Goal: Task Accomplishment & Management: Manage account settings

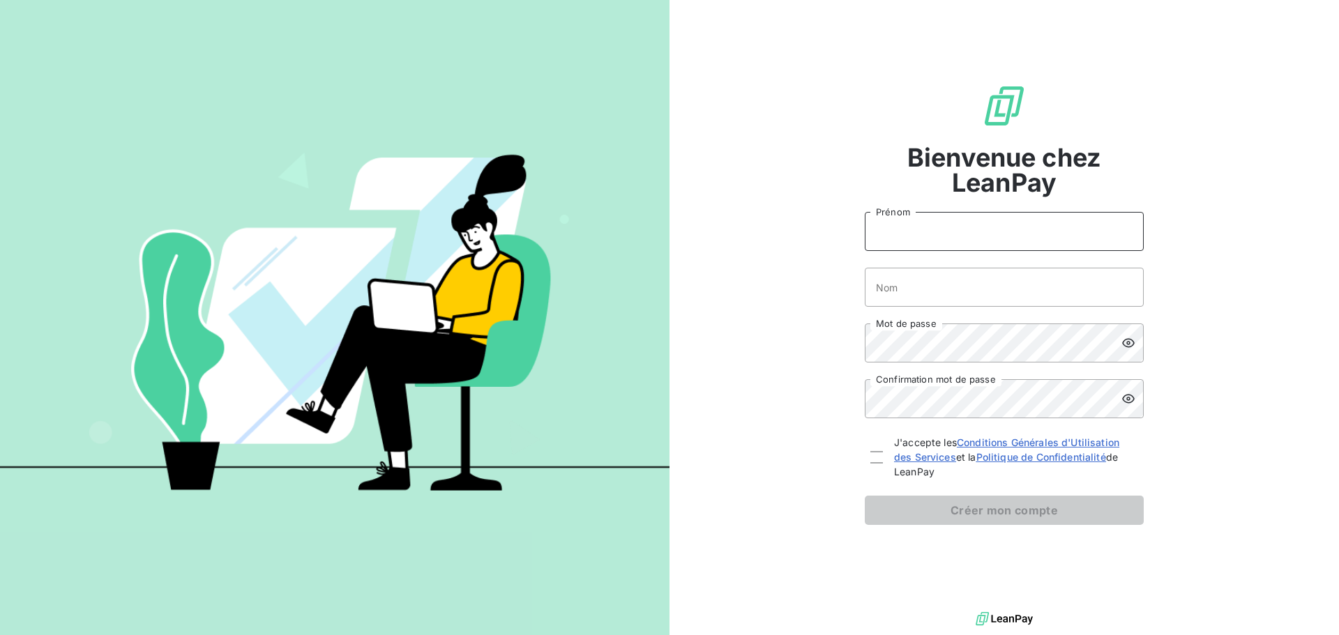
click at [968, 229] on input "Prénom" at bounding box center [1004, 231] width 279 height 39
type input "[PERSON_NAME]"
type input "TAMBAZA"
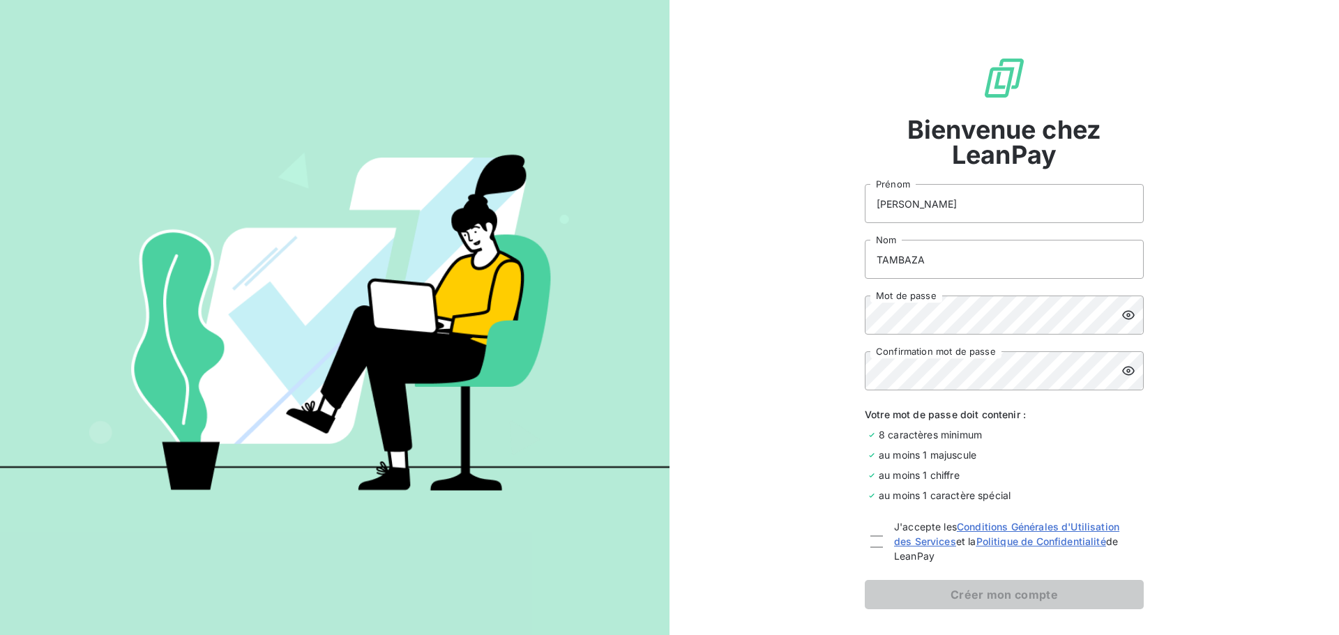
click at [1123, 311] on icon at bounding box center [1128, 315] width 13 height 9
click at [1123, 311] on icon at bounding box center [1128, 315] width 13 height 10
click at [1128, 371] on icon at bounding box center [1128, 371] width 13 height 9
click at [1128, 371] on icon at bounding box center [1128, 371] width 13 height 10
click at [877, 541] on div at bounding box center [876, 542] width 13 height 13
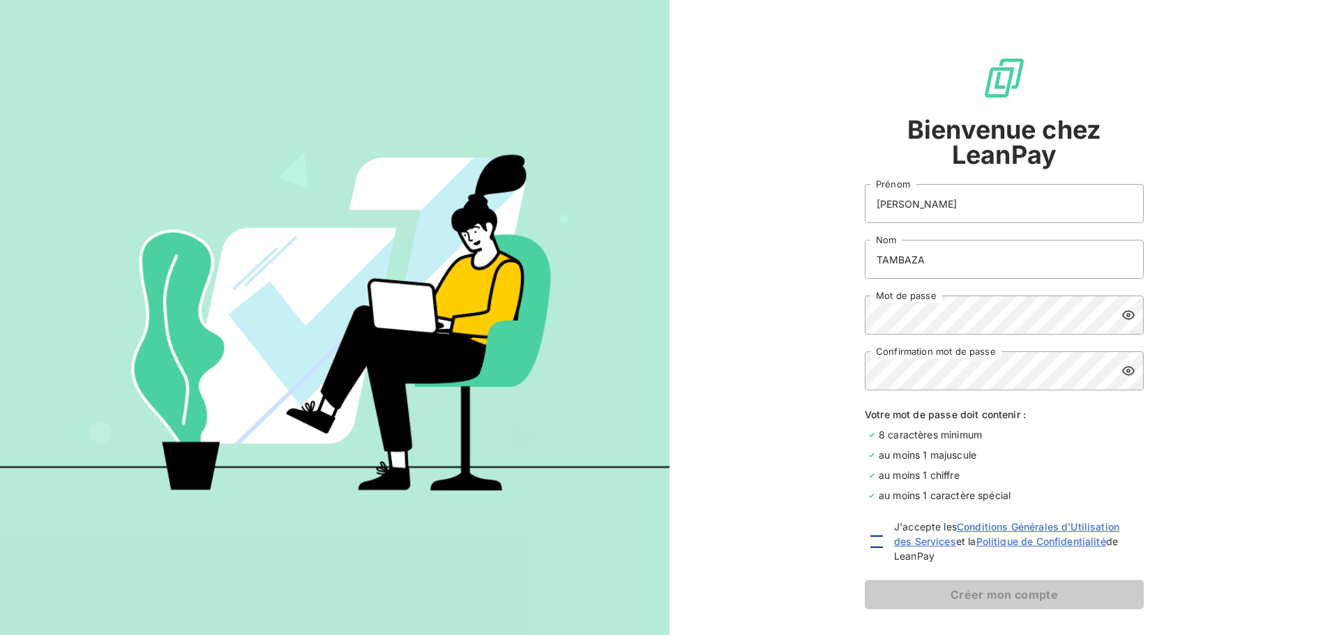
checkbox input "true"
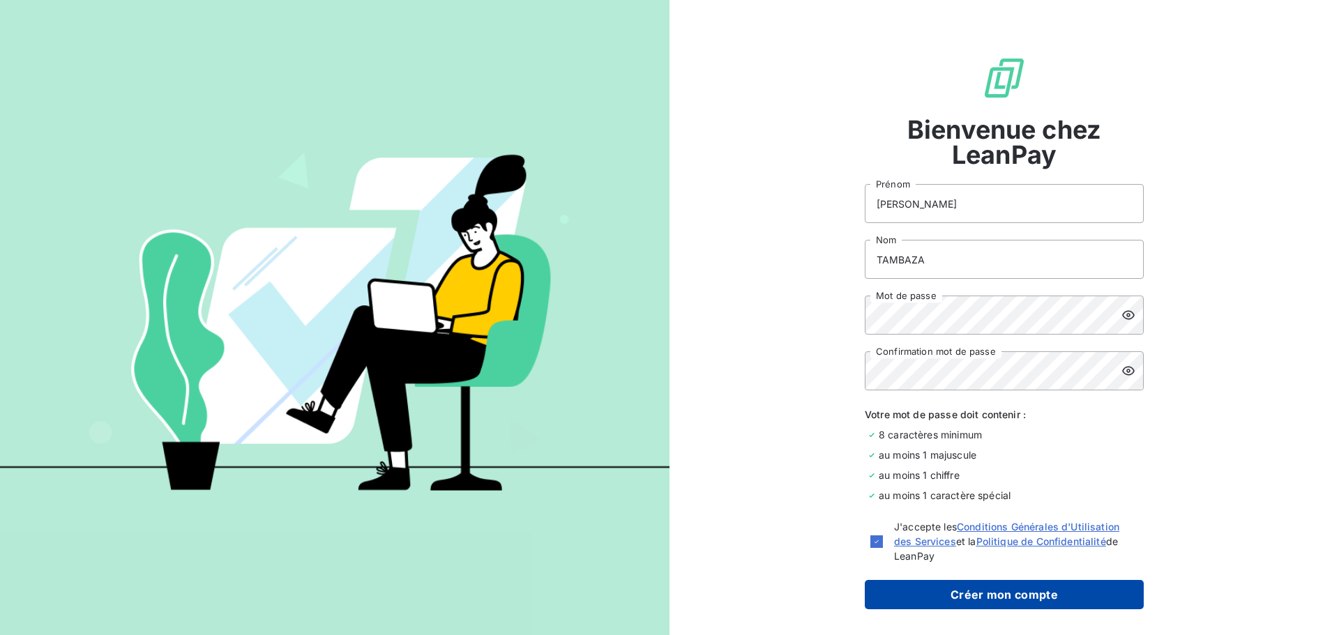
click at [1010, 595] on button "Créer mon compte" at bounding box center [1004, 594] width 279 height 29
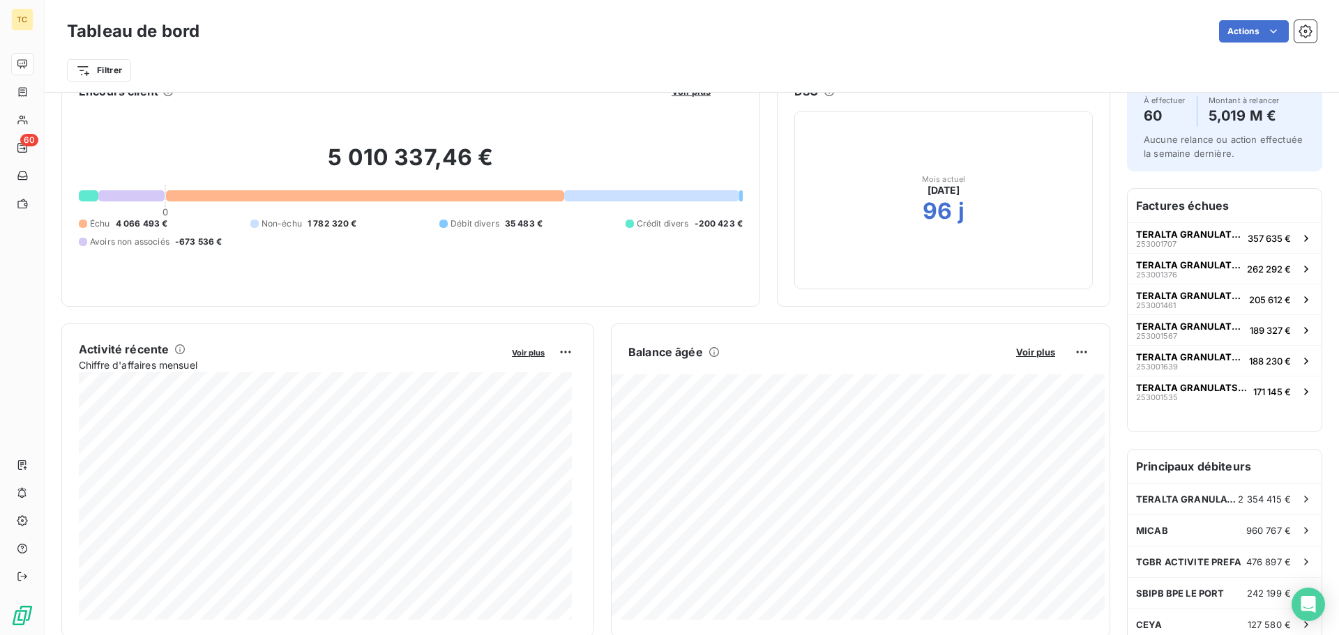
scroll to position [71, 0]
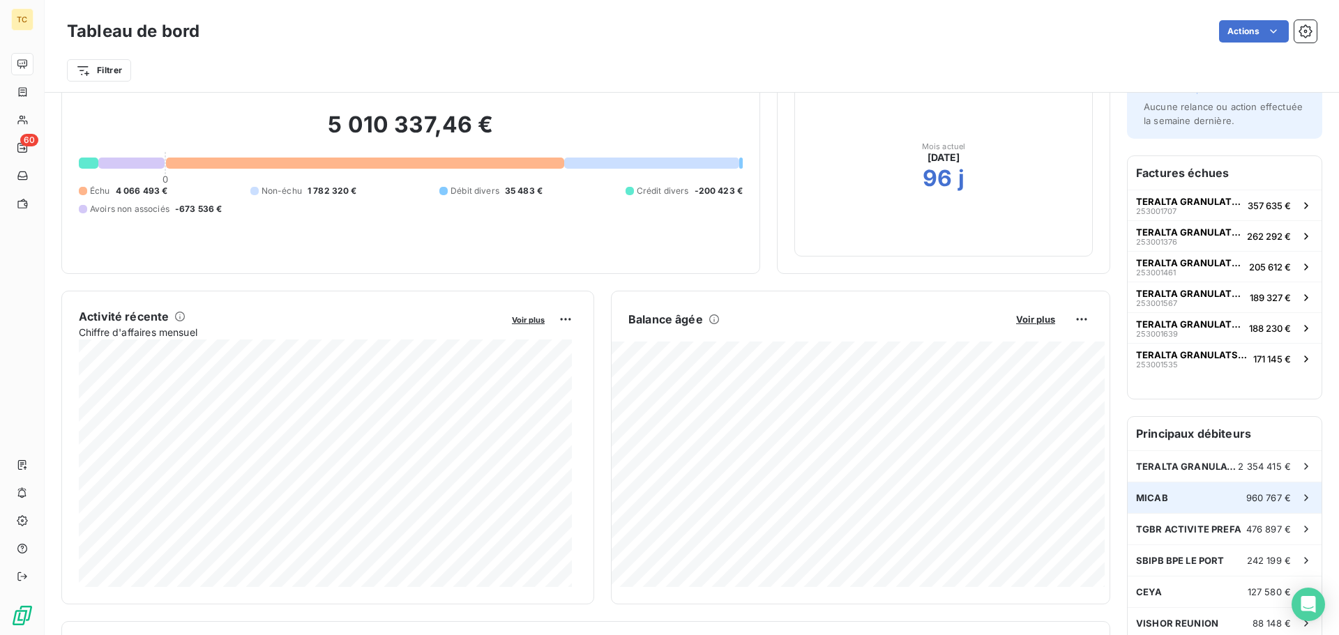
click at [1199, 502] on div "MICAB 960 767 €" at bounding box center [1225, 498] width 194 height 31
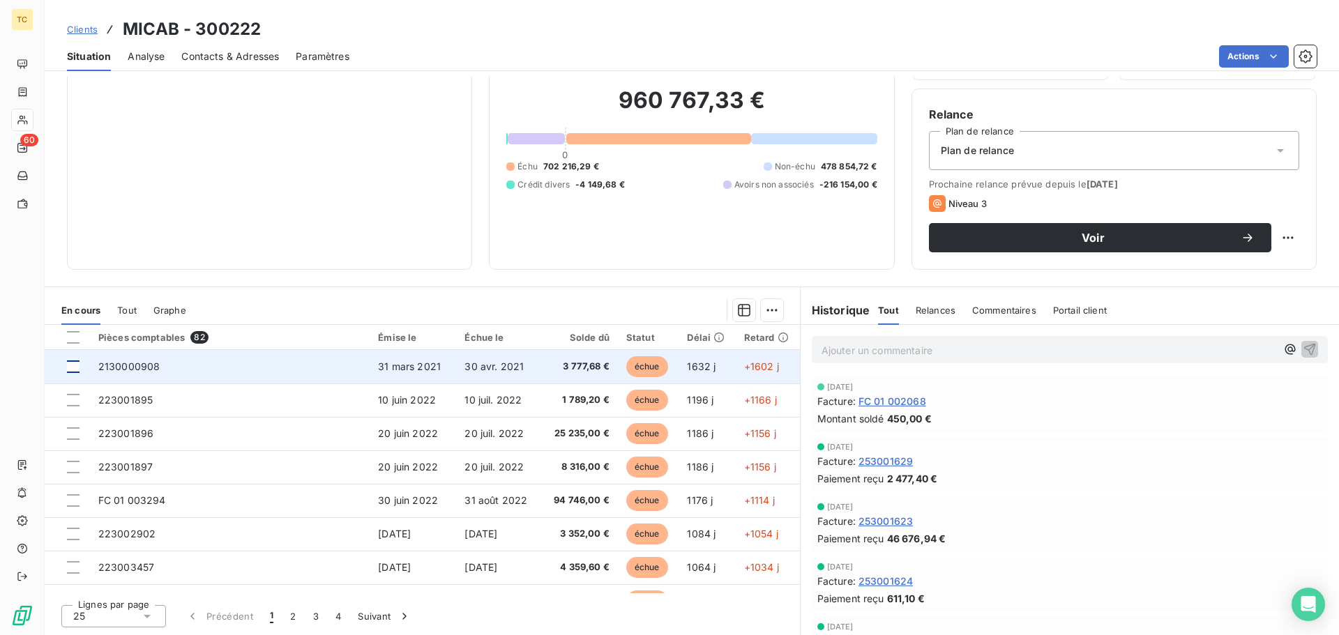
click at [76, 370] on div at bounding box center [73, 366] width 13 height 13
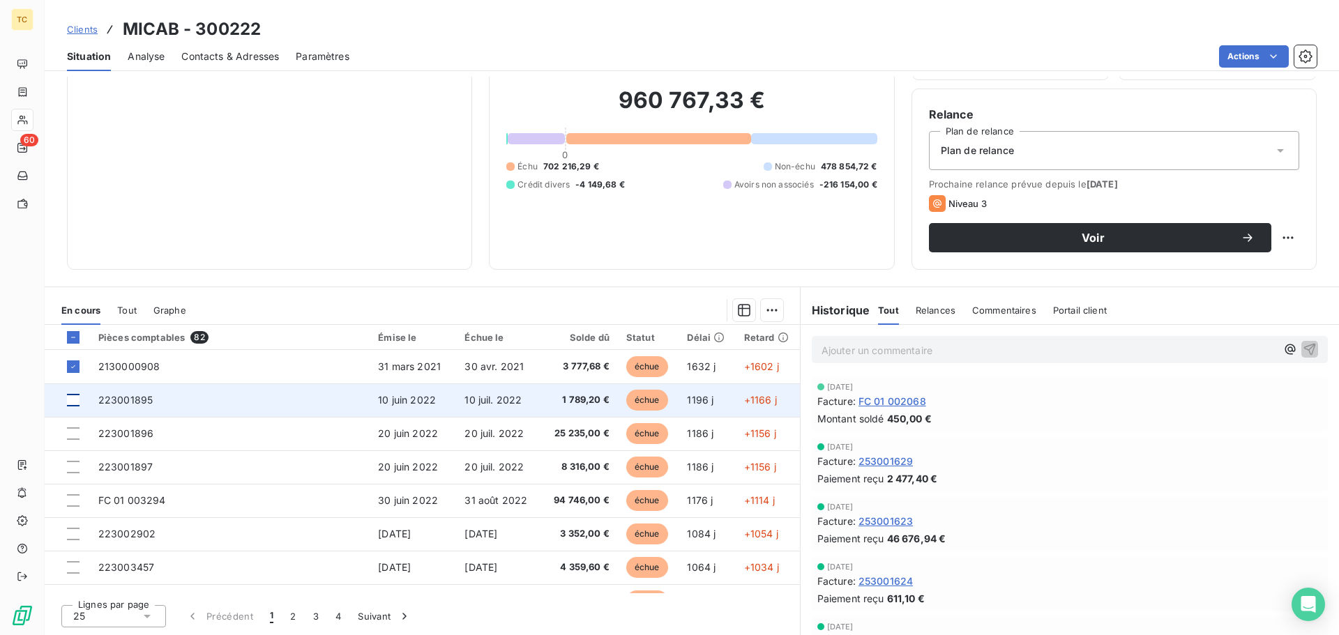
click at [75, 400] on div at bounding box center [73, 400] width 13 height 13
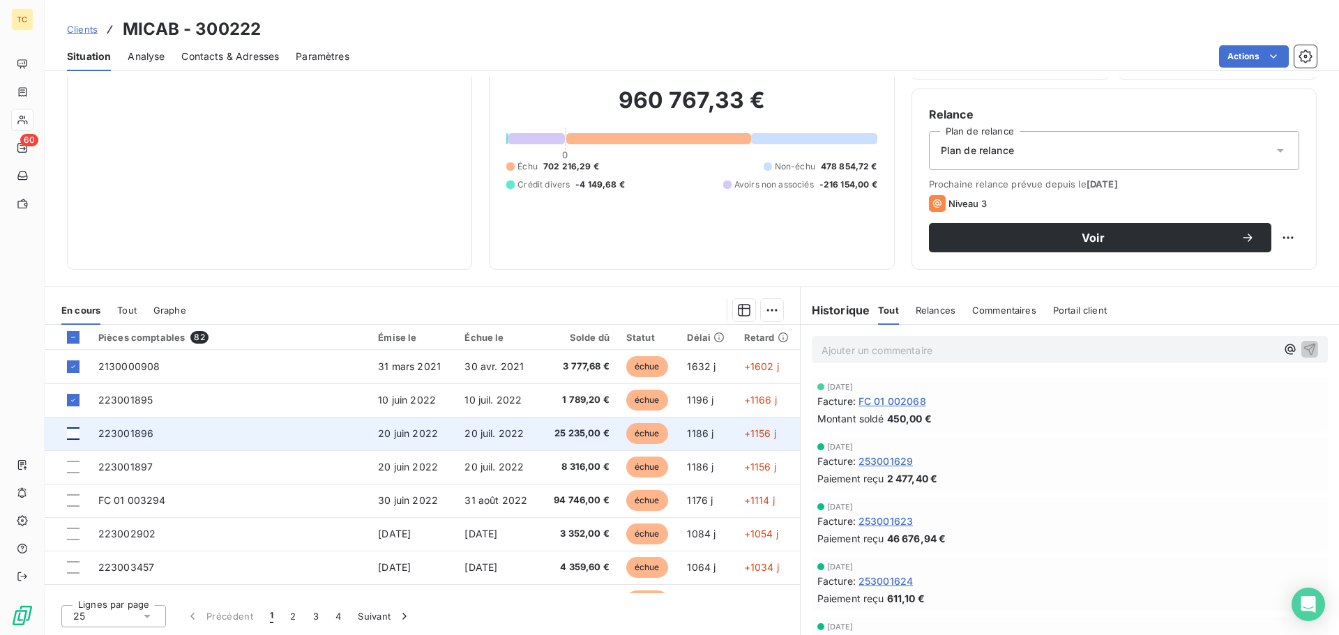
click at [74, 435] on div at bounding box center [73, 433] width 13 height 13
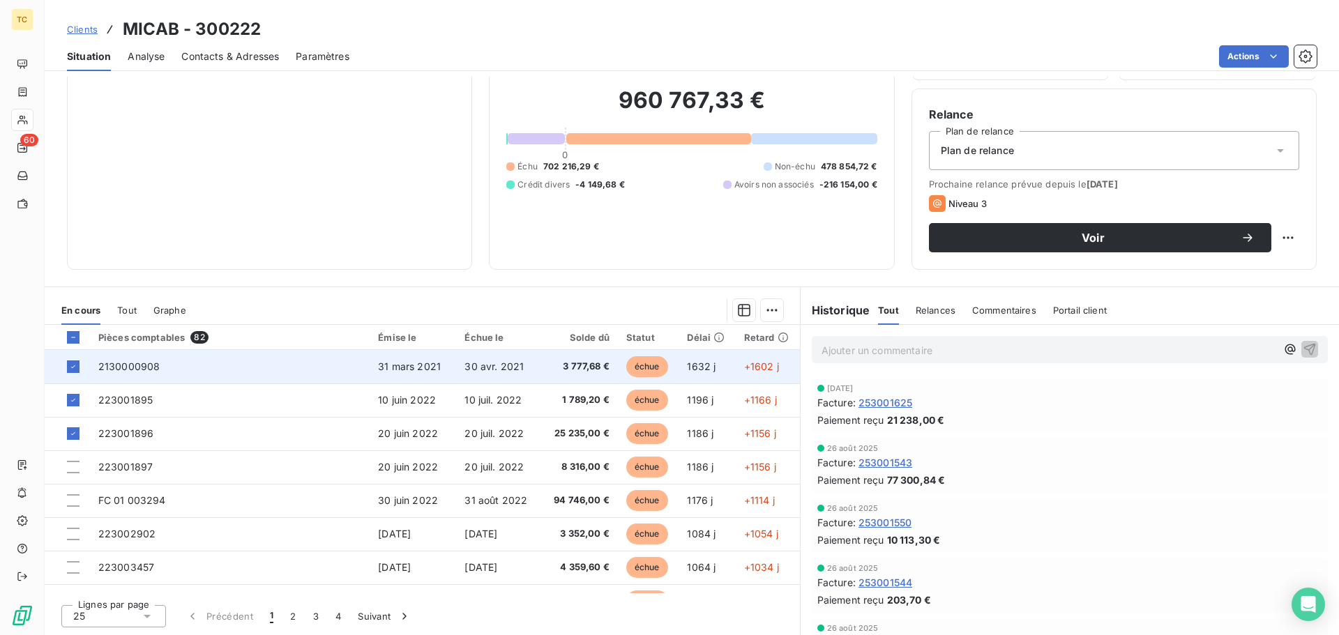
click at [326, 369] on td "2130000908" at bounding box center [230, 366] width 280 height 33
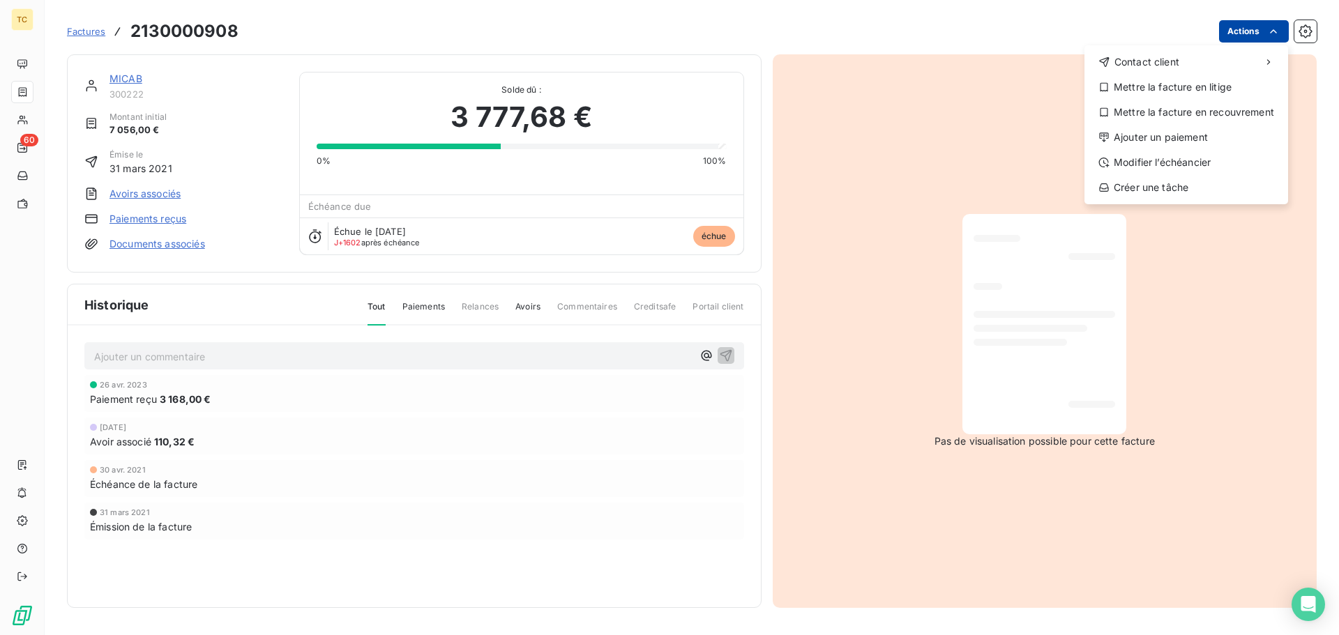
click at [1272, 38] on html "TC 60 Factures 2130000908 Actions Contact client Mettre la facture en litige Me…" at bounding box center [669, 317] width 1339 height 635
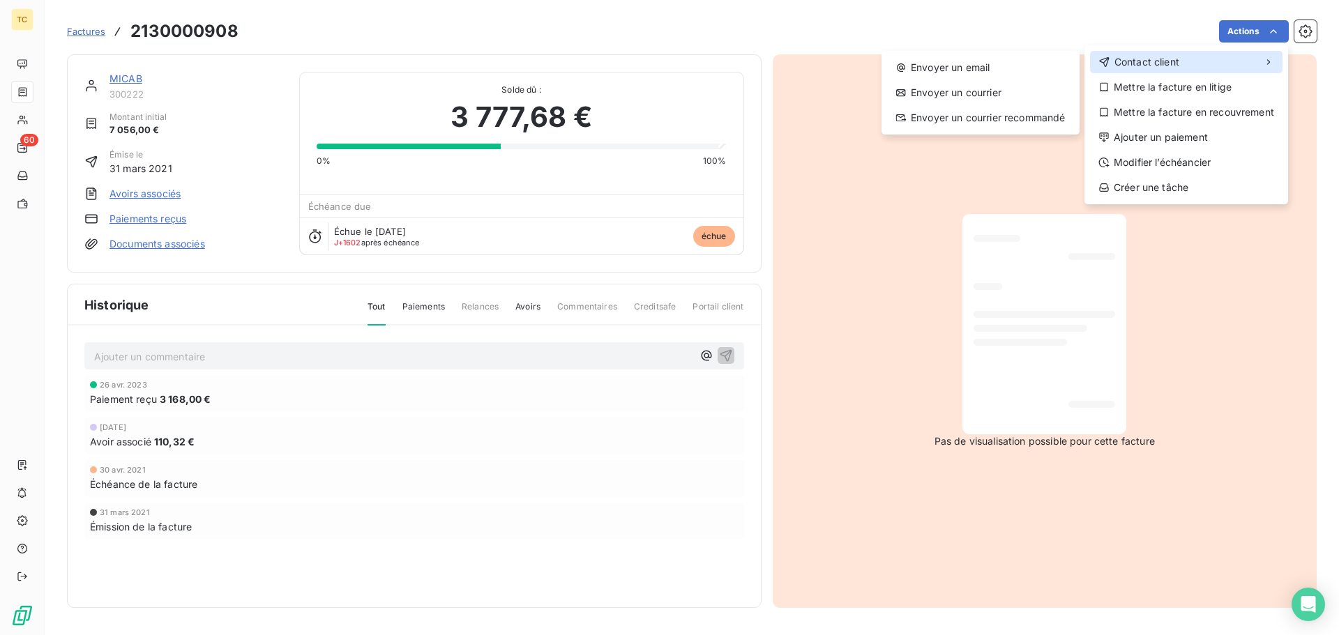
click at [1244, 57] on div "Contact client" at bounding box center [1186, 62] width 192 height 22
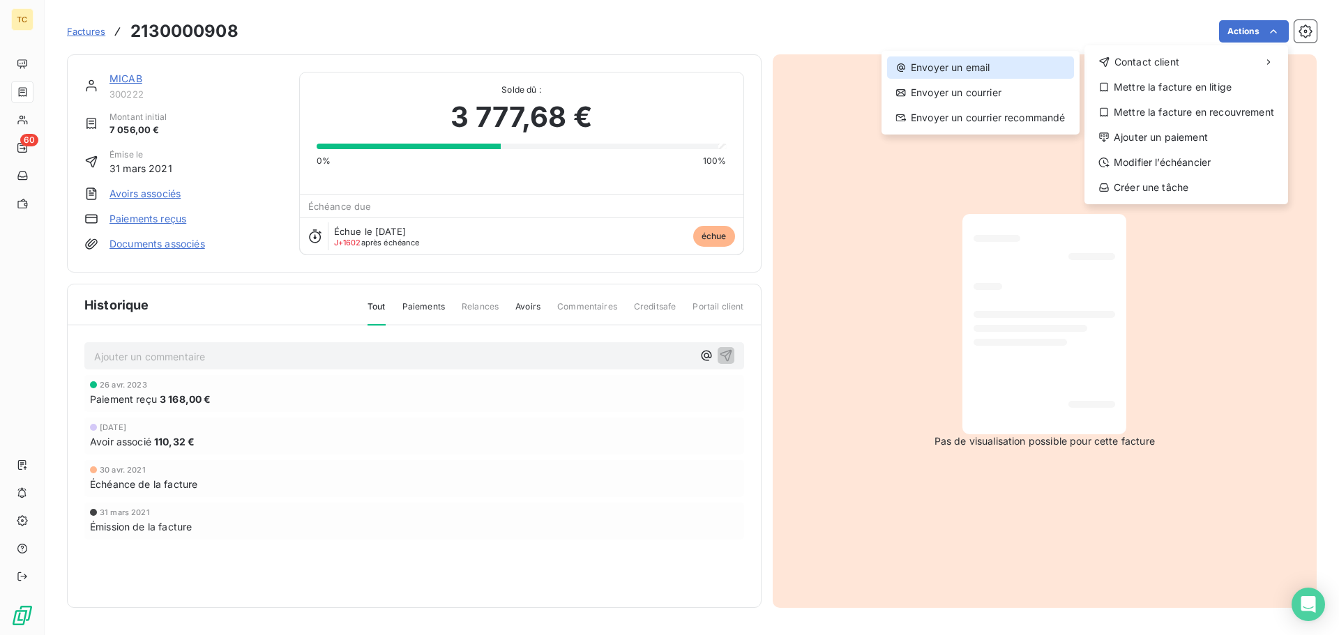
click at [948, 63] on div "Envoyer un email" at bounding box center [980, 67] width 187 height 22
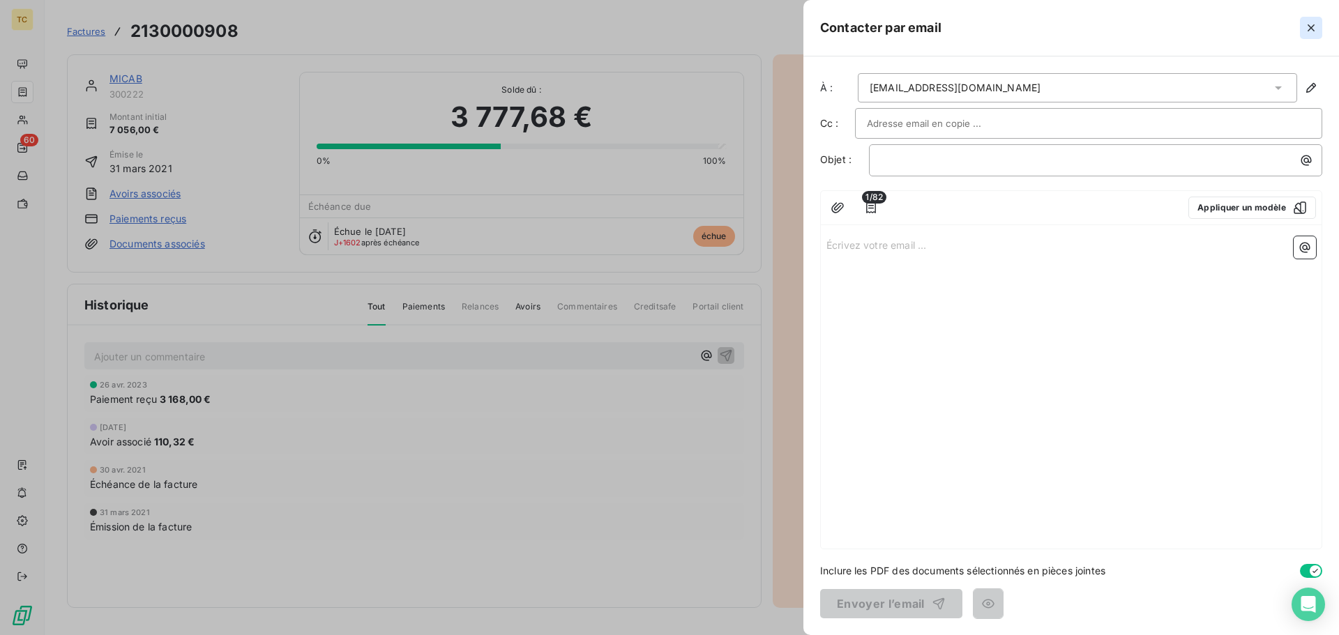
click at [1313, 23] on icon "button" at bounding box center [1311, 28] width 14 height 14
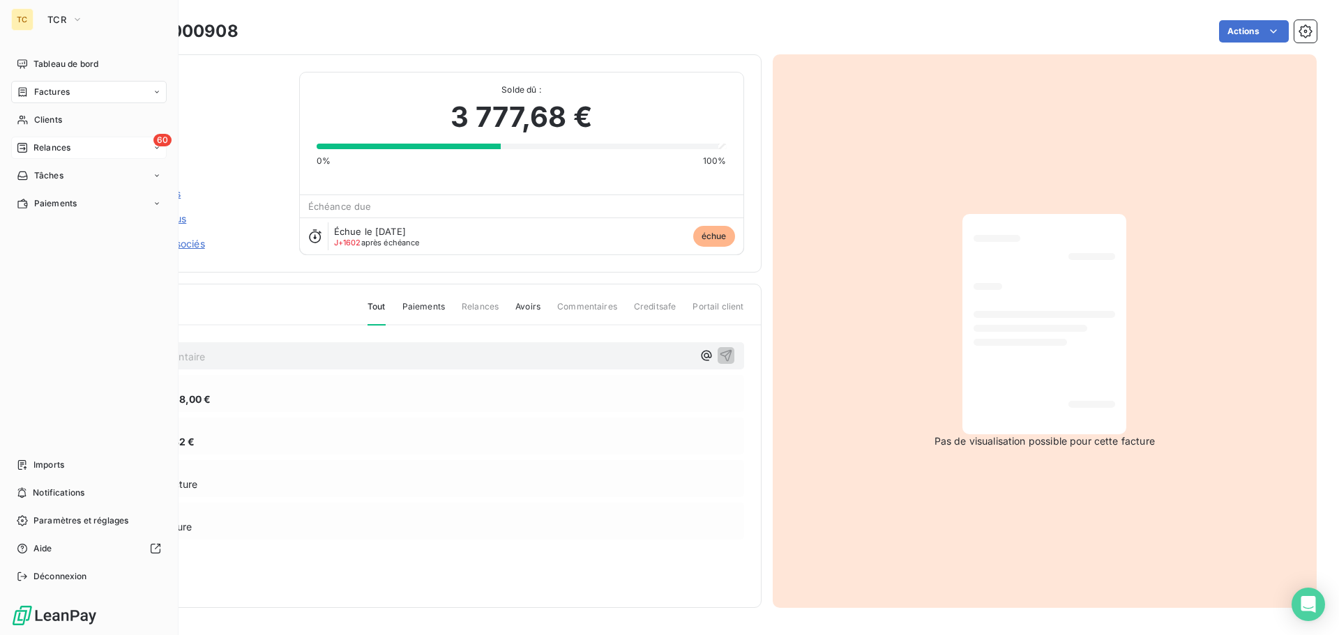
click at [59, 148] on span "Relances" at bounding box center [51, 148] width 37 height 13
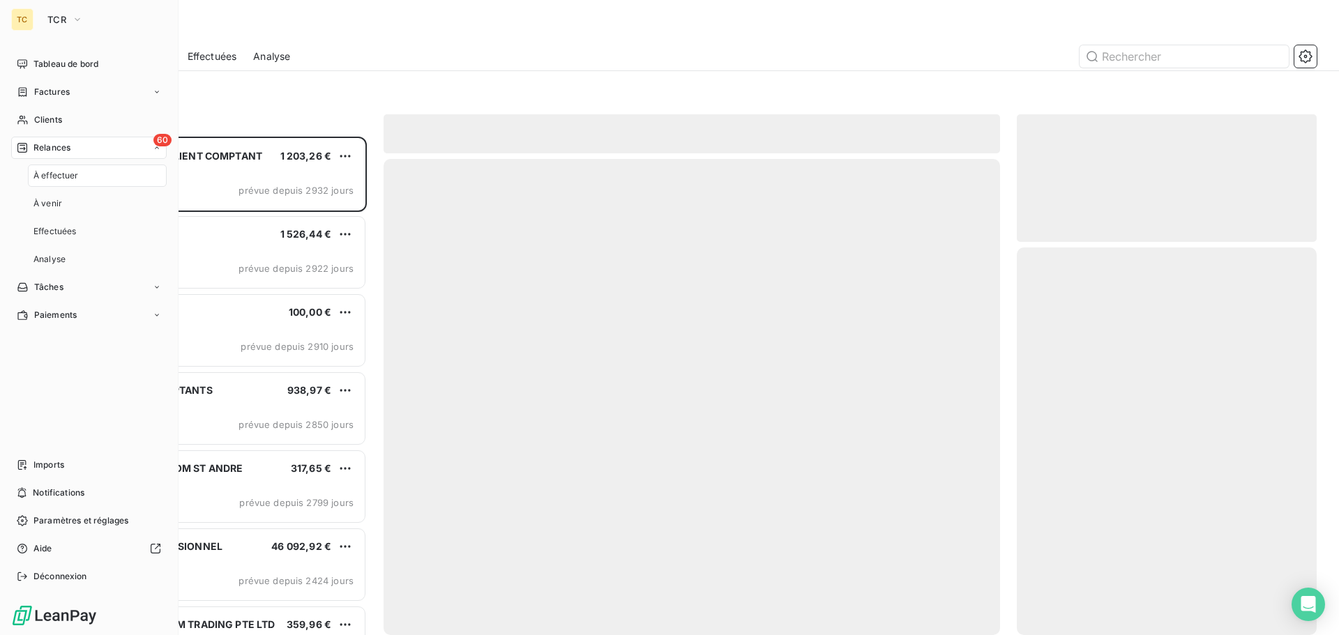
scroll to position [488, 289]
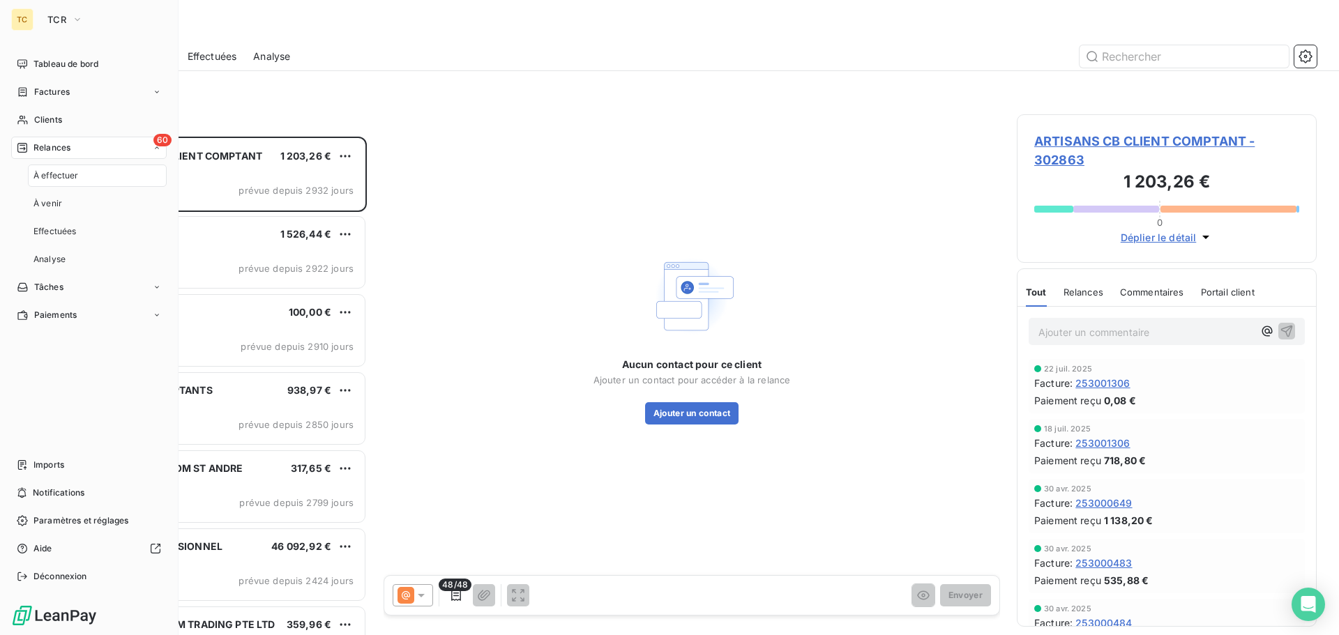
click at [68, 175] on span "À effectuer" at bounding box center [55, 175] width 45 height 13
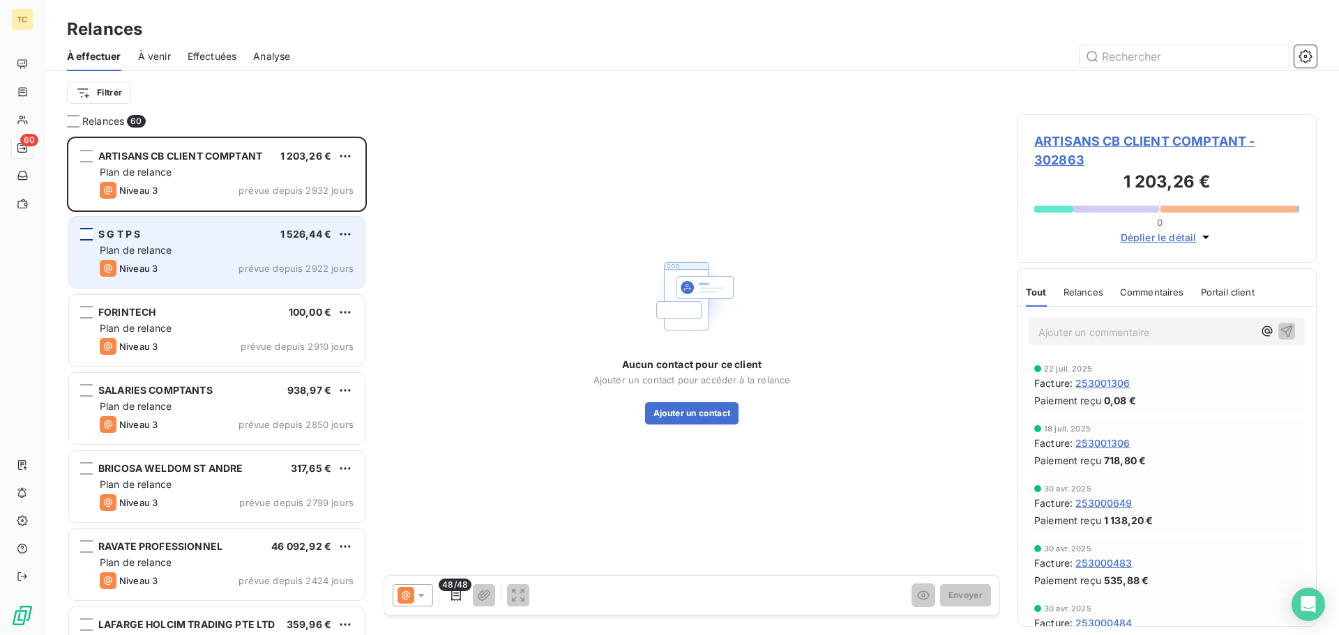
click at [82, 239] on div "grid" at bounding box center [86, 234] width 13 height 13
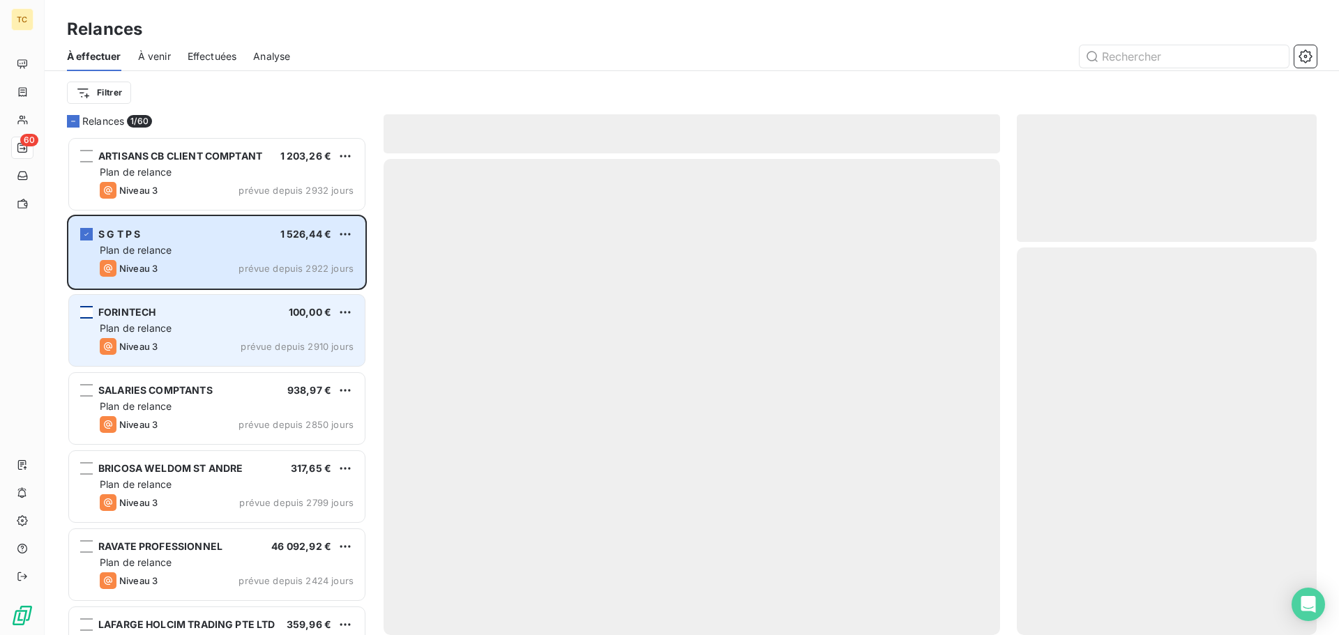
click at [88, 309] on div "grid" at bounding box center [86, 312] width 13 height 13
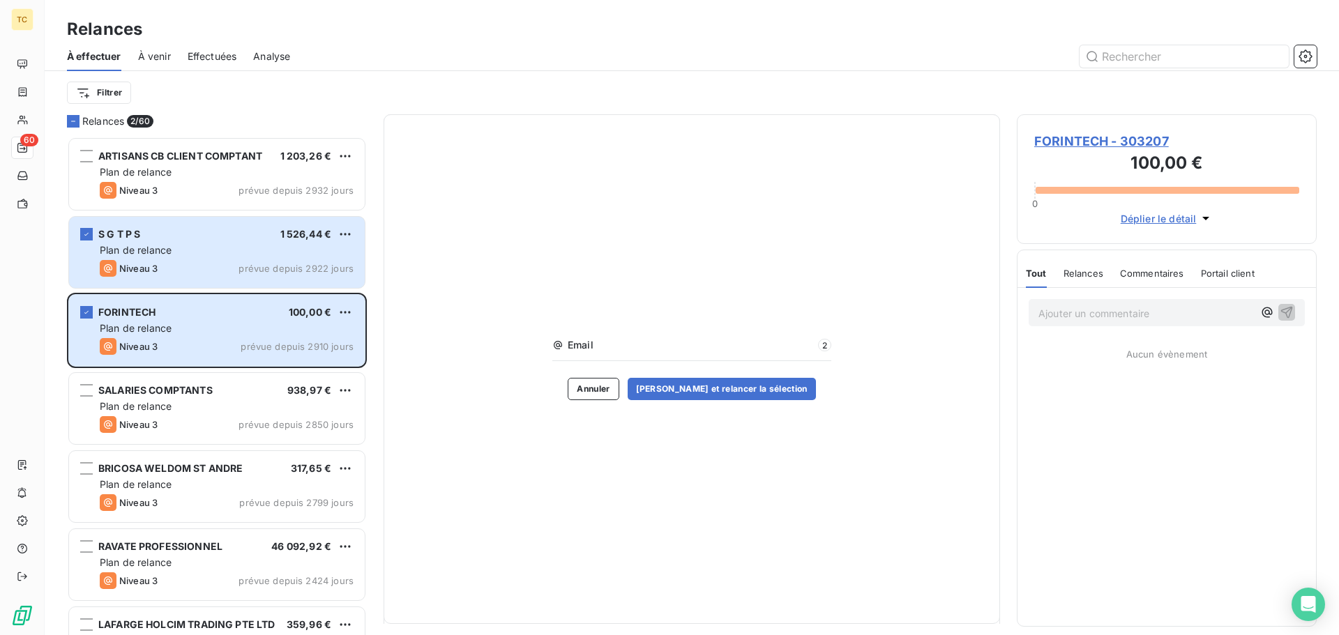
scroll to position [488, 289]
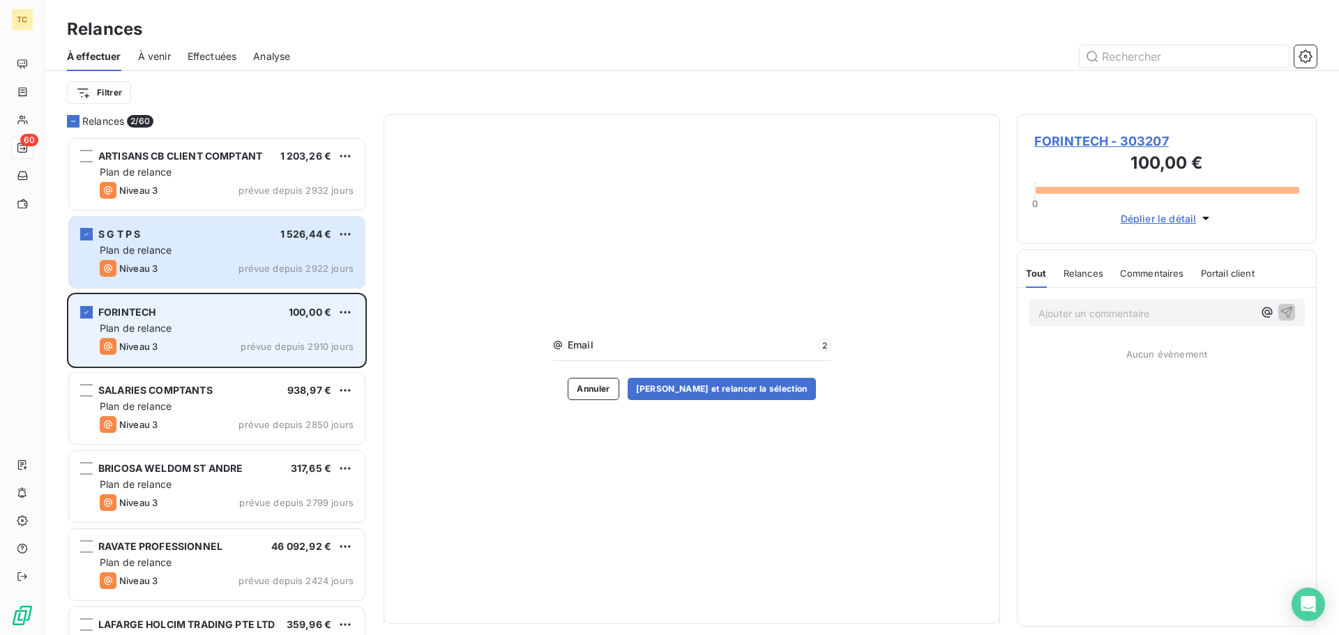
click at [86, 319] on div "FORINTECH 100,00 € Plan de relance Niveau 3 prévue depuis 2910 jours" at bounding box center [217, 330] width 296 height 71
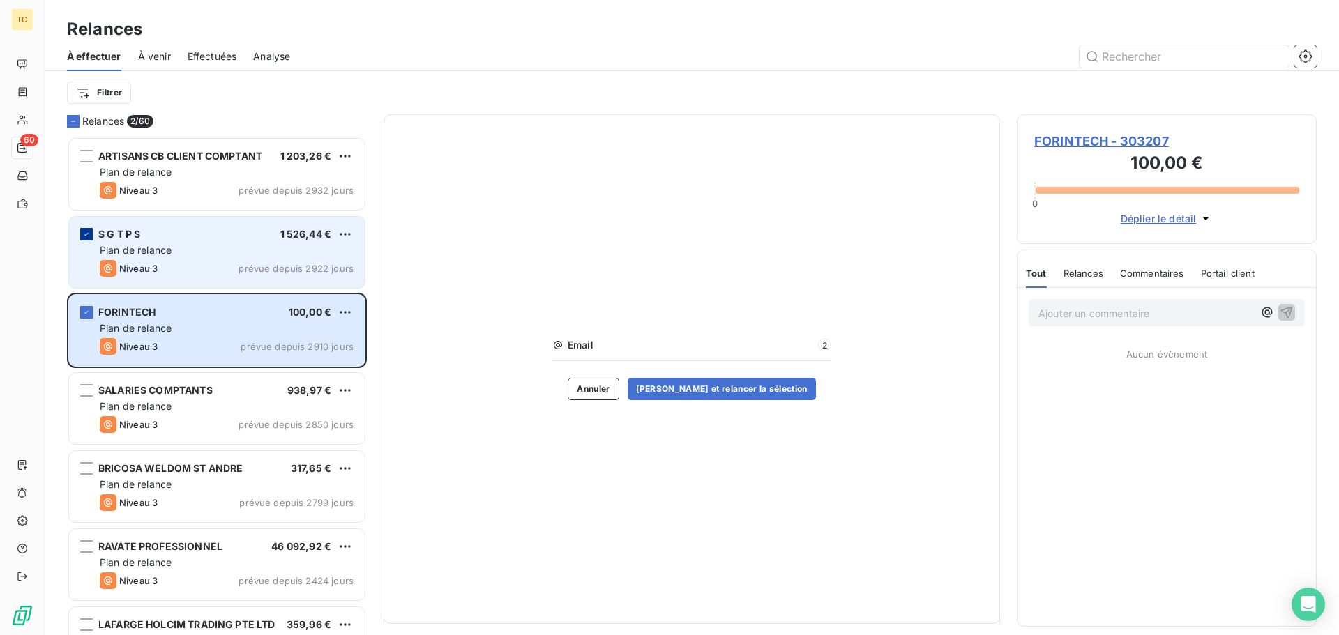
click at [89, 235] on icon "grid" at bounding box center [86, 234] width 8 height 8
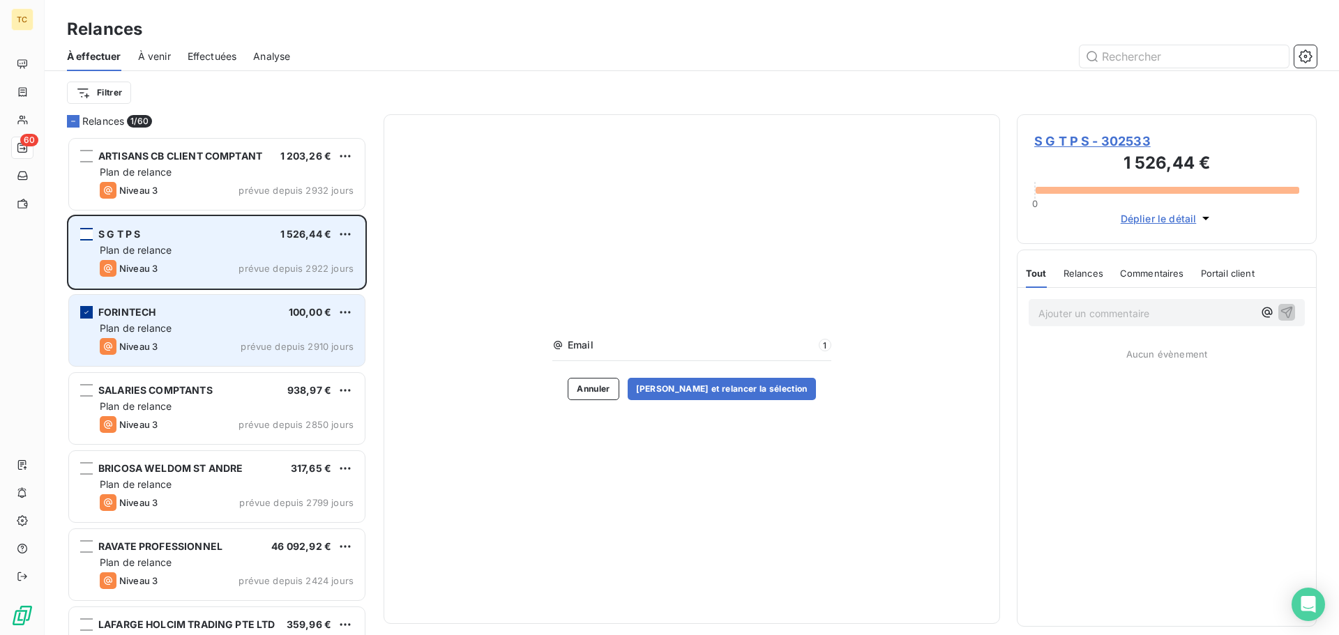
click at [88, 312] on icon "grid" at bounding box center [86, 312] width 4 height 3
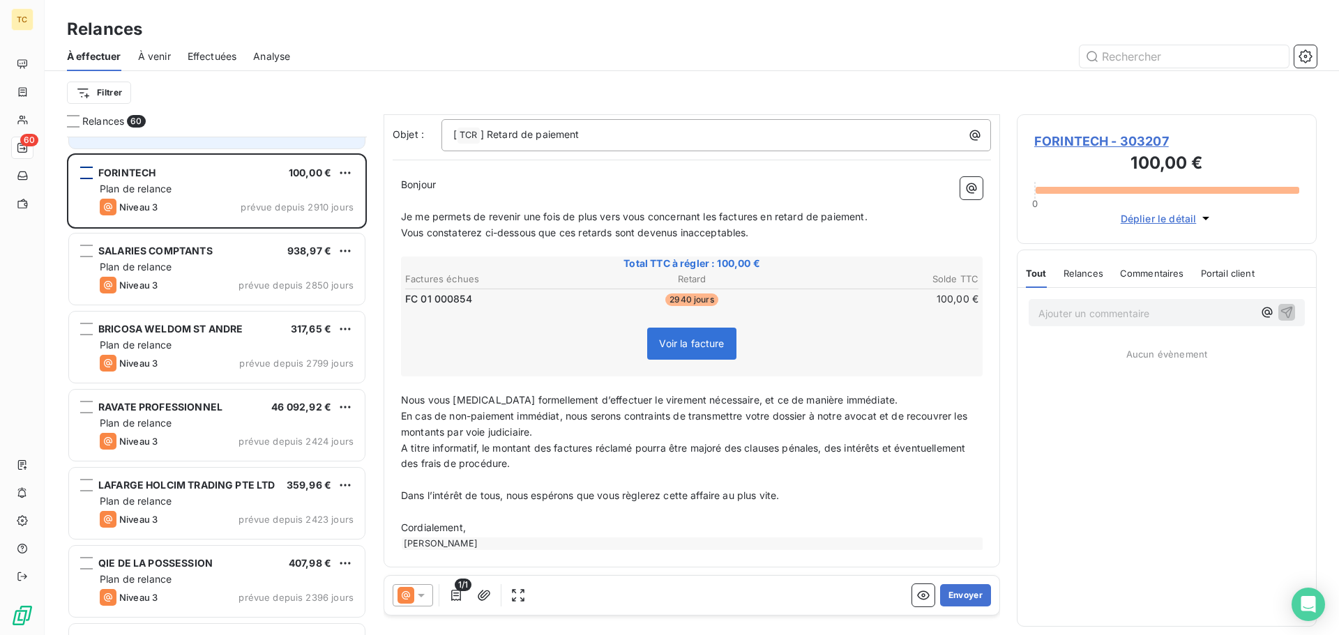
scroll to position [96, 0]
click at [917, 591] on icon "button" at bounding box center [923, 595] width 13 height 9
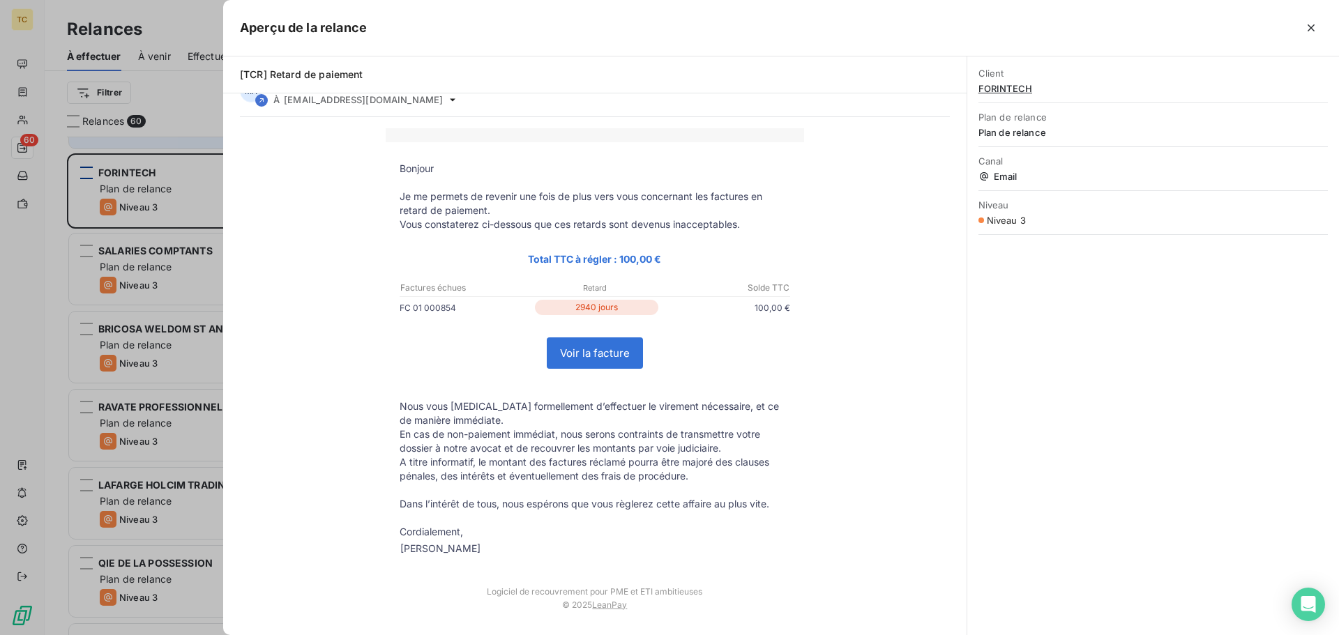
scroll to position [0, 0]
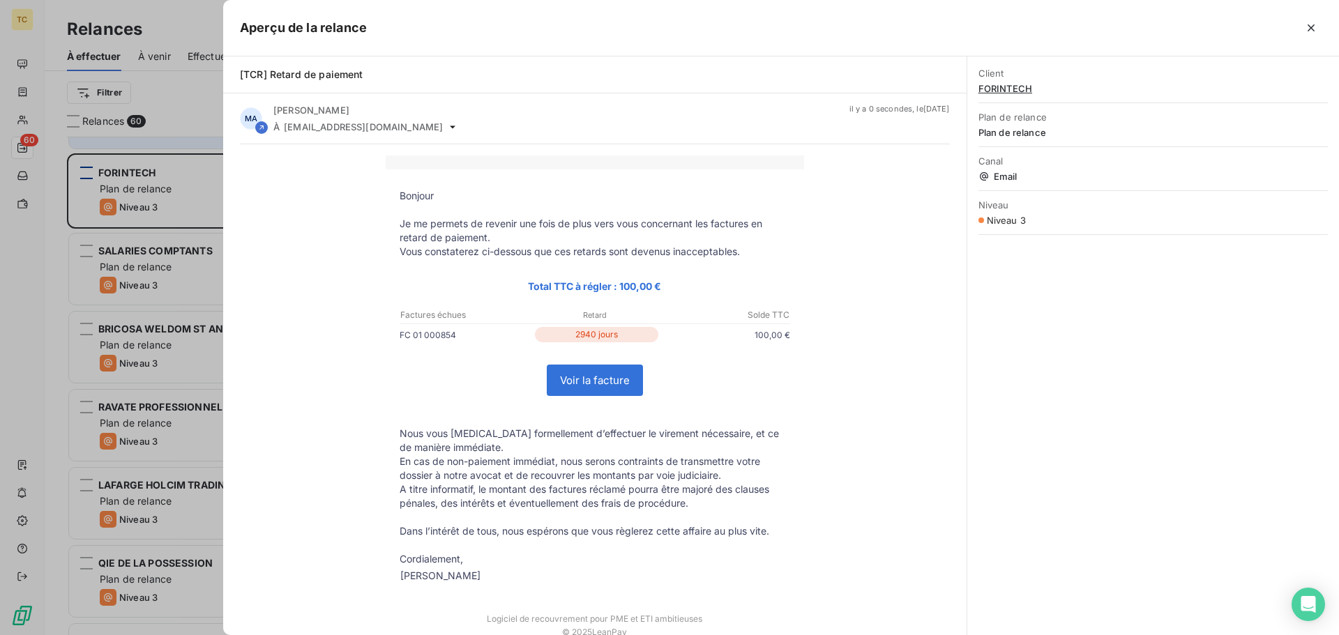
click at [168, 14] on div at bounding box center [669, 317] width 1339 height 635
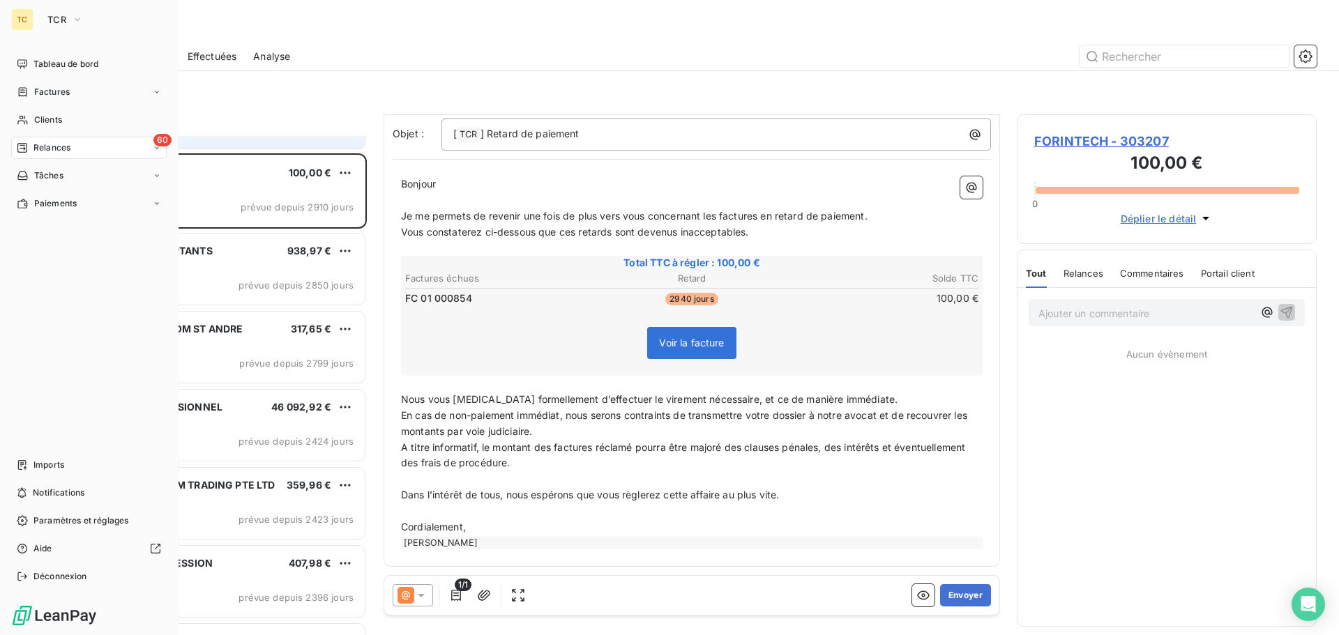
click at [40, 140] on div "60 Relances" at bounding box center [88, 148] width 155 height 22
click at [84, 180] on div "À effectuer" at bounding box center [97, 176] width 139 height 22
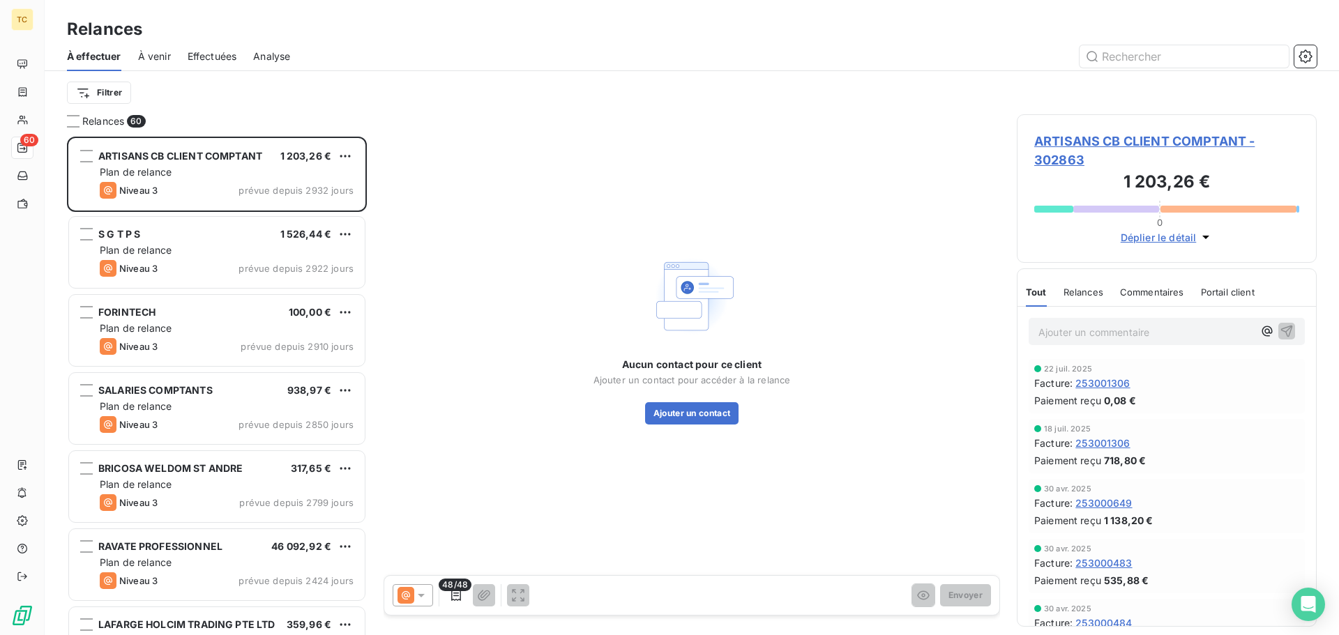
click at [155, 57] on span "À venir" at bounding box center [154, 57] width 33 height 14
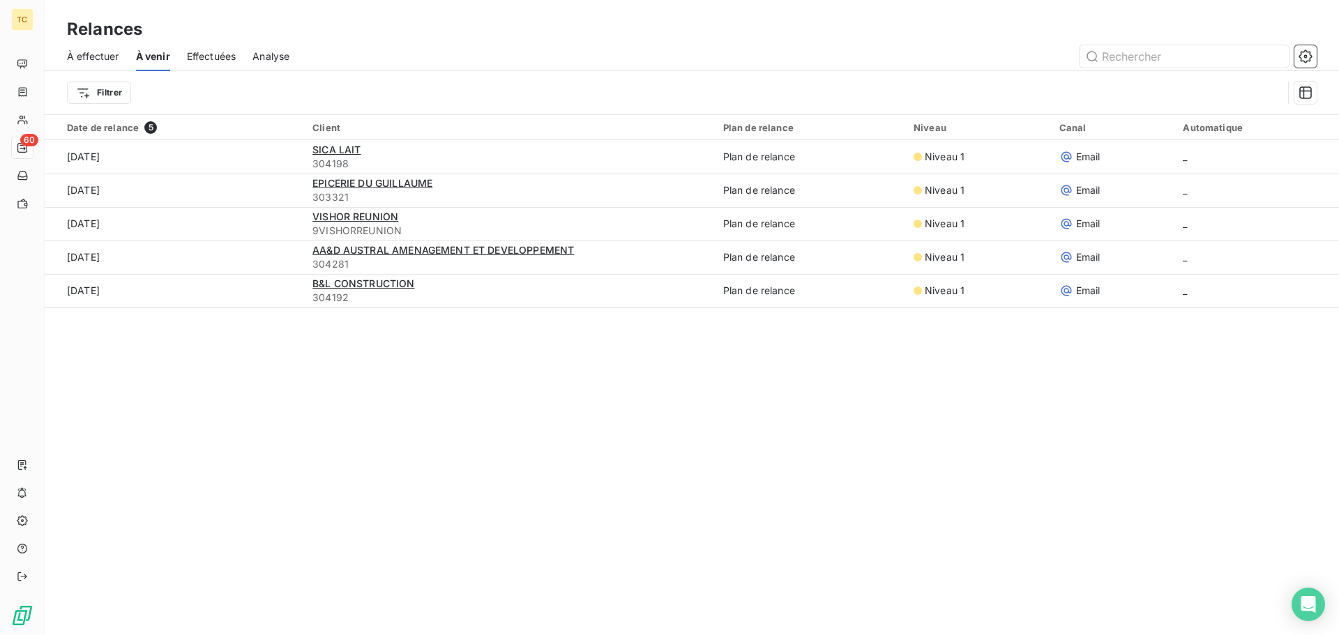
click at [212, 52] on span "Effectuées" at bounding box center [212, 57] width 50 height 14
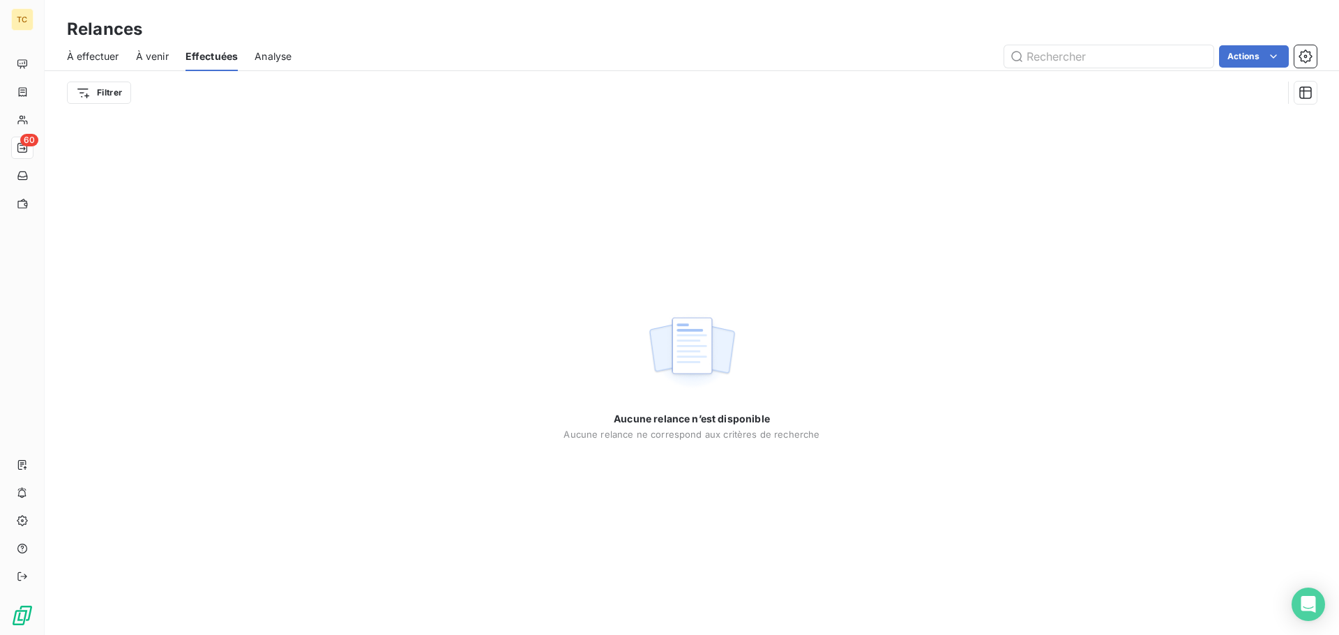
click at [151, 59] on span "À venir" at bounding box center [152, 57] width 33 height 14
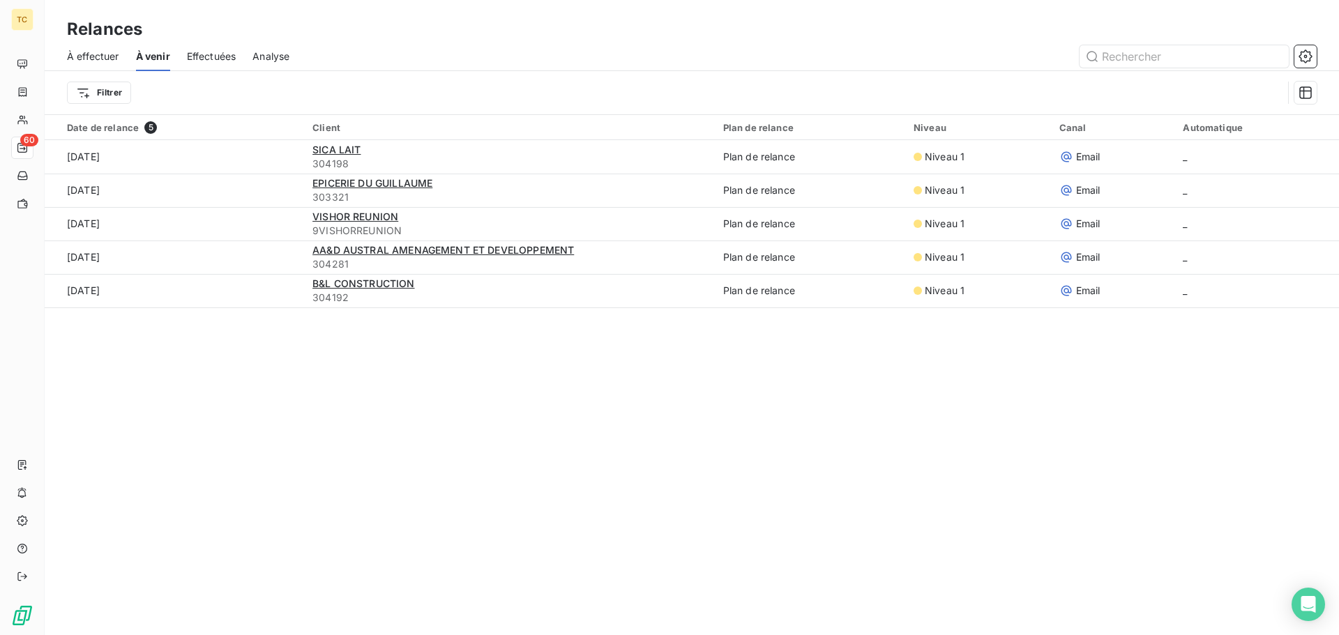
click at [220, 52] on span "Effectuées" at bounding box center [212, 57] width 50 height 14
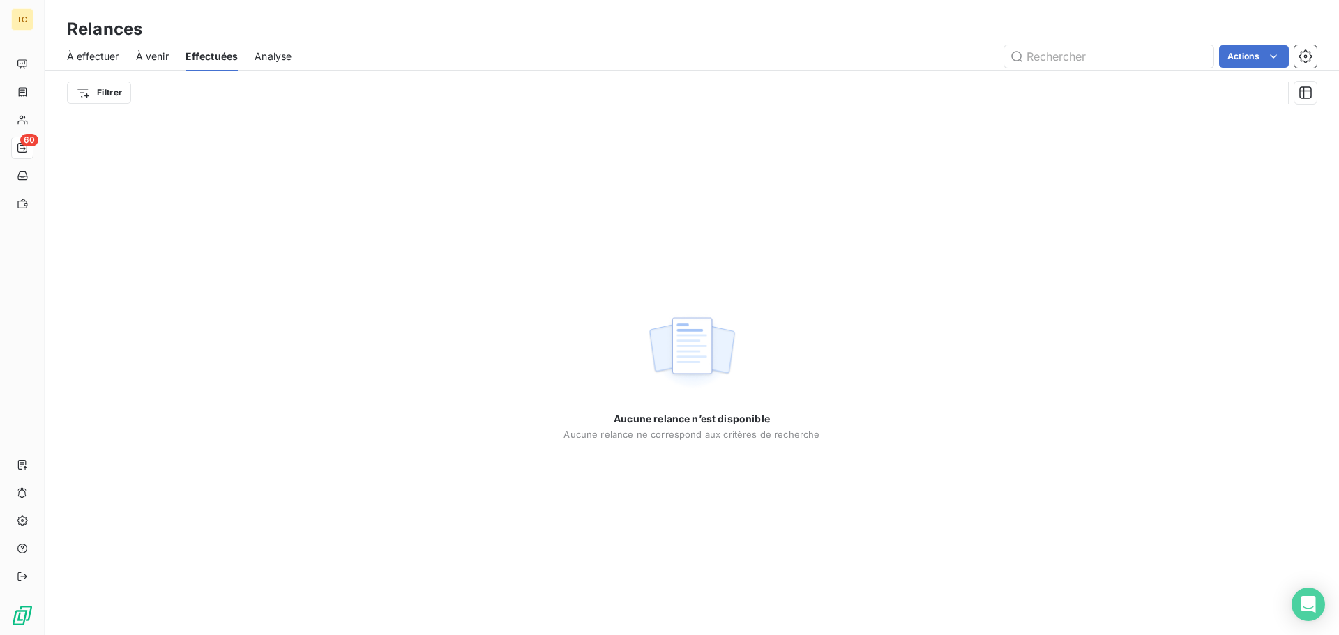
click at [158, 50] on span "À venir" at bounding box center [152, 57] width 33 height 14
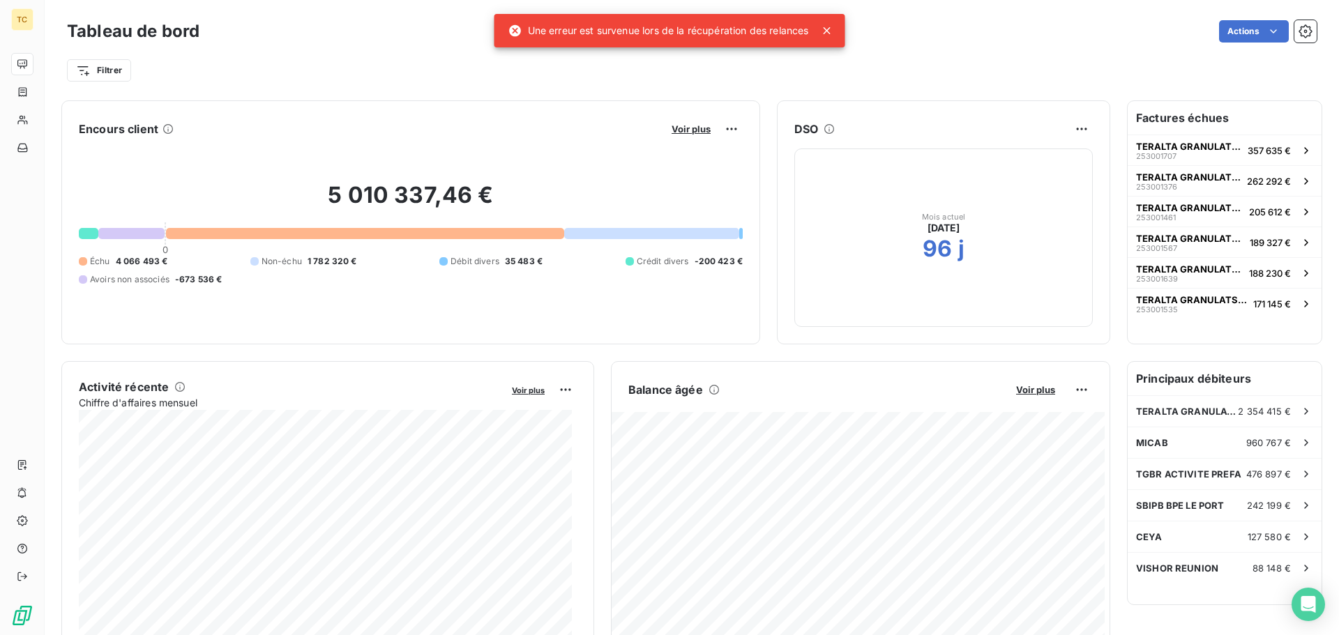
click at [828, 27] on icon at bounding box center [827, 31] width 14 height 14
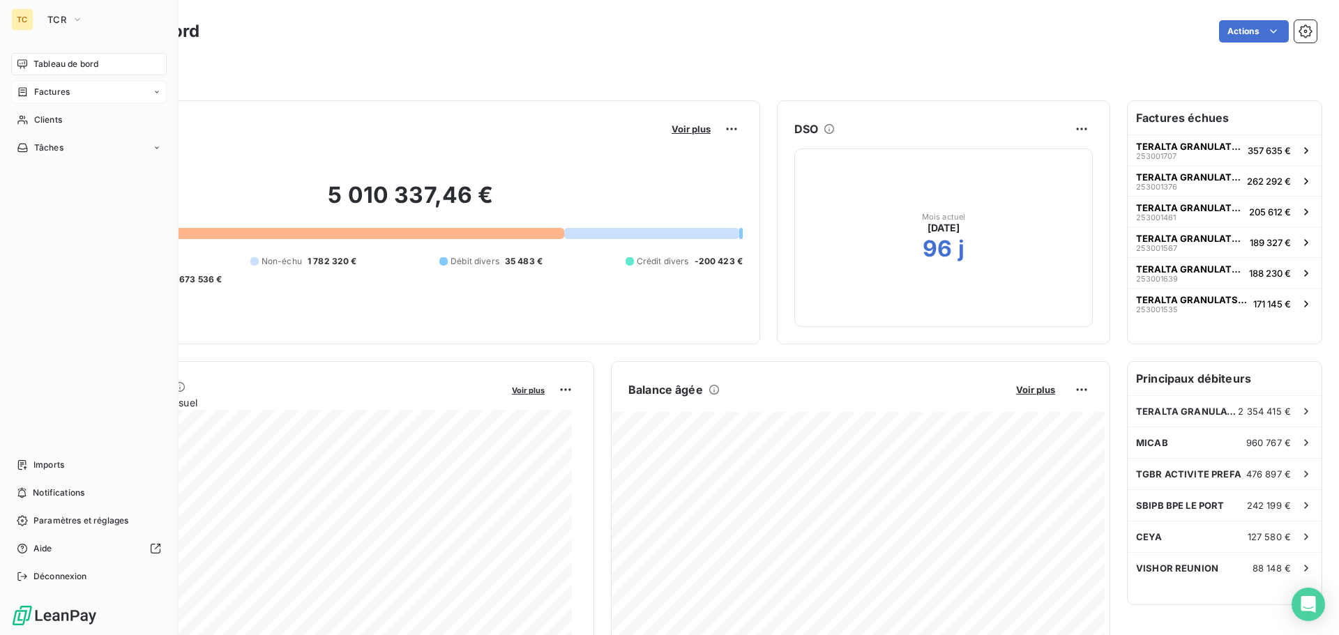
click at [151, 90] on div "Factures" at bounding box center [88, 92] width 155 height 22
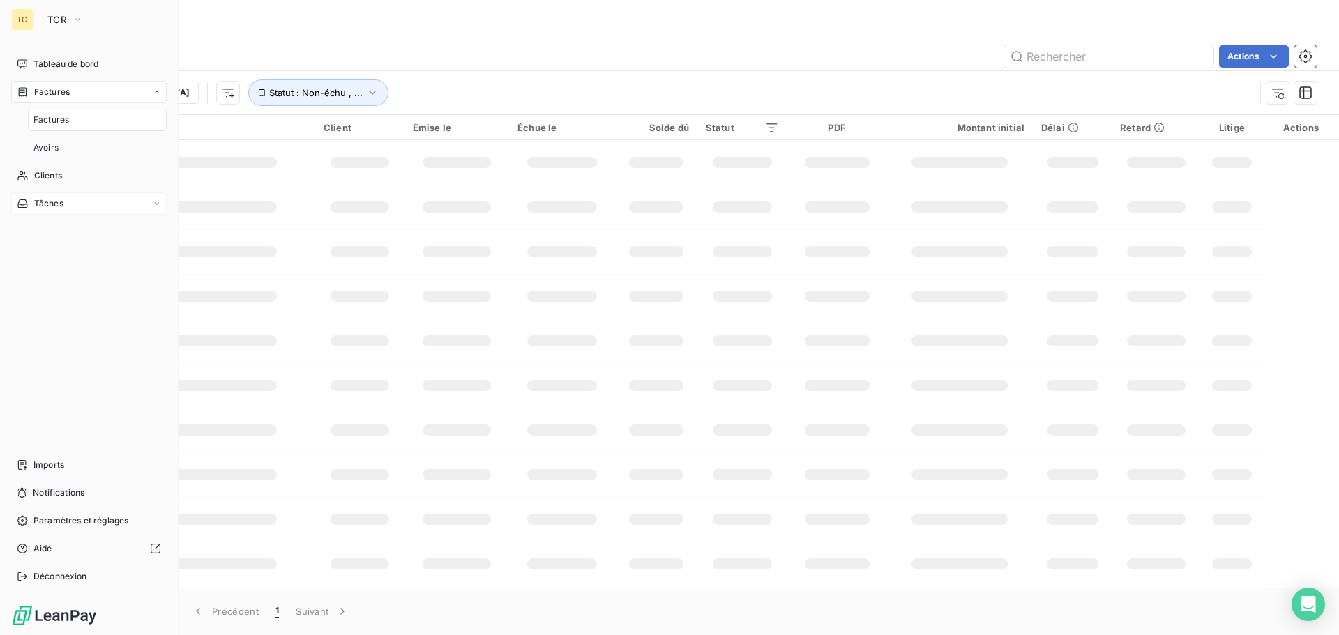
click at [142, 202] on div "Tâches" at bounding box center [88, 203] width 155 height 22
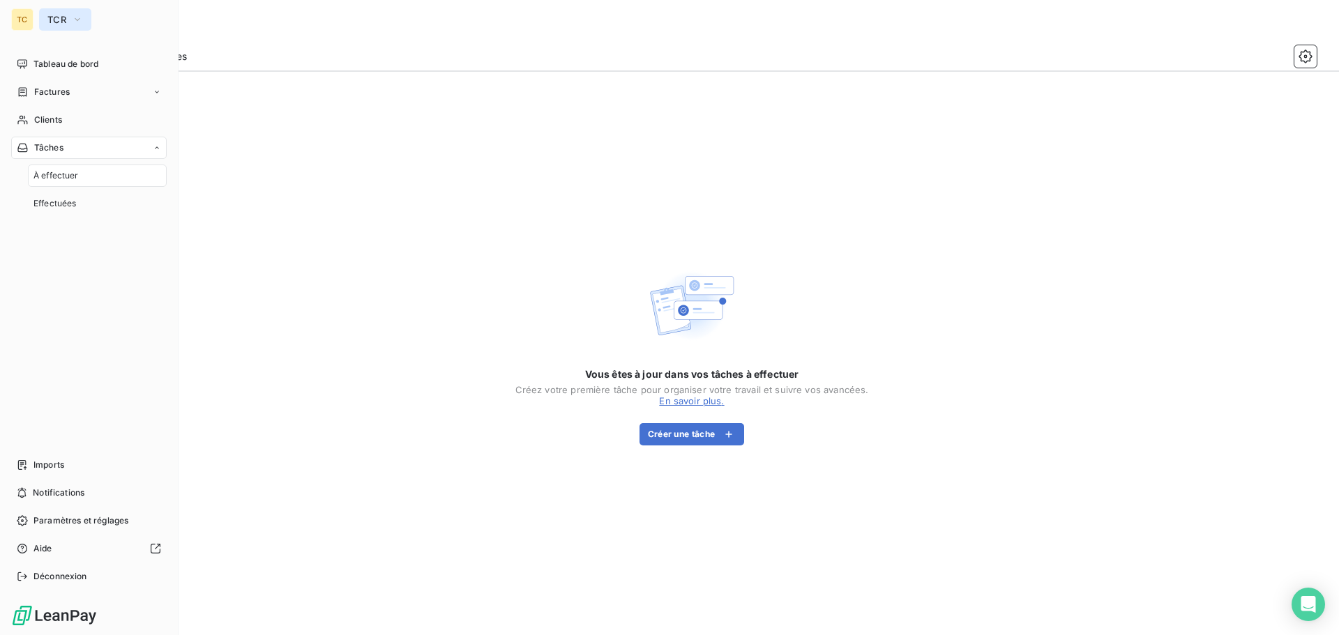
click at [70, 23] on button "TCR" at bounding box center [65, 19] width 52 height 22
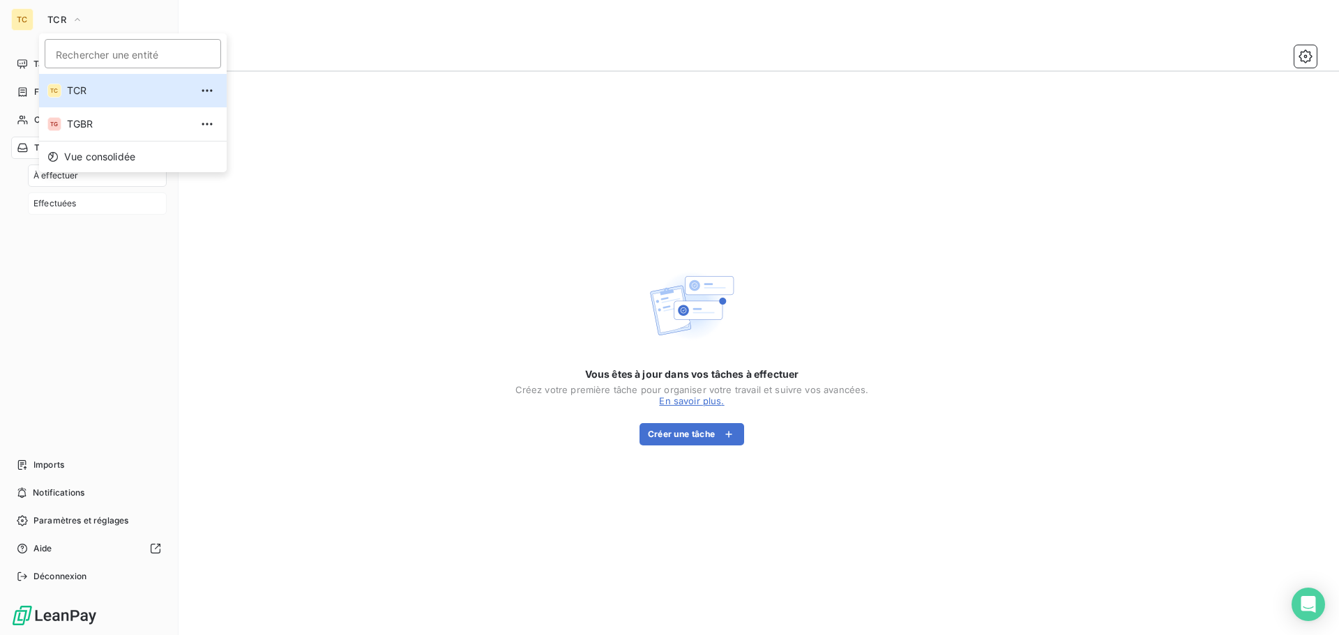
click at [103, 206] on div "Effectuées" at bounding box center [97, 203] width 139 height 22
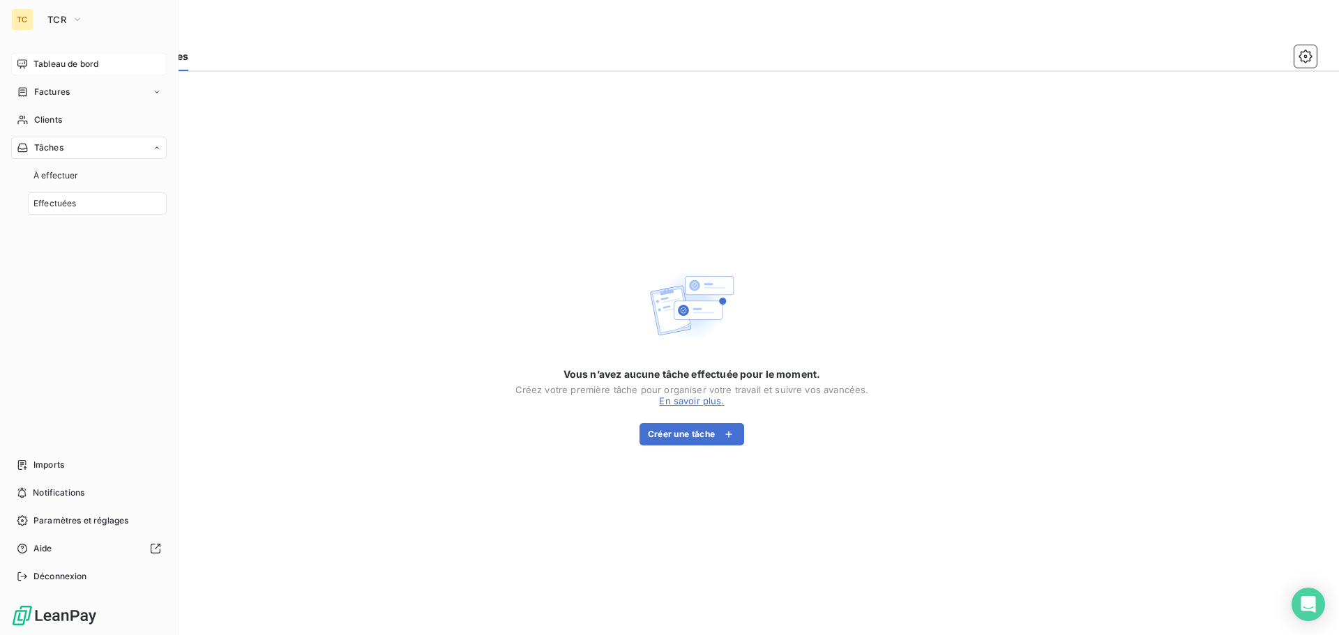
click at [91, 67] on span "Tableau de bord" at bounding box center [65, 64] width 65 height 13
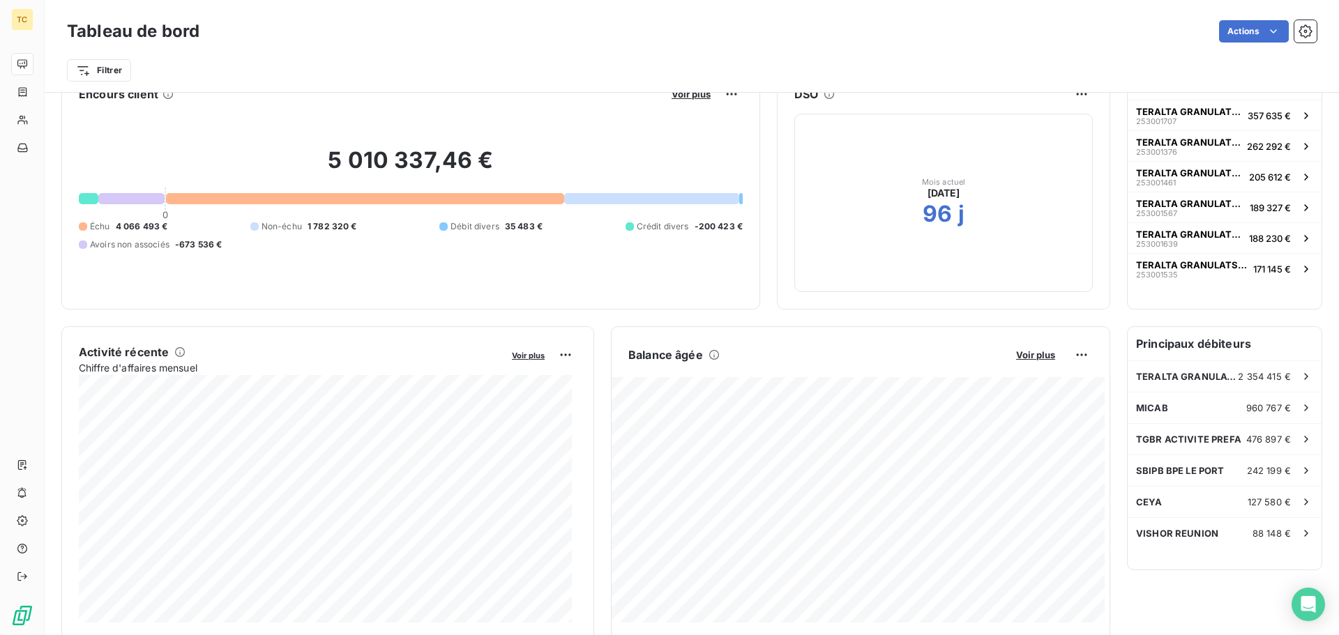
scroll to position [70, 0]
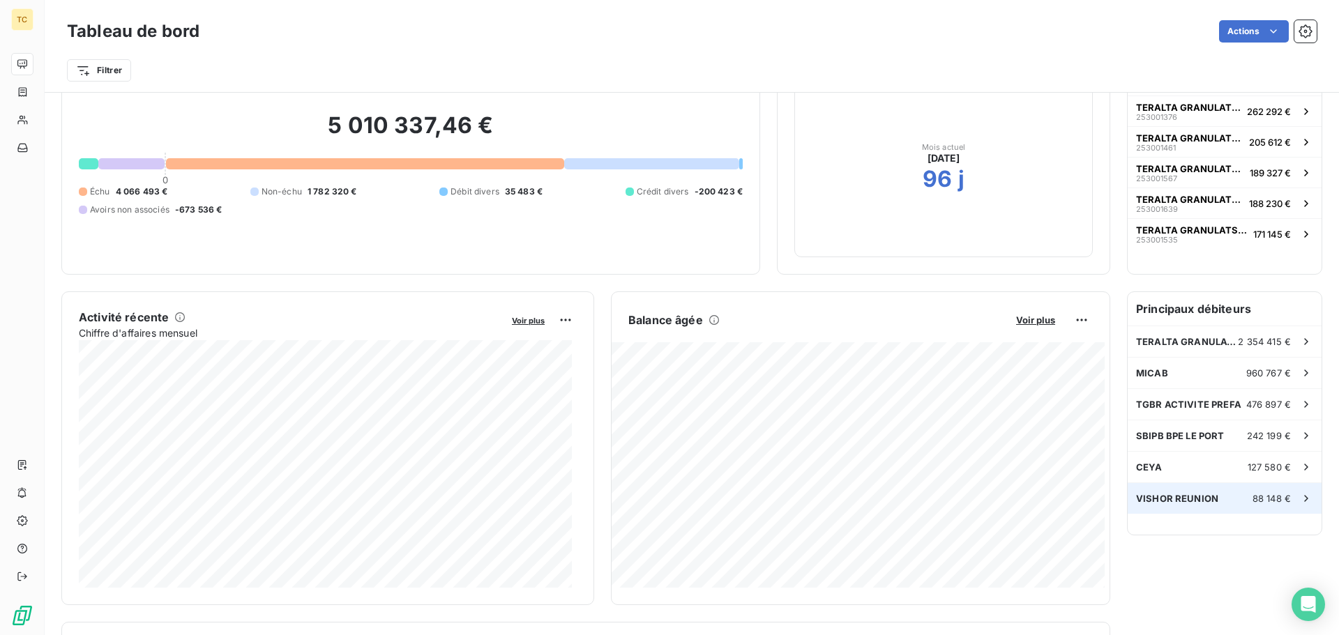
click at [1252, 501] on span "88 148 €" at bounding box center [1271, 498] width 38 height 11
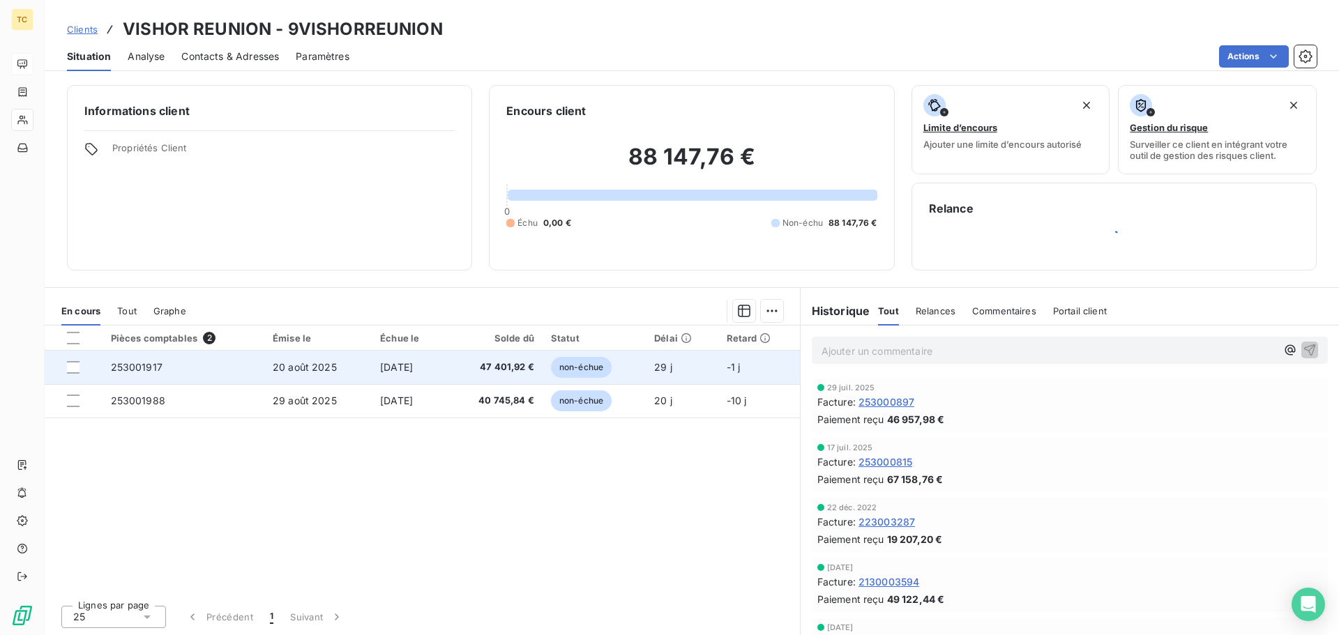
click at [79, 365] on div at bounding box center [73, 367] width 13 height 13
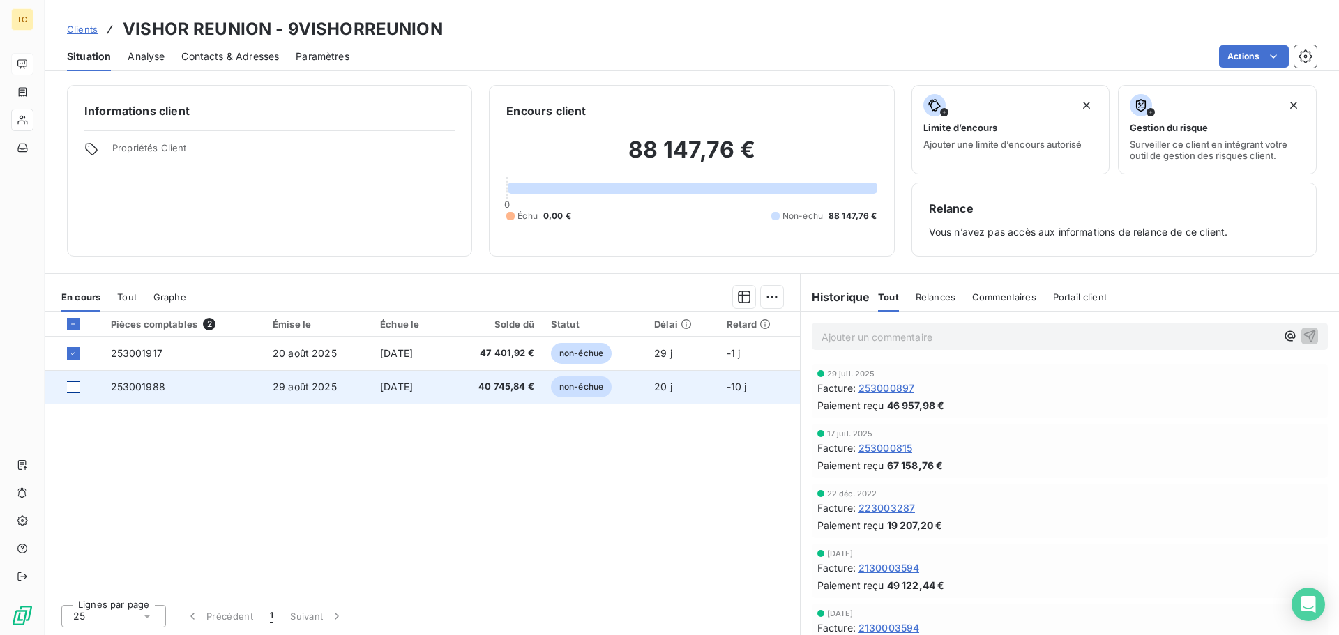
click at [75, 384] on div at bounding box center [73, 387] width 13 height 13
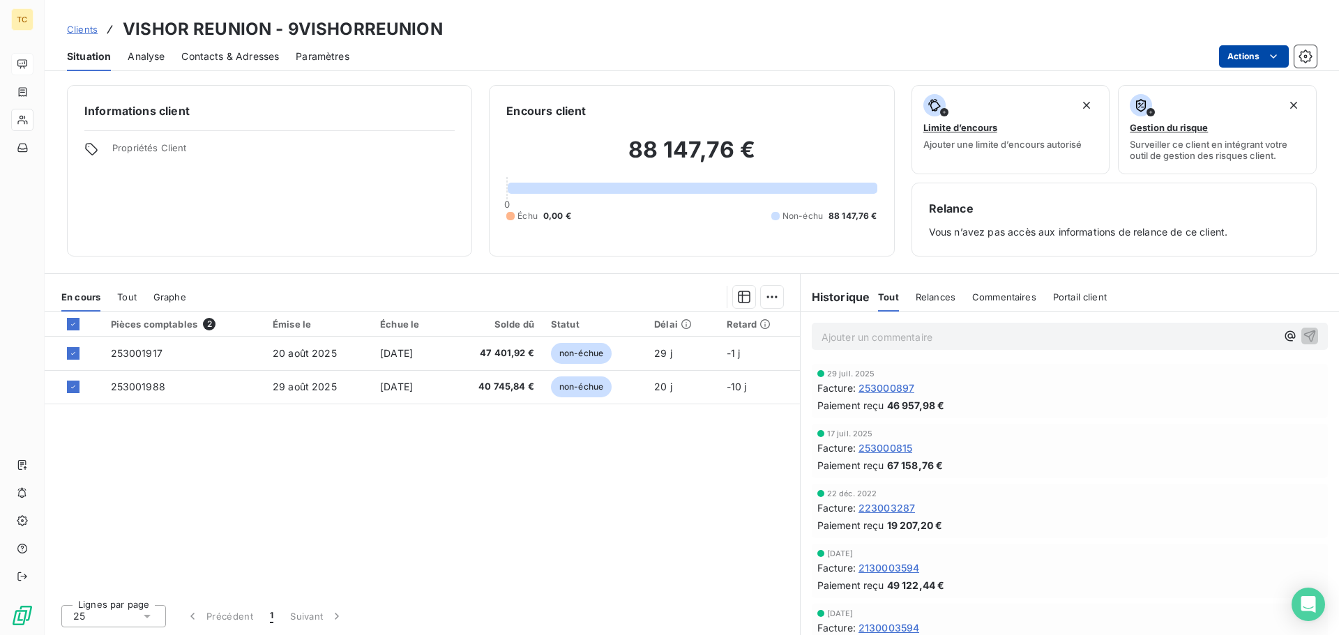
click at [1265, 56] on html "TC Clients VISHOR REUNION - 9VISHORREUNION Situation Analyse Contacts & Adresse…" at bounding box center [669, 317] width 1339 height 635
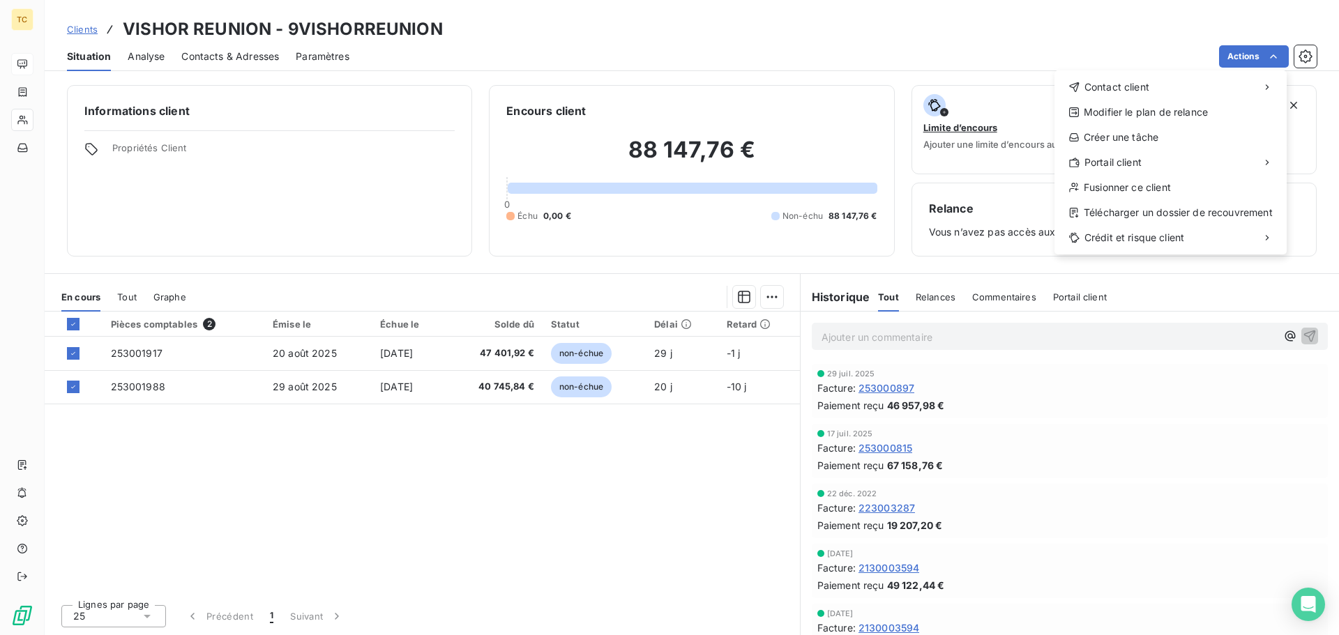
click at [665, 499] on html "TC Clients VISHOR REUNION - 9VISHORREUNION Situation Analyse Contacts & Adresse…" at bounding box center [669, 317] width 1339 height 635
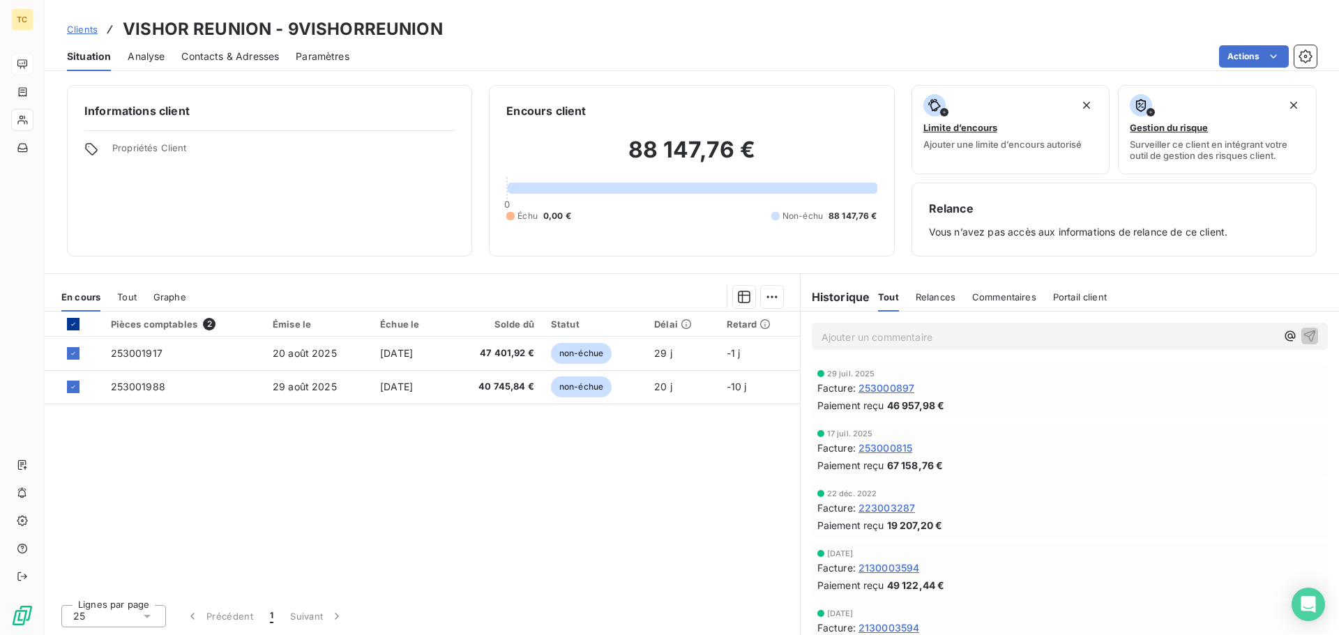
click at [75, 326] on icon at bounding box center [73, 324] width 8 height 8
click at [257, 59] on span "Contacts & Adresses" at bounding box center [230, 57] width 98 height 14
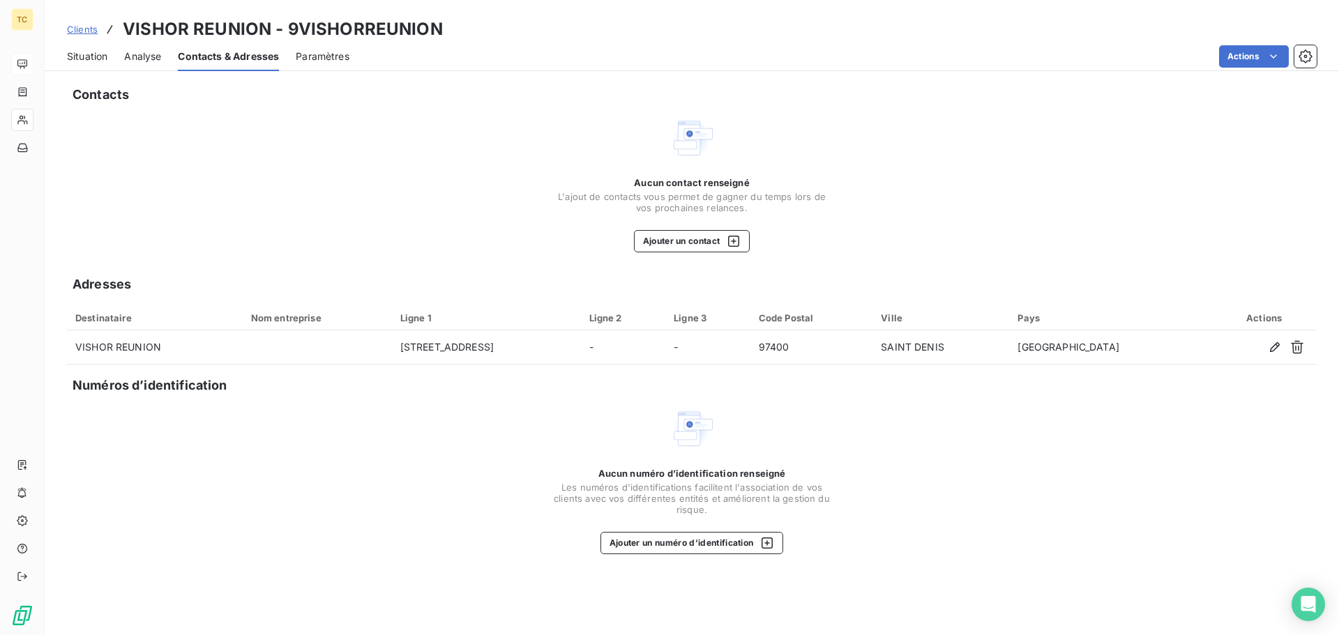
click at [144, 58] on span "Analyse" at bounding box center [142, 57] width 37 height 14
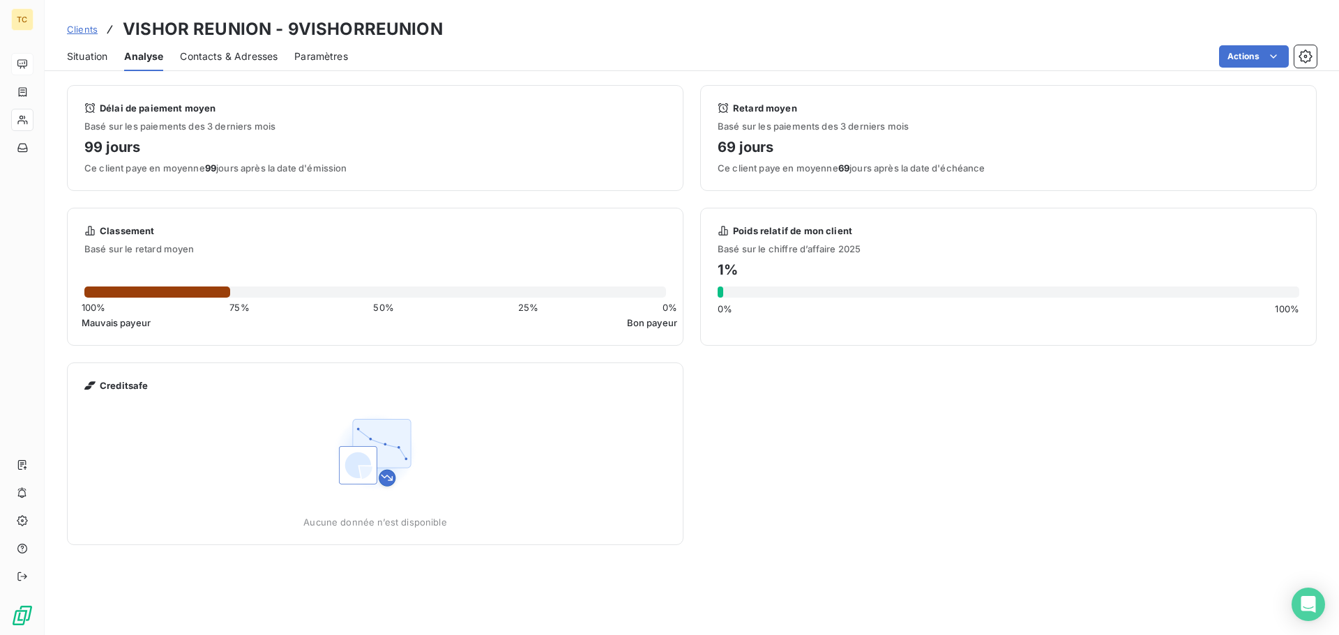
click at [82, 51] on span "Situation" at bounding box center [87, 57] width 40 height 14
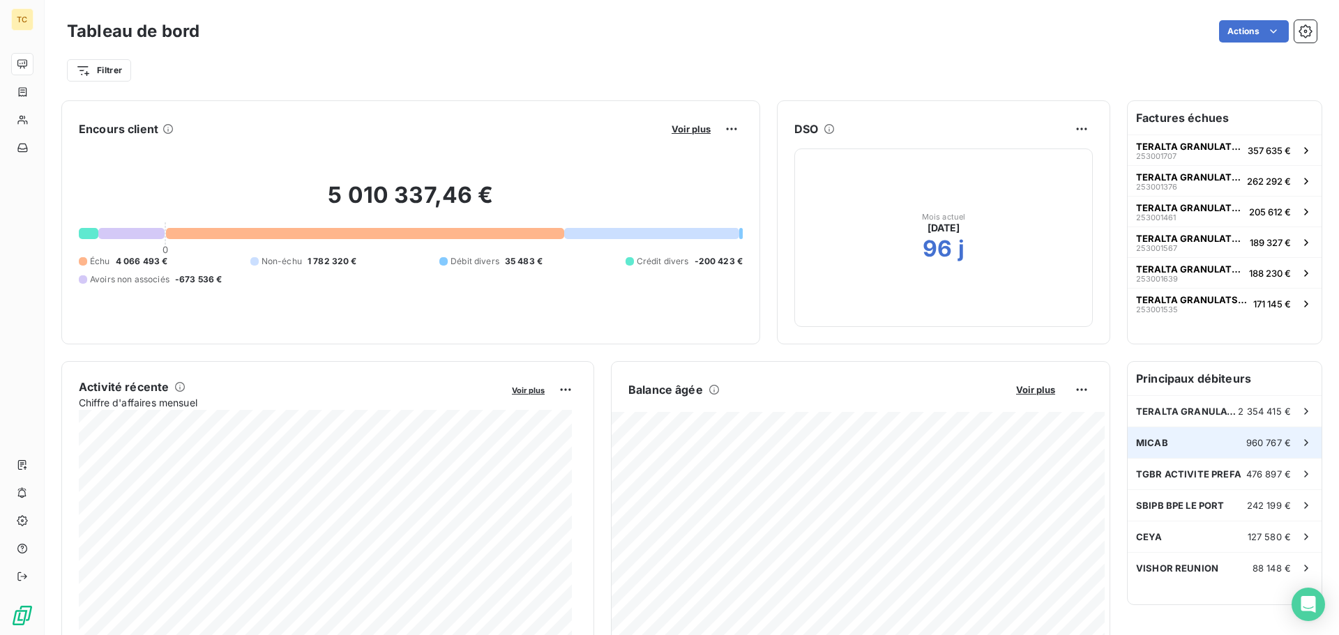
click at [1268, 437] on div "960 767 €" at bounding box center [1279, 443] width 67 height 14
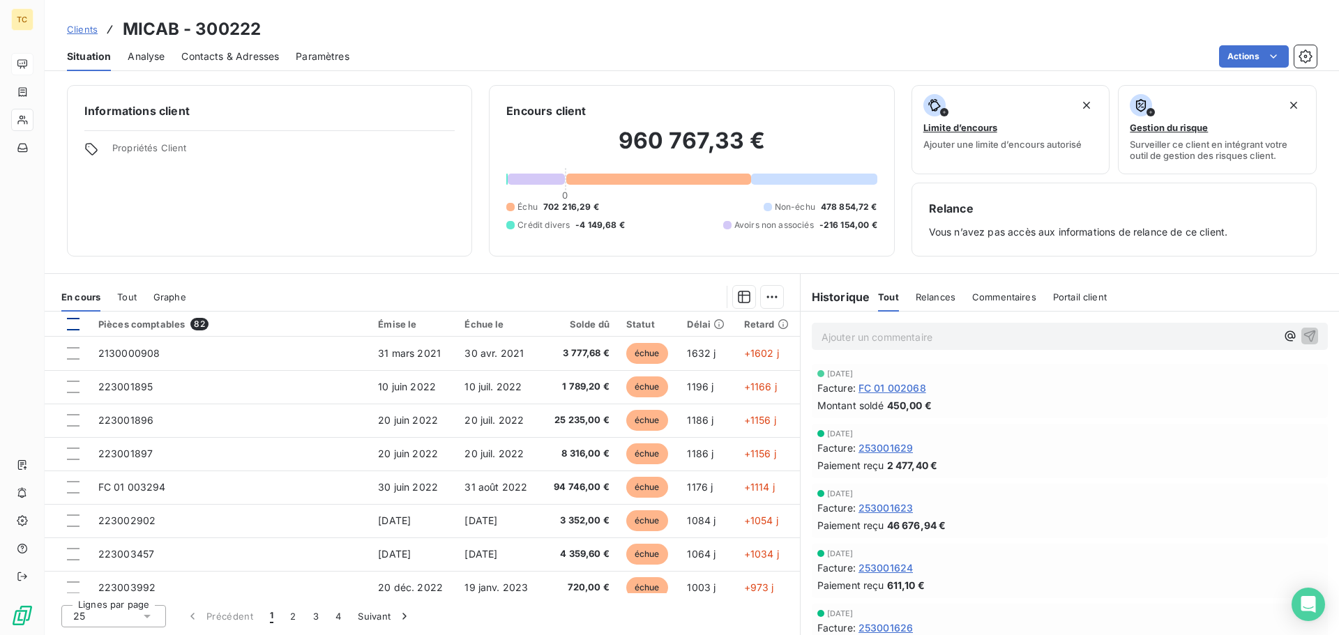
click at [74, 322] on div at bounding box center [73, 324] width 13 height 13
click at [1250, 288] on html "TC Clients MICAB - 300222 Situation Analyse Contacts & Adresses Paramètres Acti…" at bounding box center [669, 317] width 1339 height 635
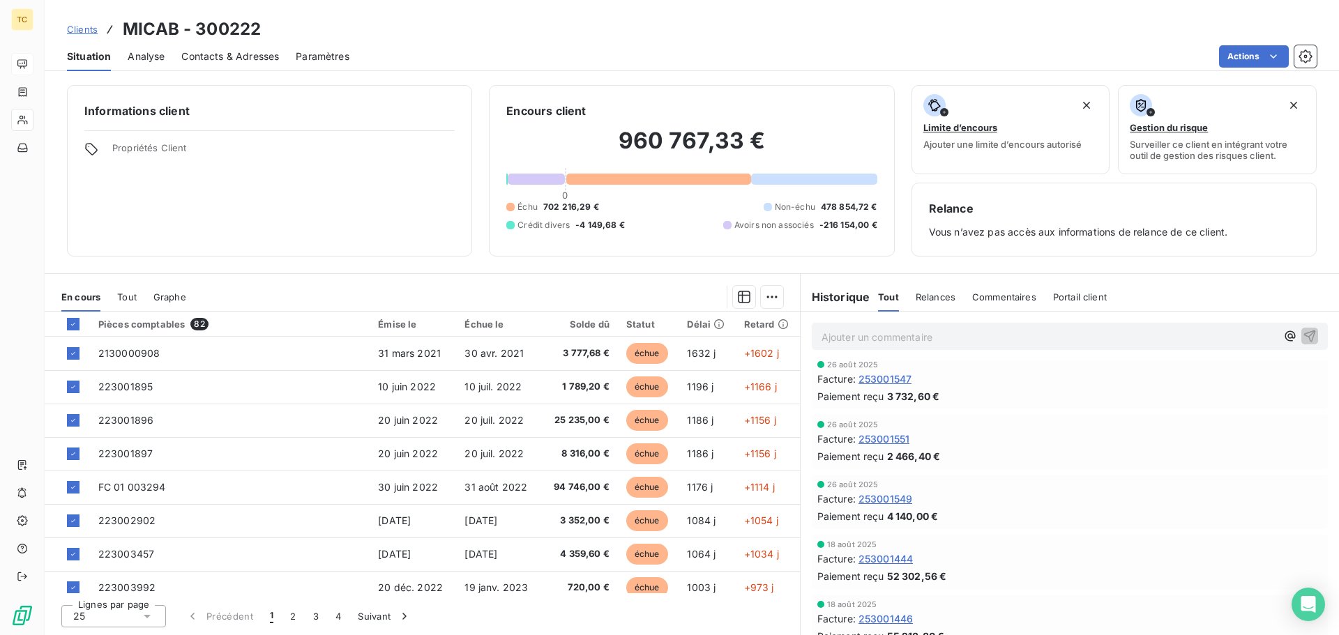
scroll to position [1046, 0]
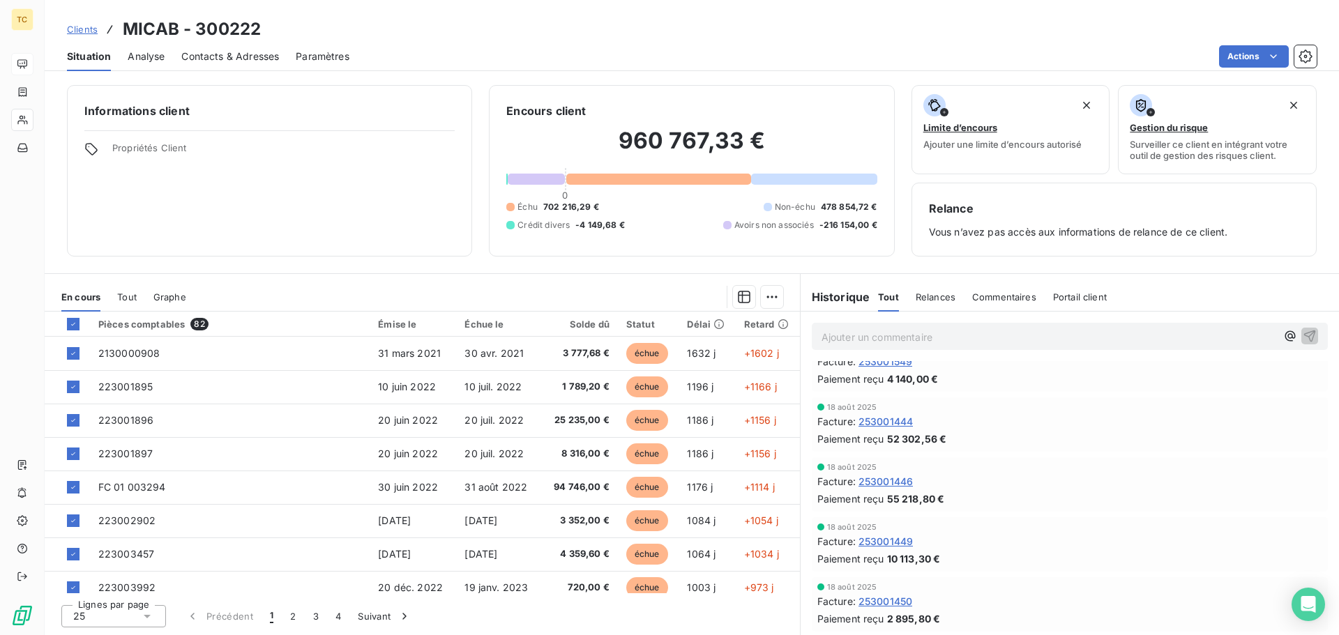
click at [948, 303] on div "Relances" at bounding box center [936, 296] width 40 height 29
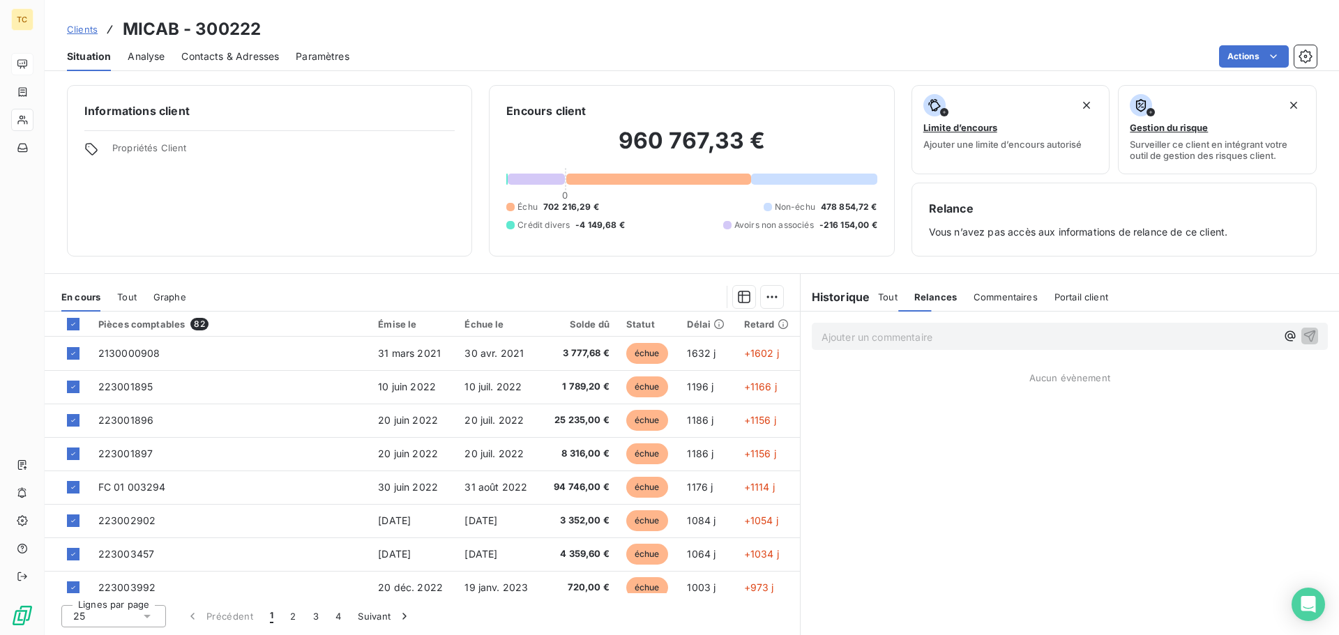
scroll to position [0, 0]
click at [881, 295] on span "Tout" at bounding box center [888, 296] width 20 height 11
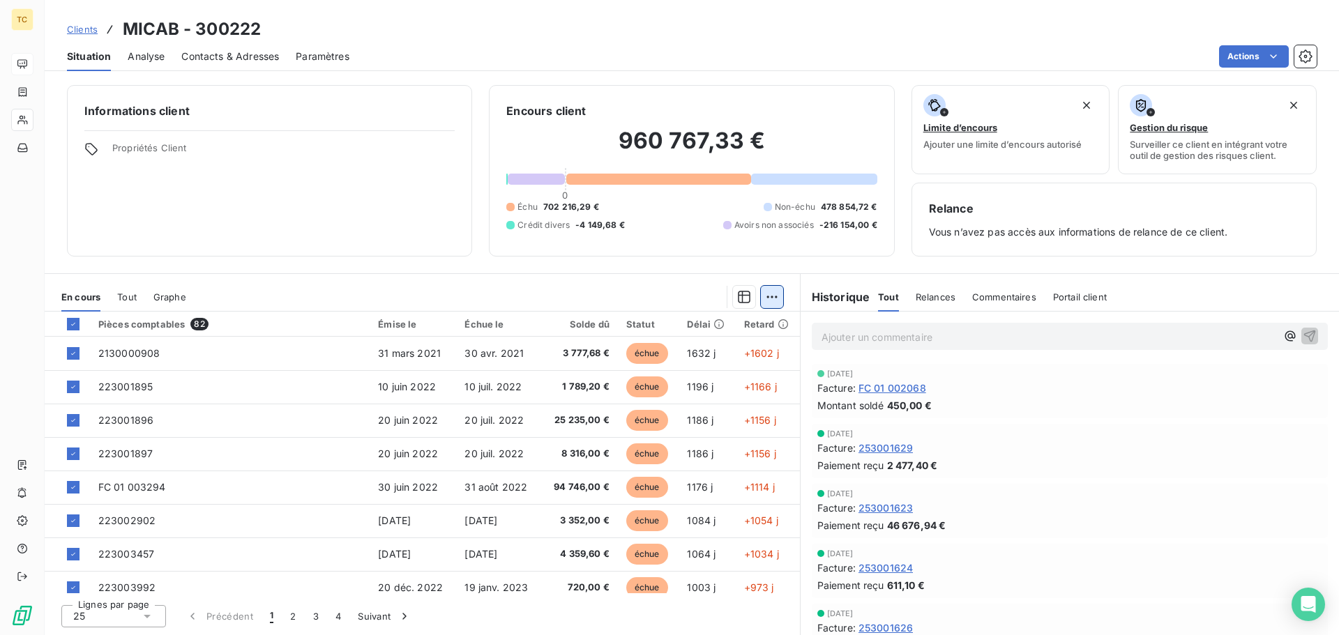
click at [774, 298] on html "TC Clients MICAB - 300222 Situation Analyse Contacts & Adresses Paramètres Acti…" at bounding box center [669, 317] width 1339 height 635
click at [745, 295] on icon "button" at bounding box center [744, 297] width 13 height 13
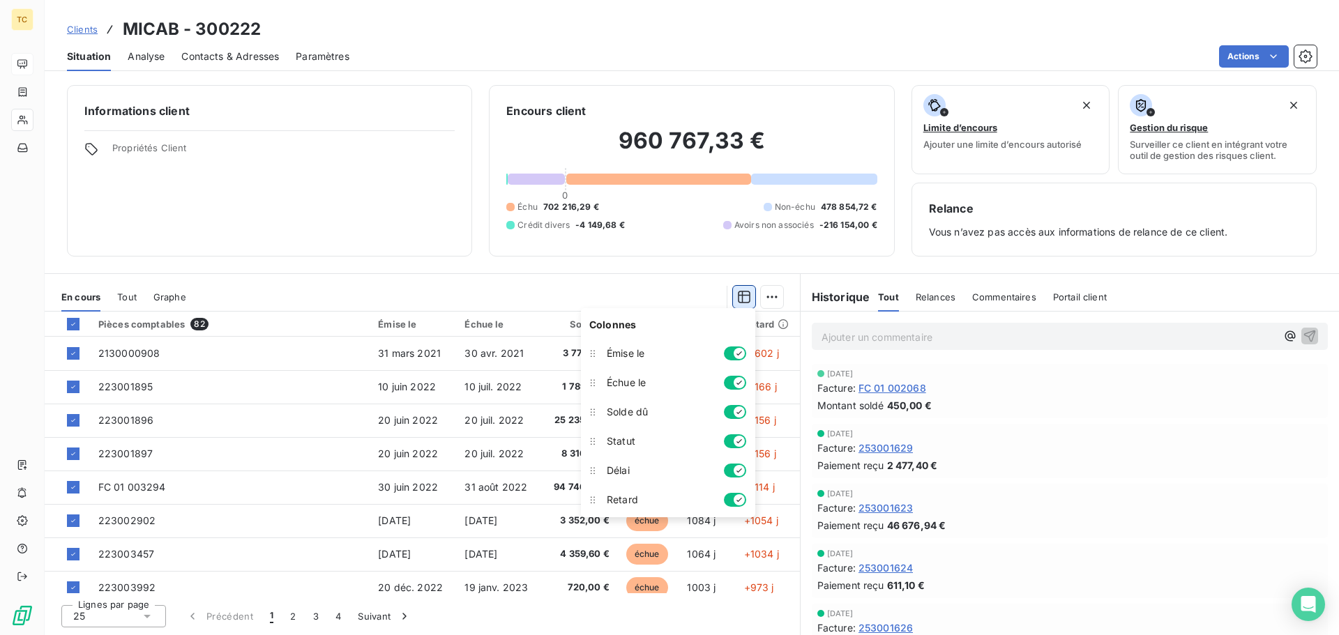
click at [745, 295] on icon "button" at bounding box center [744, 297] width 13 height 13
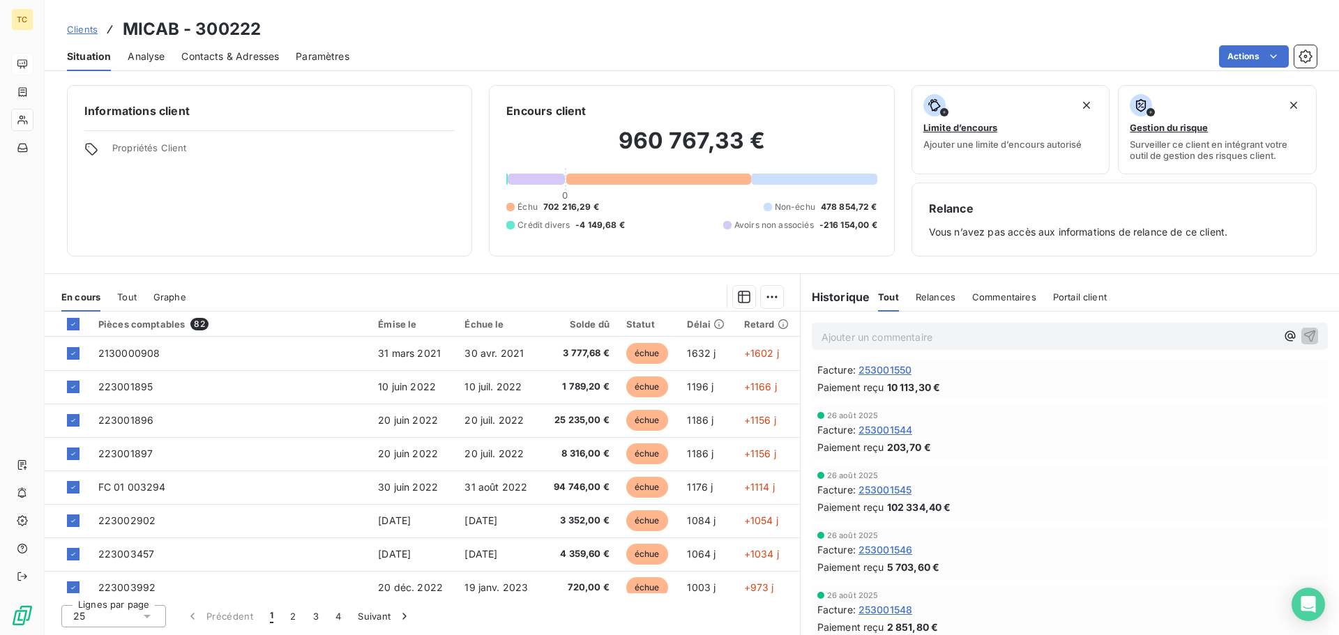
click at [1306, 53] on html "TC Clients MICAB - 300222 Situation Analyse Contacts & Adresses Paramètres Acti…" at bounding box center [669, 317] width 1339 height 635
click at [1306, 53] on icon "button" at bounding box center [1305, 57] width 14 height 14
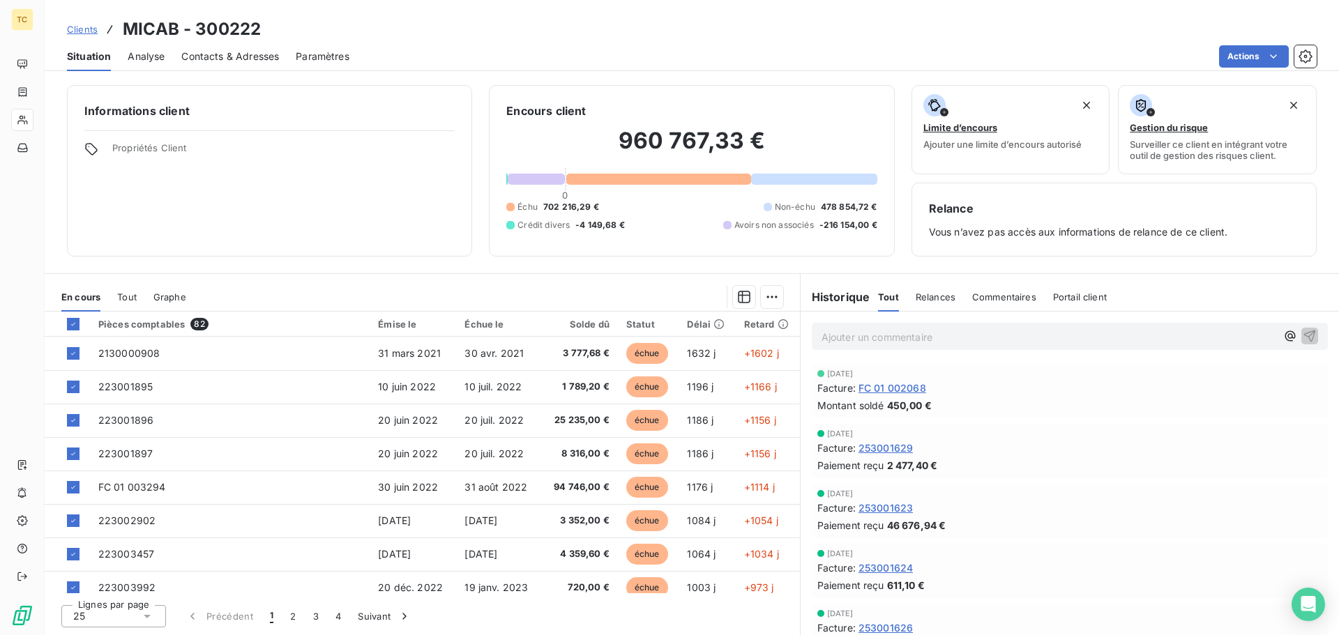
click at [140, 54] on span "Analyse" at bounding box center [146, 57] width 37 height 14
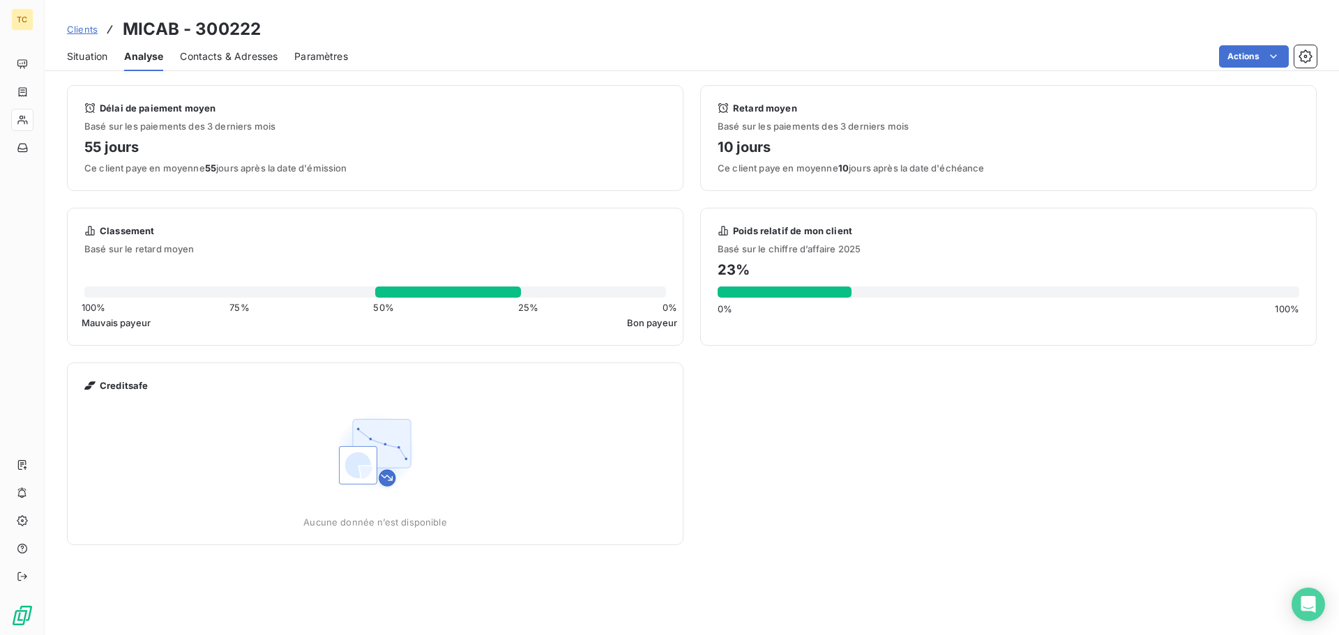
click at [89, 54] on span "Situation" at bounding box center [87, 57] width 40 height 14
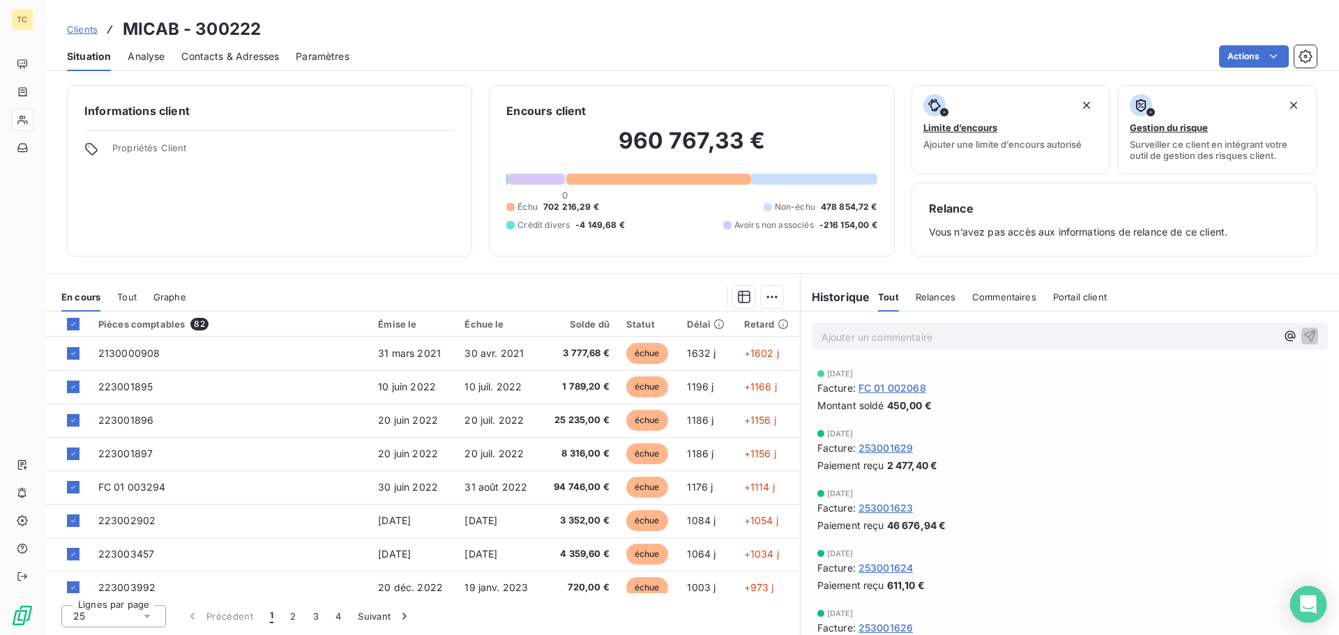
click at [1306, 602] on icon "Open Intercom Messenger" at bounding box center [1308, 604] width 16 height 18
click at [466, 52] on div "Actions" at bounding box center [841, 56] width 950 height 22
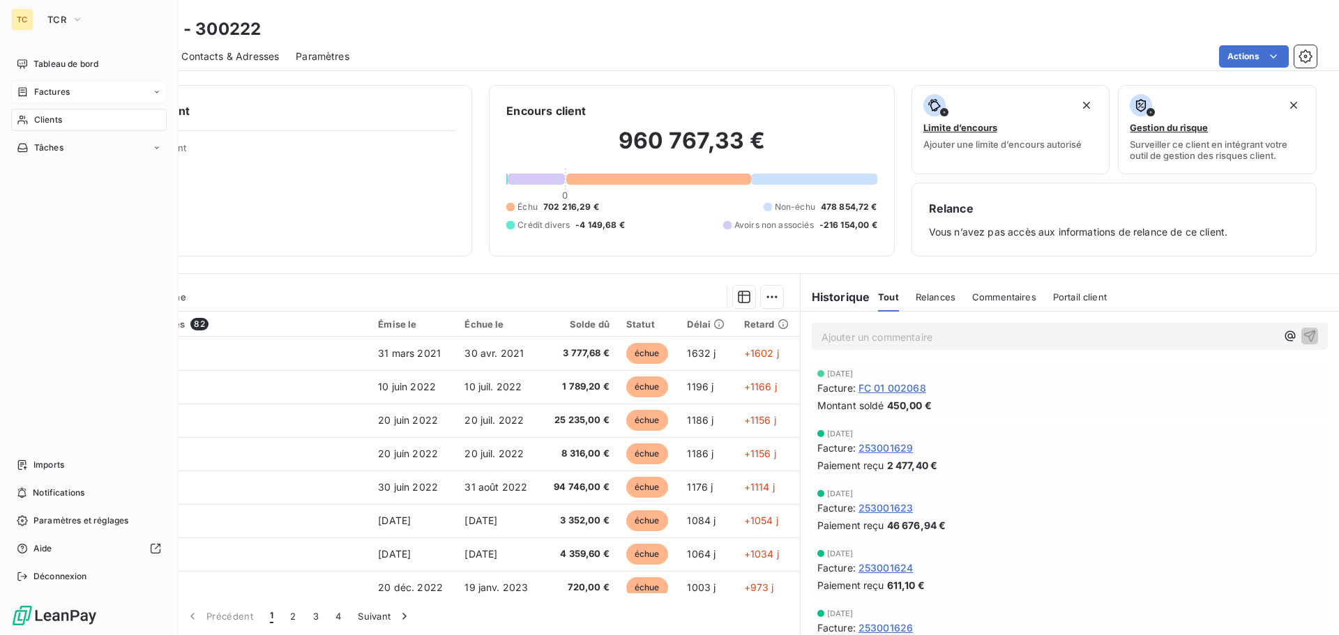
click at [98, 98] on div "Factures" at bounding box center [88, 92] width 155 height 22
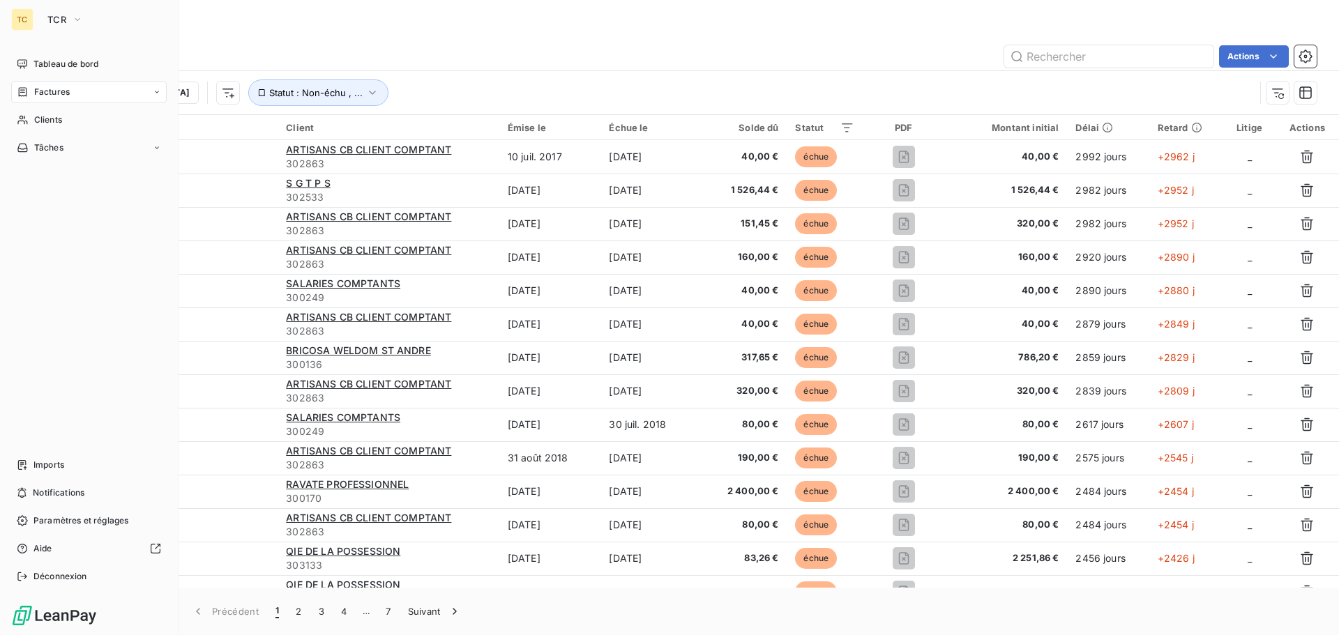
click at [26, 25] on div "TC" at bounding box center [22, 19] width 22 height 22
click at [75, 26] on icon "button" at bounding box center [77, 20] width 11 height 14
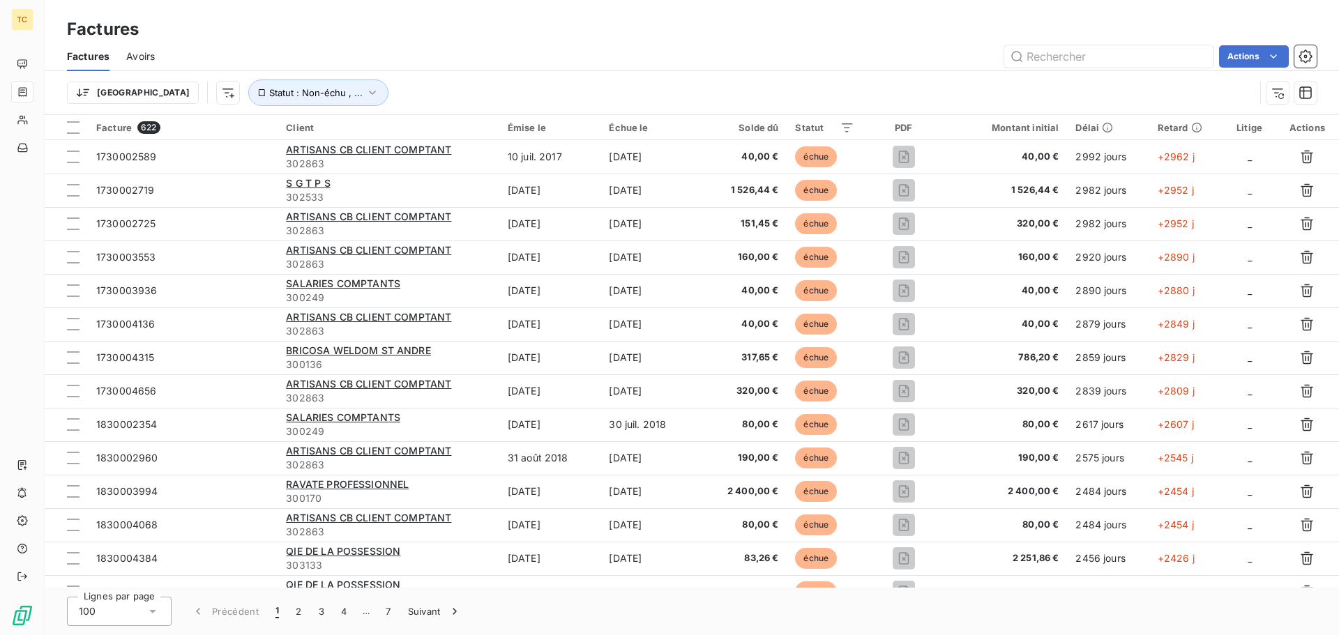
click at [333, 29] on div "Factures" at bounding box center [692, 29] width 1294 height 25
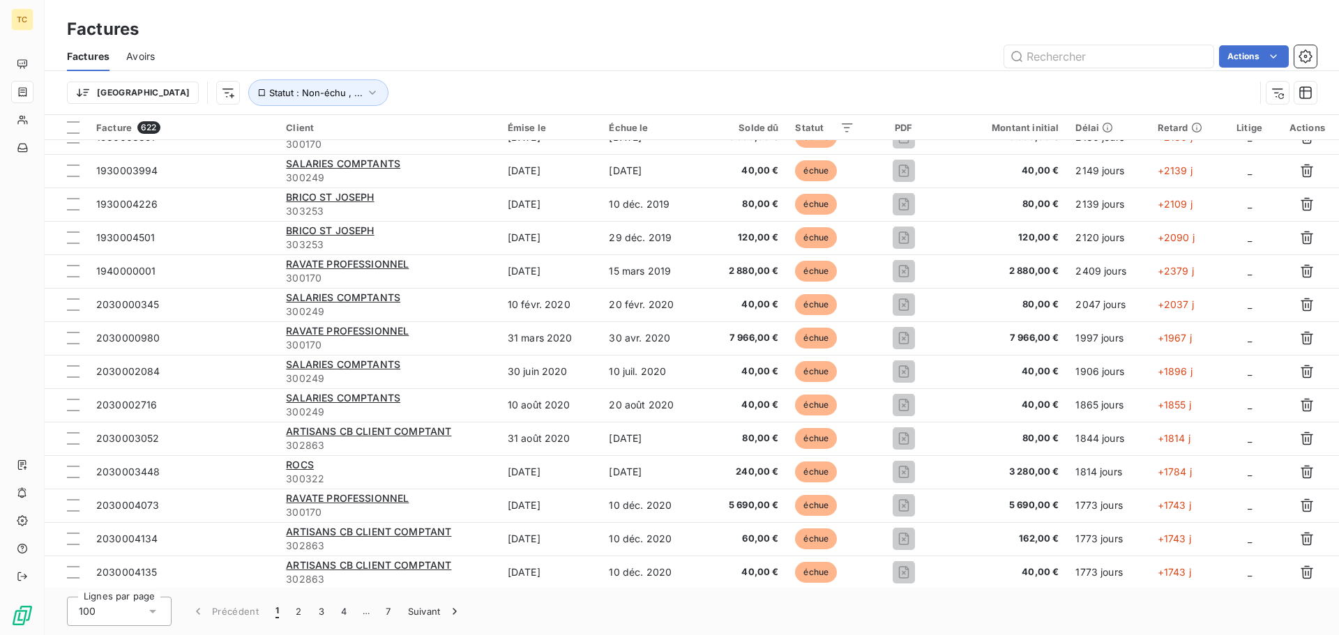
scroll to position [1046, 0]
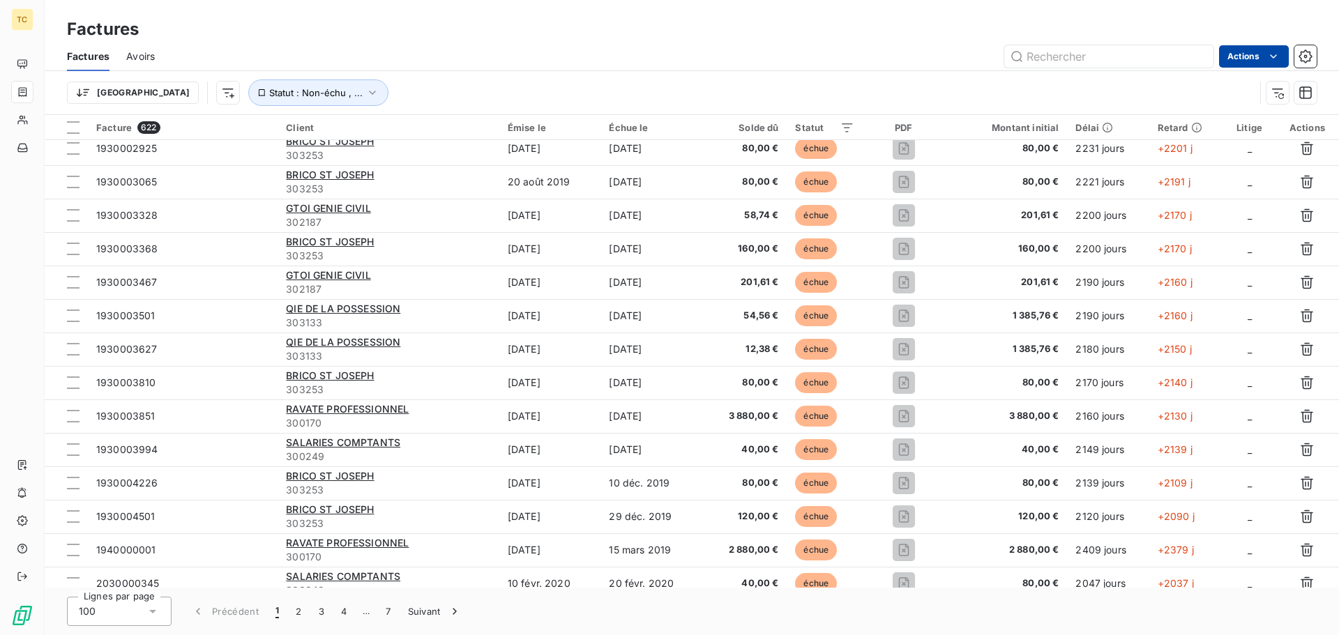
click at [1259, 60] on html "TC Factures Factures Avoirs Actions Trier Statut : Non-échu , ... Facture 622 C…" at bounding box center [669, 317] width 1339 height 635
click at [1259, 60] on html "TC Factures Factures Avoirs Actions Mettre les factures en litige (0 factures) …" at bounding box center [669, 317] width 1339 height 635
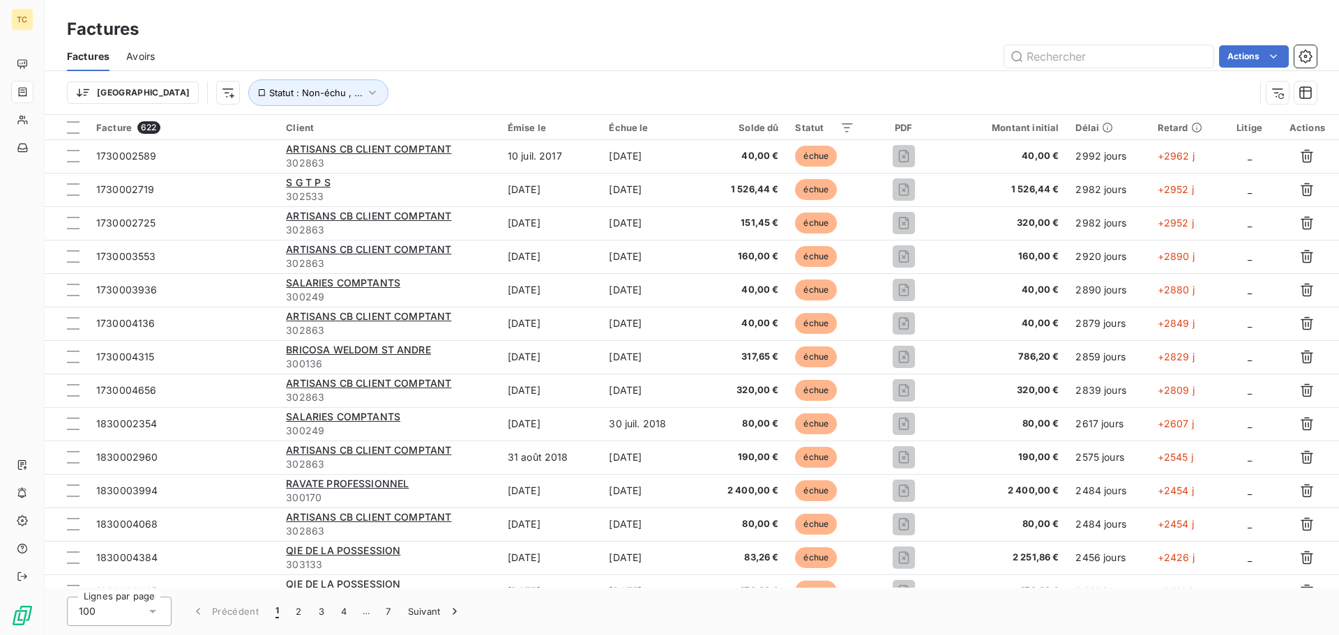
scroll to position [0, 0]
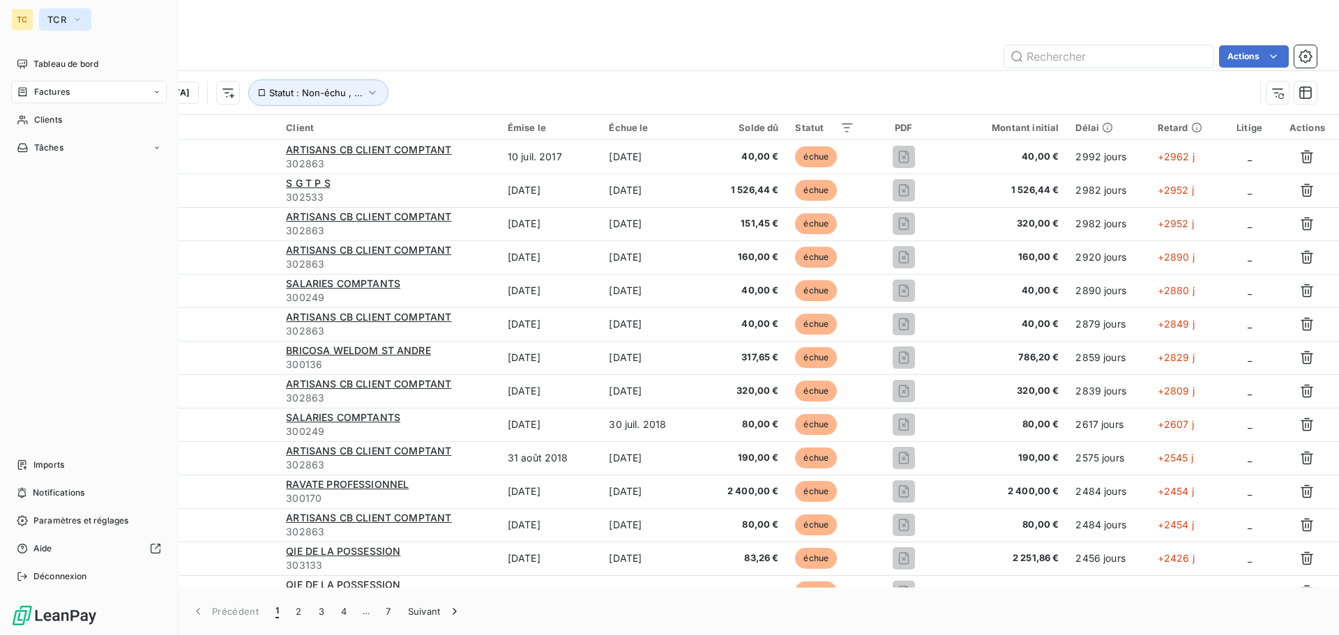
click at [68, 20] on button "TCR" at bounding box center [65, 19] width 52 height 22
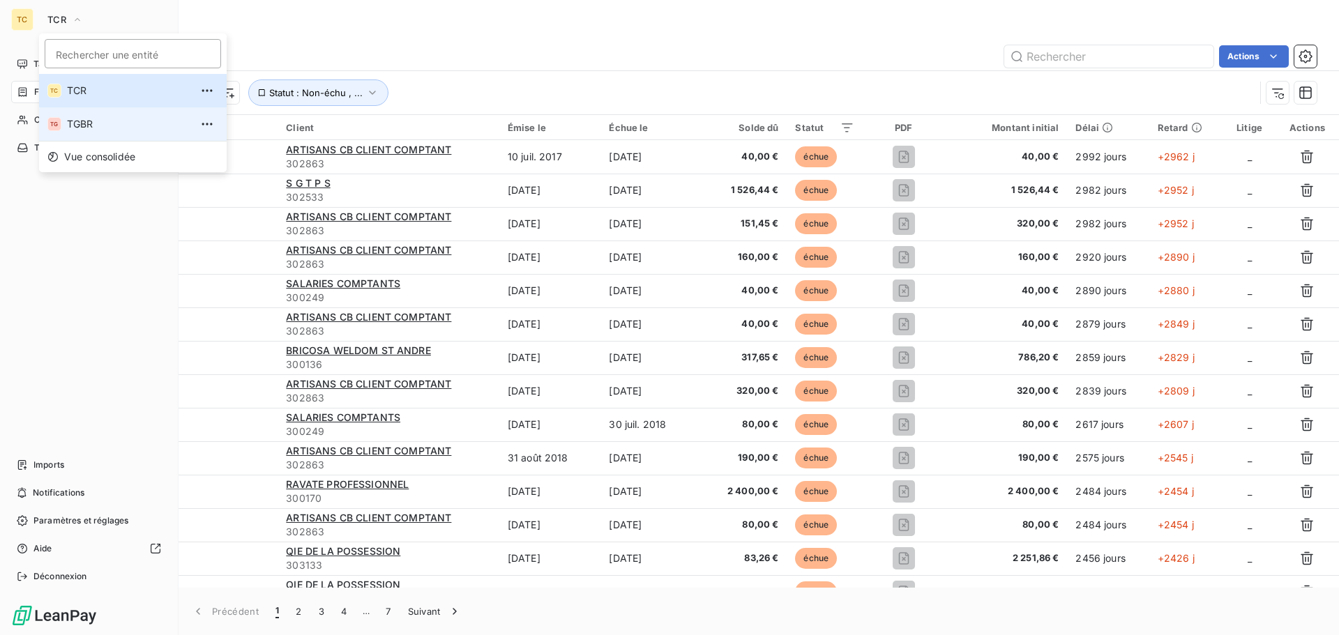
click at [86, 128] on span "TGBR" at bounding box center [128, 124] width 123 height 14
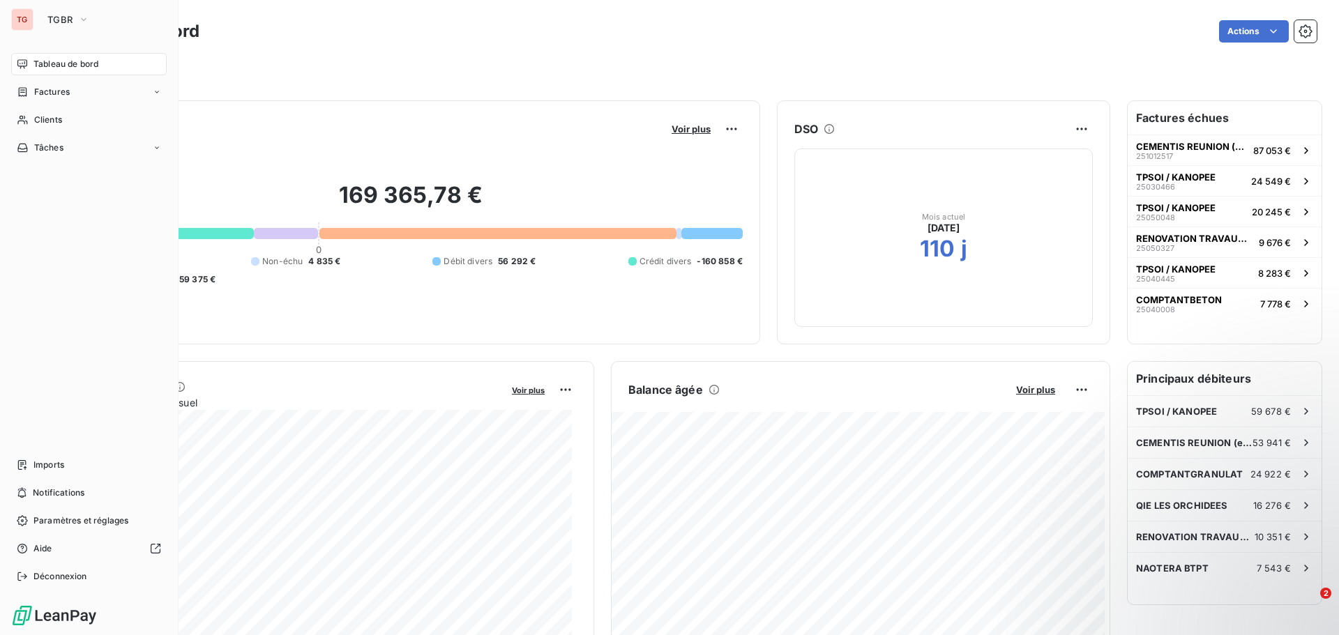
click at [614, 60] on div "Filtrer" at bounding box center [692, 70] width 1250 height 26
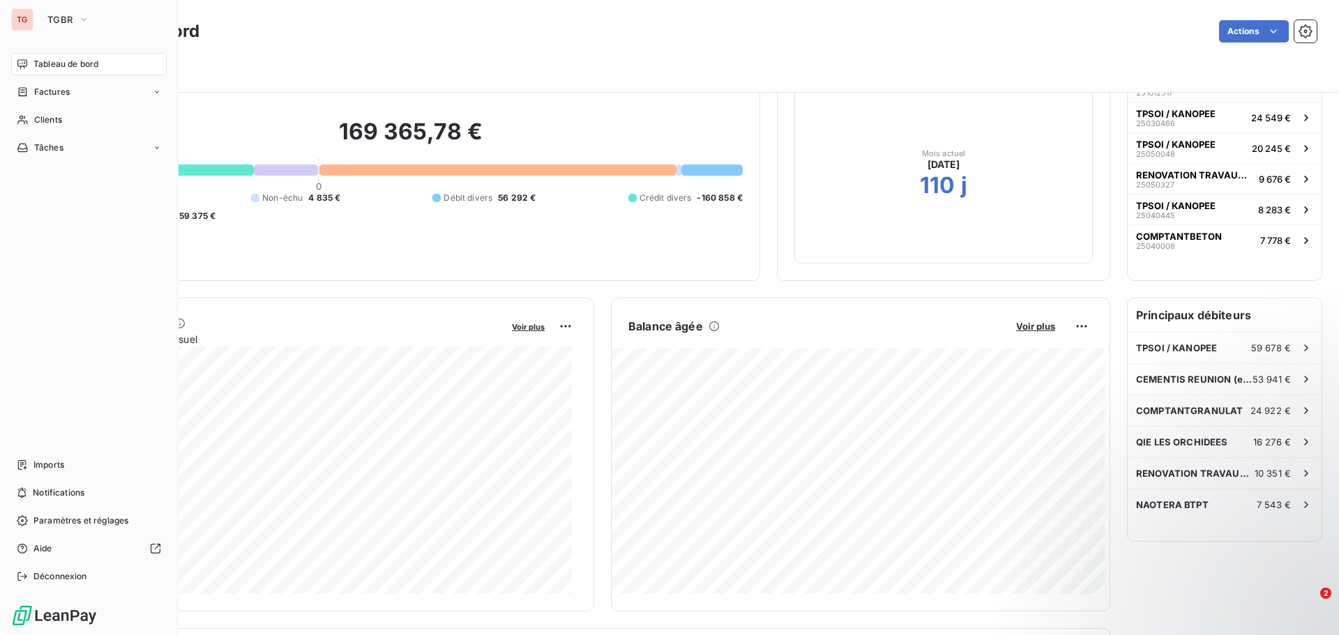
scroll to position [142, 0]
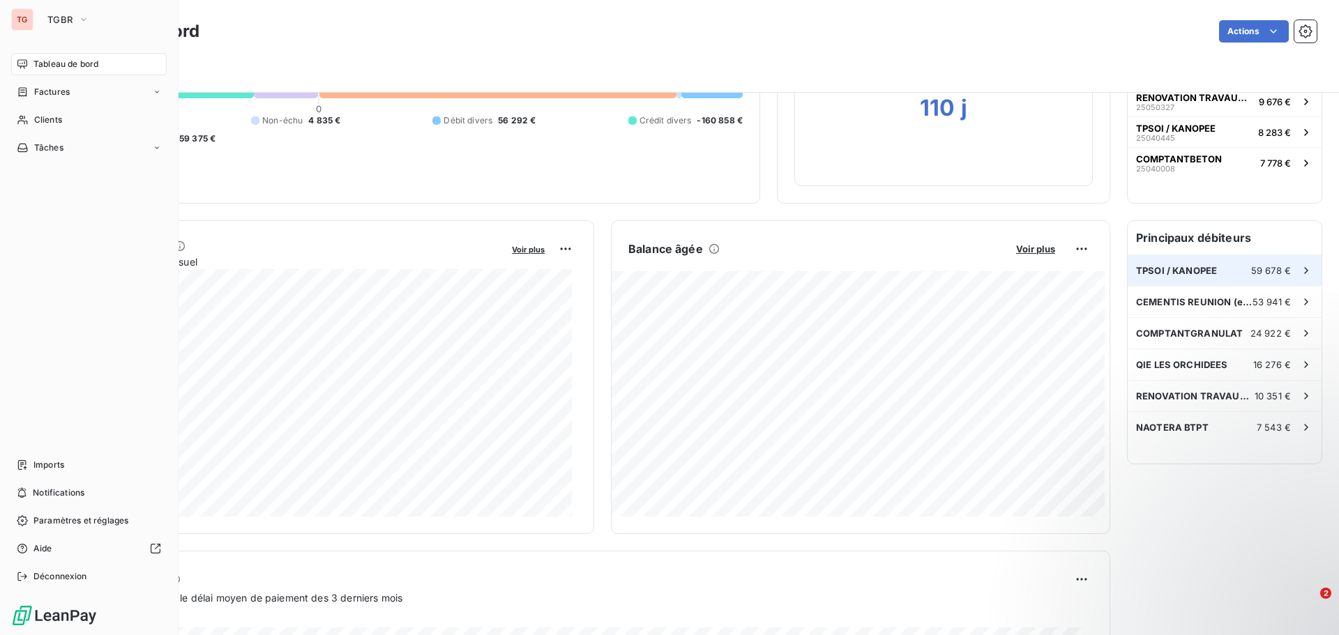
click at [1204, 275] on span "TPSOI / KANOPEE" at bounding box center [1176, 270] width 81 height 11
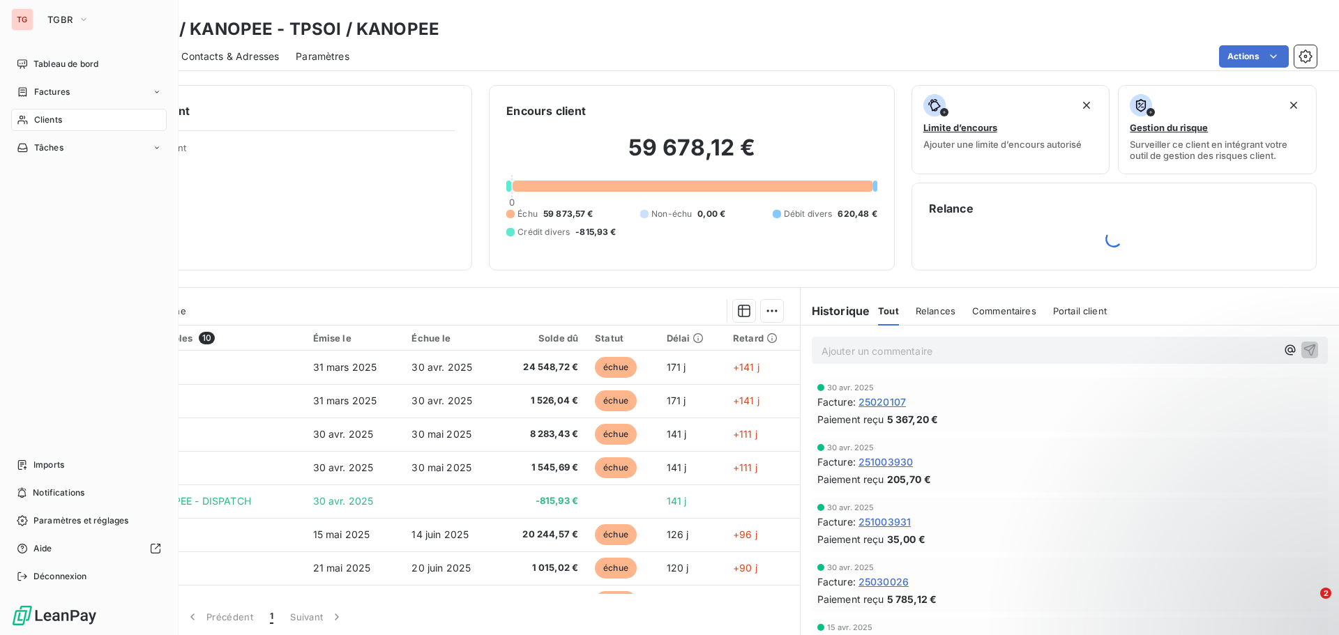
click at [492, 29] on div "Clients TPSOI / KANOPEE - TPSOI / KANOPEE" at bounding box center [692, 29] width 1294 height 25
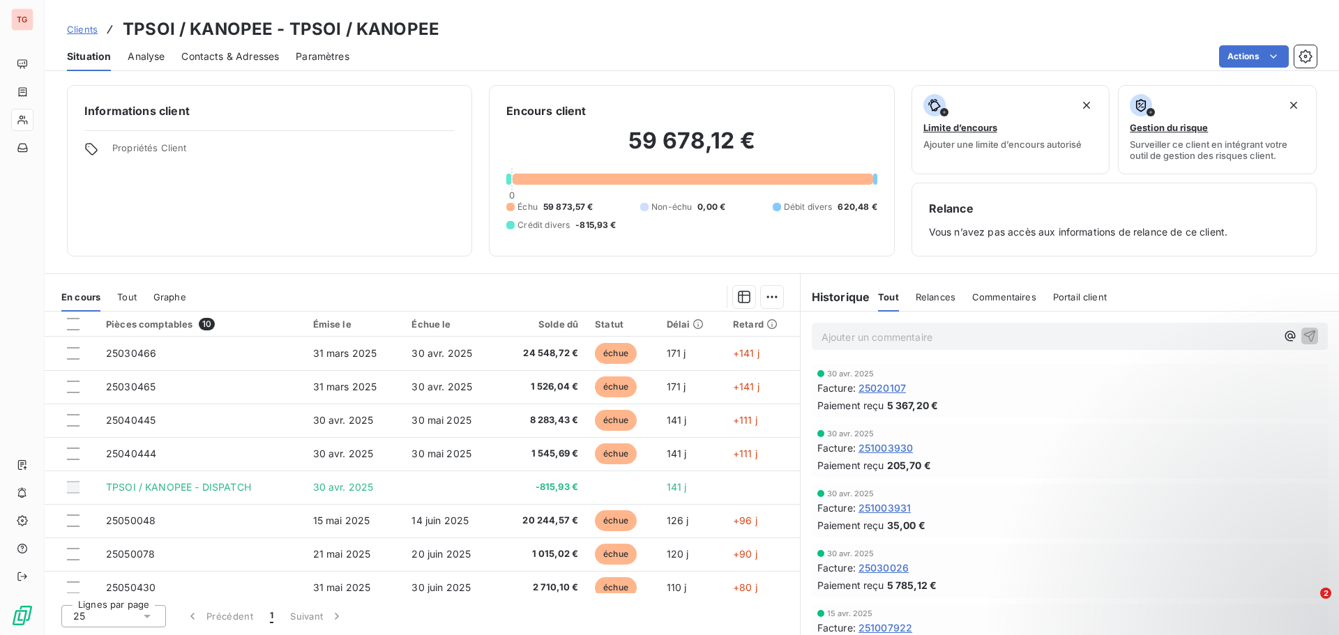
click at [211, 56] on span "Contacts & Adresses" at bounding box center [230, 57] width 98 height 14
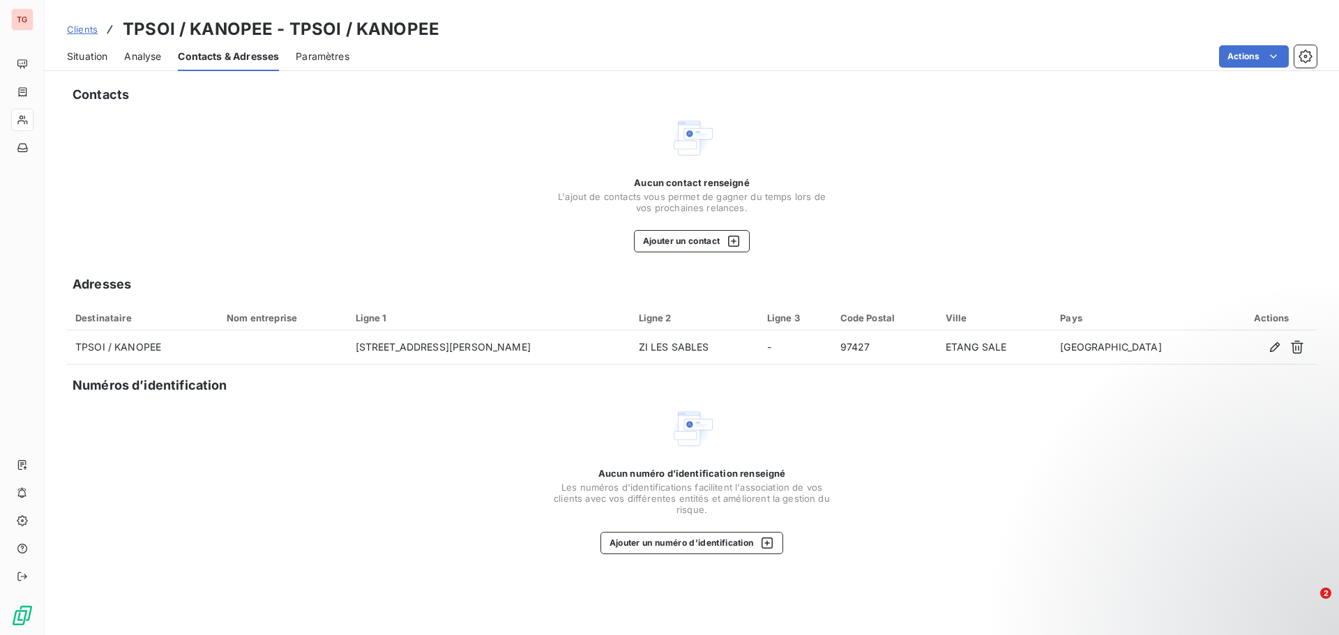
click at [332, 56] on span "Paramètres" at bounding box center [323, 57] width 54 height 14
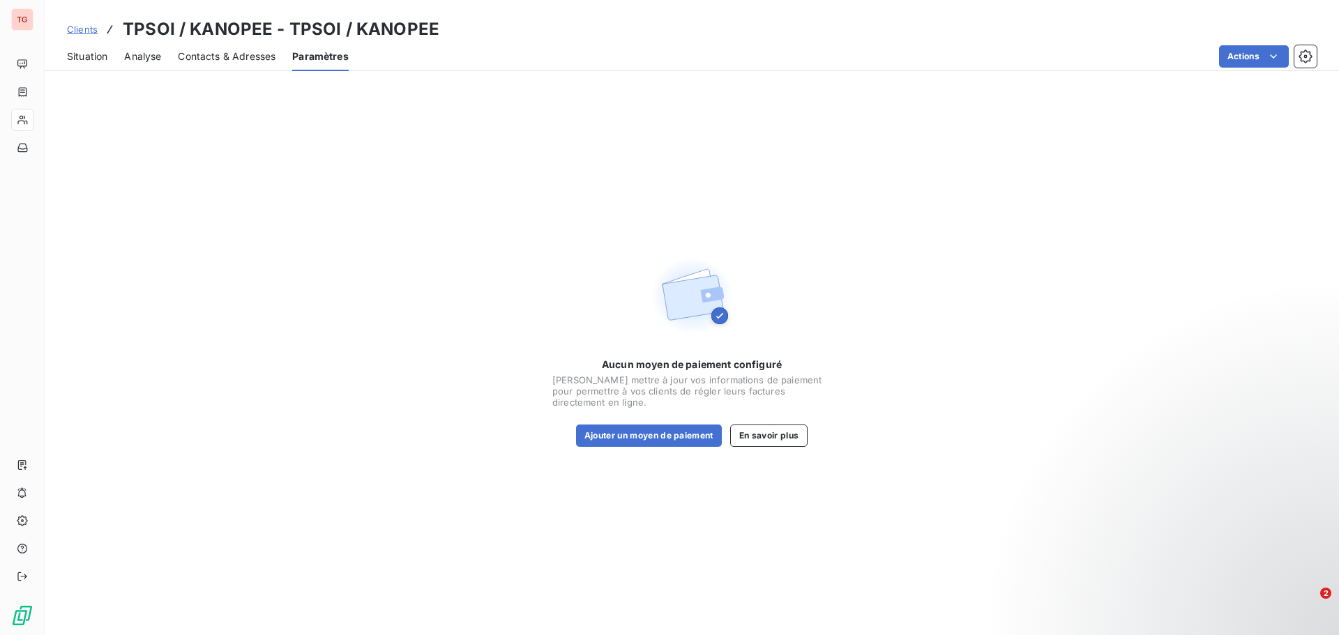
click at [82, 53] on span "Situation" at bounding box center [87, 57] width 40 height 14
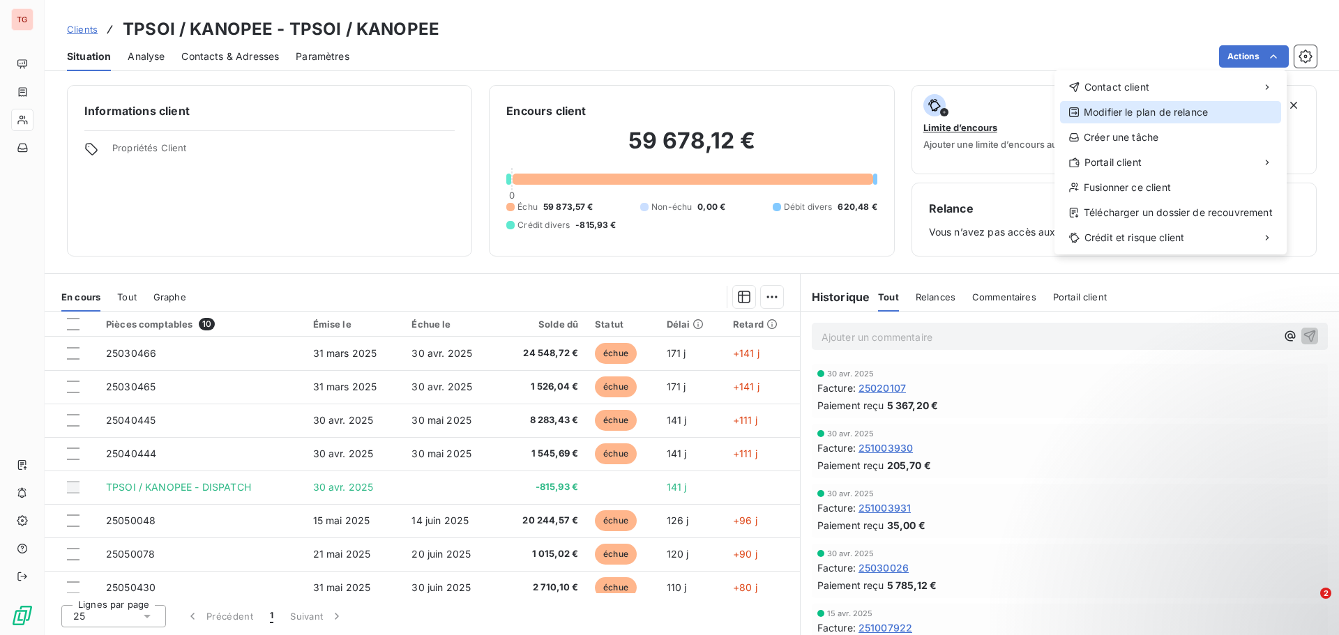
click at [1157, 111] on div "Modifier le plan de relance" at bounding box center [1170, 112] width 221 height 22
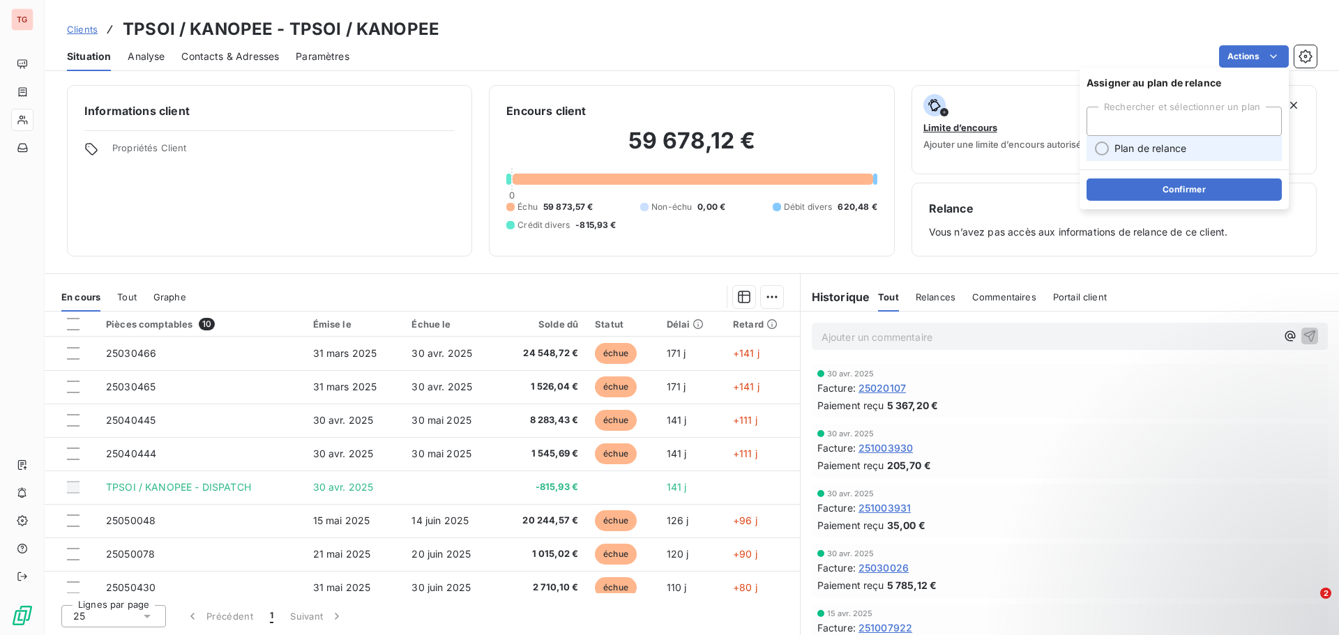
click at [1190, 155] on li "Plan de relance" at bounding box center [1183, 148] width 195 height 25
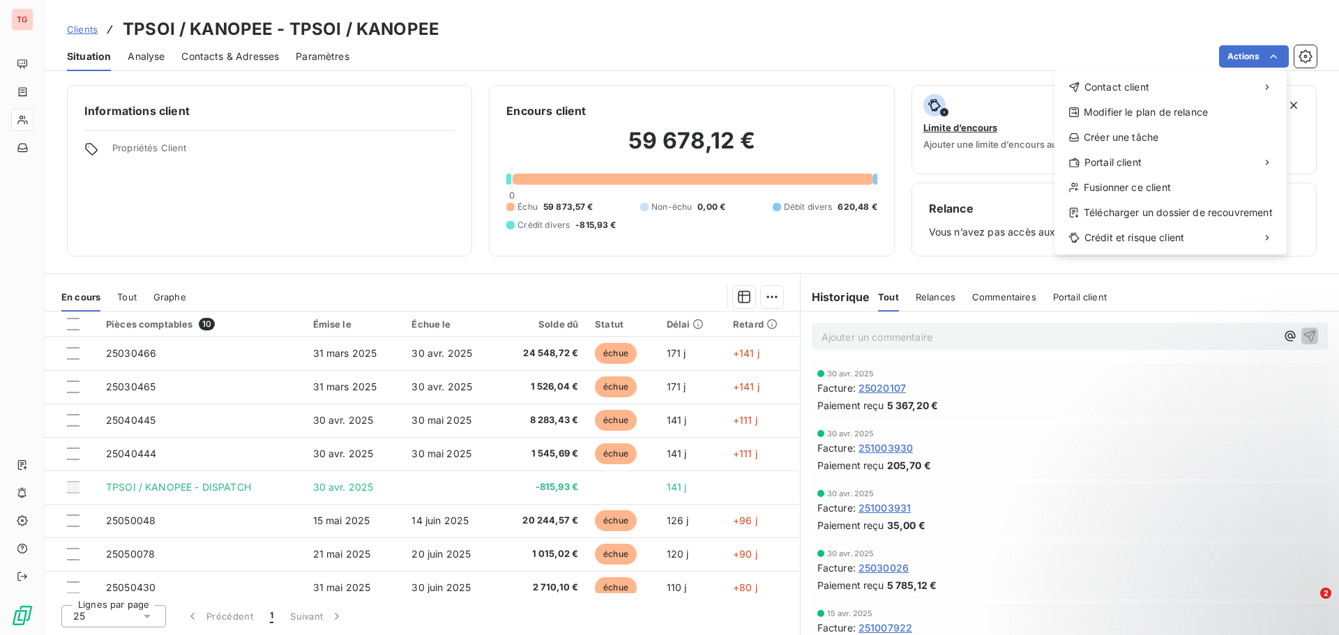
click at [1275, 61] on html "TG Clients TPSOI / KANOPEE - TPSOI / KANOPEE Situation Analyse Contacts & Adres…" at bounding box center [669, 317] width 1339 height 635
click at [1157, 214] on div "Télécharger un dossier de recouvrement" at bounding box center [1170, 213] width 221 height 22
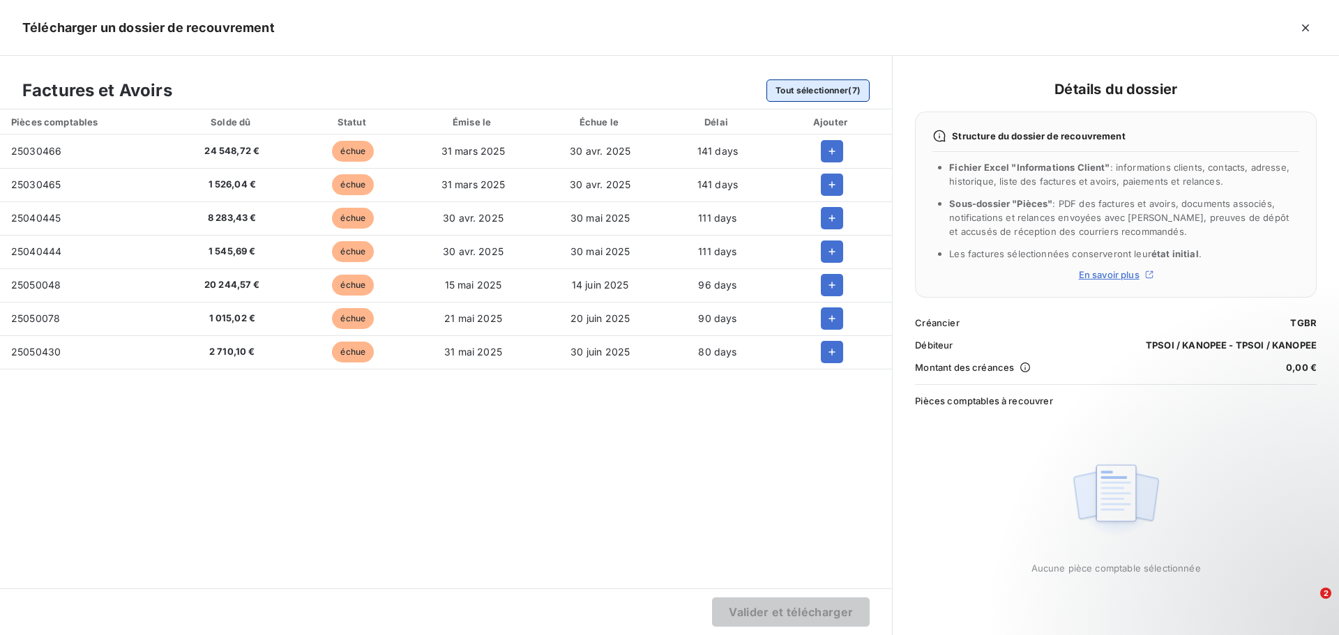
click at [816, 89] on button "Tout sélectionner (7)" at bounding box center [817, 90] width 103 height 22
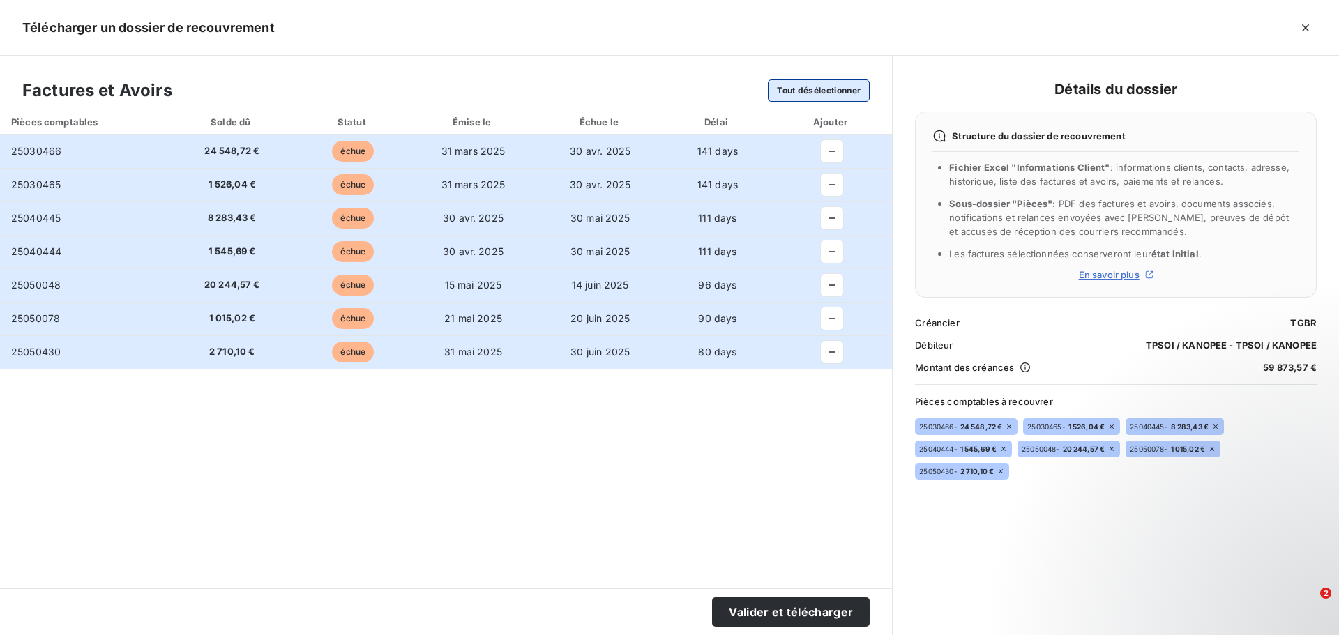
click at [816, 89] on button "Tout désélectionner" at bounding box center [819, 90] width 102 height 22
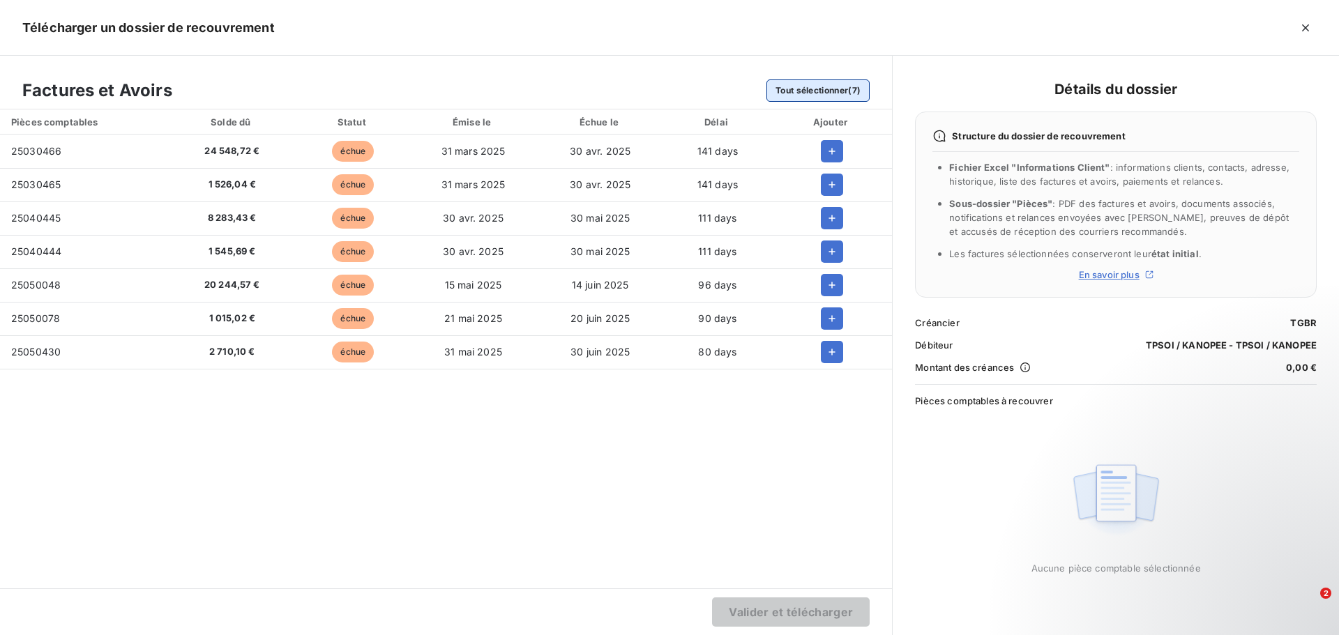
click at [817, 91] on button "Tout sélectionner (7)" at bounding box center [817, 90] width 103 height 22
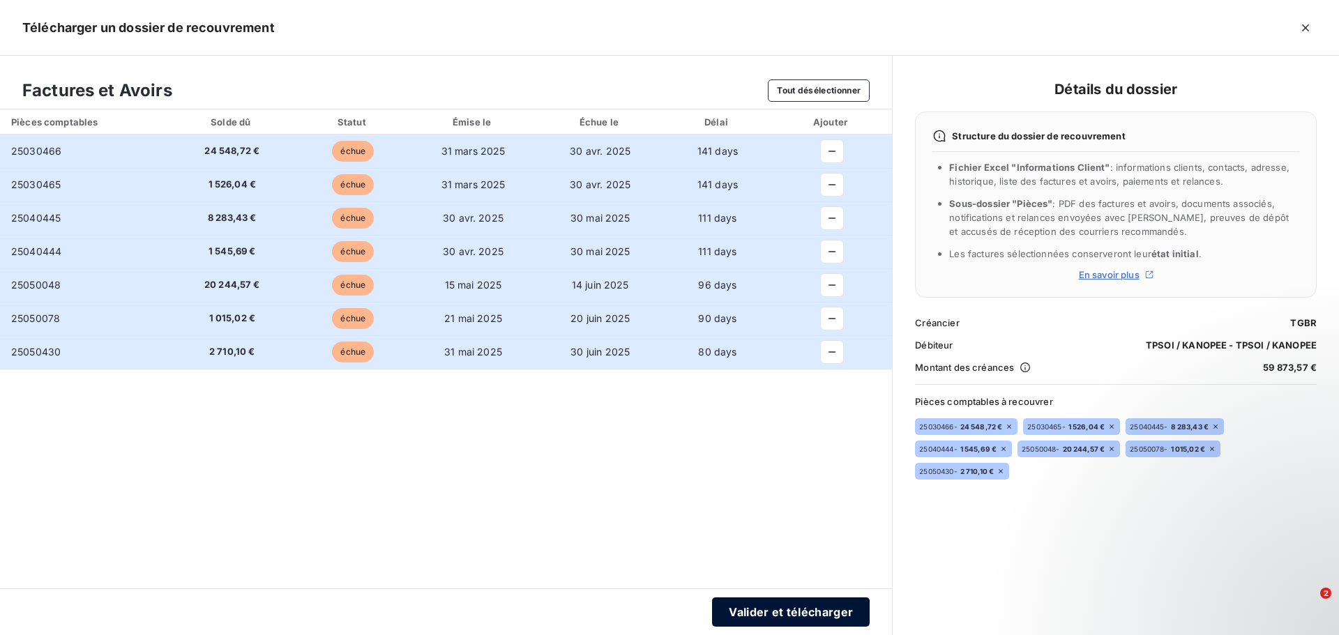
click at [799, 606] on button "Valider et télécharger" at bounding box center [791, 612] width 158 height 29
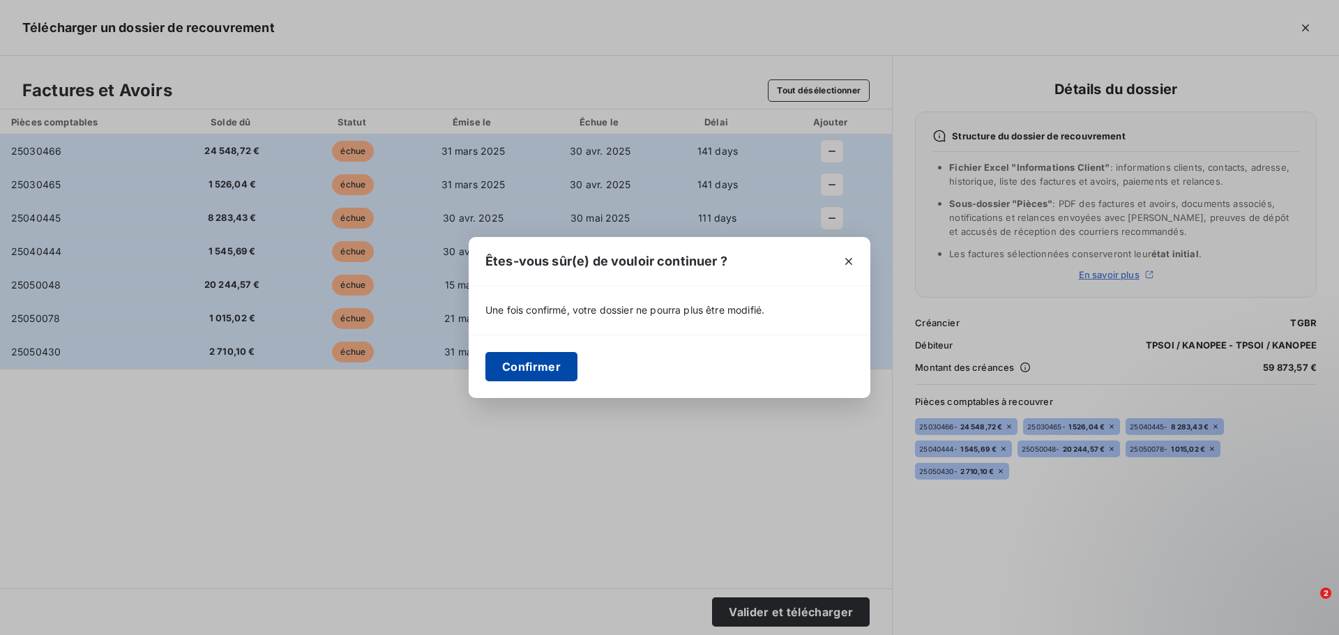
click at [552, 370] on button "Confirmer" at bounding box center [531, 366] width 92 height 29
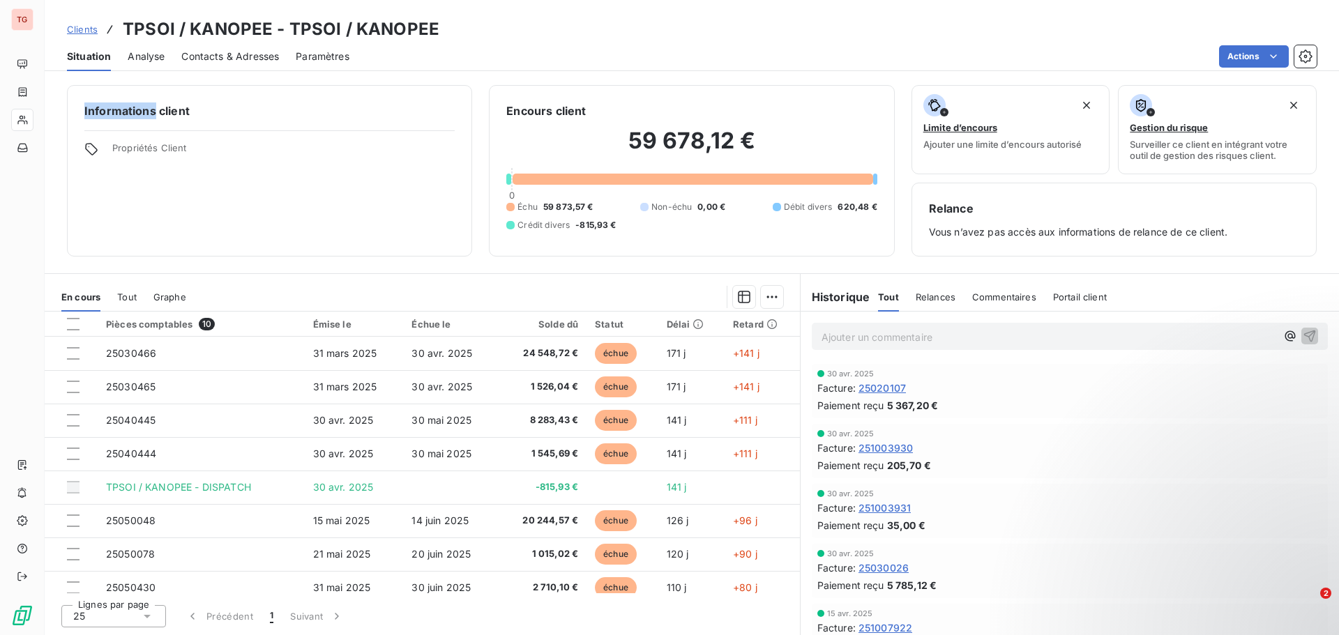
click at [1125, 22] on div "Clients TPSOI / KANOPEE - TPSOI / KANOPEE" at bounding box center [692, 29] width 1294 height 25
click at [85, 33] on span "Clients" at bounding box center [82, 29] width 31 height 11
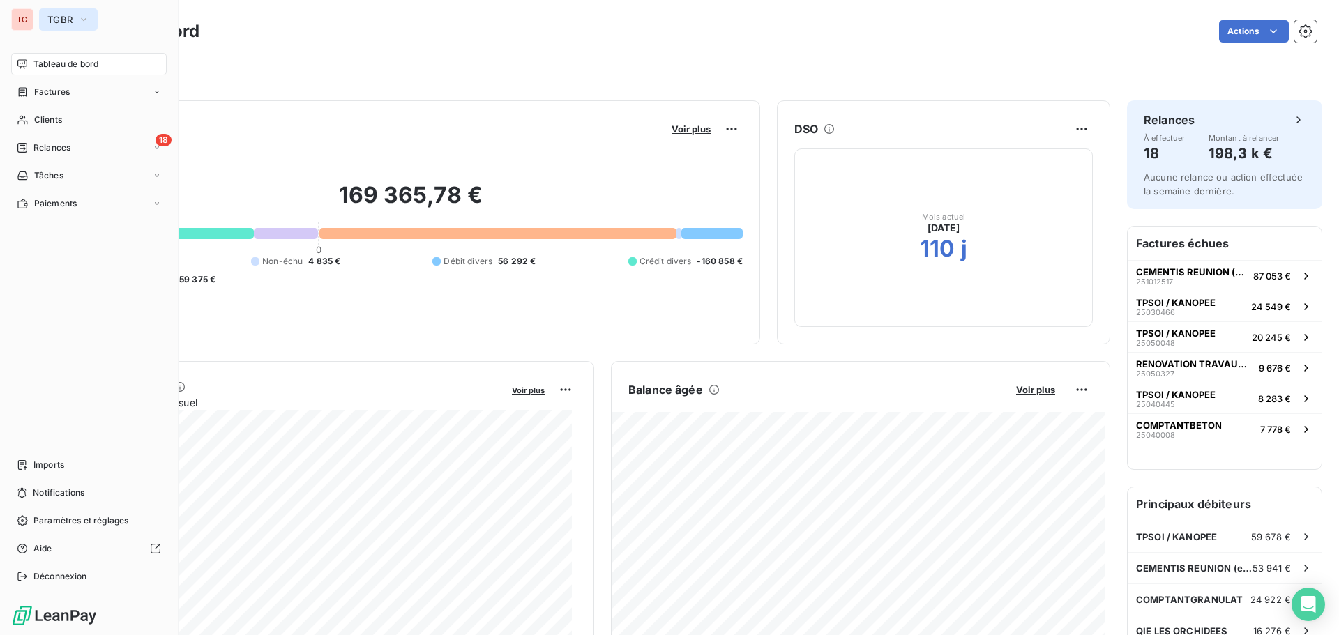
click at [85, 15] on icon "button" at bounding box center [83, 20] width 11 height 14
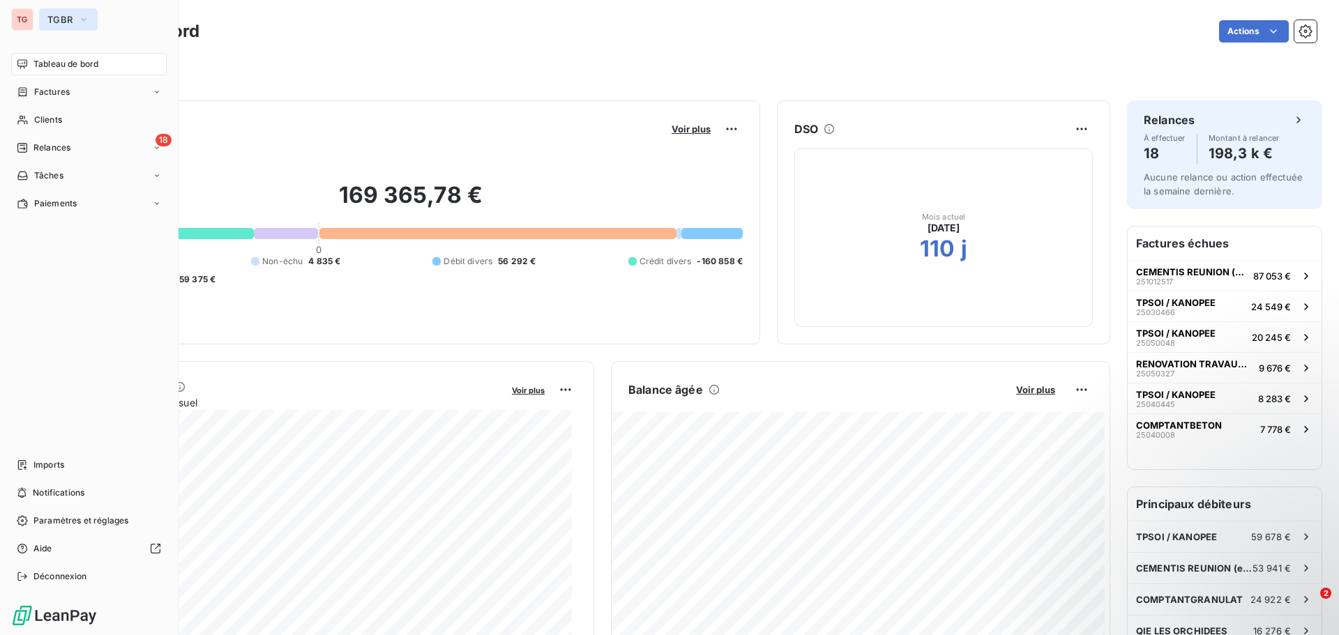
click at [86, 18] on icon "button" at bounding box center [84, 19] width 6 height 3
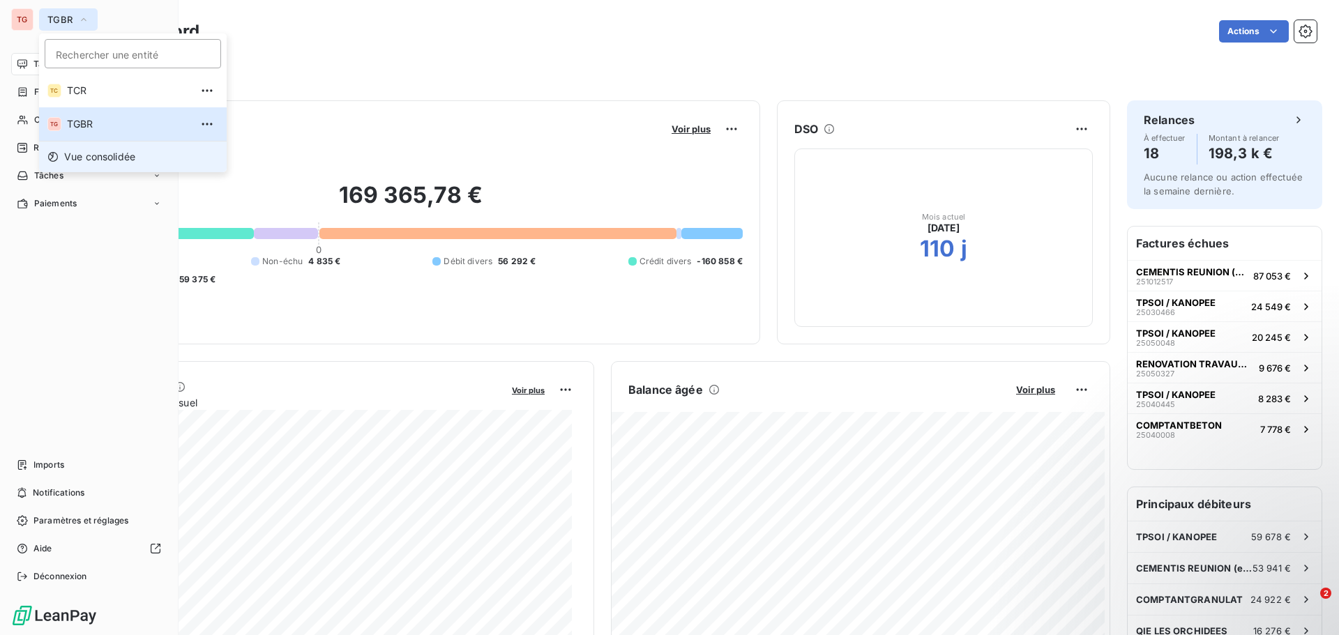
click at [86, 153] on span "Vue consolidée" at bounding box center [99, 157] width 71 height 14
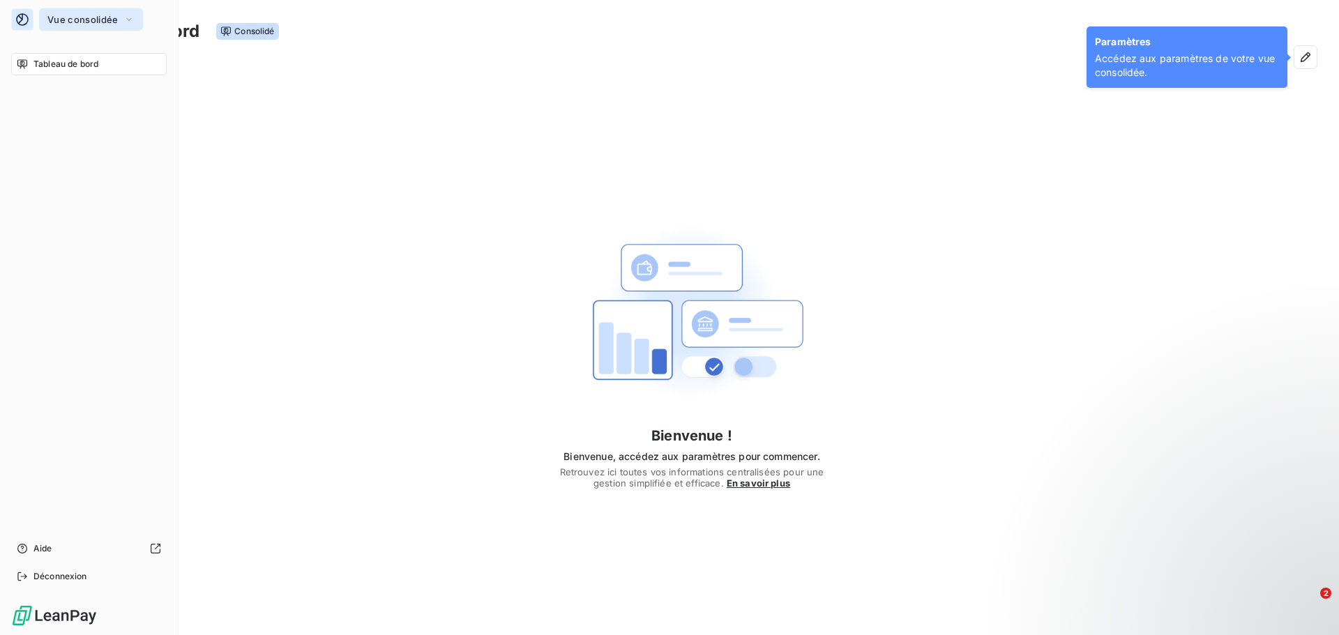
click at [111, 21] on span "Vue consolidée" at bounding box center [82, 19] width 70 height 11
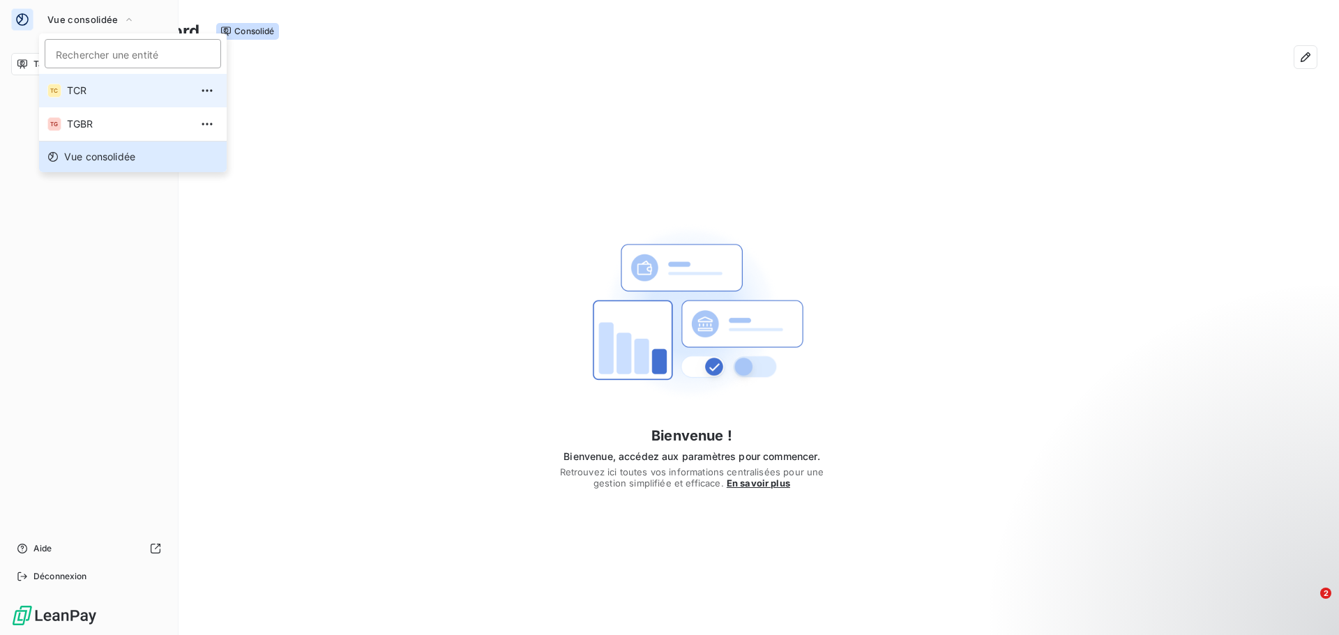
click at [92, 90] on span "TCR" at bounding box center [128, 91] width 123 height 14
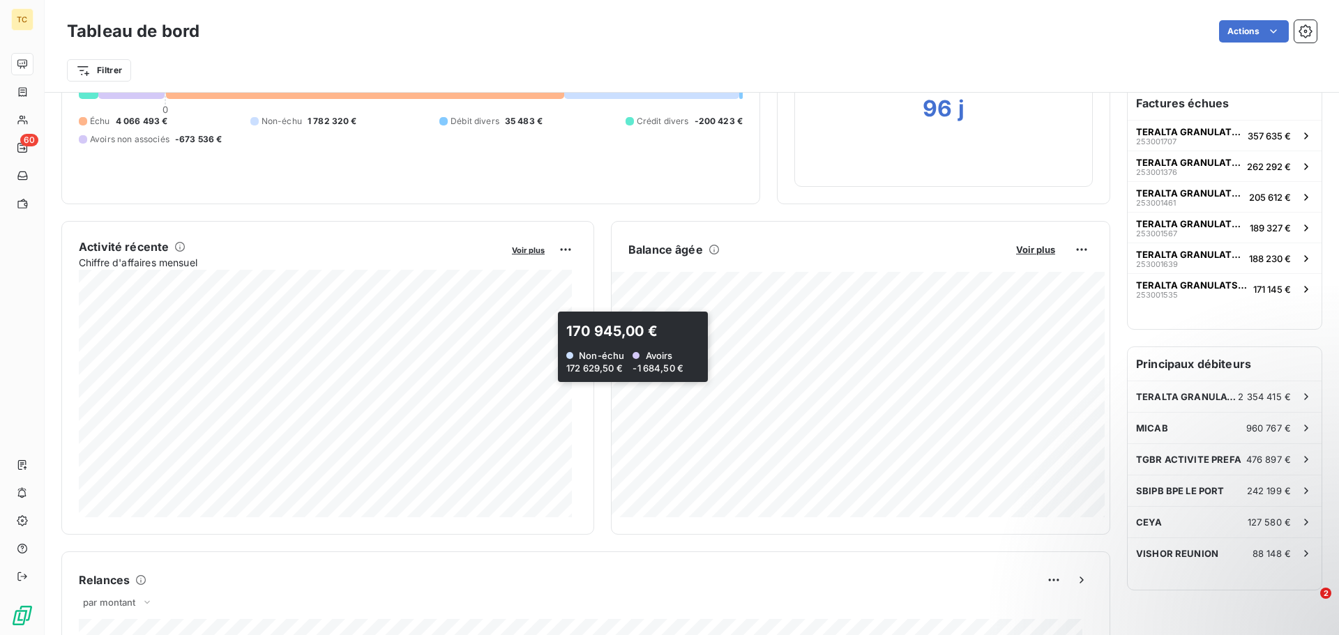
scroll to position [1, 0]
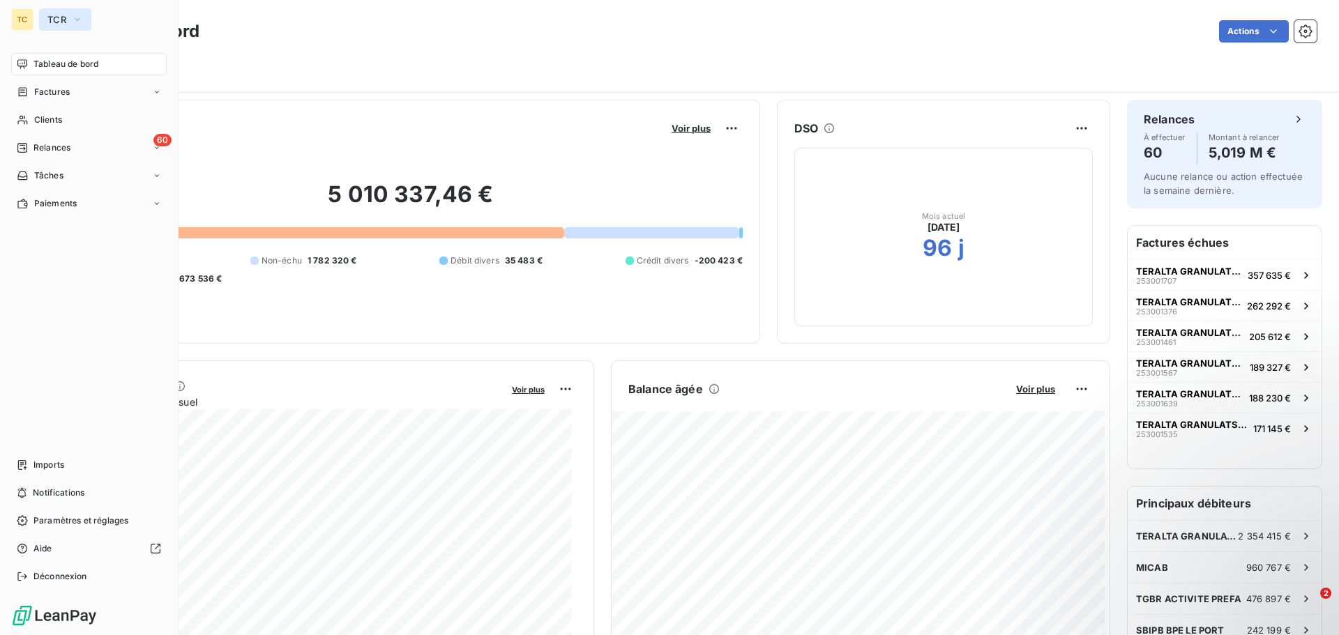
click at [76, 24] on icon "button" at bounding box center [77, 20] width 11 height 14
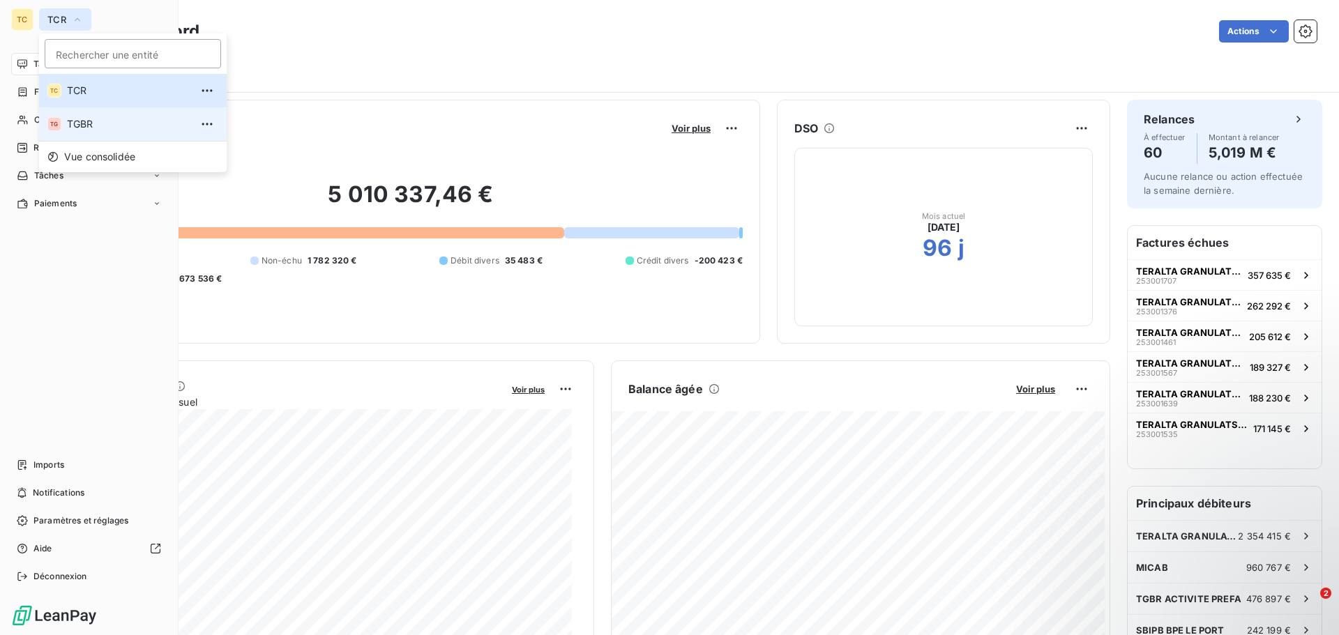
click at [80, 121] on span "TGBR" at bounding box center [128, 124] width 123 height 14
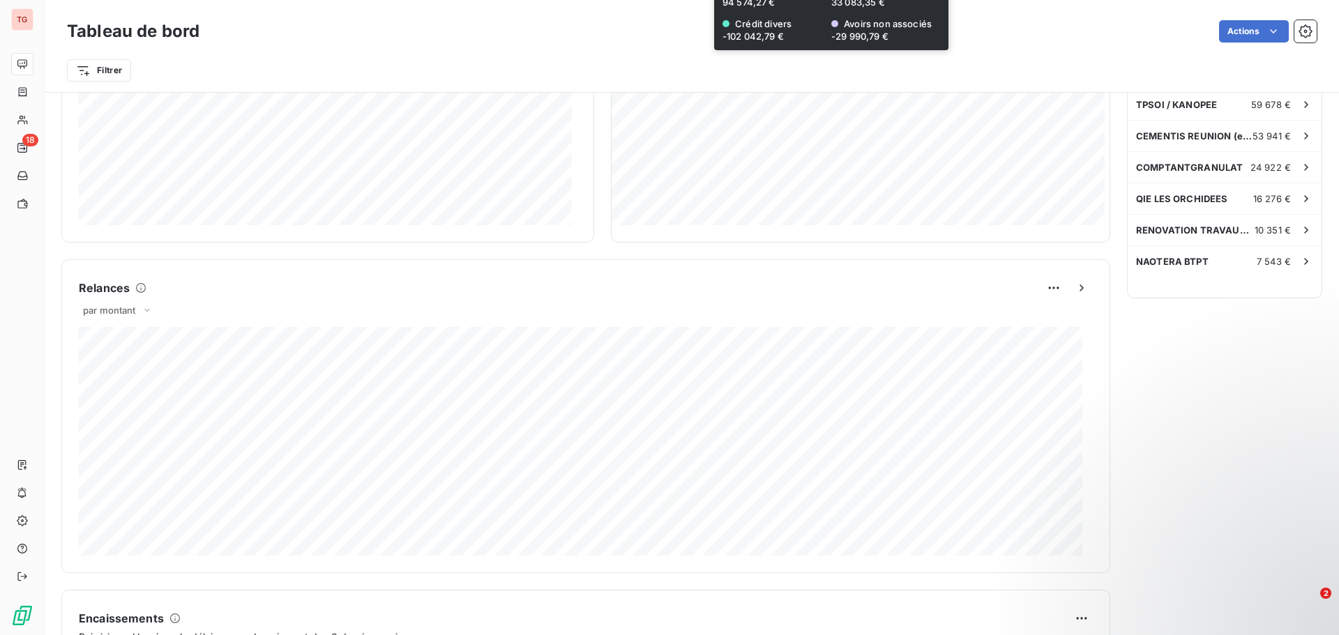
scroll to position [490, 0]
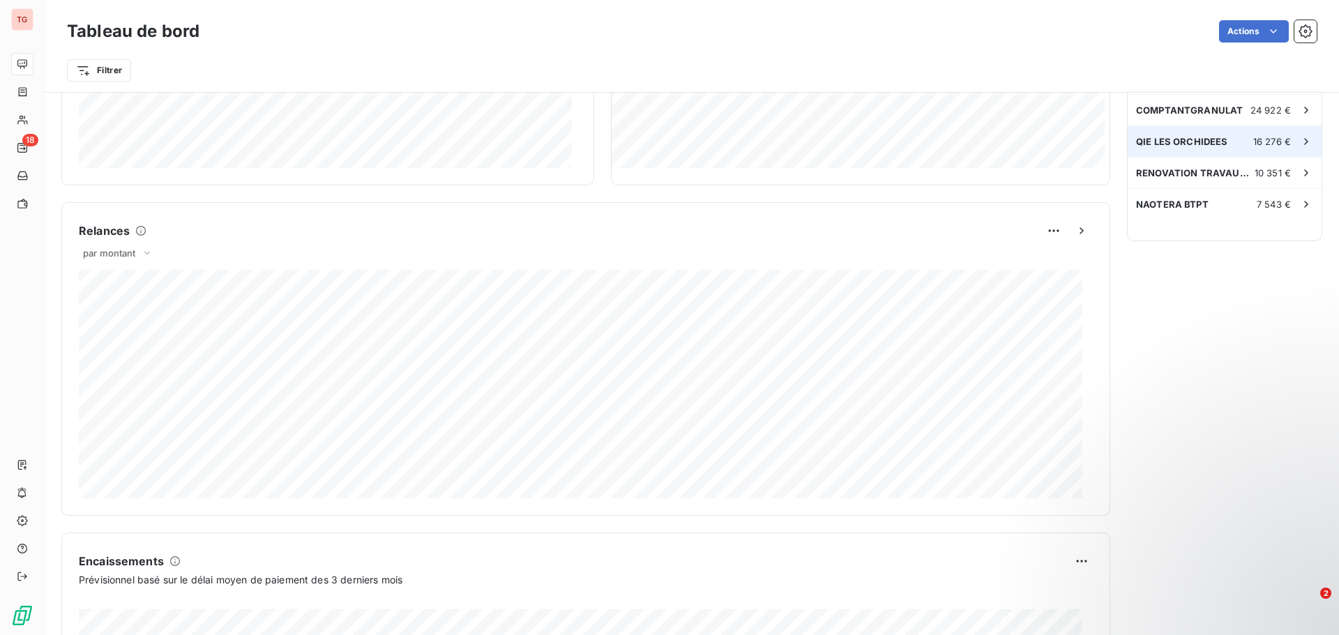
click at [1173, 141] on span "QIE LES ORCHIDEES" at bounding box center [1182, 141] width 92 height 11
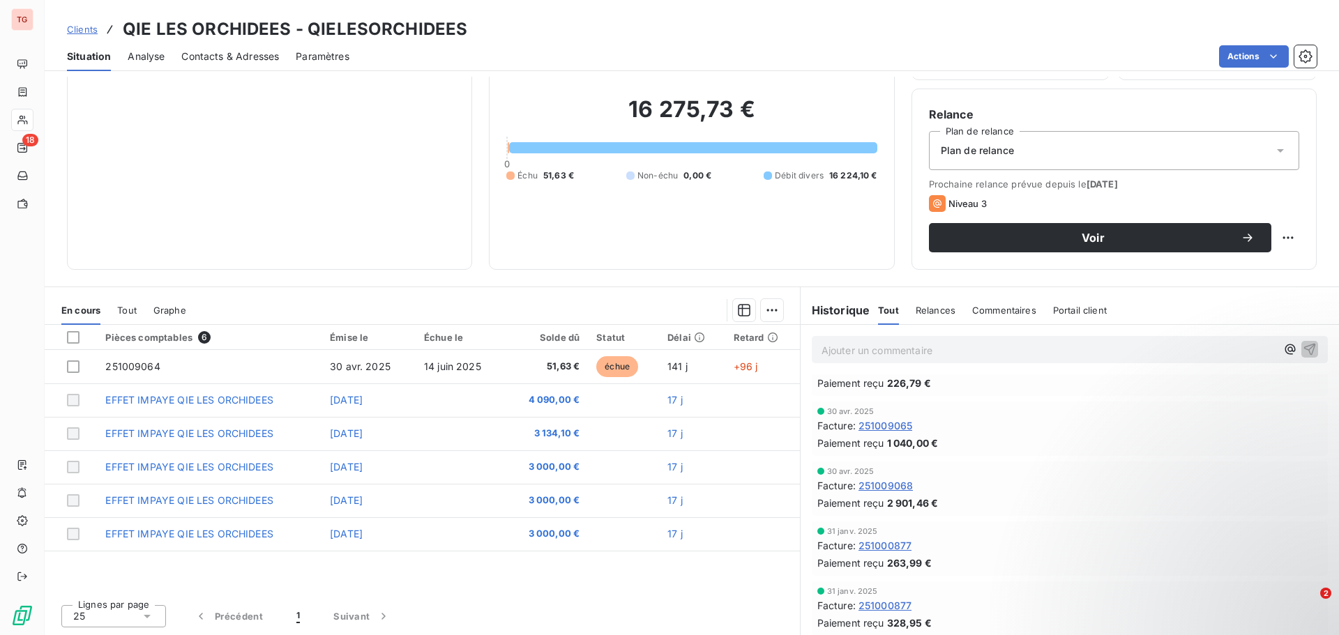
scroll to position [159, 0]
click at [119, 310] on span "Tout" at bounding box center [127, 310] width 20 height 11
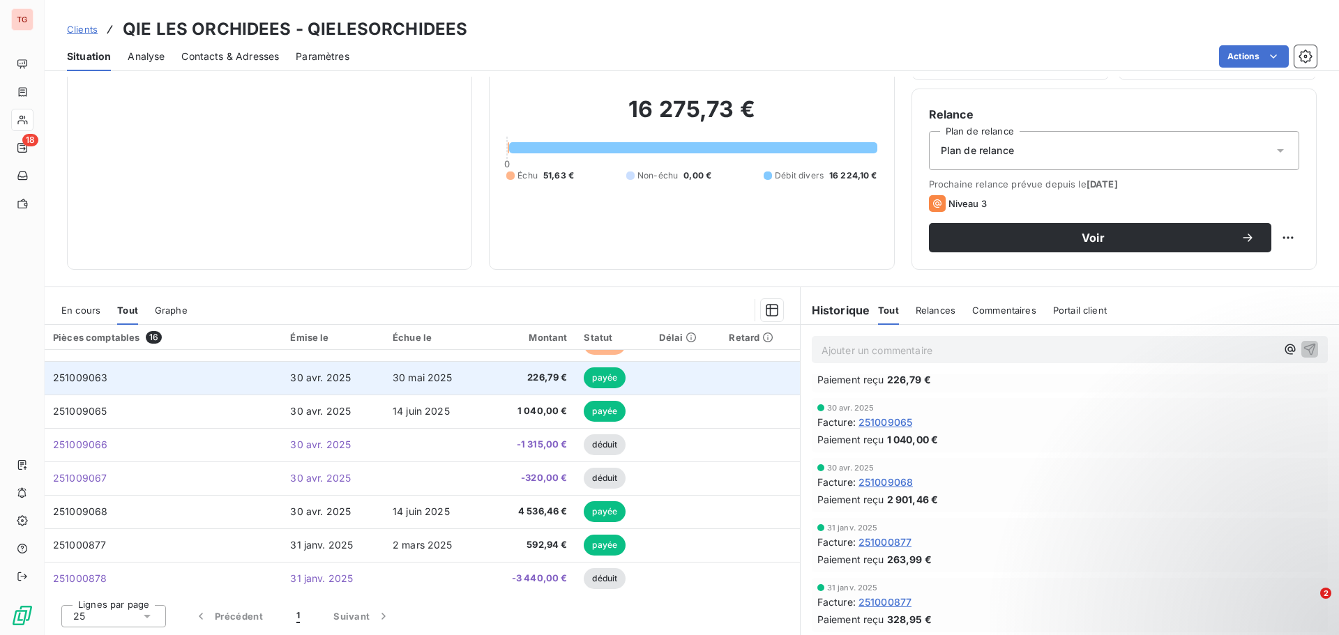
scroll to position [293, 0]
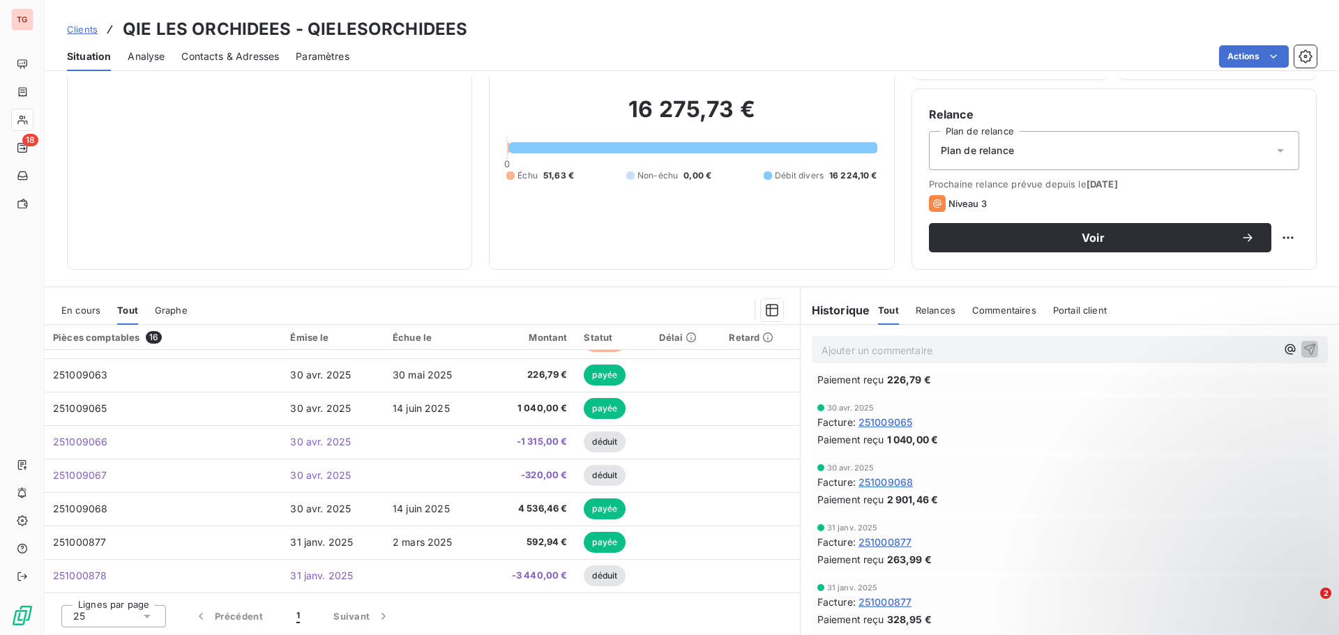
click at [83, 309] on span "En cours" at bounding box center [80, 310] width 39 height 11
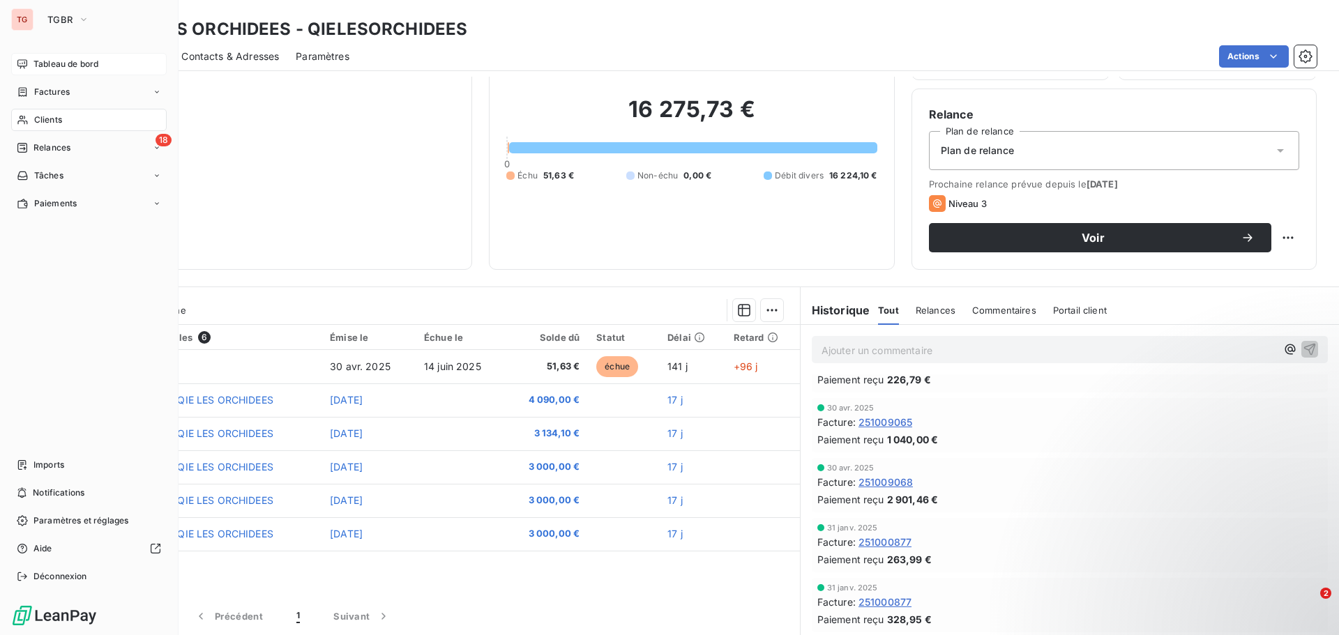
click at [41, 60] on span "Tableau de bord" at bounding box center [65, 64] width 65 height 13
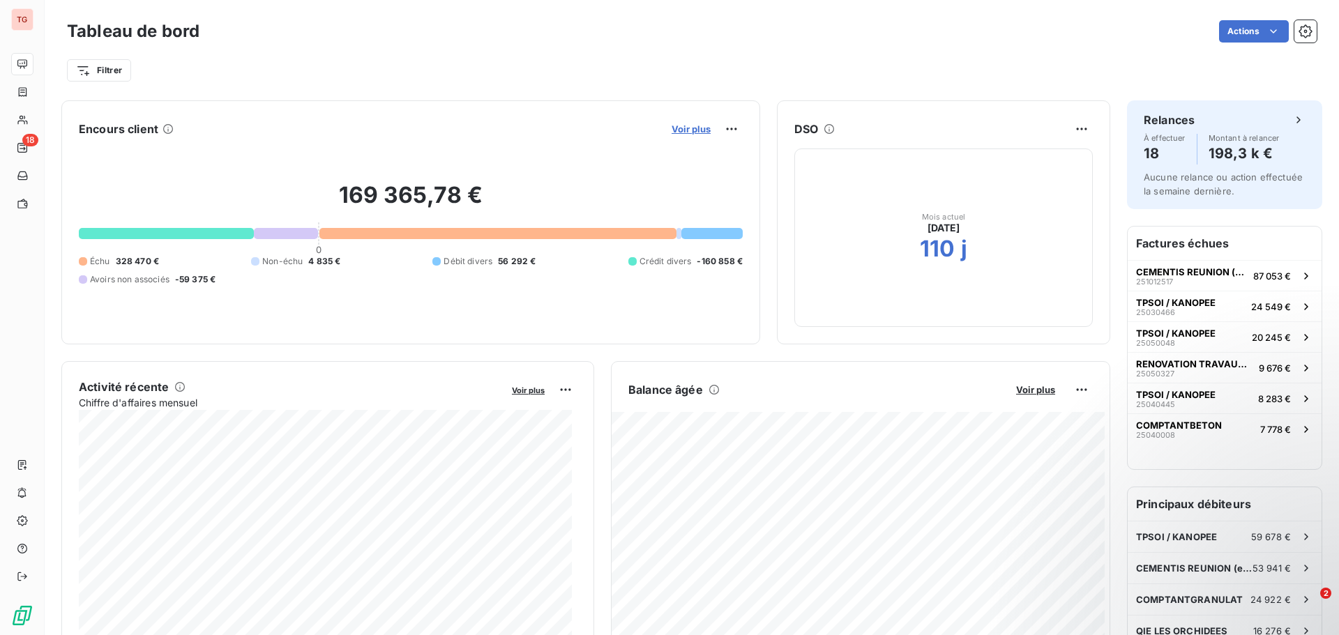
click at [678, 130] on span "Voir plus" at bounding box center [690, 128] width 39 height 11
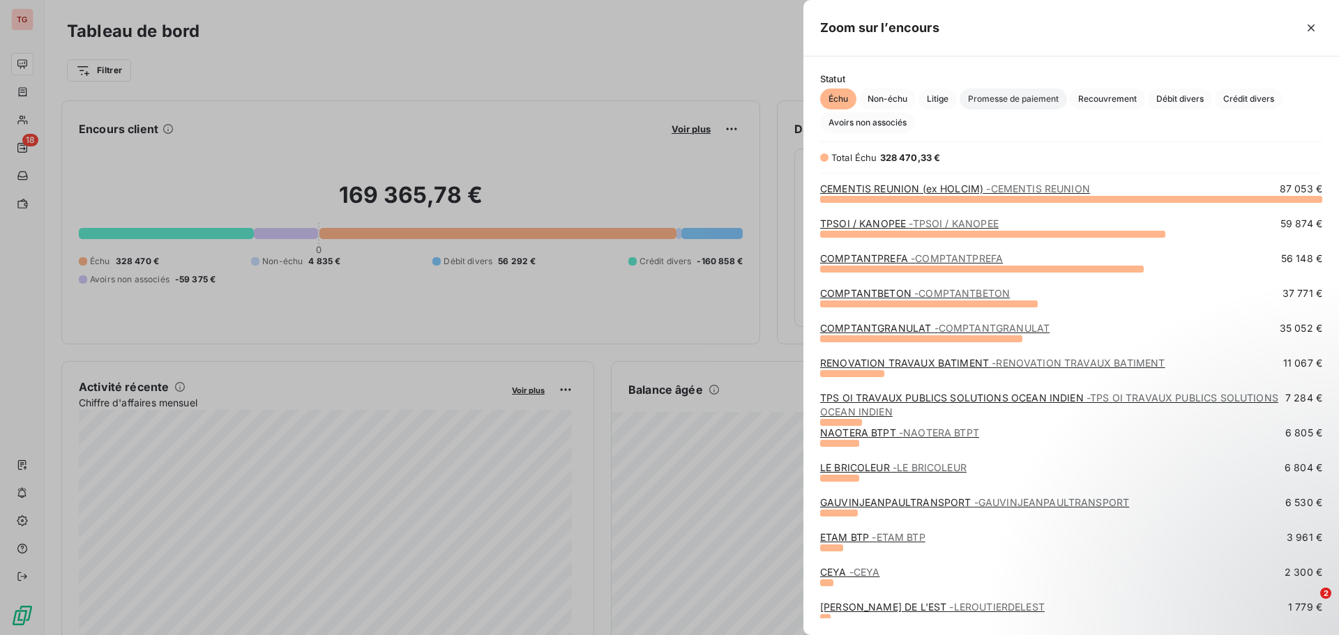
click at [1013, 100] on span "Promesse de paiement" at bounding box center [1012, 99] width 107 height 21
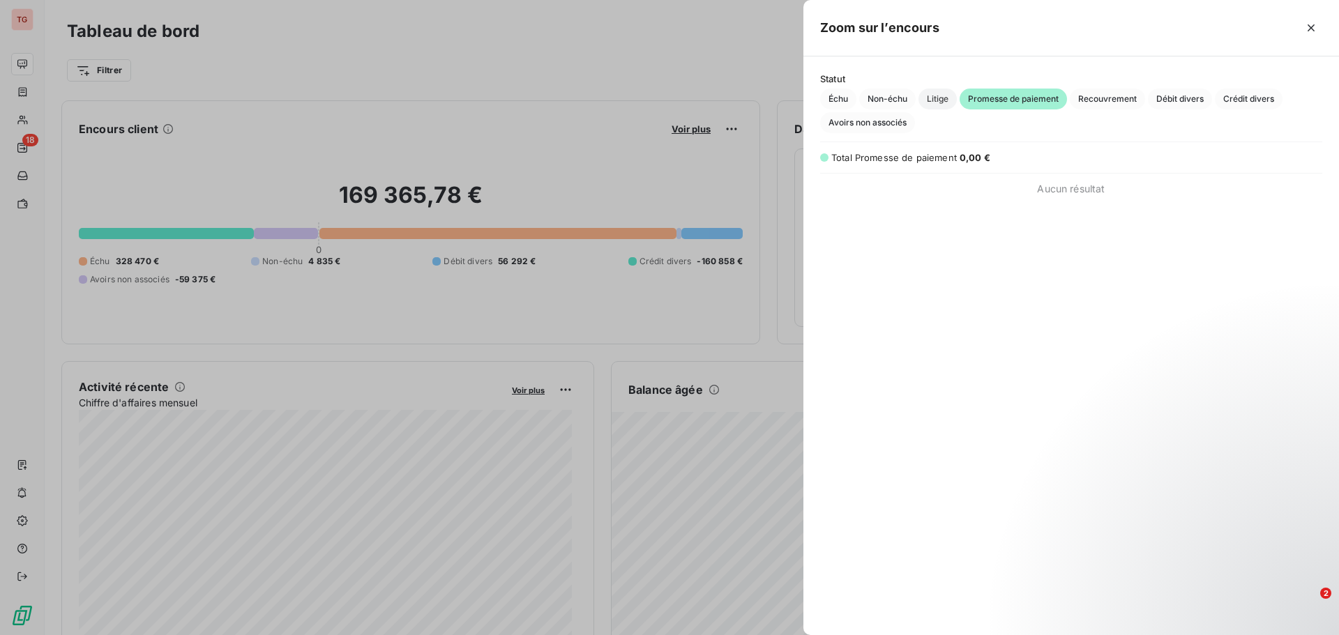
click at [939, 100] on span "Litige" at bounding box center [937, 99] width 38 height 21
click at [884, 104] on span "Non-échu" at bounding box center [887, 99] width 56 height 21
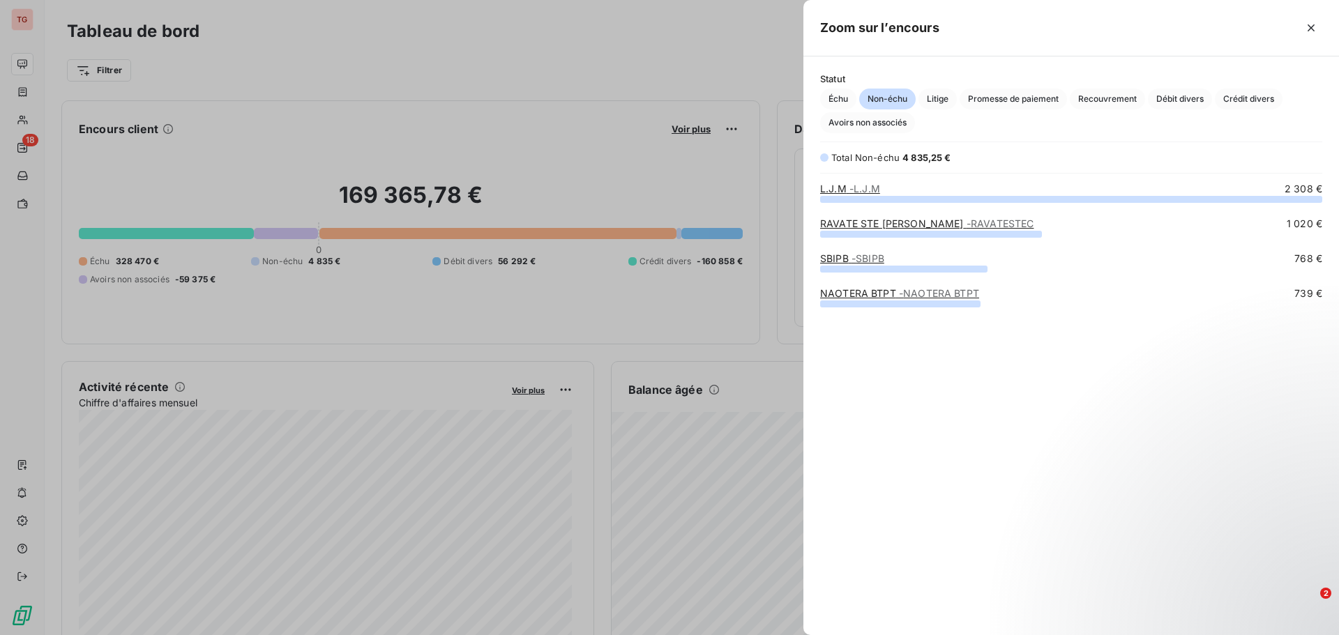
scroll to position [426, 525]
click at [1318, 28] on button "button" at bounding box center [1311, 28] width 22 height 22
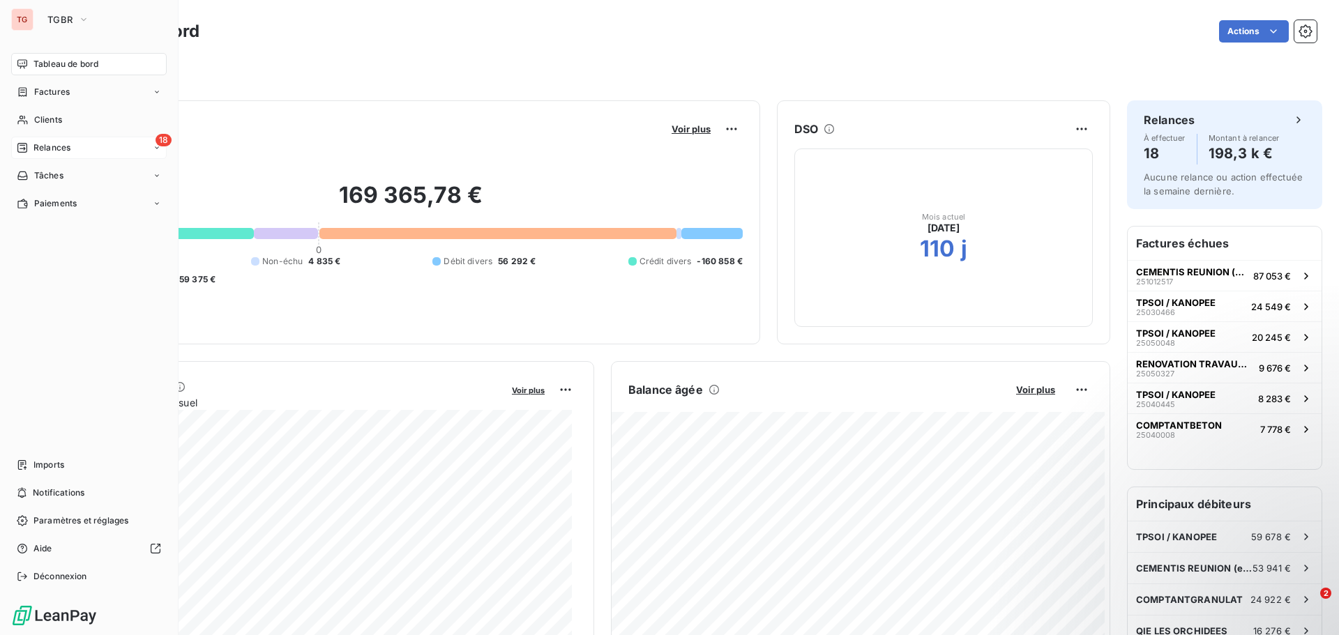
click at [153, 150] on icon at bounding box center [157, 148] width 8 height 8
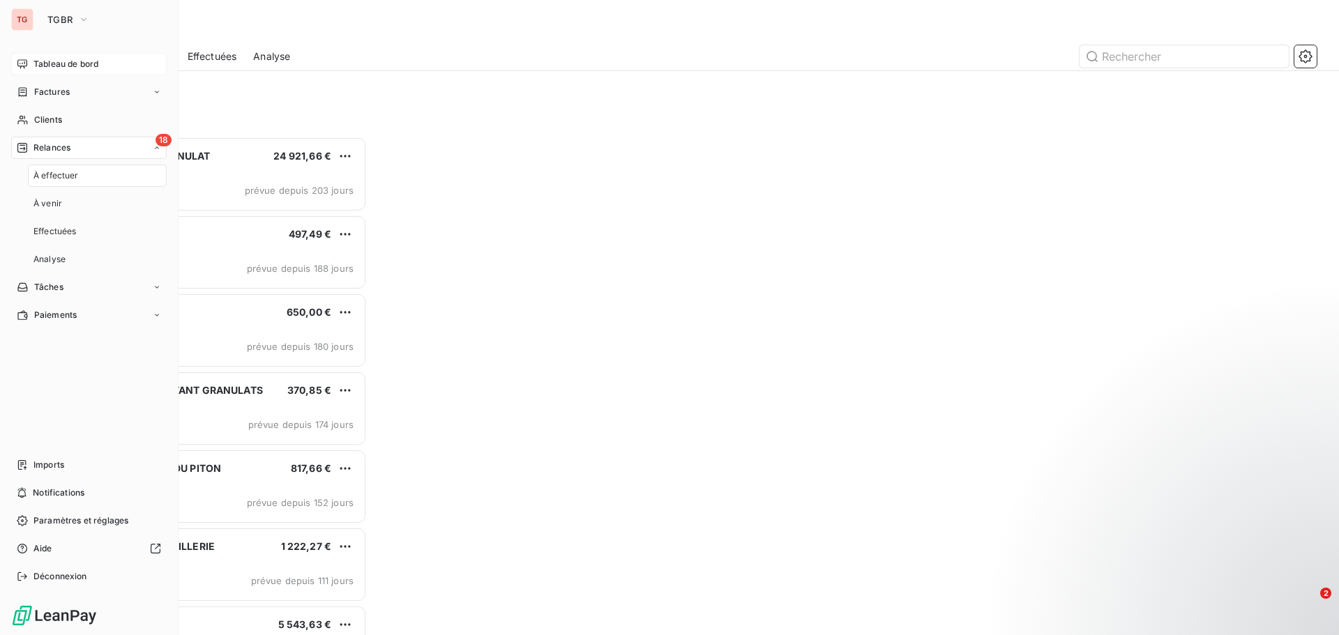
scroll to position [488, 289]
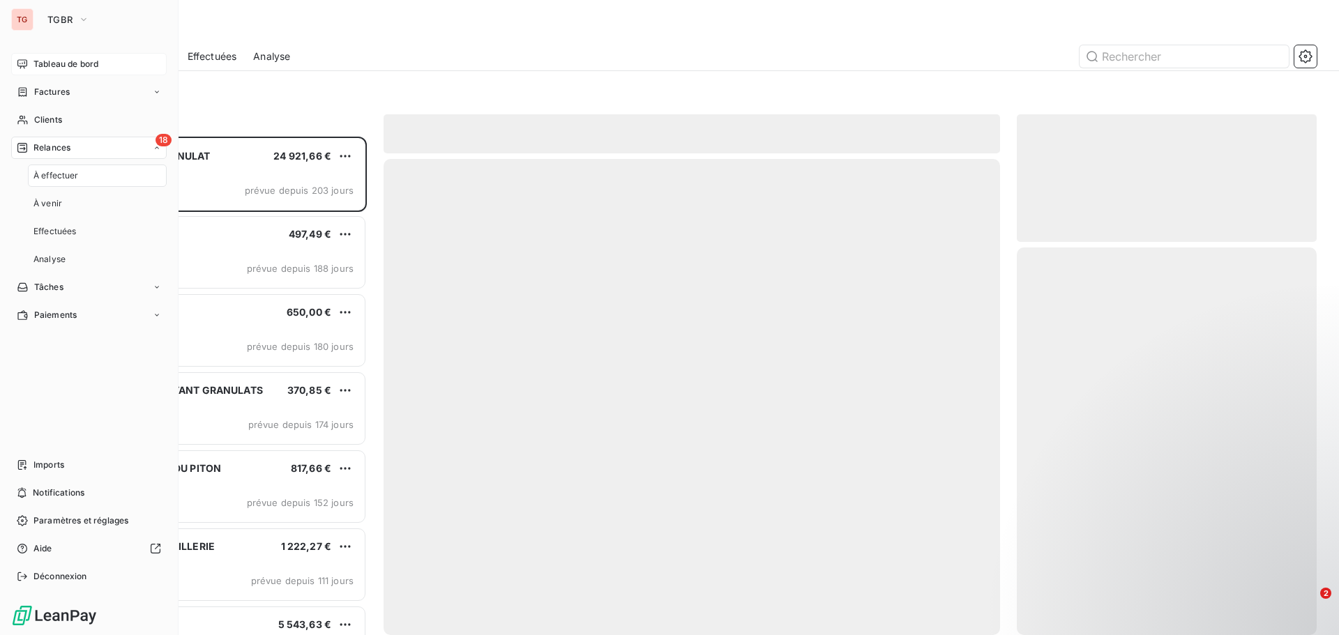
click at [87, 143] on div "18 Relances" at bounding box center [88, 148] width 155 height 22
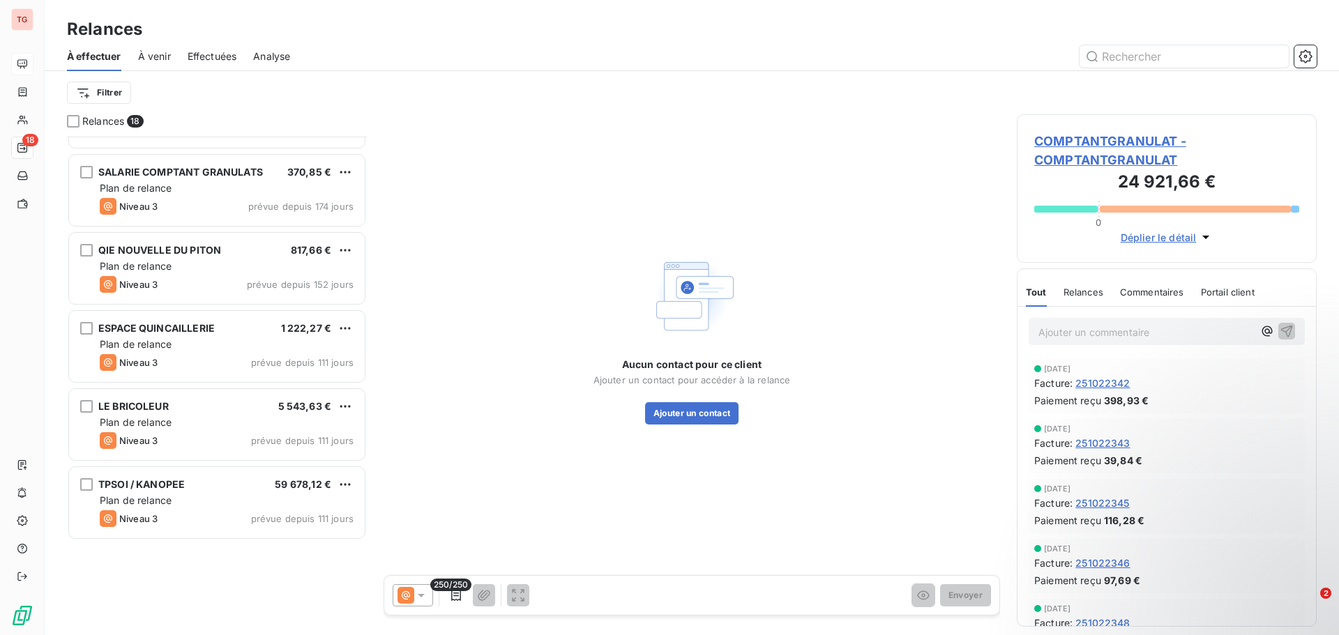
scroll to position [1, 0]
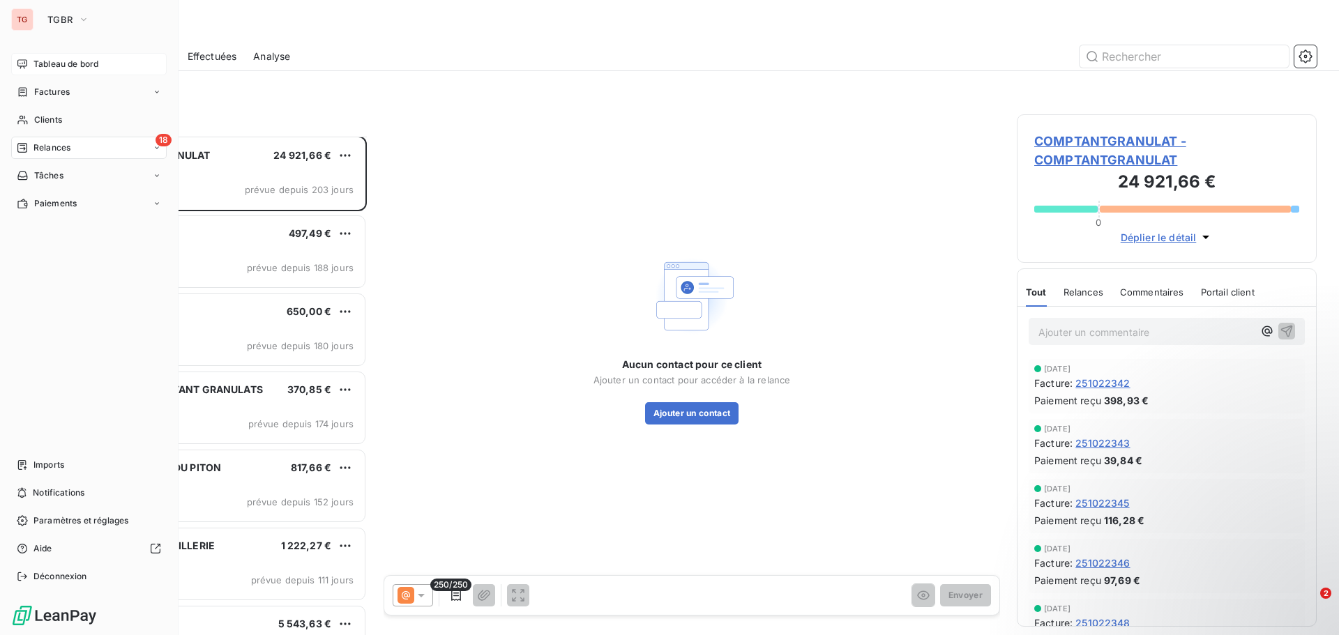
click at [40, 63] on span "Tableau de bord" at bounding box center [65, 64] width 65 height 13
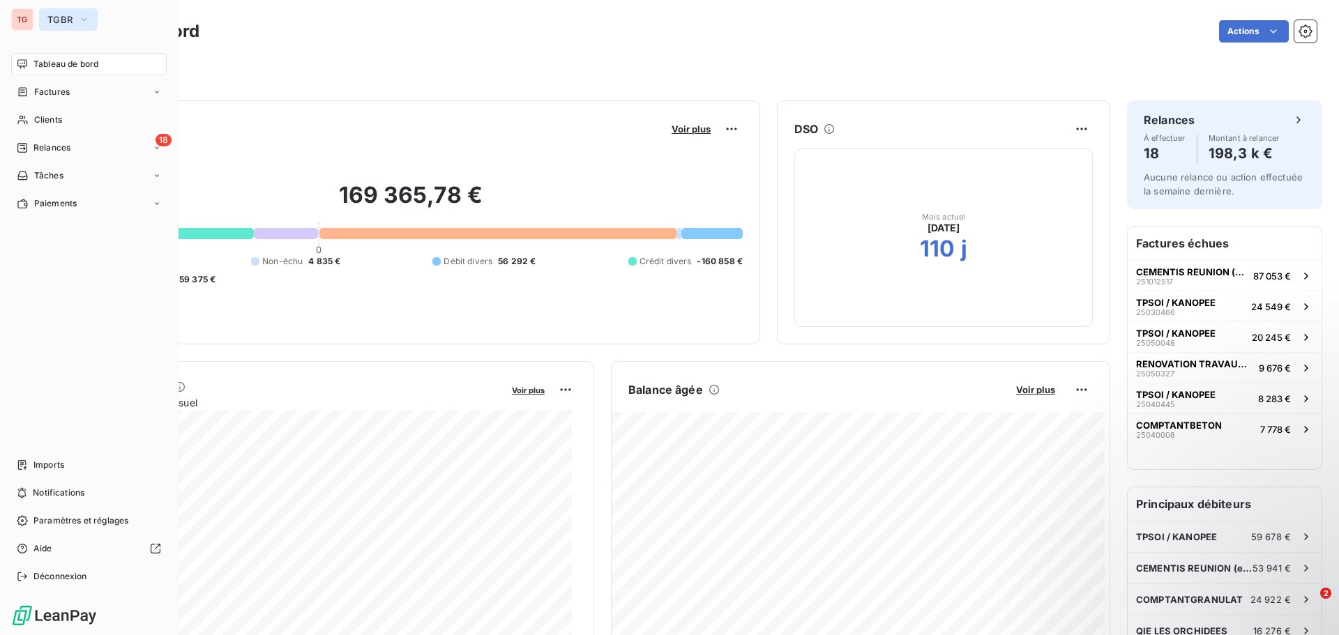
click at [83, 19] on icon "button" at bounding box center [83, 20] width 11 height 14
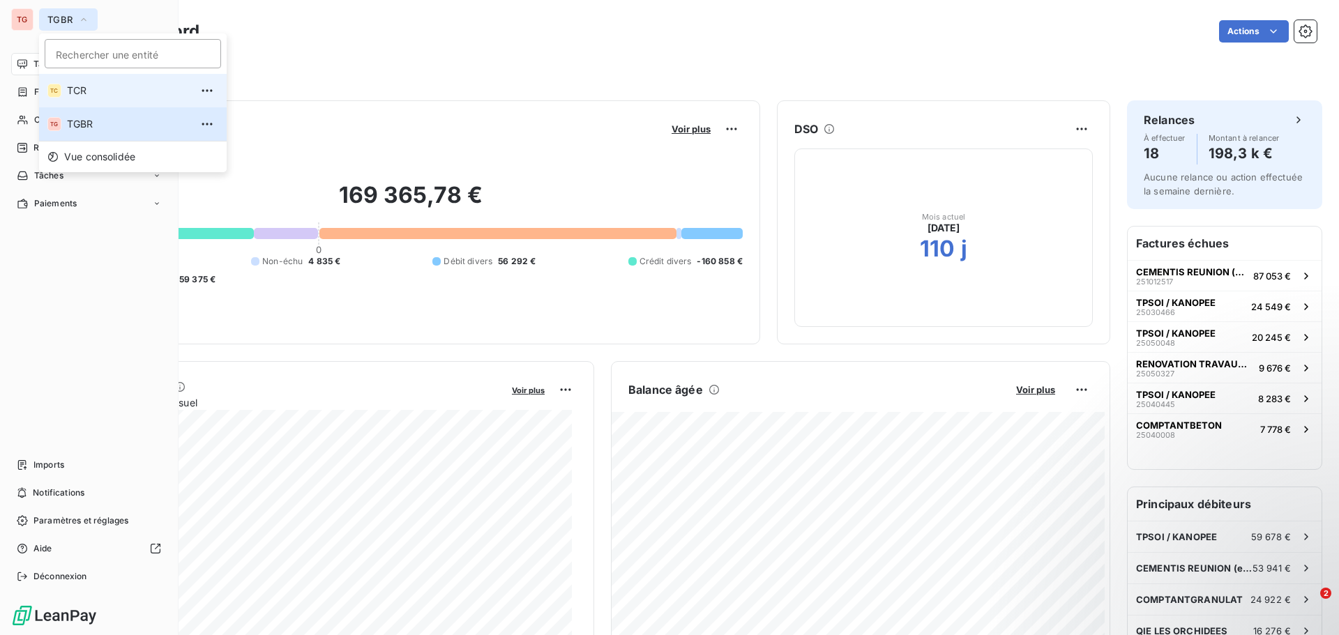
click at [86, 88] on span "TCR" at bounding box center [128, 91] width 123 height 14
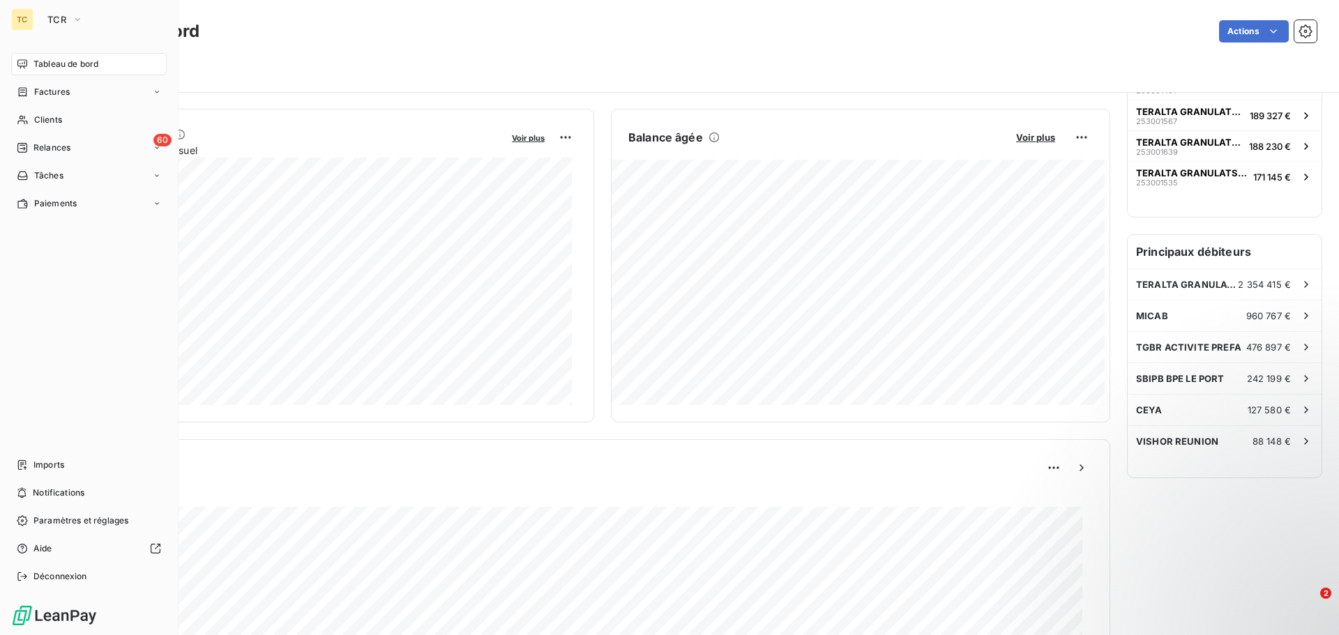
scroll to position [280, 0]
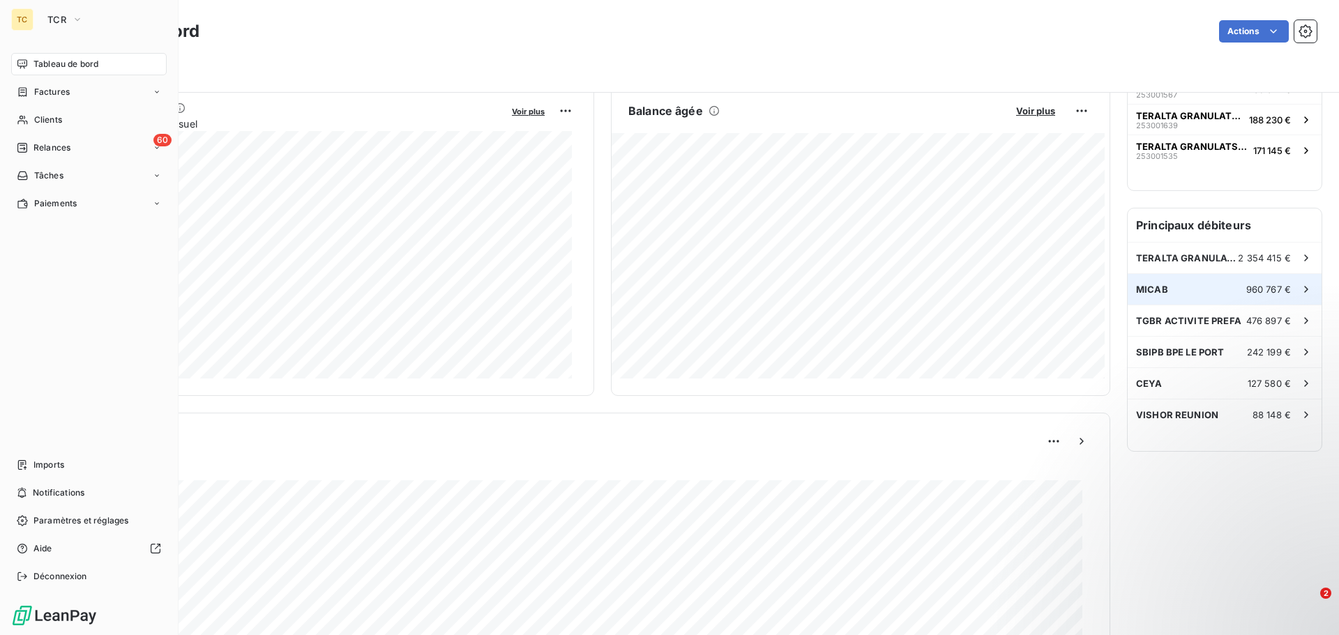
click at [1252, 293] on span "960 767 €" at bounding box center [1268, 289] width 45 height 11
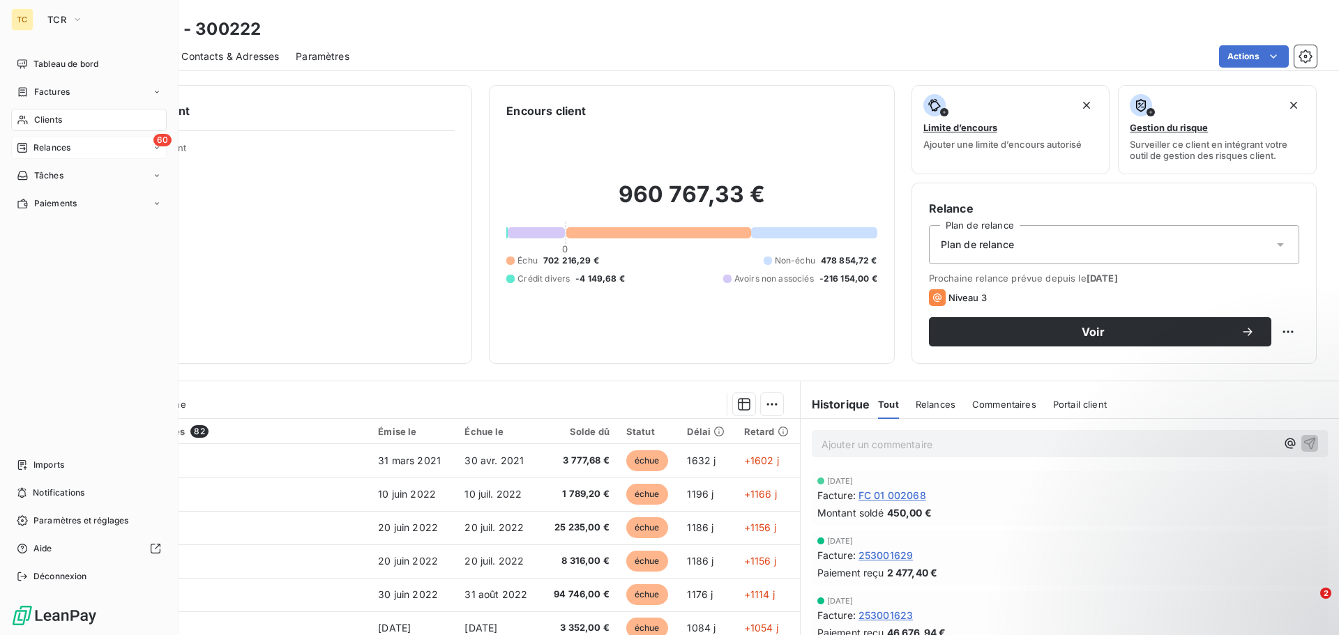
click at [155, 143] on span "60" at bounding box center [162, 140] width 18 height 13
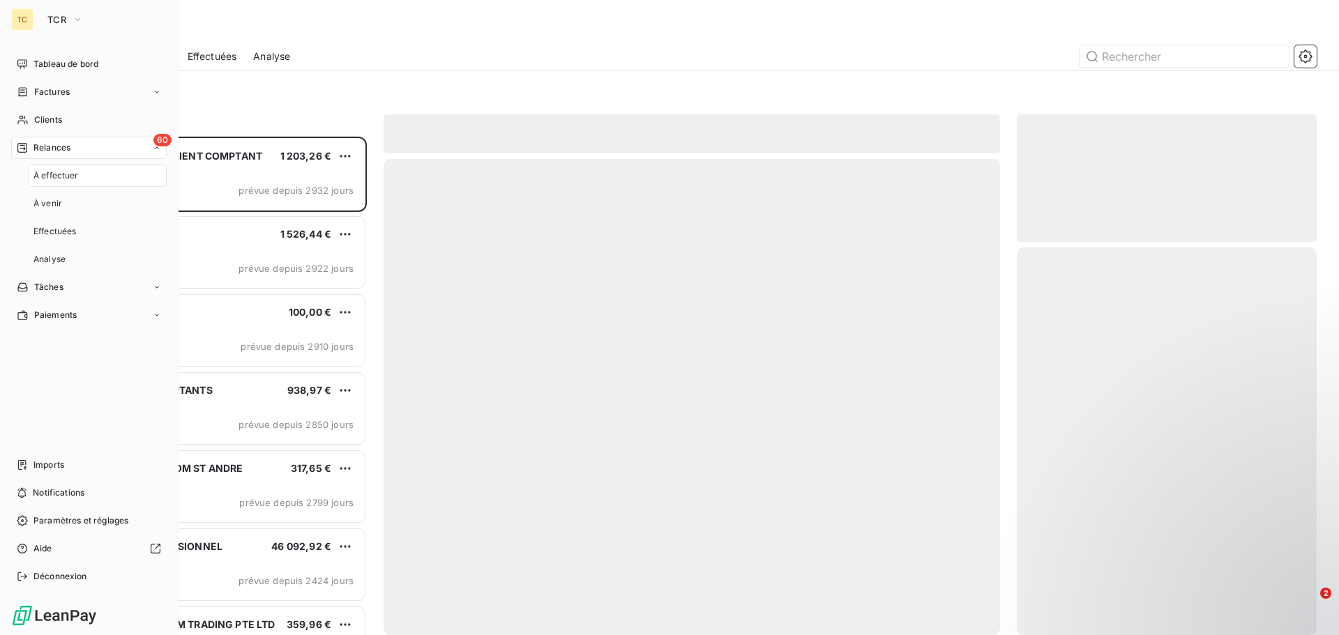
scroll to position [488, 289]
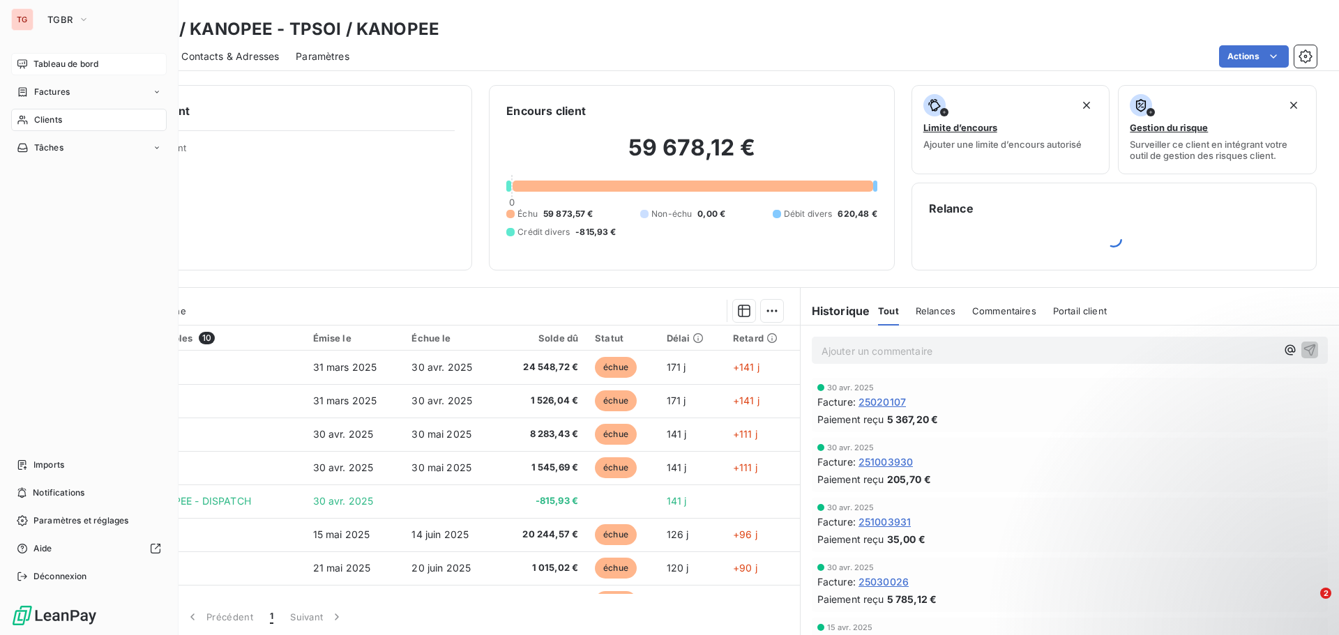
click at [71, 58] on span "Tableau de bord" at bounding box center [65, 64] width 65 height 13
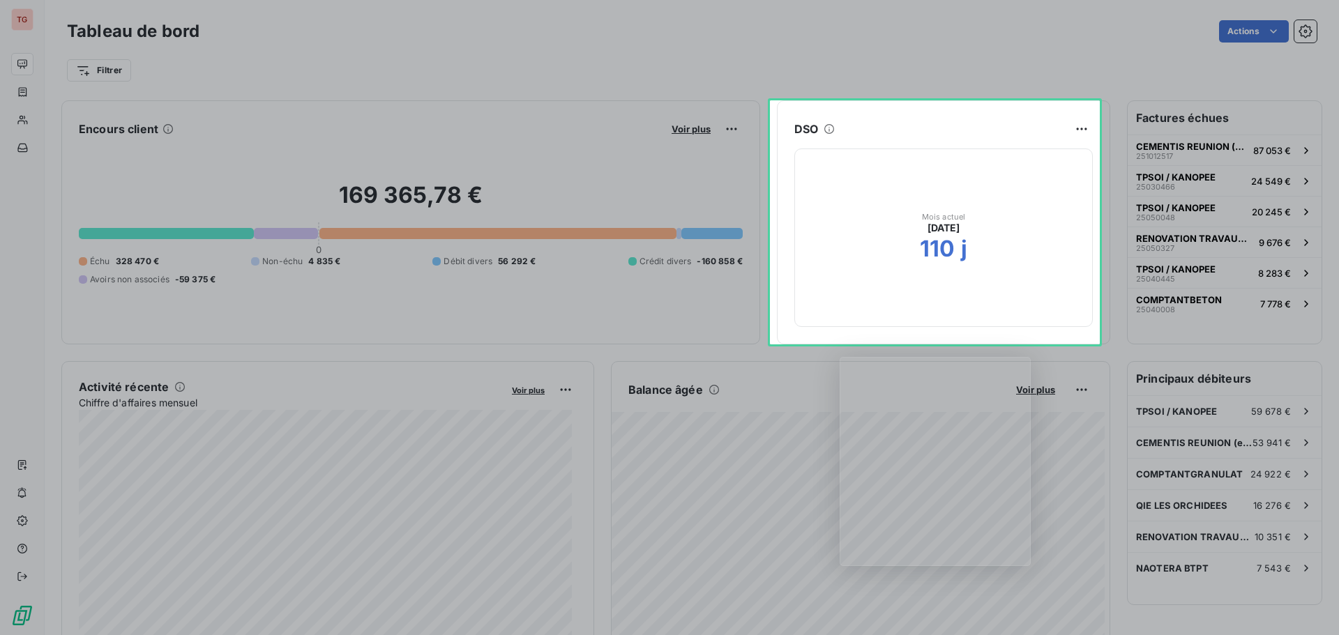
click at [1040, 29] on div "Product tour overlay" at bounding box center [669, 317] width 1339 height 635
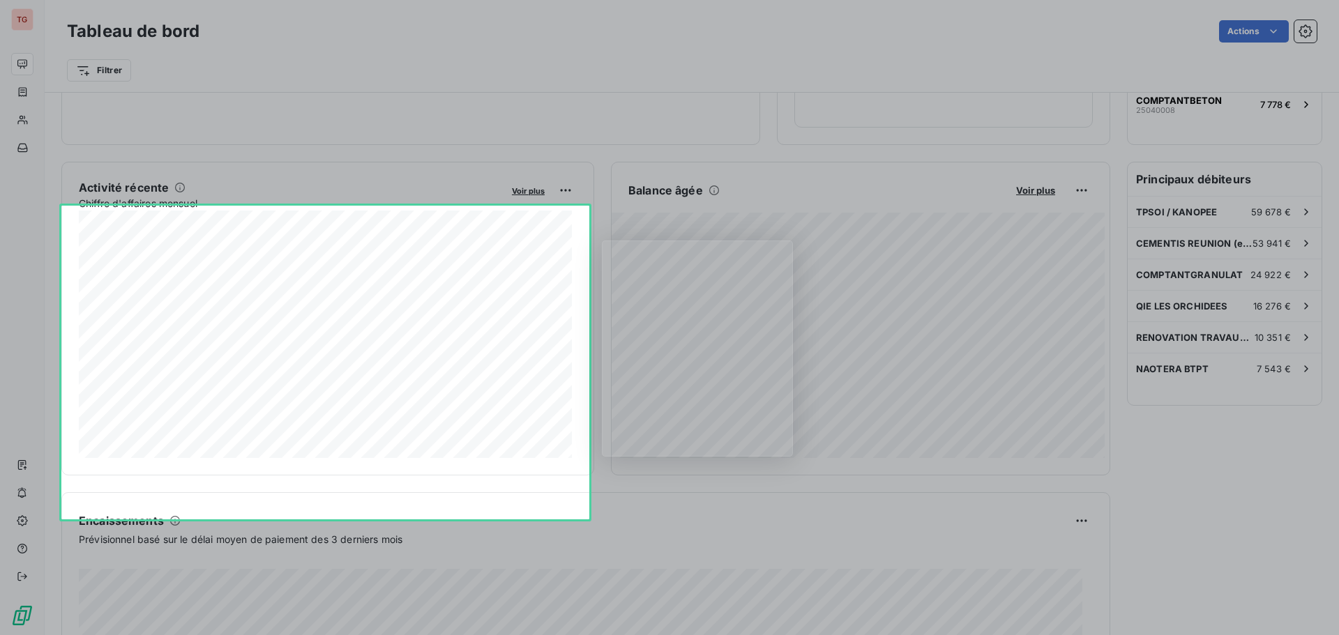
scroll to position [201, 0]
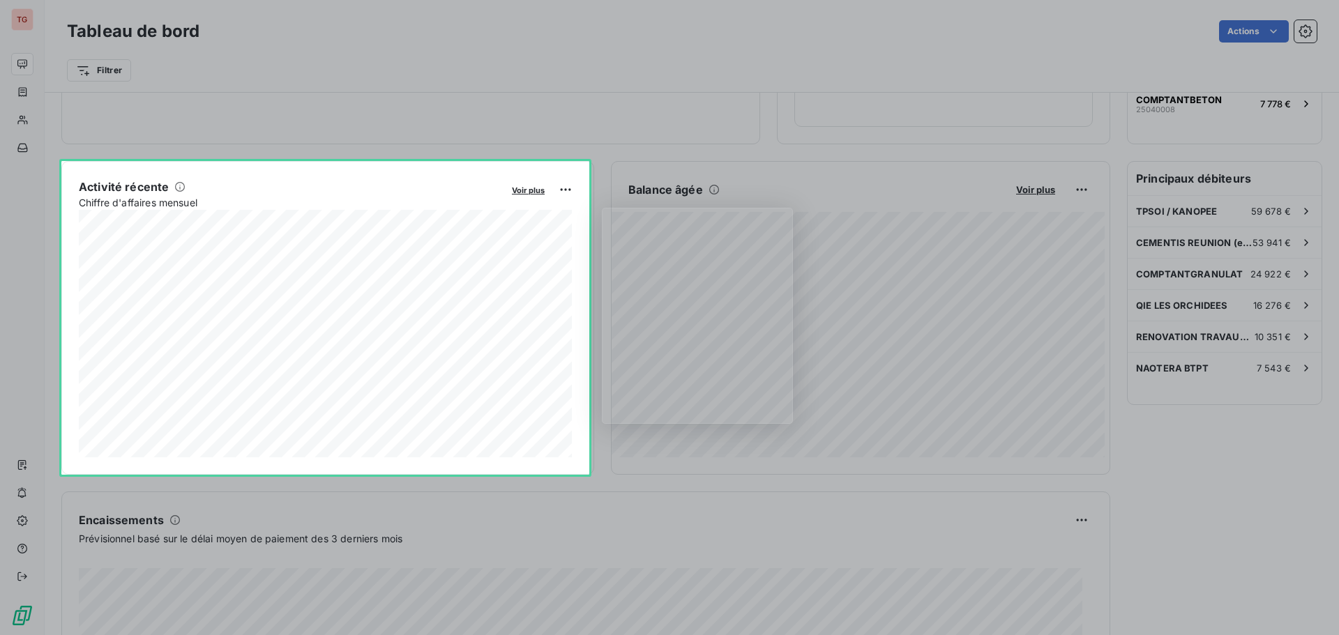
click at [1094, 42] on div "Product tour overlay" at bounding box center [669, 317] width 1339 height 635
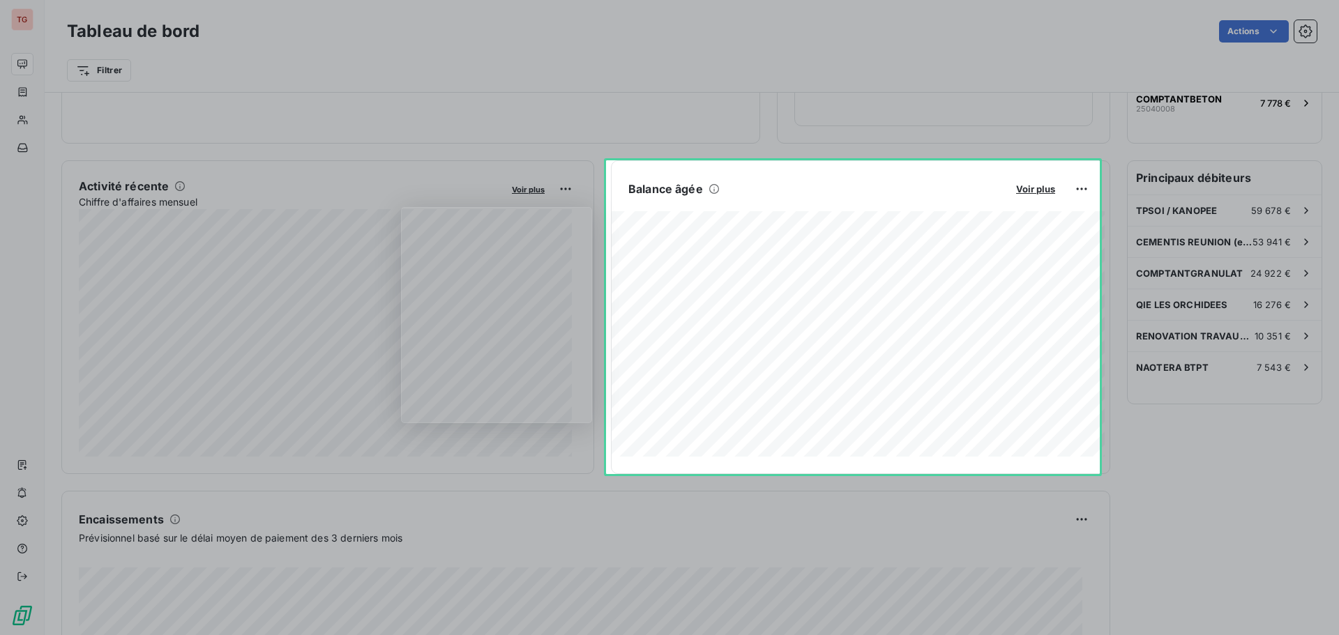
click at [699, 26] on div "Product tour overlay" at bounding box center [669, 317] width 1339 height 635
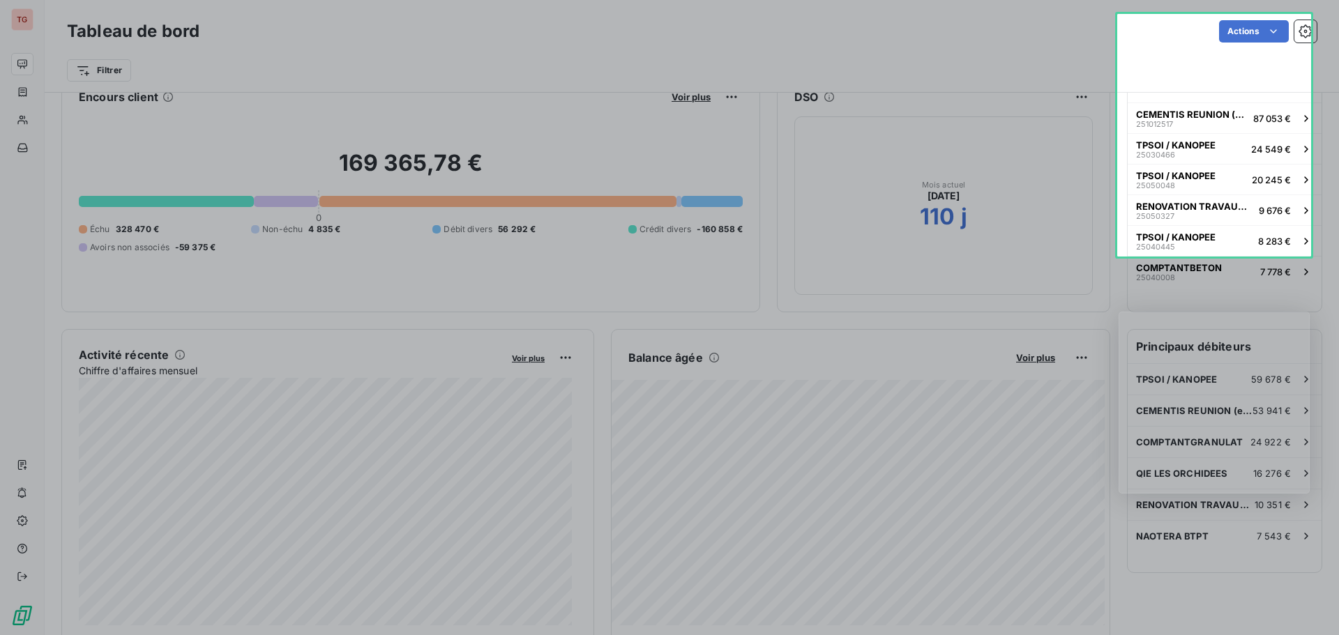
scroll to position [0, 0]
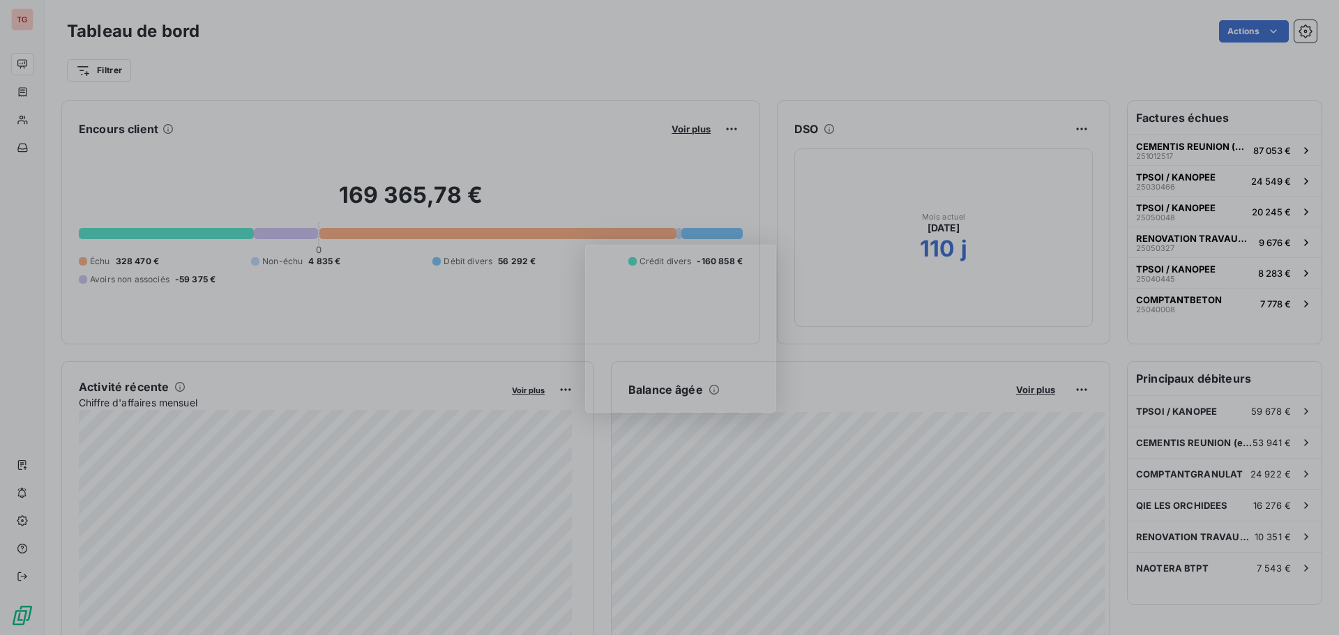
click at [1063, 559] on div "Product tour overlay" at bounding box center [669, 317] width 1339 height 635
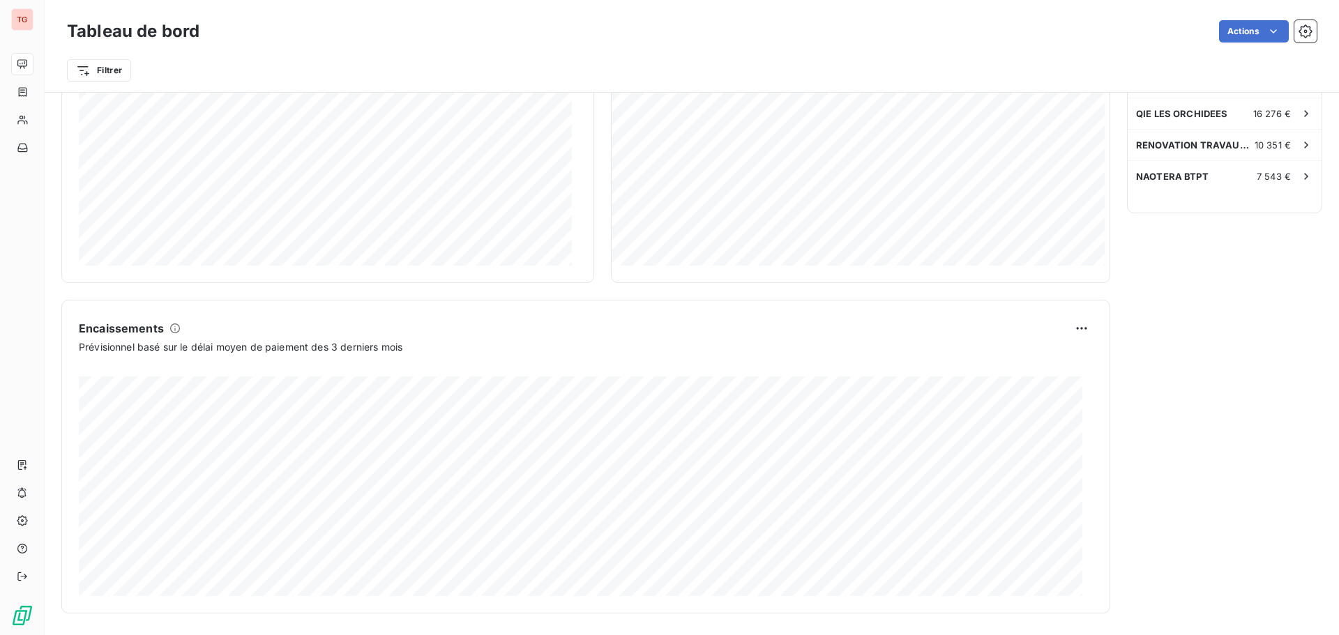
scroll to position [393, 0]
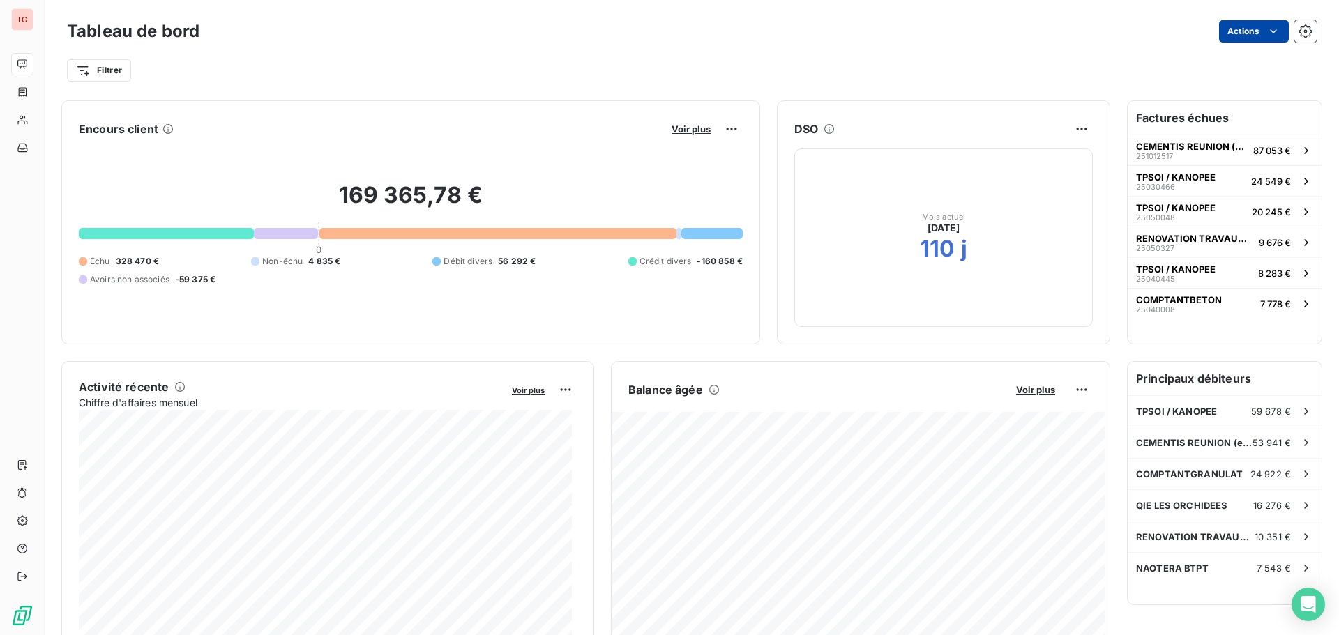
click at [1254, 36] on html "TG Tableau de bord Actions Filtrer Encours client Voir plus 169 365,78 € 0 Échu…" at bounding box center [669, 317] width 1339 height 635
click at [108, 73] on html "TG Tableau de bord Actions Filtrer Encours client Voir plus 169 365,78 € 0 Échu…" at bounding box center [669, 317] width 1339 height 635
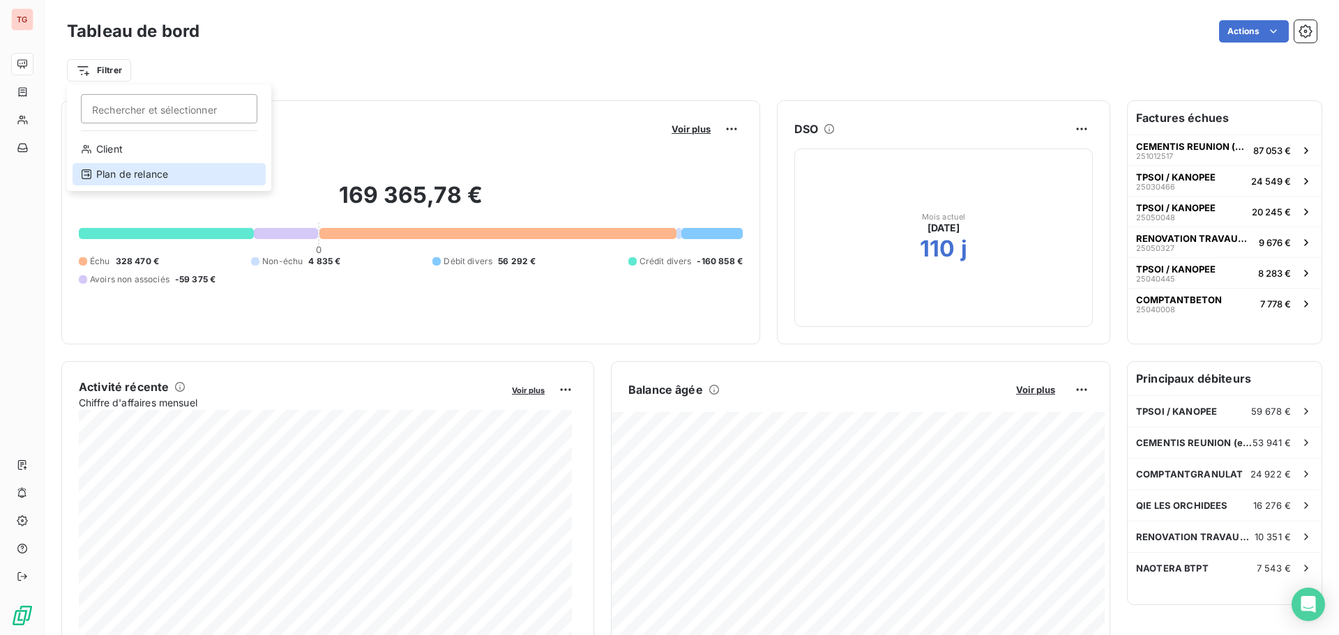
click at [124, 179] on div "Plan de relance" at bounding box center [169, 174] width 193 height 22
click at [76, 72] on html "TG Tableau de bord Actions Encours client Voir plus 169 365,78 € 0 Échu 328 470…" at bounding box center [669, 317] width 1339 height 635
click at [22, 63] on html "TG Tableau de bord Actions Rechercher et sélectionner Client Plan de relance En…" at bounding box center [669, 317] width 1339 height 635
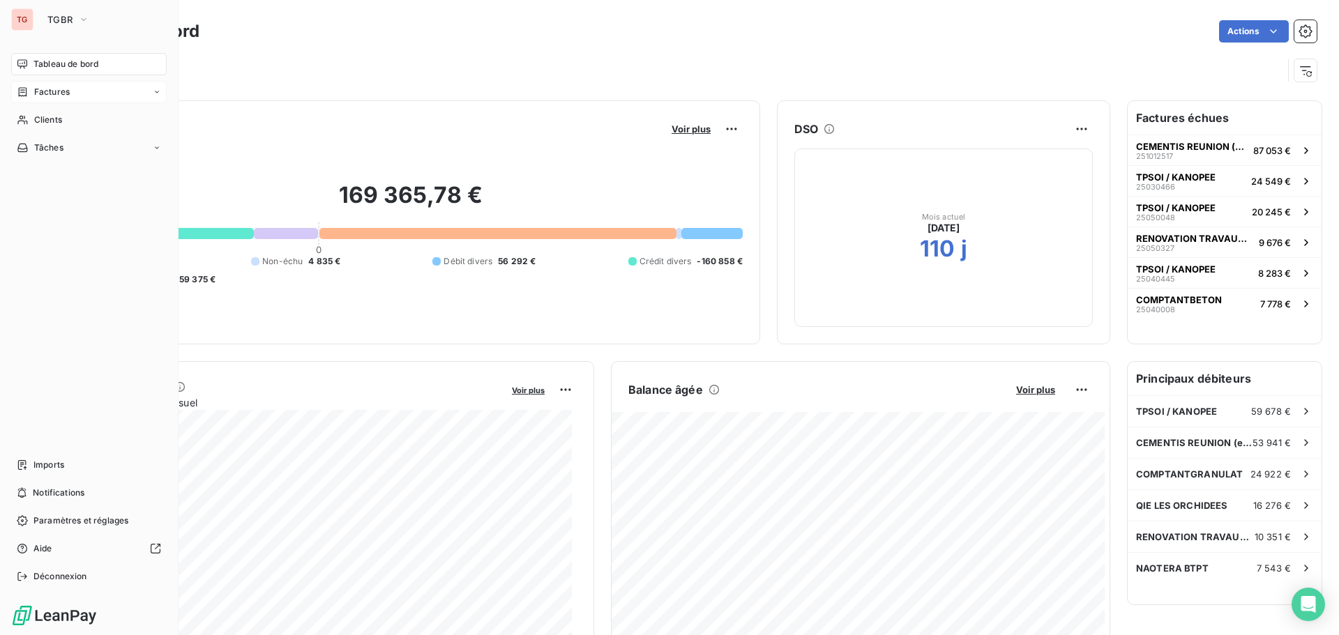
click at [54, 91] on span "Factures" at bounding box center [52, 92] width 36 height 13
click at [64, 204] on div "Tâches" at bounding box center [88, 203] width 155 height 22
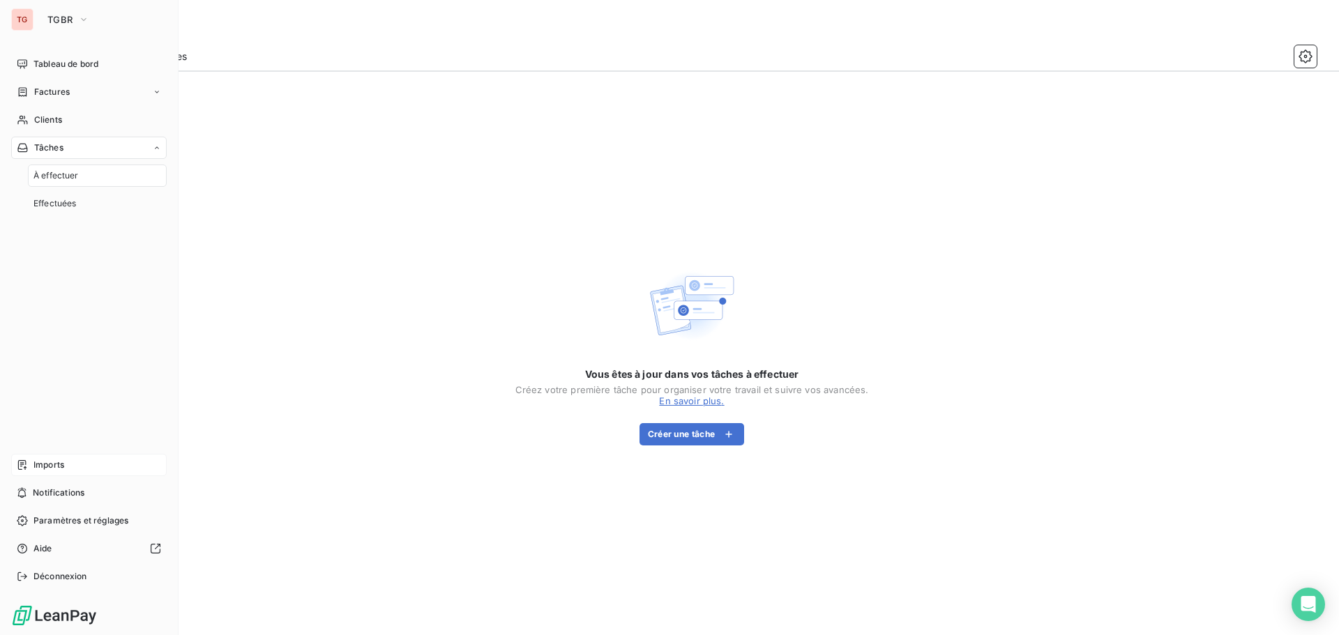
click at [42, 469] on span "Imports" at bounding box center [48, 465] width 31 height 13
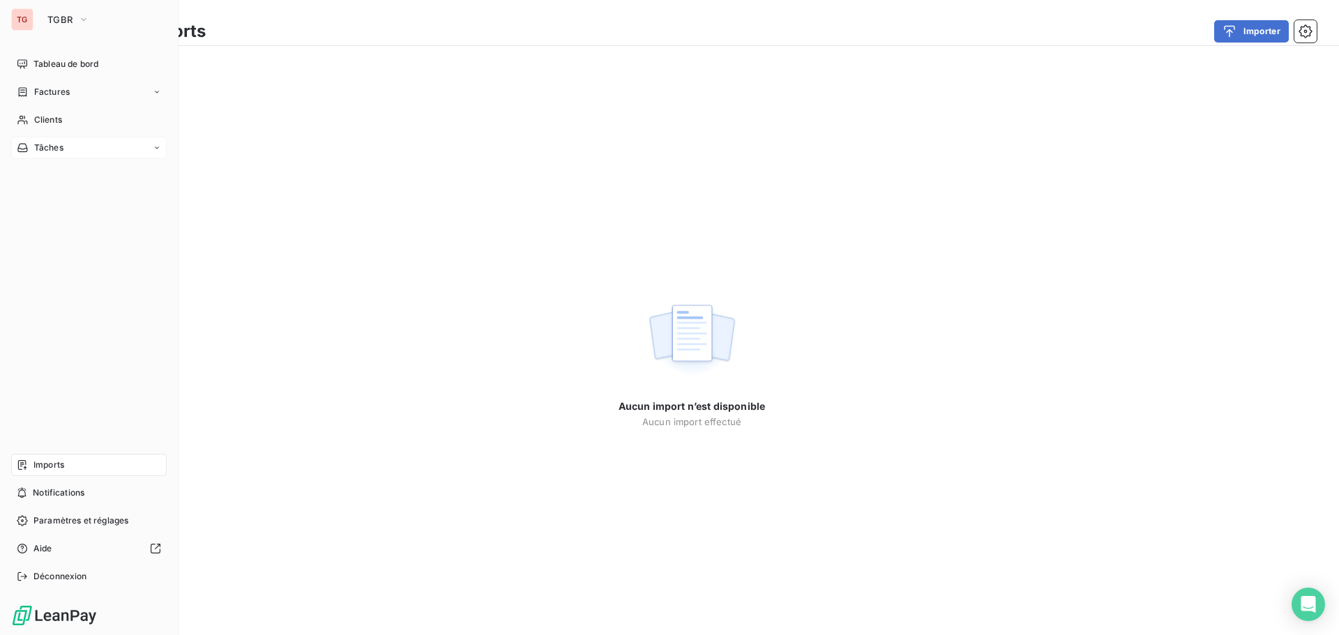
click at [107, 155] on div "Tâches" at bounding box center [88, 148] width 155 height 22
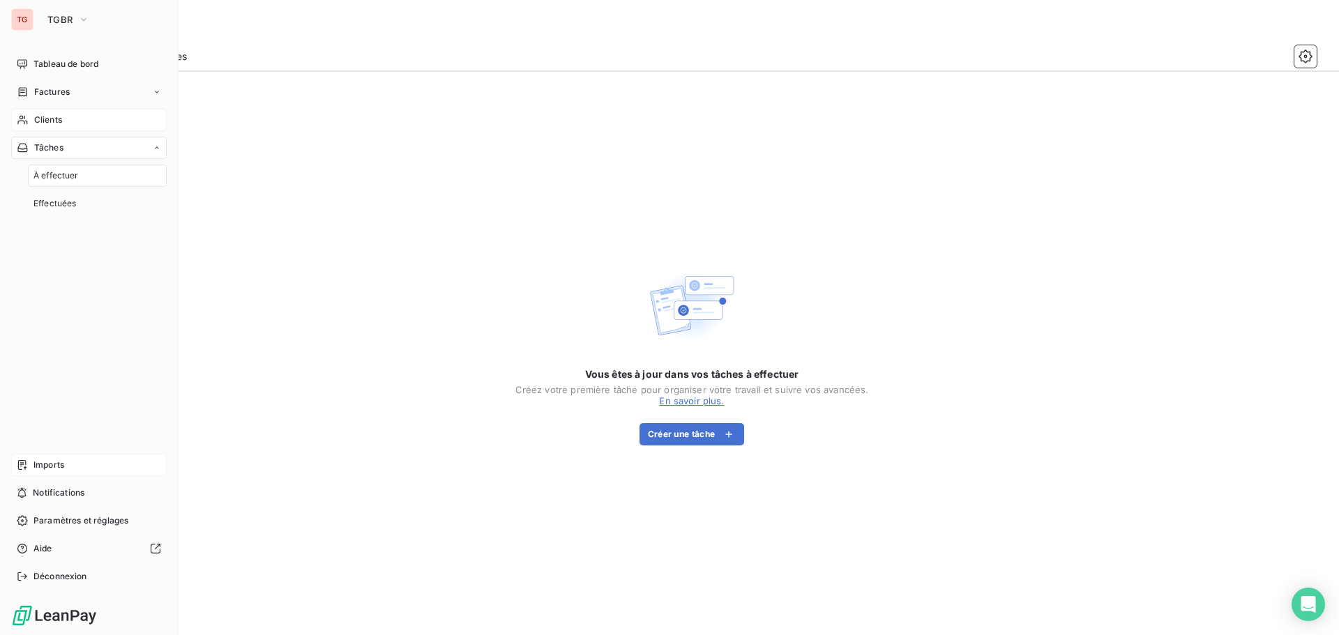
click at [103, 116] on div "Clients" at bounding box center [88, 120] width 155 height 22
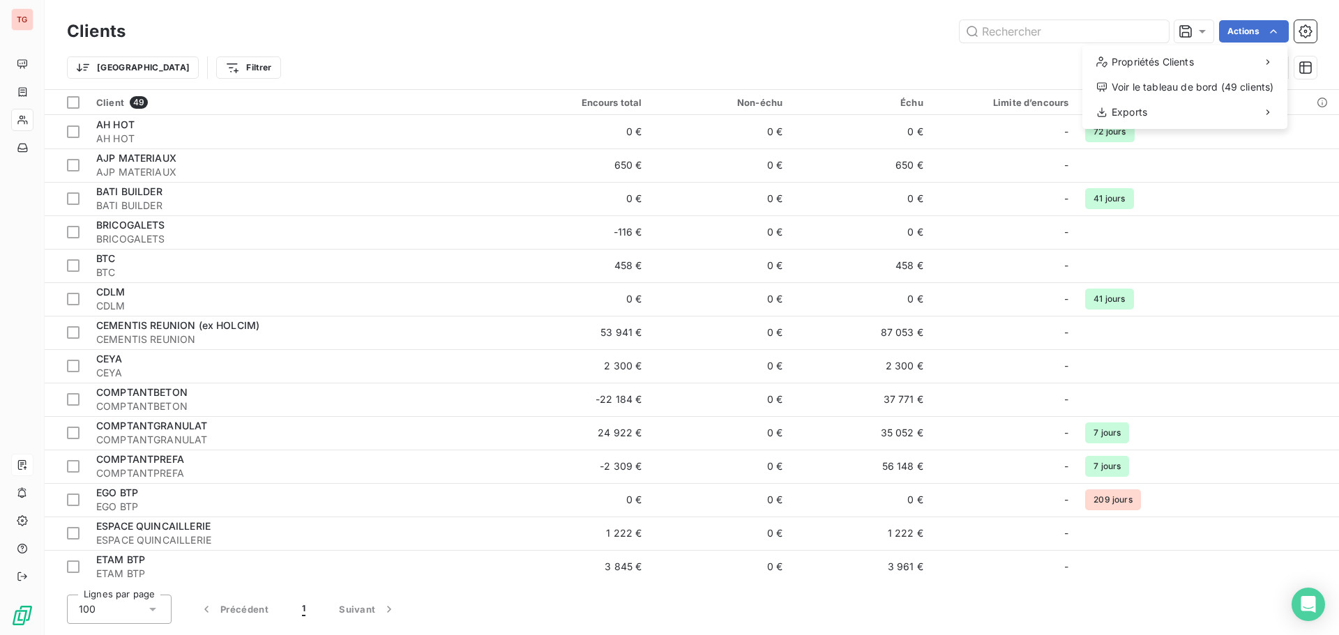
click at [567, 28] on html "TG Clients Actions Propriétés Clients Voir le tableau de bord (49 clients) Expo…" at bounding box center [669, 317] width 1339 height 635
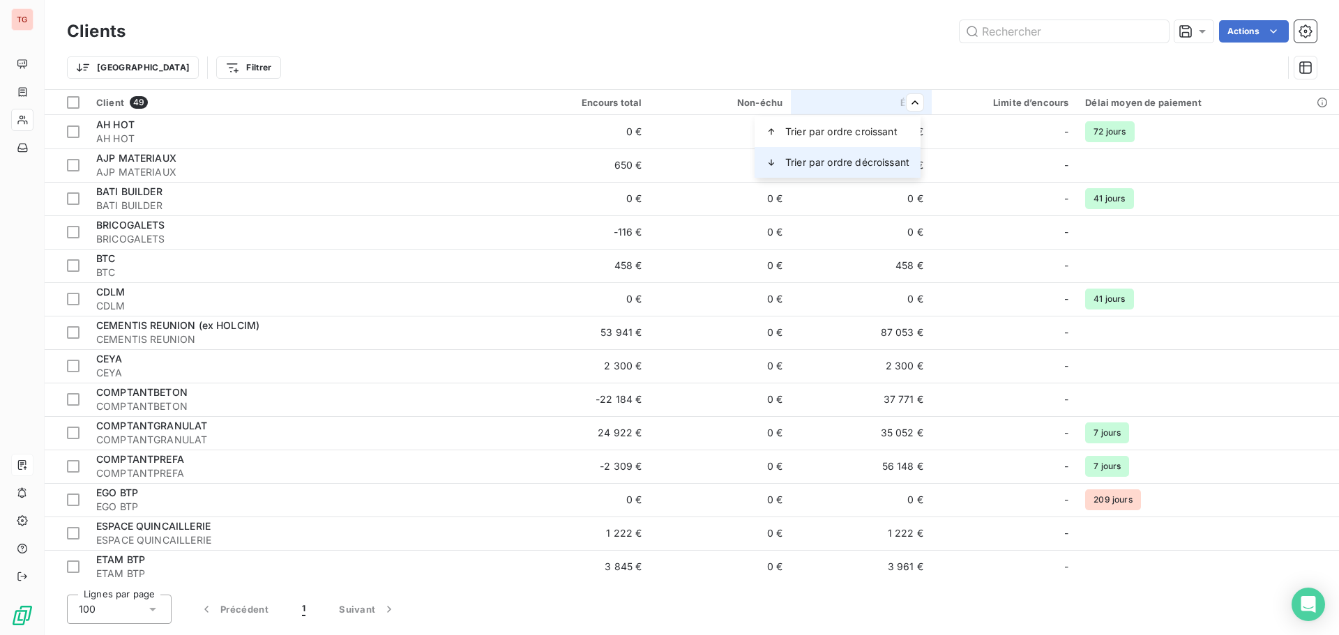
click at [874, 163] on span "Trier par ordre décroissant" at bounding box center [847, 162] width 124 height 14
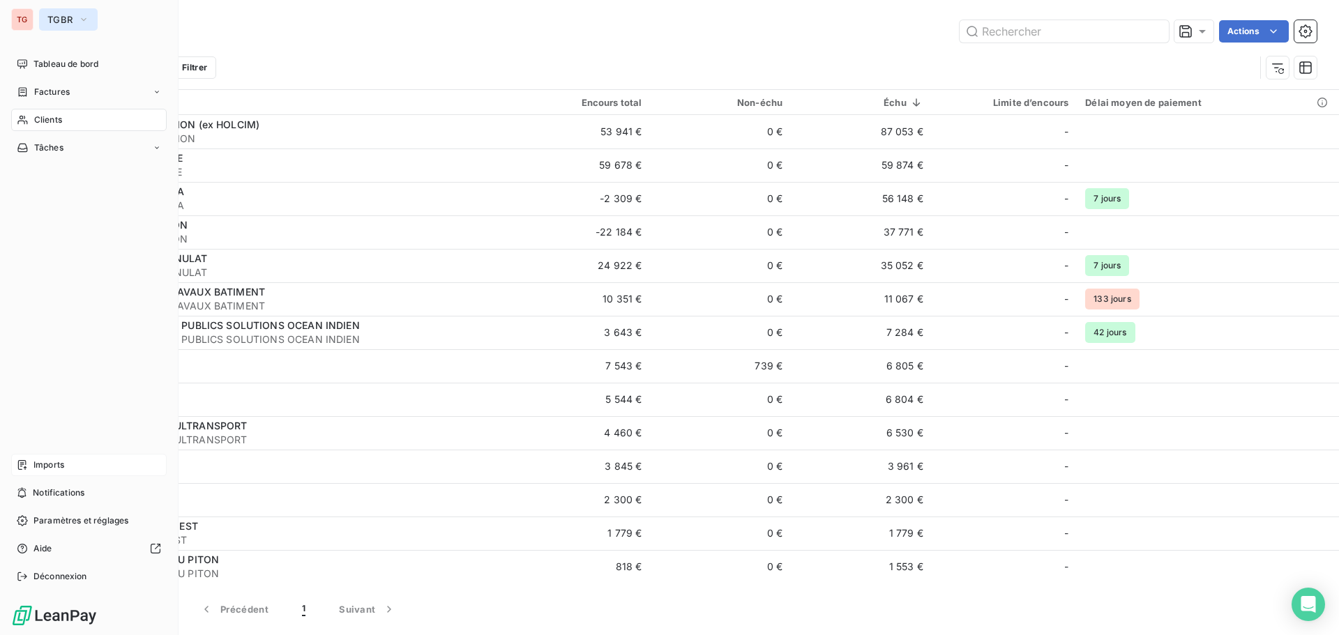
click at [67, 20] on span "TGBR" at bounding box center [59, 19] width 25 height 11
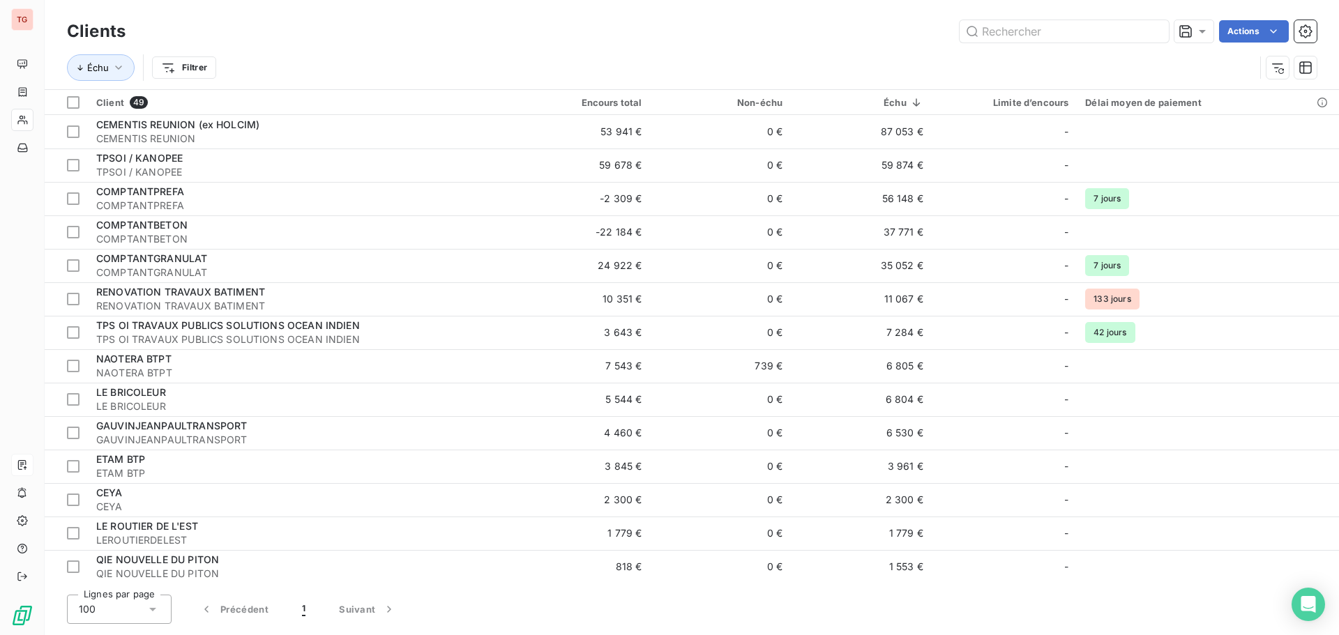
click at [603, 26] on div "Actions" at bounding box center [729, 31] width 1174 height 22
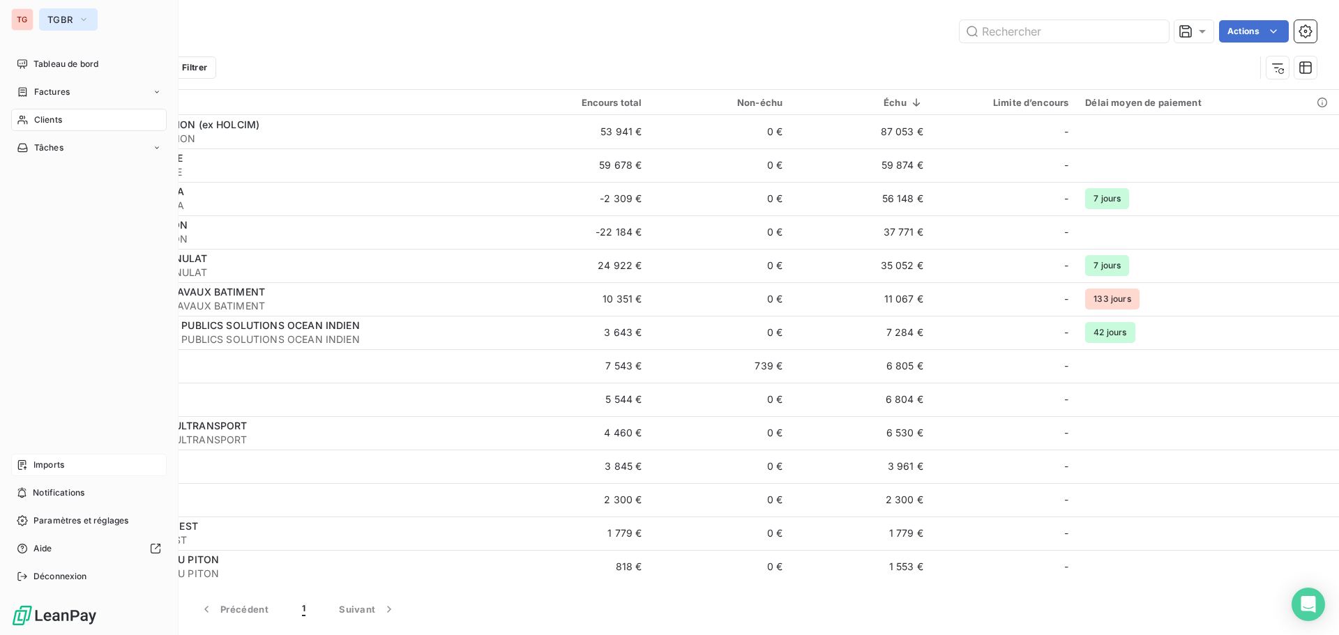
click at [63, 18] on span "TGBR" at bounding box center [59, 19] width 25 height 11
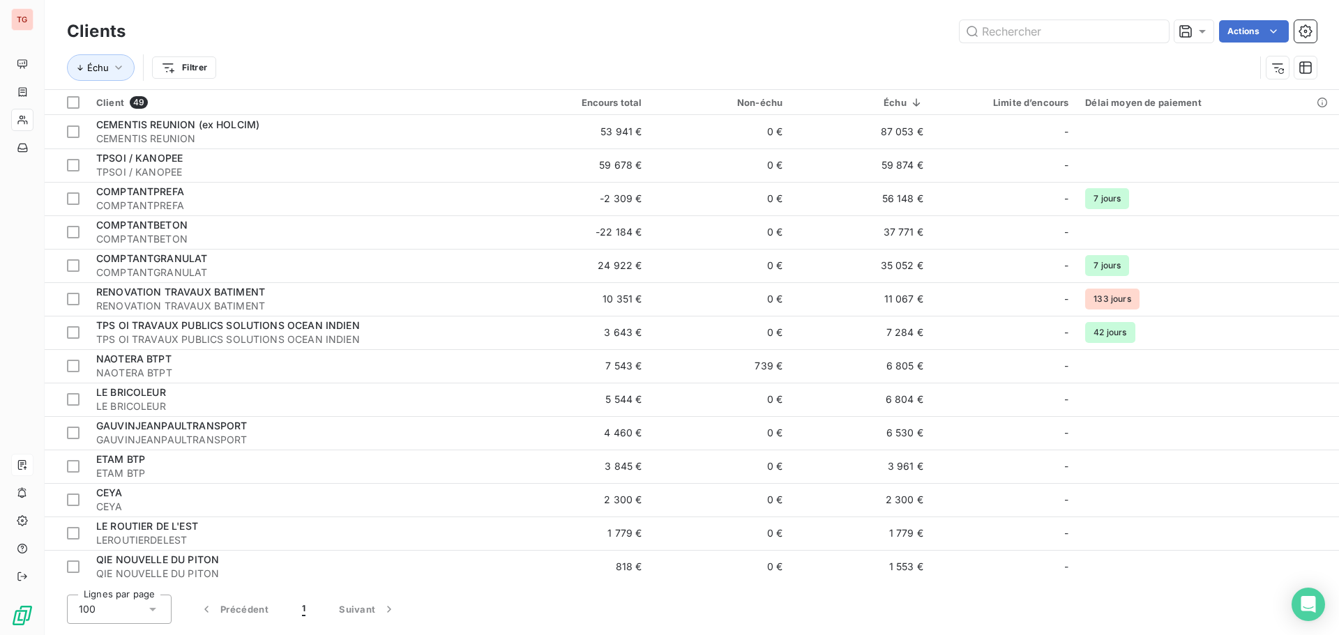
click at [427, 33] on div "Actions" at bounding box center [729, 31] width 1174 height 22
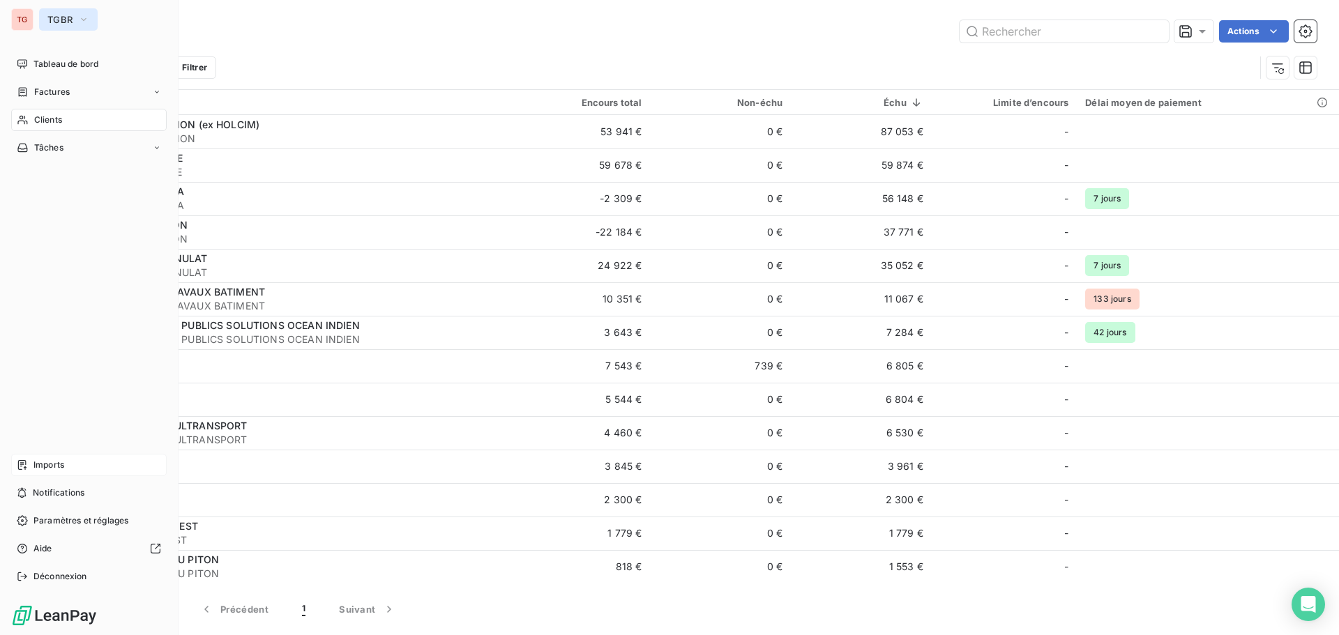
click at [97, 17] on button "TGBR" at bounding box center [68, 19] width 59 height 22
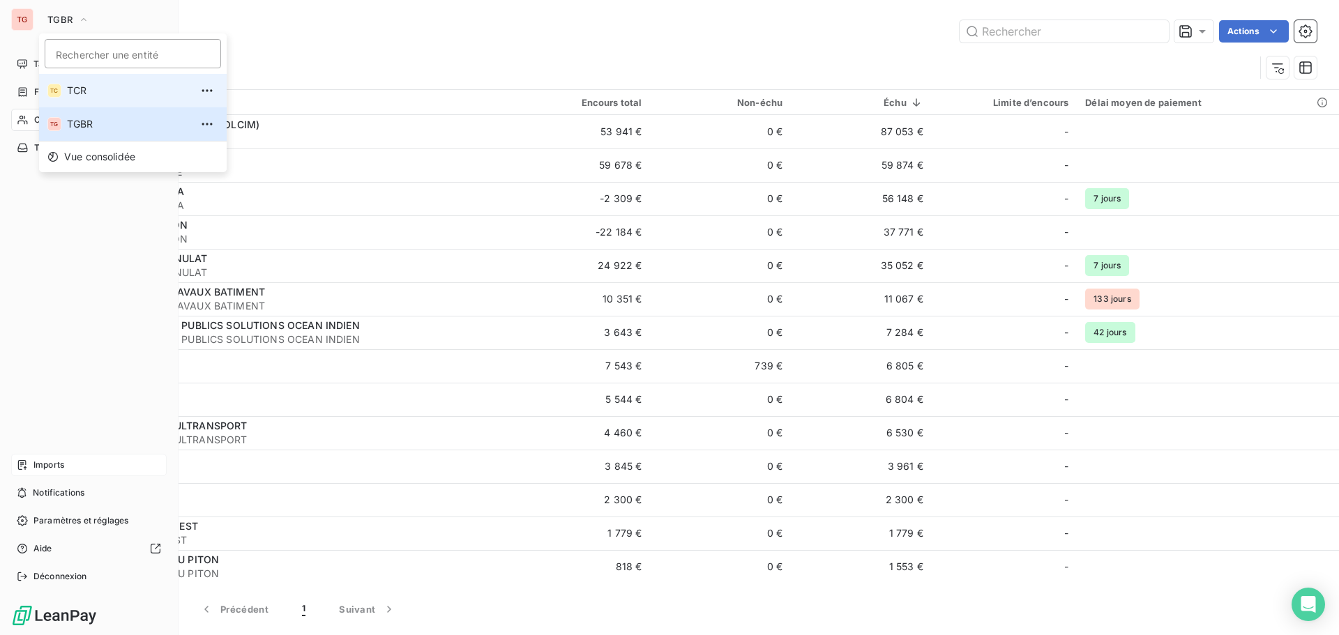
click at [78, 96] on span "TCR" at bounding box center [128, 91] width 123 height 14
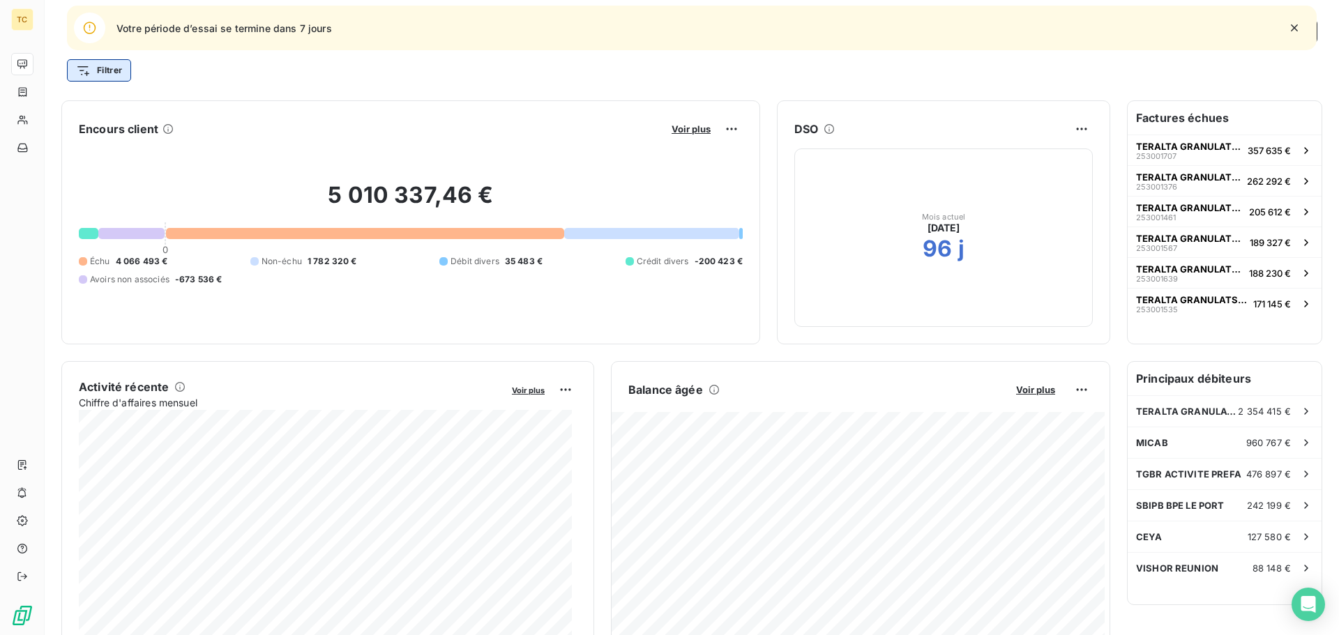
click at [121, 69] on html "TC Votre période d’essai se termine dans 7 jours Tableau de bord Actions Filtre…" at bounding box center [669, 317] width 1339 height 635
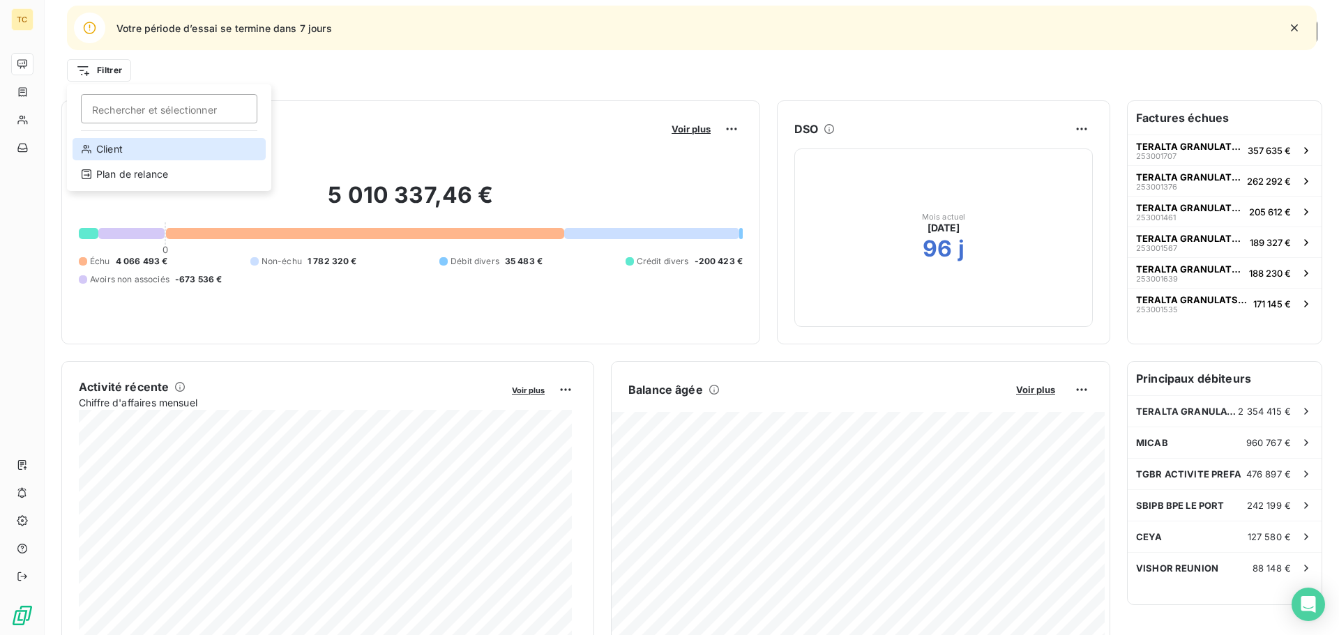
click at [119, 146] on div "Client" at bounding box center [169, 149] width 193 height 22
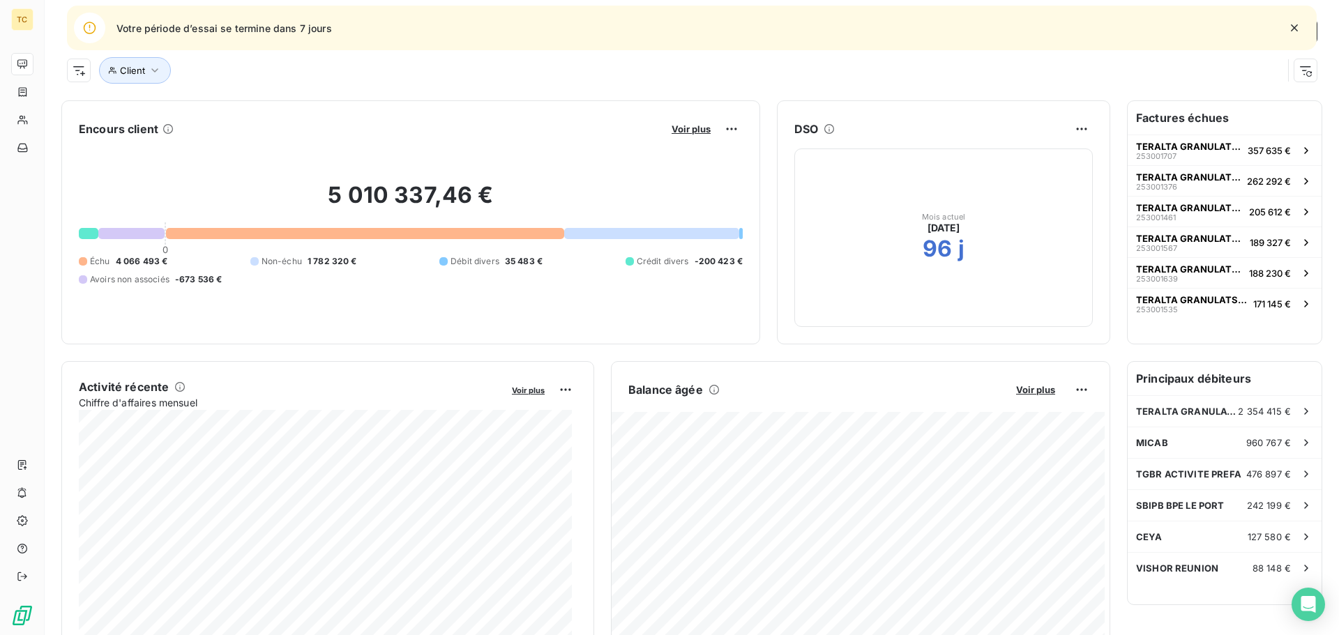
click at [623, 56] on div "Client" at bounding box center [692, 65] width 1250 height 38
click at [156, 69] on icon "button" at bounding box center [154, 70] width 7 height 4
click at [575, 51] on div "Client" at bounding box center [692, 65] width 1250 height 38
click at [83, 65] on html "TC Votre période d’essai se termine dans 7 jours Tableau de bord Actions Client…" at bounding box center [669, 317] width 1339 height 635
click at [96, 155] on div "Client" at bounding box center [169, 149] width 193 height 22
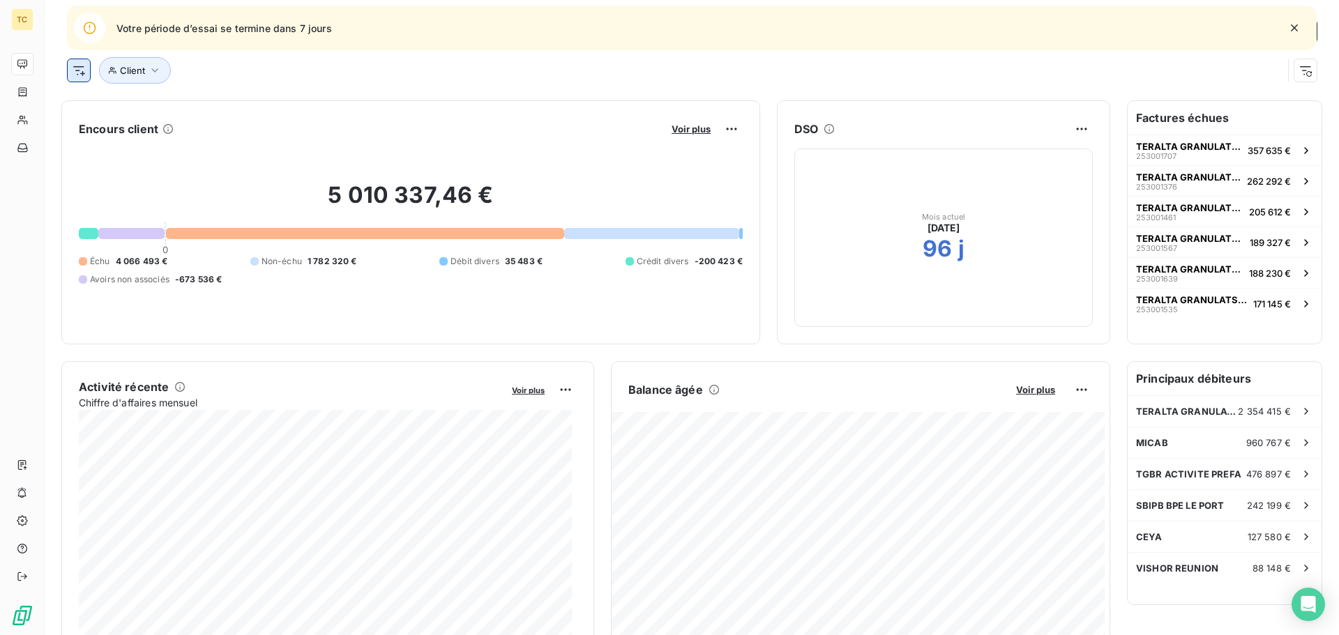
click at [86, 63] on html "TC Votre période d’essai se termine dans 7 jours Tableau de bord Actions Client…" at bounding box center [669, 317] width 1339 height 635
click at [79, 68] on html "TC Votre période d’essai se termine dans 7 jours Tableau de bord Actions Client…" at bounding box center [669, 317] width 1339 height 635
click at [114, 176] on div "Plan de relance" at bounding box center [169, 174] width 193 height 22
click at [84, 73] on html "TC Votre période d’essai se termine dans 7 jours Tableau de bord Actions Client…" at bounding box center [669, 317] width 1339 height 635
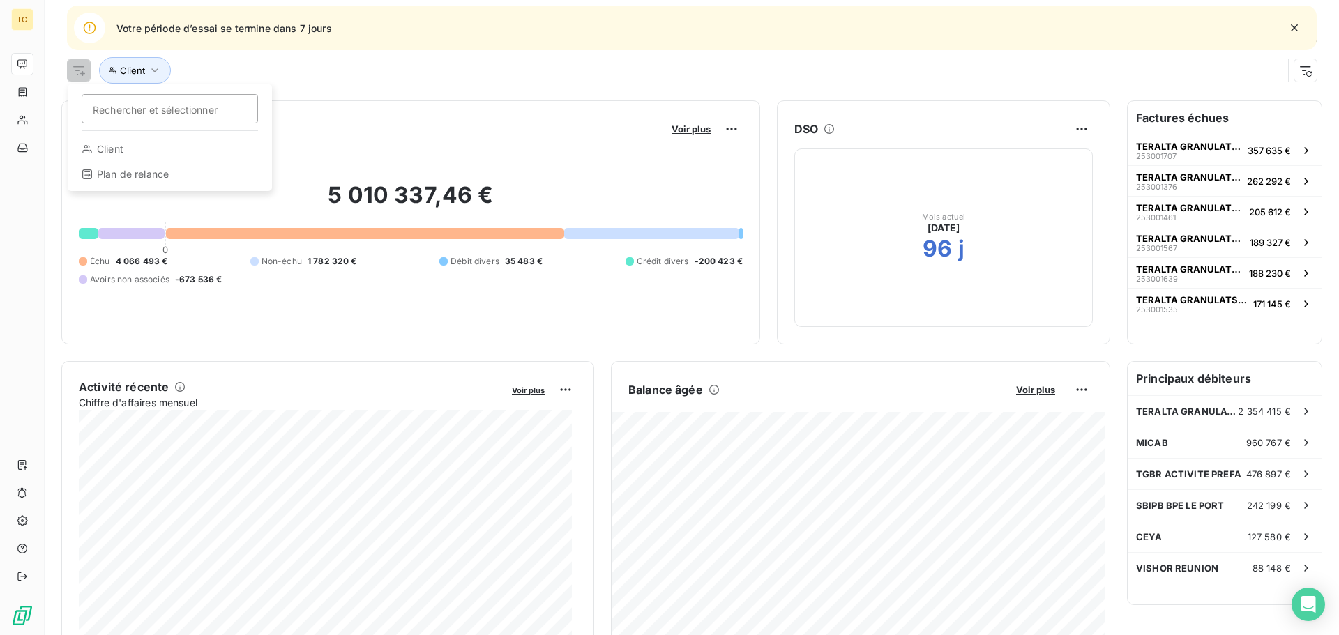
click at [241, 61] on html "TC Votre période d’essai se termine dans 7 jours Tableau de bord Actions Recher…" at bounding box center [669, 317] width 1339 height 635
click at [224, 21] on span "Votre période d’essai se termine dans 7 jours" at bounding box center [223, 28] width 215 height 15
click at [1296, 31] on icon "button" at bounding box center [1294, 28] width 14 height 14
click at [1304, 31] on icon "button" at bounding box center [1305, 31] width 3 height 3
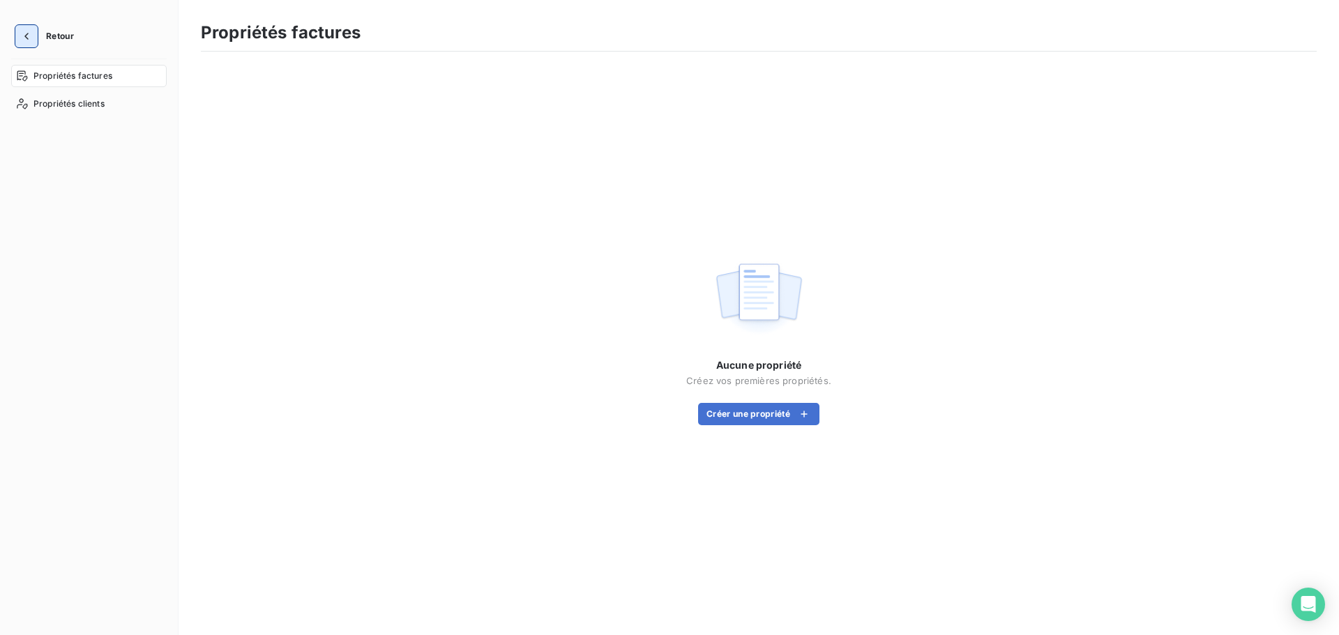
click at [18, 34] on button "button" at bounding box center [26, 36] width 22 height 22
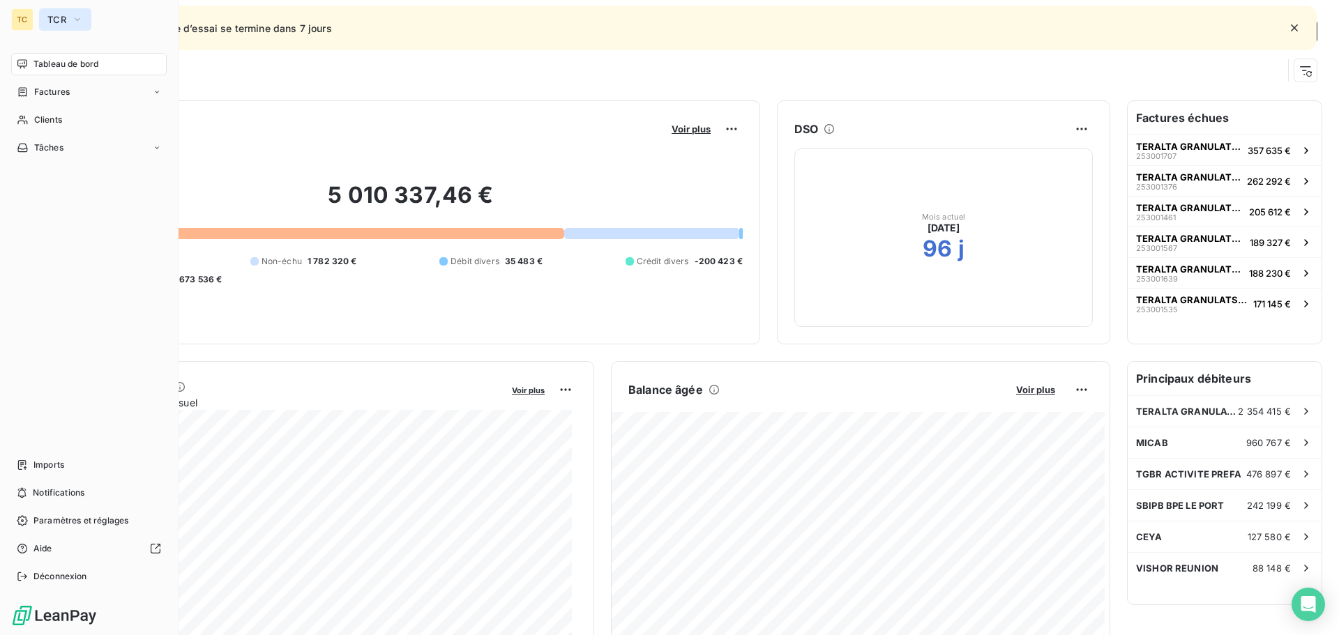
click at [71, 25] on button "TCR" at bounding box center [65, 19] width 52 height 22
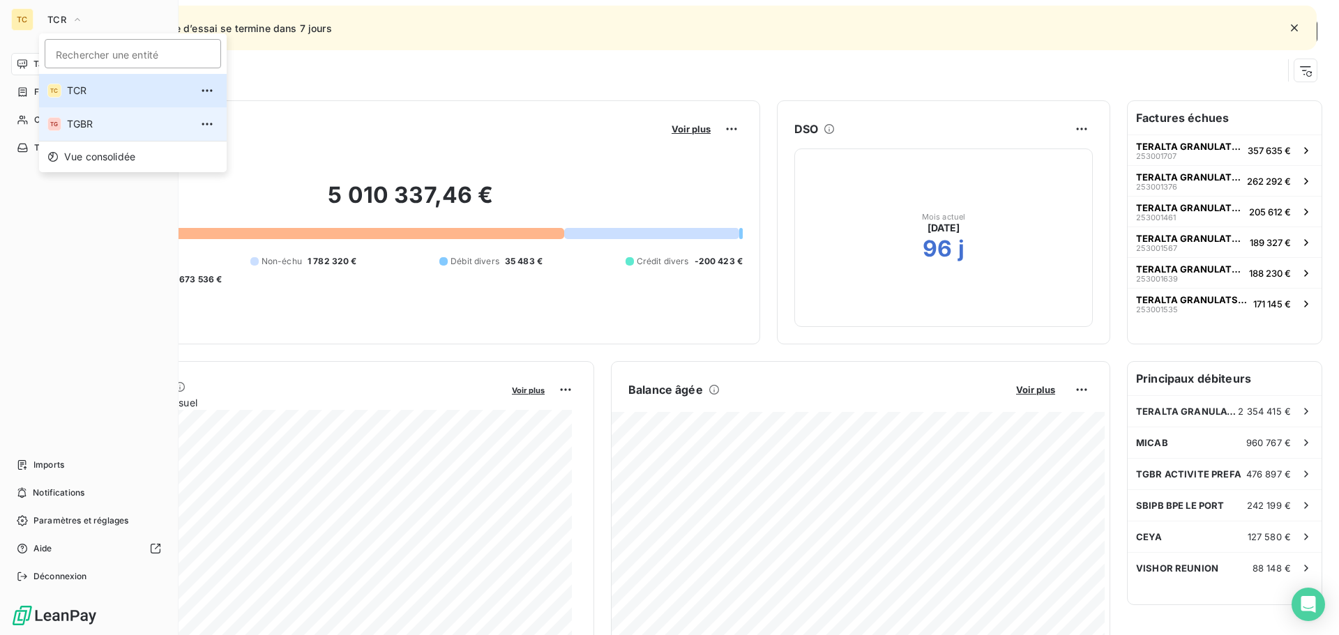
click at [72, 121] on span "TGBR" at bounding box center [128, 124] width 123 height 14
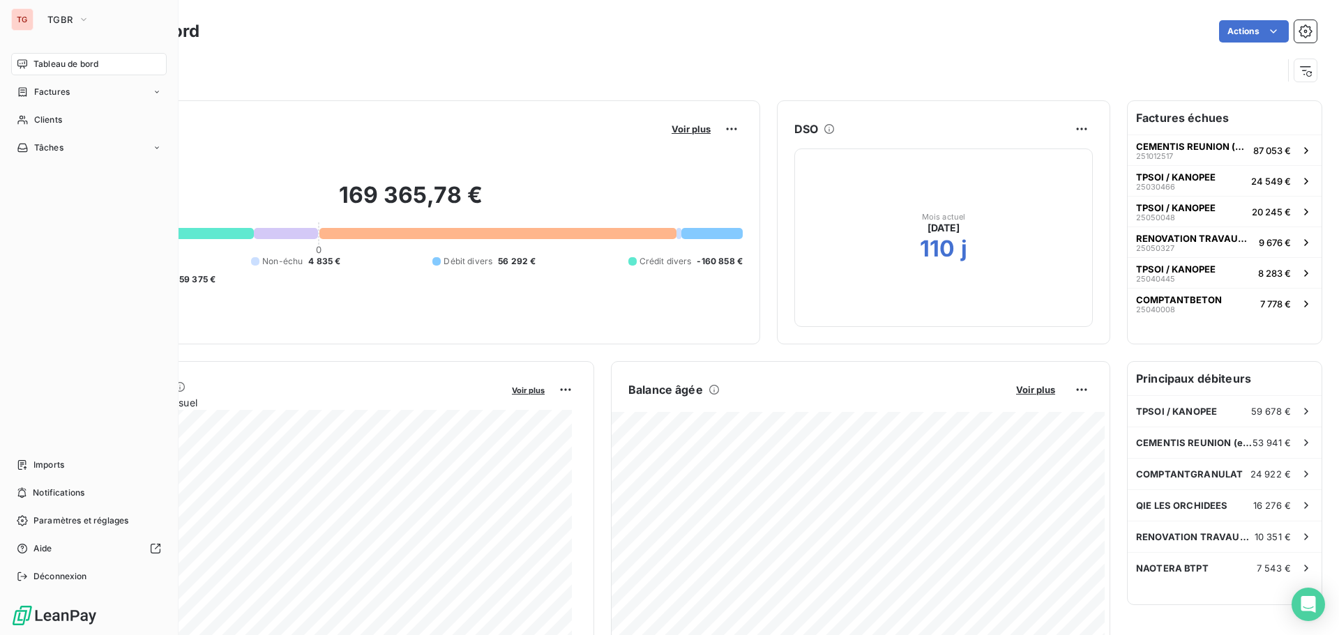
click at [552, 38] on div "Actions" at bounding box center [766, 31] width 1100 height 22
click at [258, 49] on div at bounding box center [692, 65] width 1250 height 38
click at [79, 521] on span "Paramètres et réglages" at bounding box center [80, 521] width 95 height 13
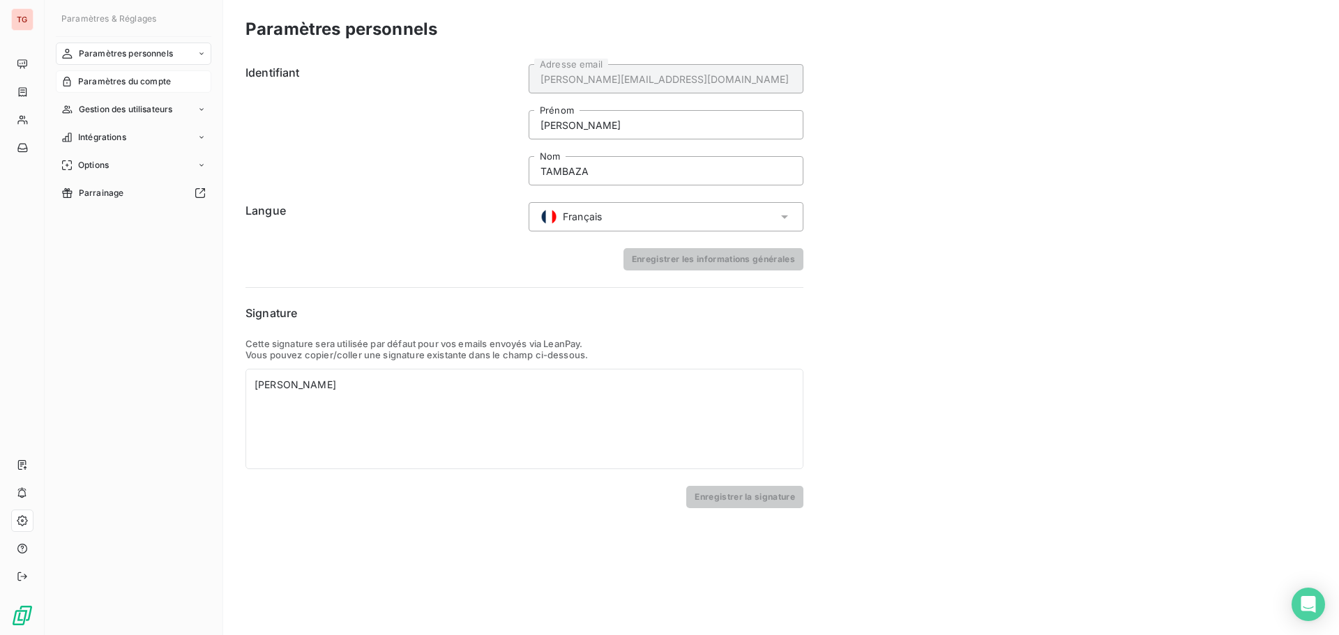
click at [116, 75] on div "Paramètres du compte" at bounding box center [133, 81] width 155 height 22
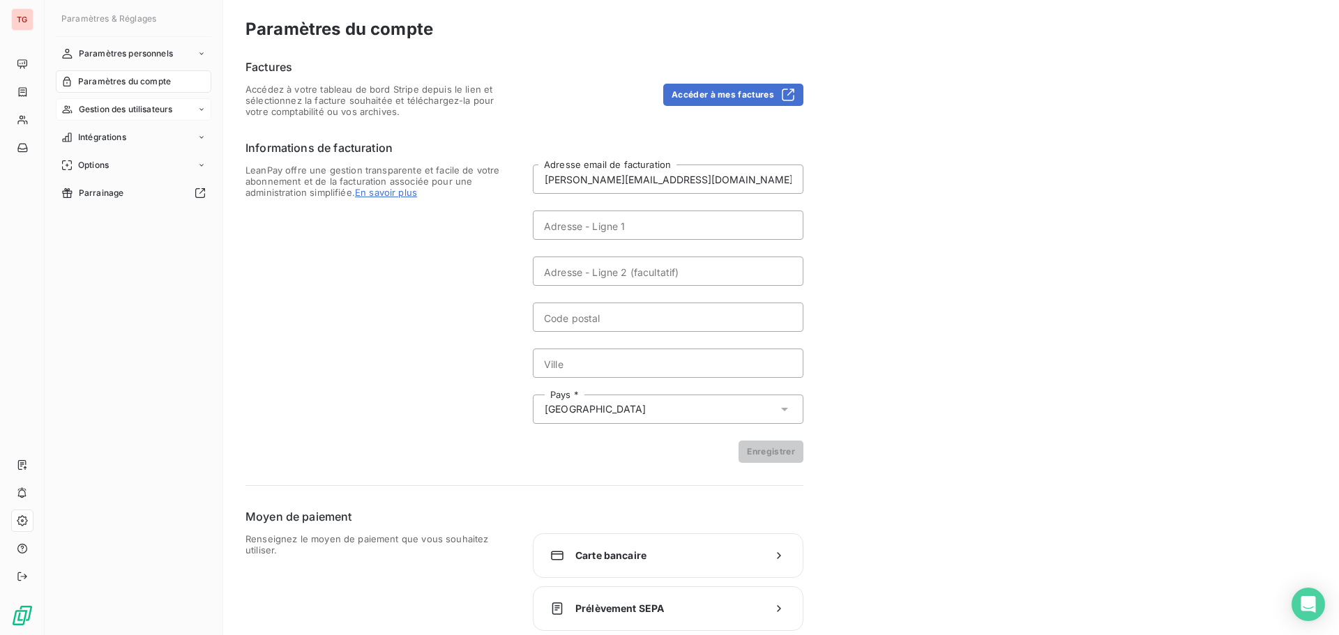
click at [122, 110] on span "Gestion des utilisateurs" at bounding box center [126, 109] width 94 height 13
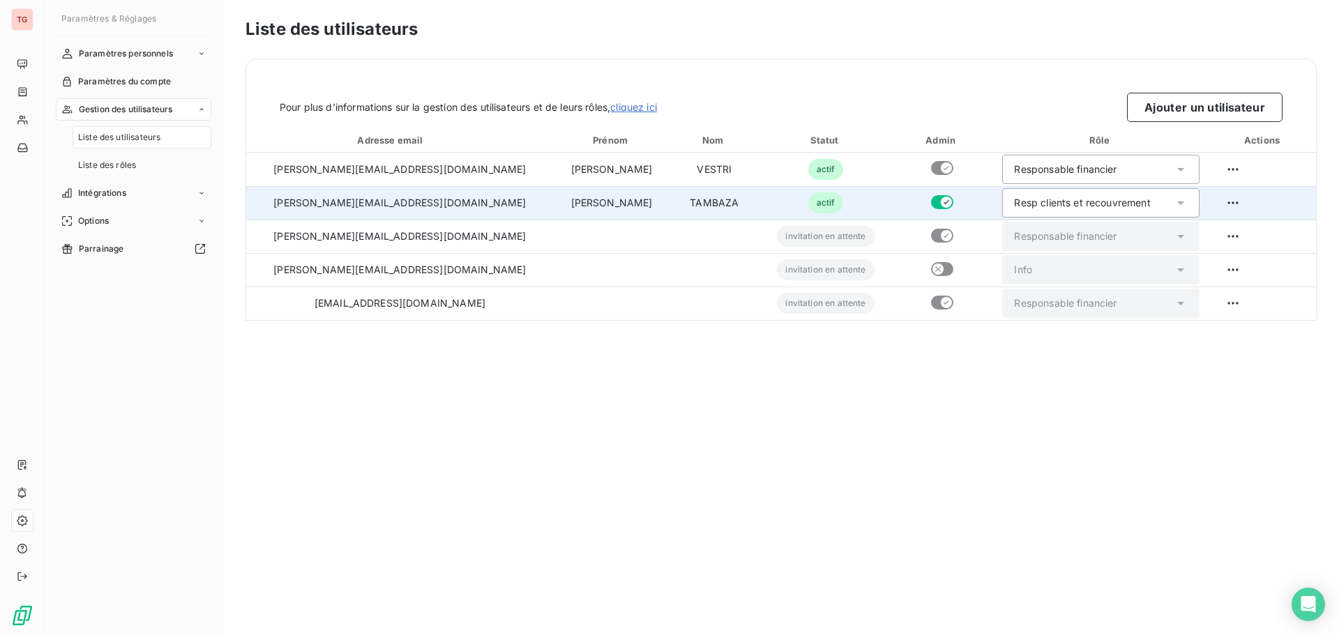
click at [1174, 198] on icon at bounding box center [1181, 203] width 14 height 14
click at [1227, 206] on html "TG Paramètres & Réglages Paramètres personnels Paramètres du compte Gestion des…" at bounding box center [669, 317] width 1339 height 635
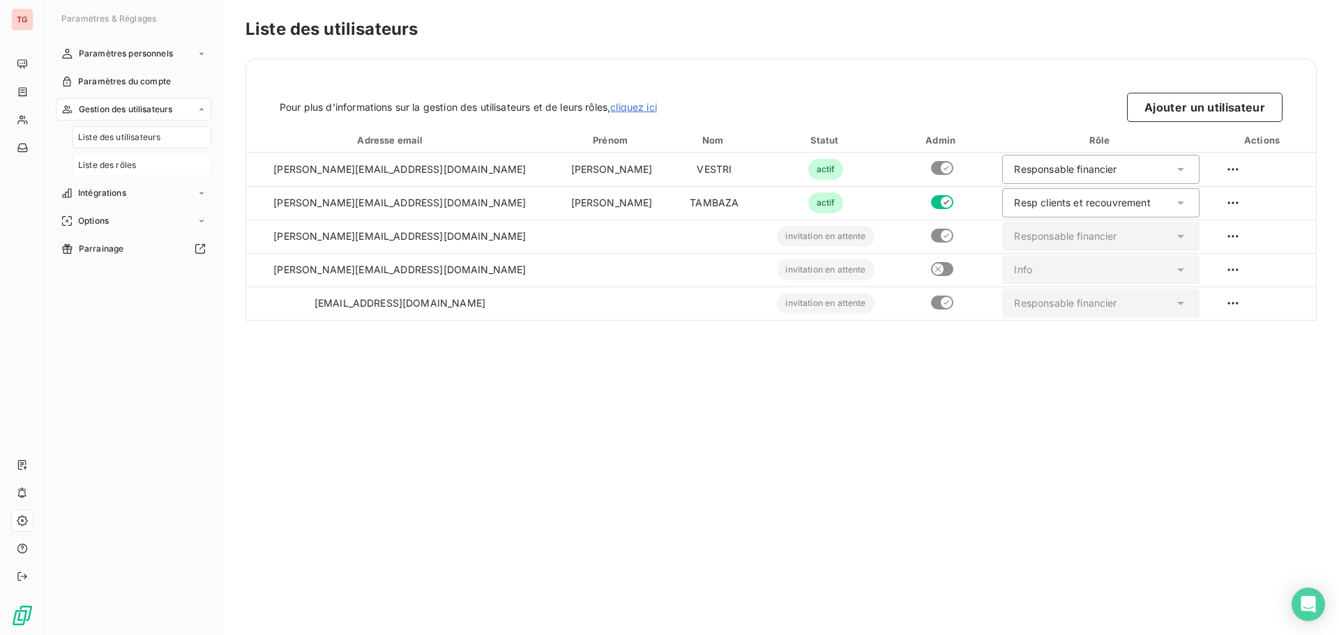
click at [133, 165] on span "Liste des rôles" at bounding box center [107, 165] width 58 height 13
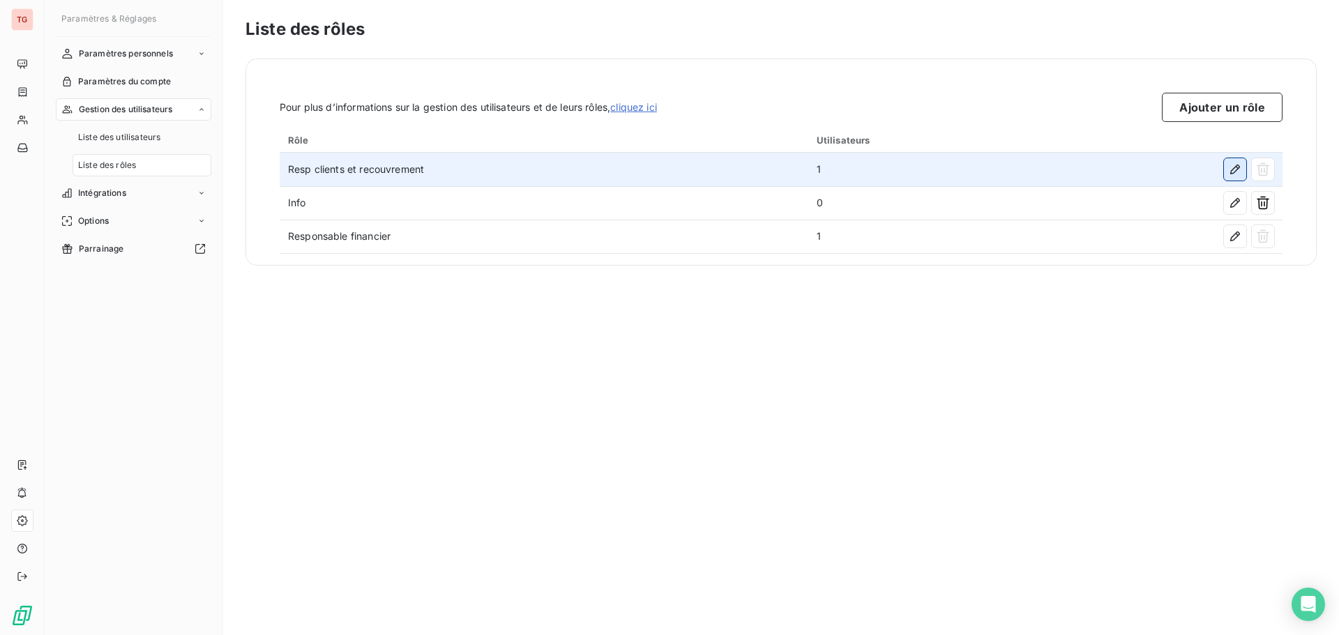
click at [1237, 165] on icon "button" at bounding box center [1235, 170] width 10 height 10
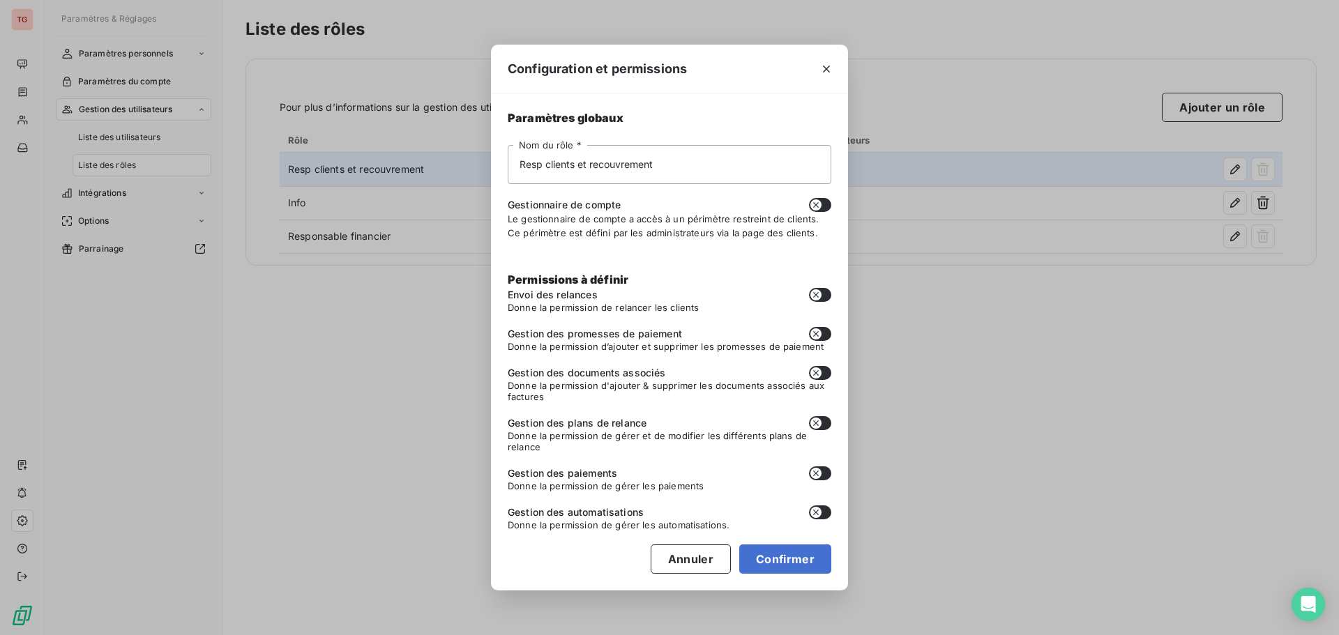
click at [823, 296] on button "button" at bounding box center [820, 295] width 22 height 14
checkbox input "true"
click at [821, 340] on button "button" at bounding box center [820, 334] width 22 height 14
checkbox input "true"
click at [823, 371] on button "button" at bounding box center [820, 373] width 22 height 14
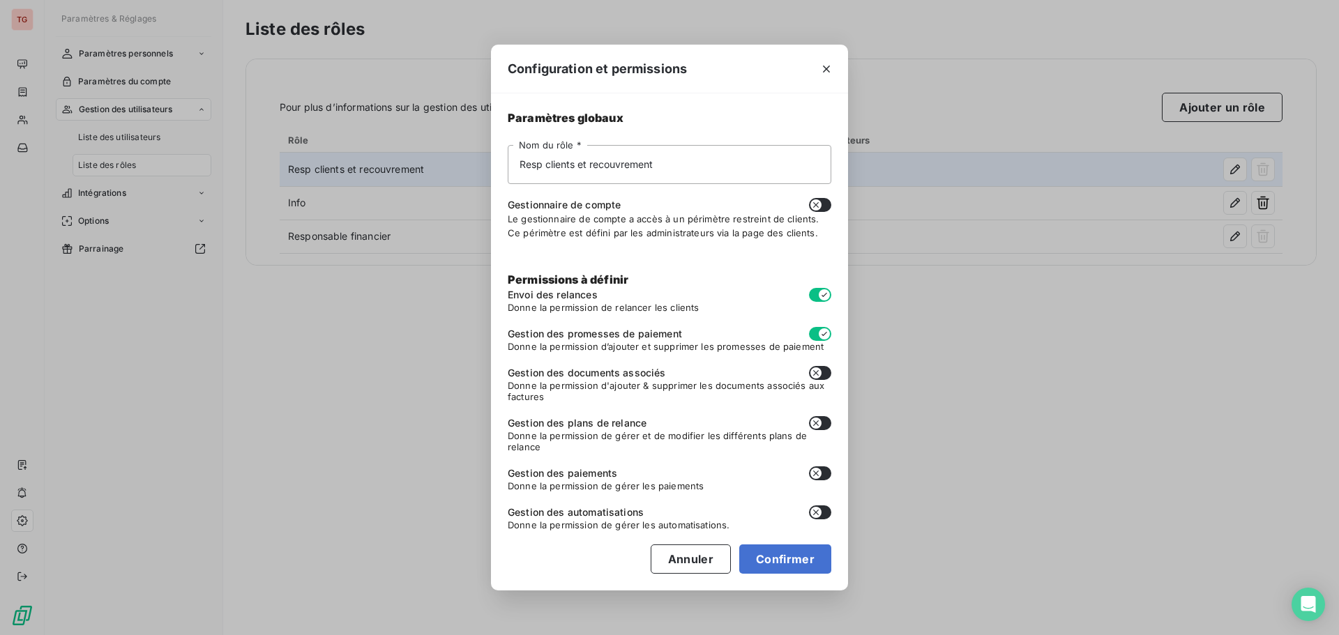
checkbox input "true"
click at [824, 422] on button "button" at bounding box center [820, 423] width 22 height 14
checkbox input "true"
click at [817, 478] on icon "button" at bounding box center [815, 473] width 11 height 11
checkbox input "true"
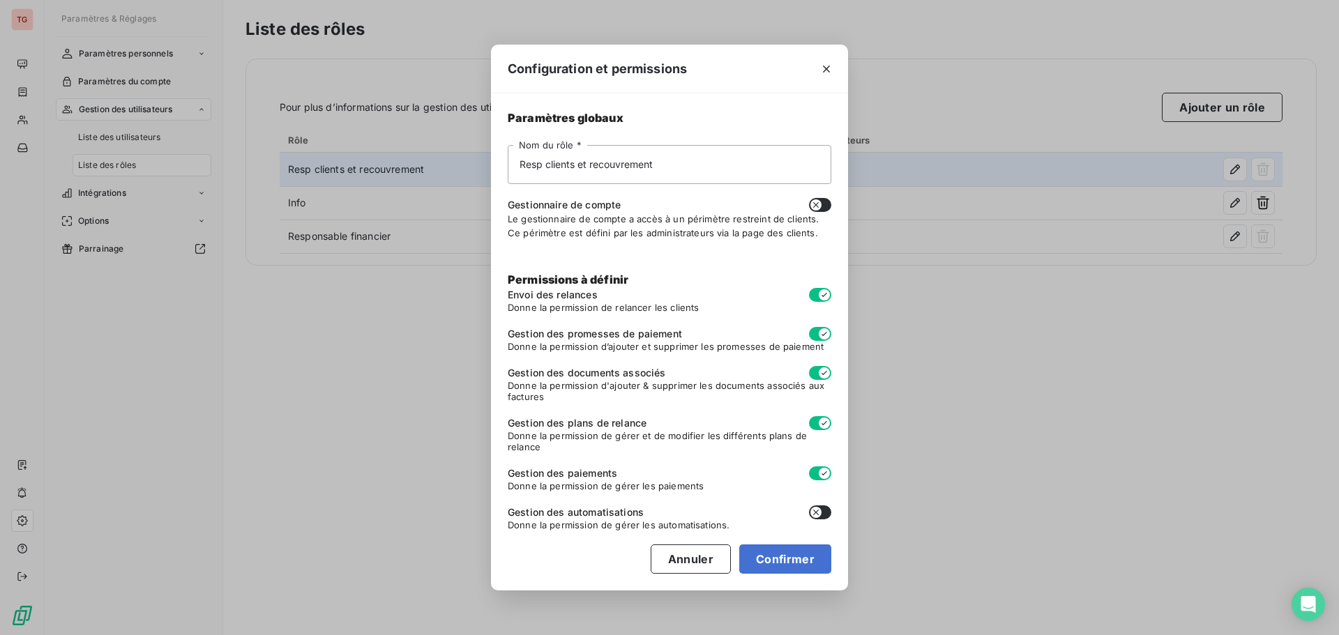
click at [828, 514] on button "button" at bounding box center [820, 513] width 22 height 14
checkbox input "true"
click at [795, 560] on button "Confirmer" at bounding box center [785, 559] width 92 height 29
checkbox input "true"
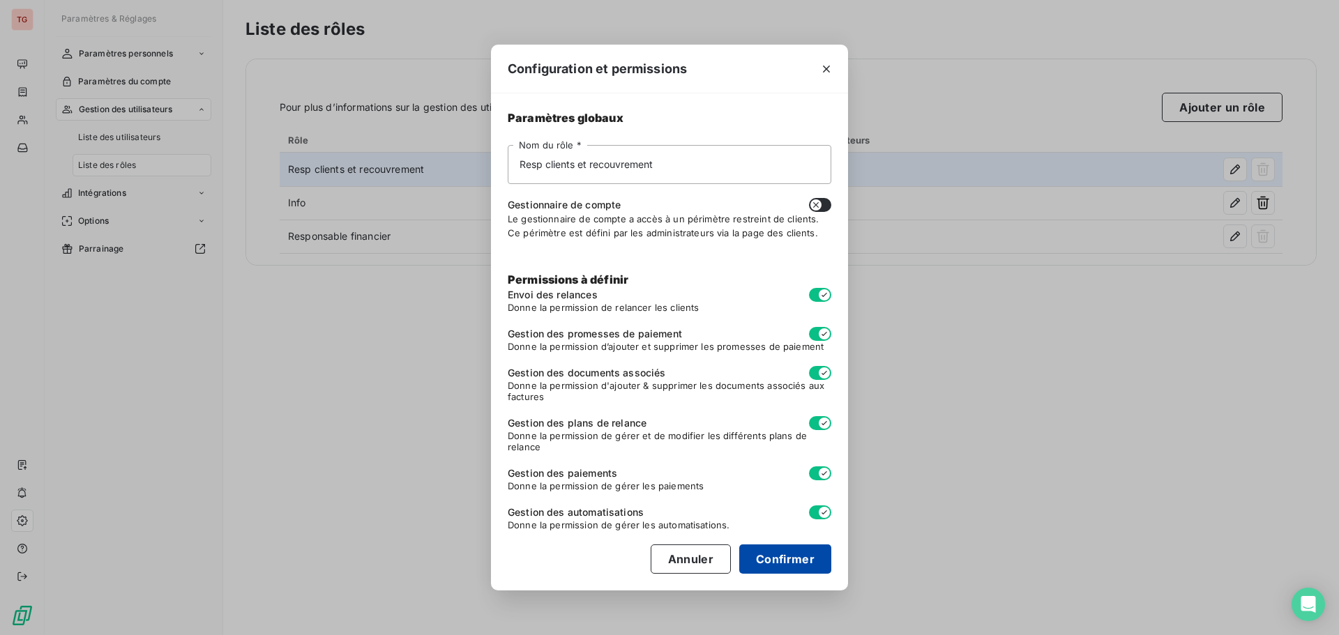
checkbox input "true"
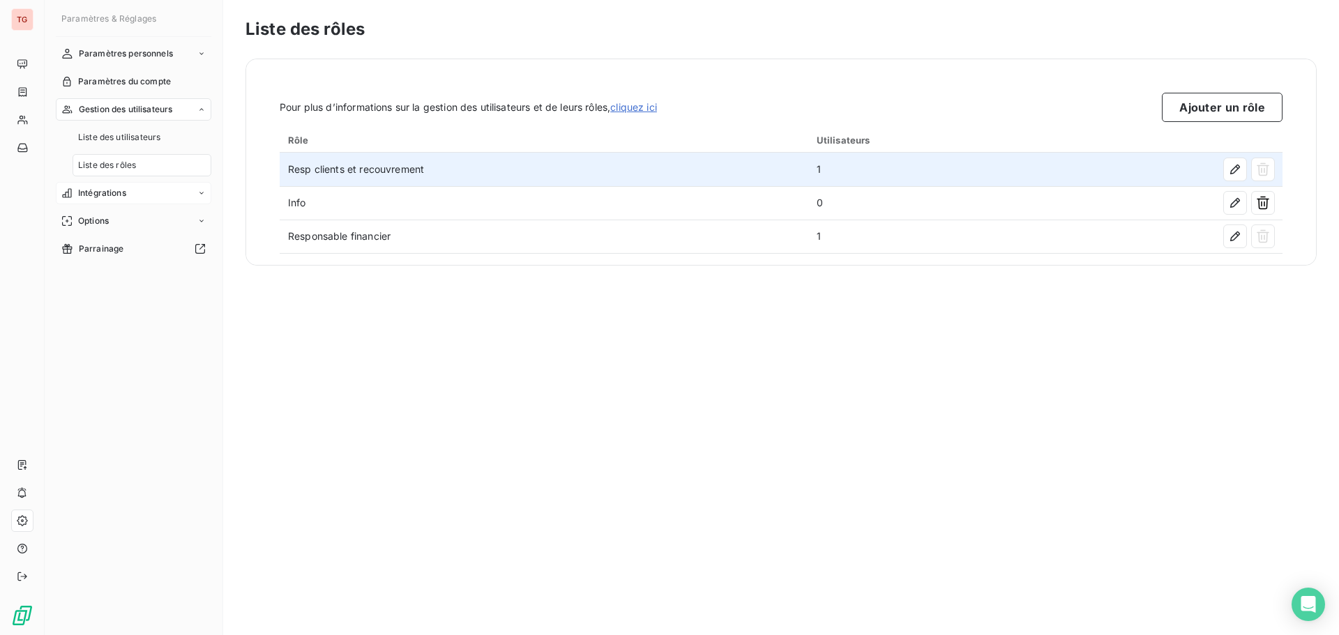
click at [191, 192] on div "Intégrations" at bounding box center [133, 193] width 155 height 22
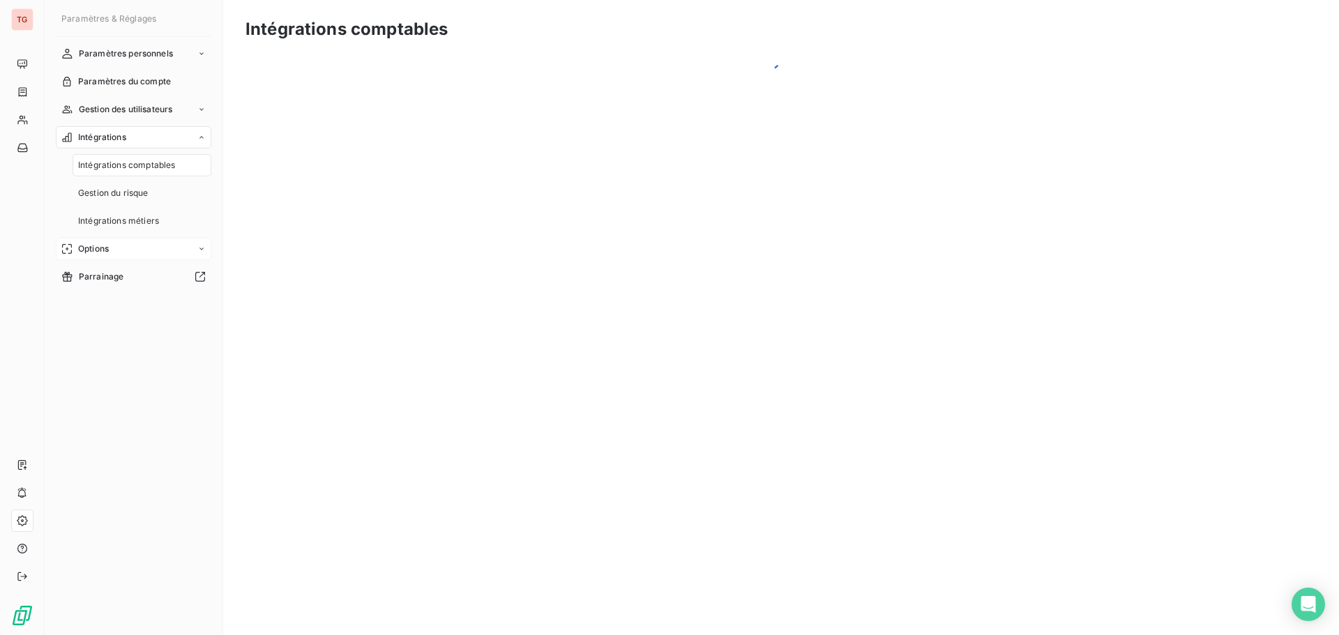
click at [191, 251] on div "Options" at bounding box center [133, 249] width 155 height 22
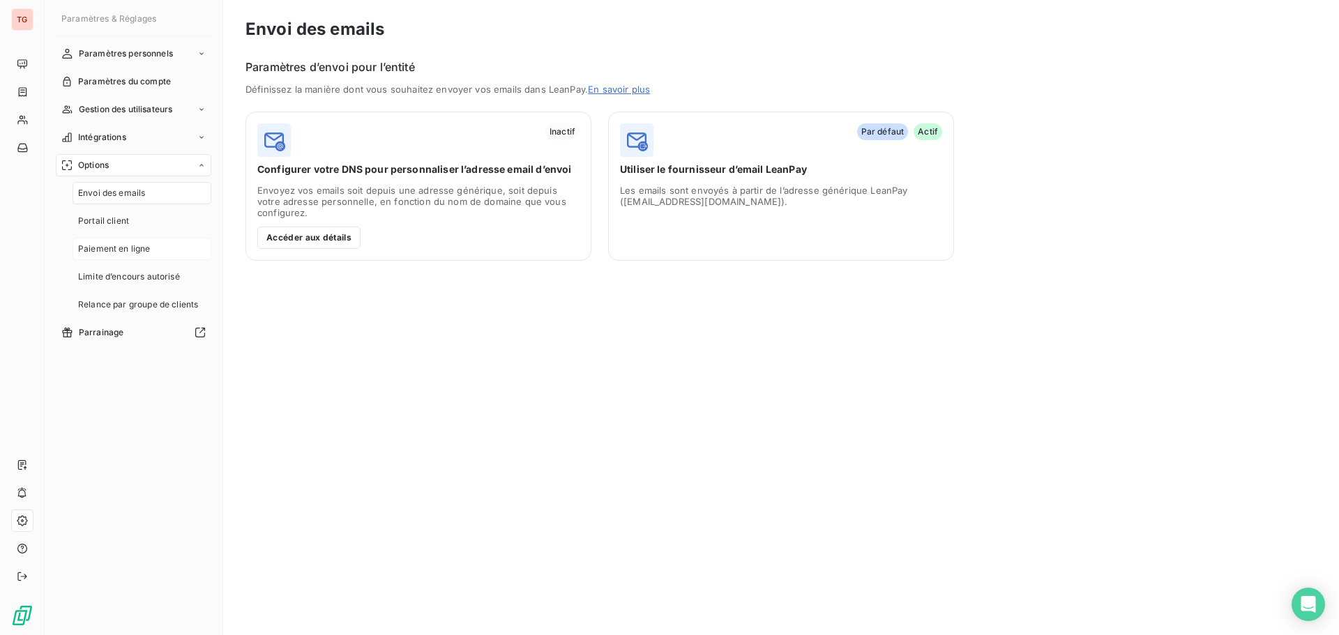
click at [108, 256] on div "Paiement en ligne" at bounding box center [142, 249] width 139 height 22
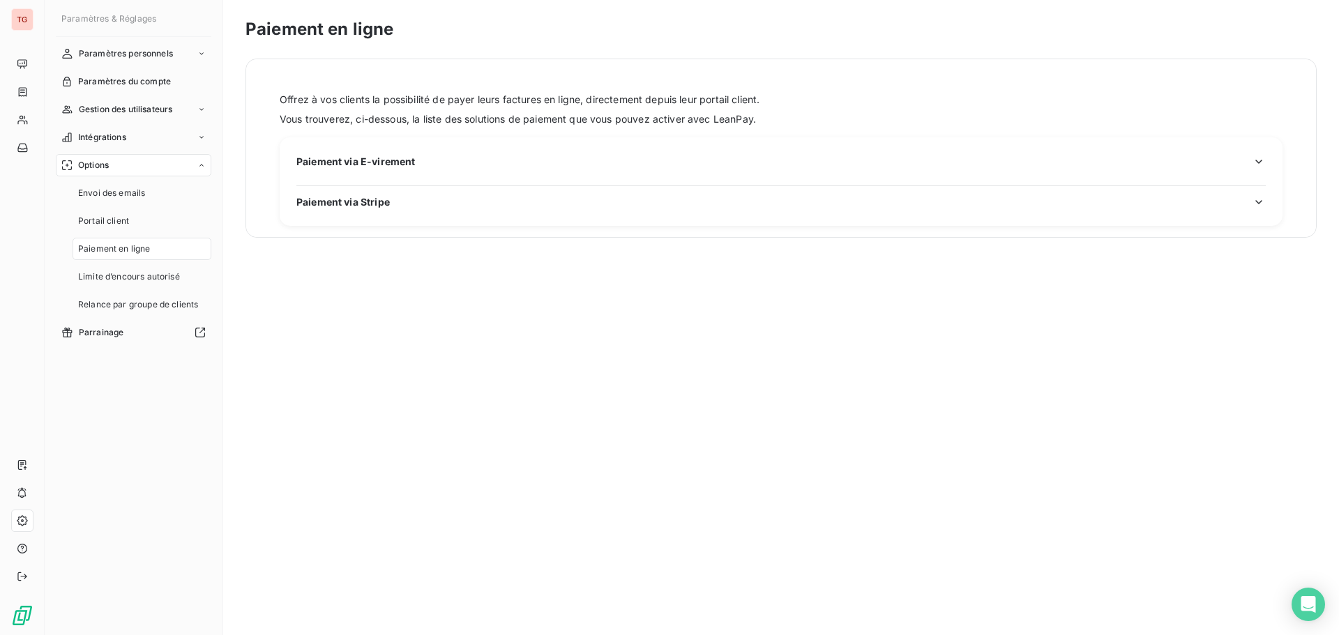
click at [1255, 162] on icon "button" at bounding box center [1259, 162] width 14 height 14
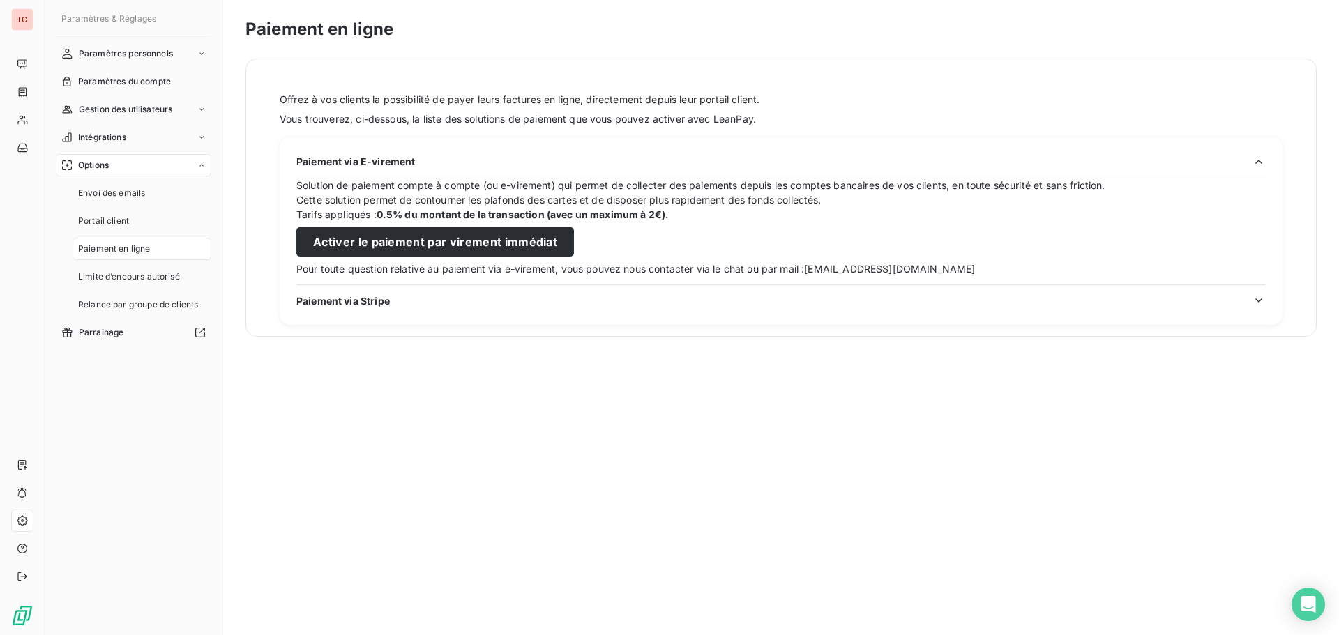
click at [1260, 298] on icon "button" at bounding box center [1259, 301] width 14 height 14
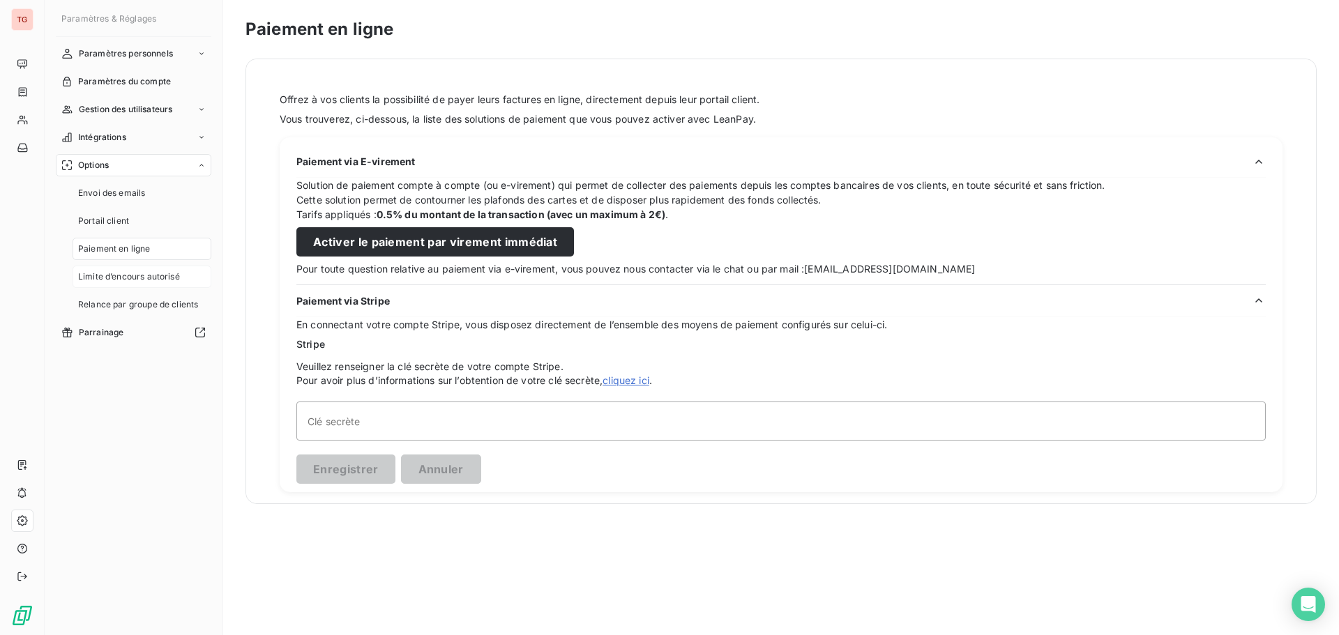
click at [98, 280] on span "Limite d’encours autorisé" at bounding box center [129, 277] width 102 height 13
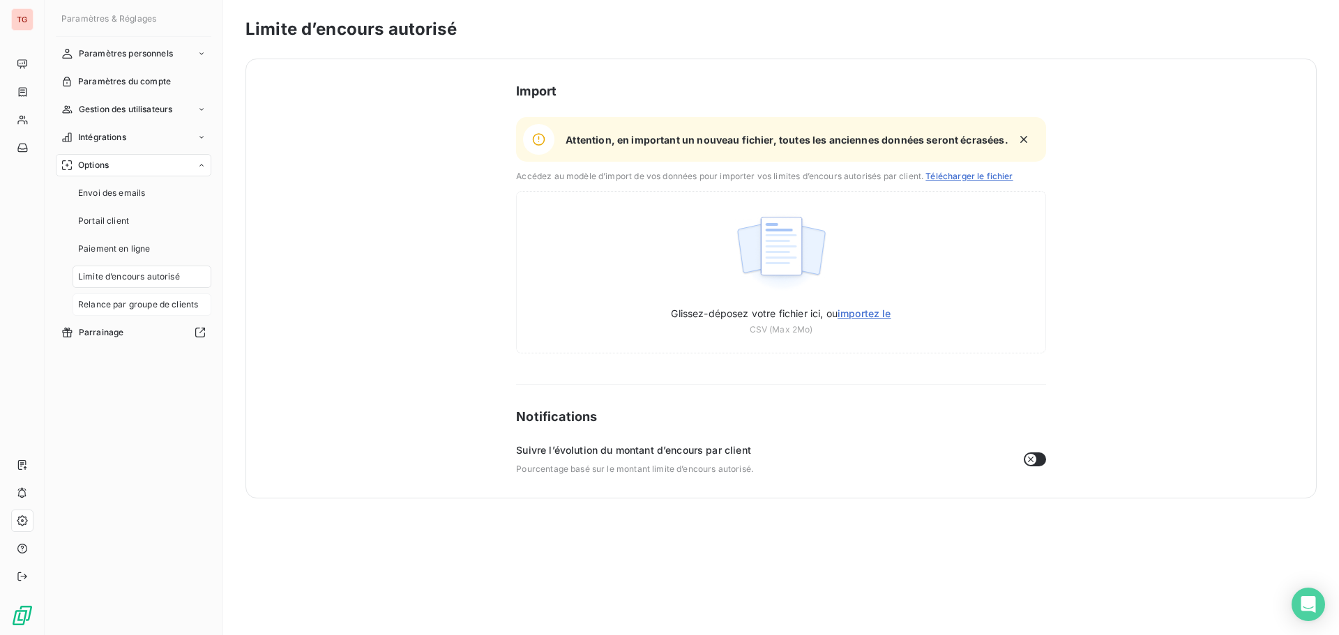
click at [149, 310] on span "Relance par groupe de clients" at bounding box center [138, 304] width 120 height 13
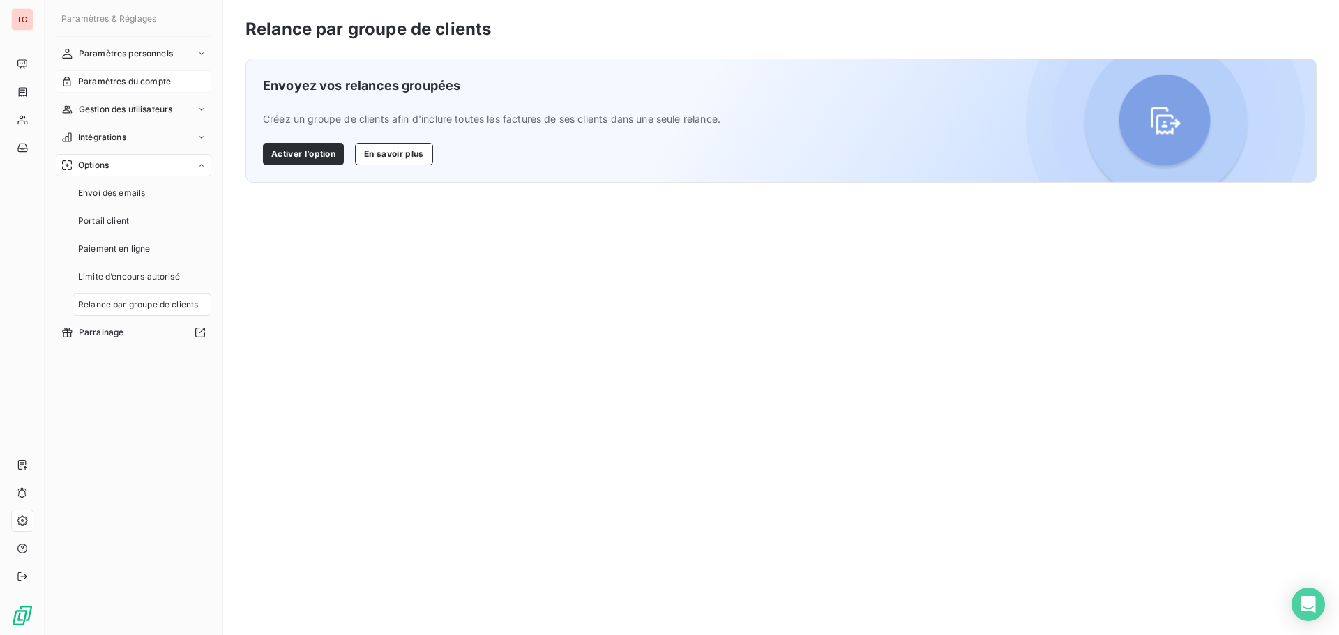
click at [165, 82] on span "Paramètres du compte" at bounding box center [124, 81] width 93 height 13
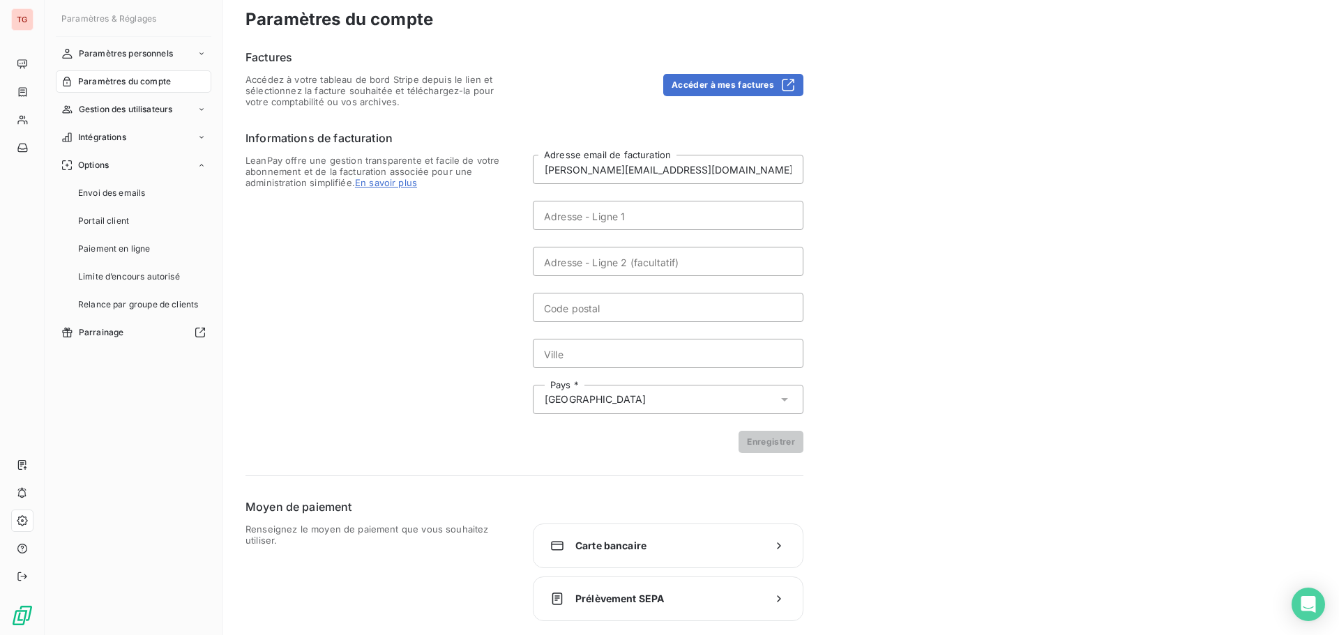
scroll to position [13, 0]
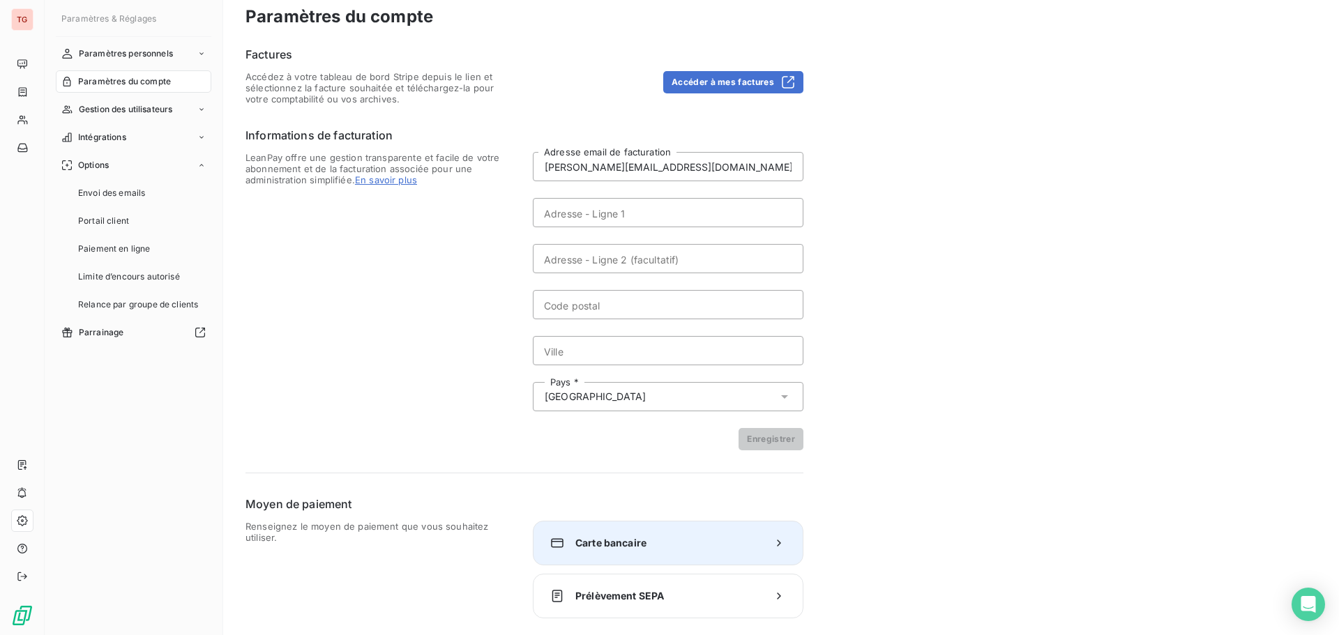
click at [778, 542] on icon at bounding box center [778, 543] width 3 height 6
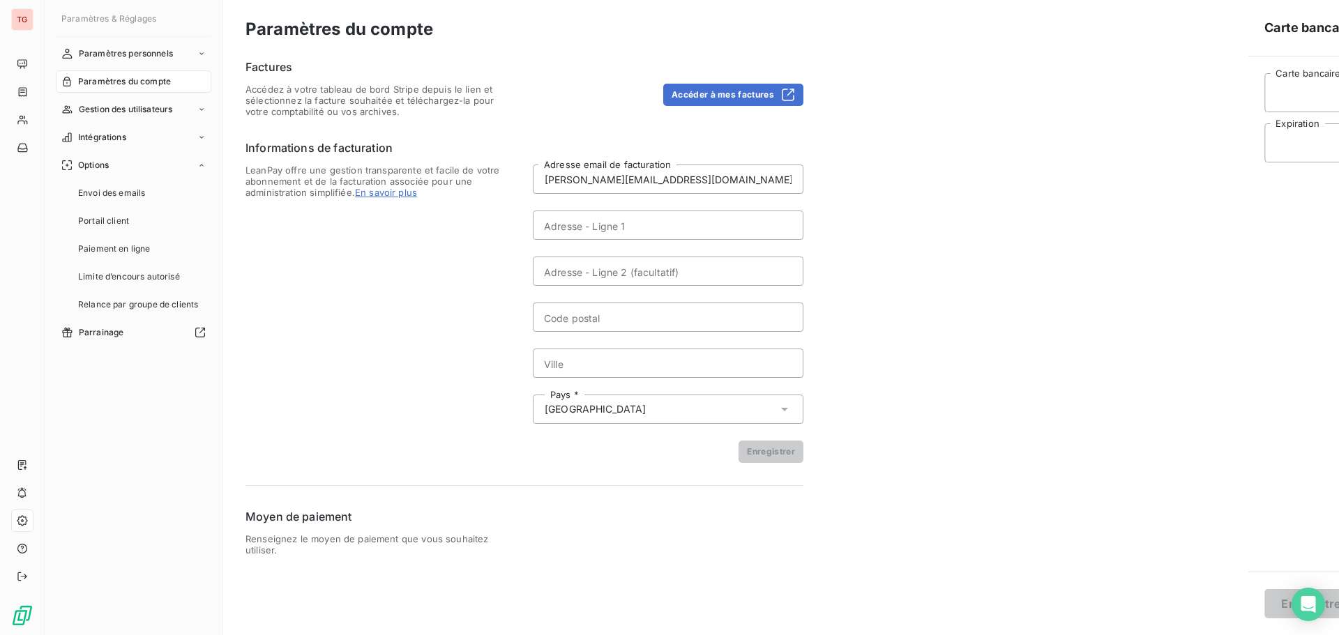
scroll to position [0, 0]
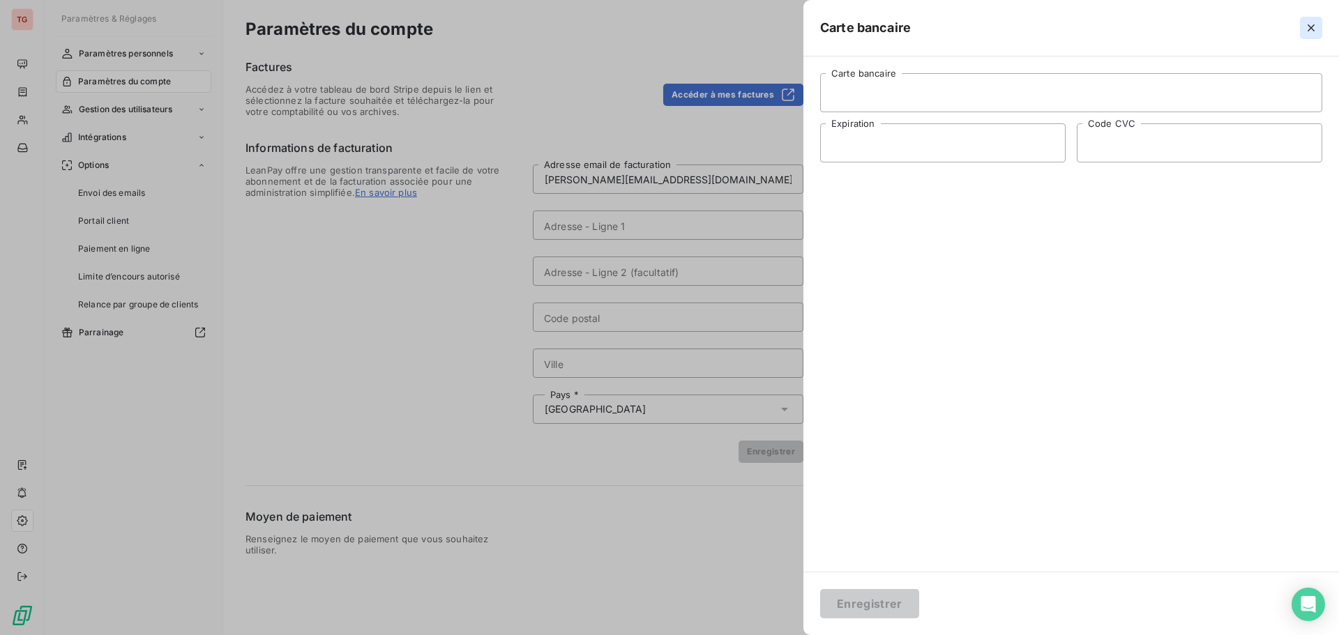
click at [1318, 23] on button "button" at bounding box center [1311, 28] width 22 height 22
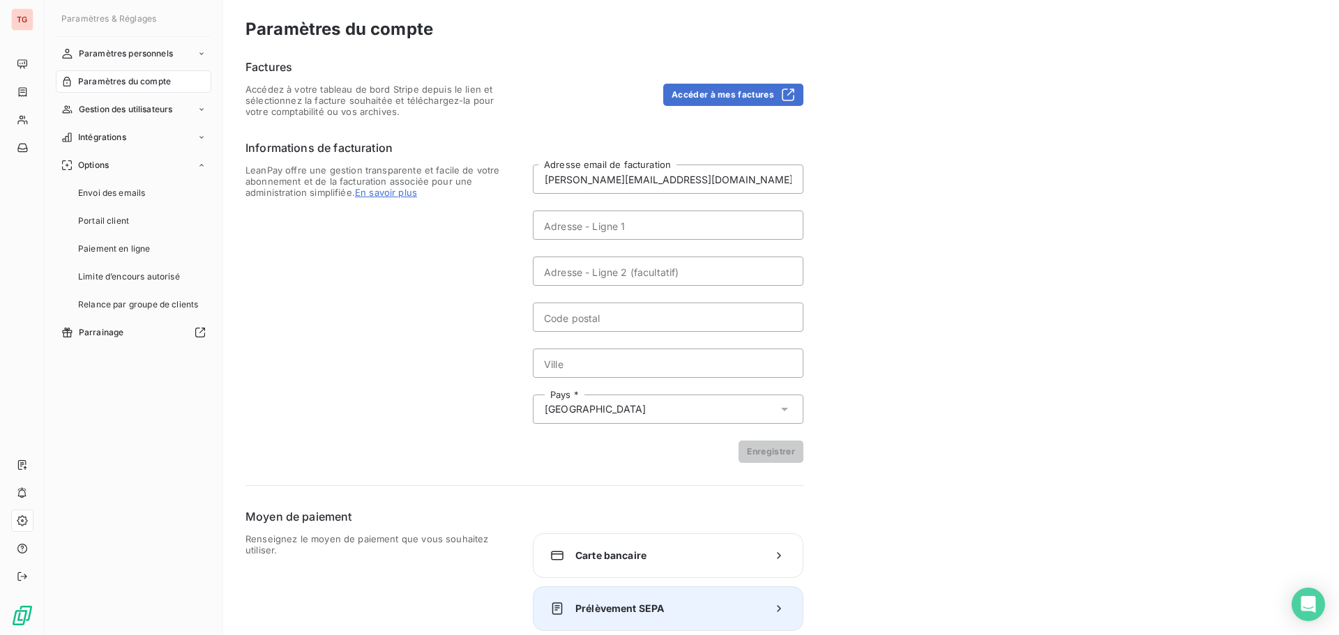
click at [762, 607] on div "Prélèvement SEPA" at bounding box center [668, 608] width 271 height 45
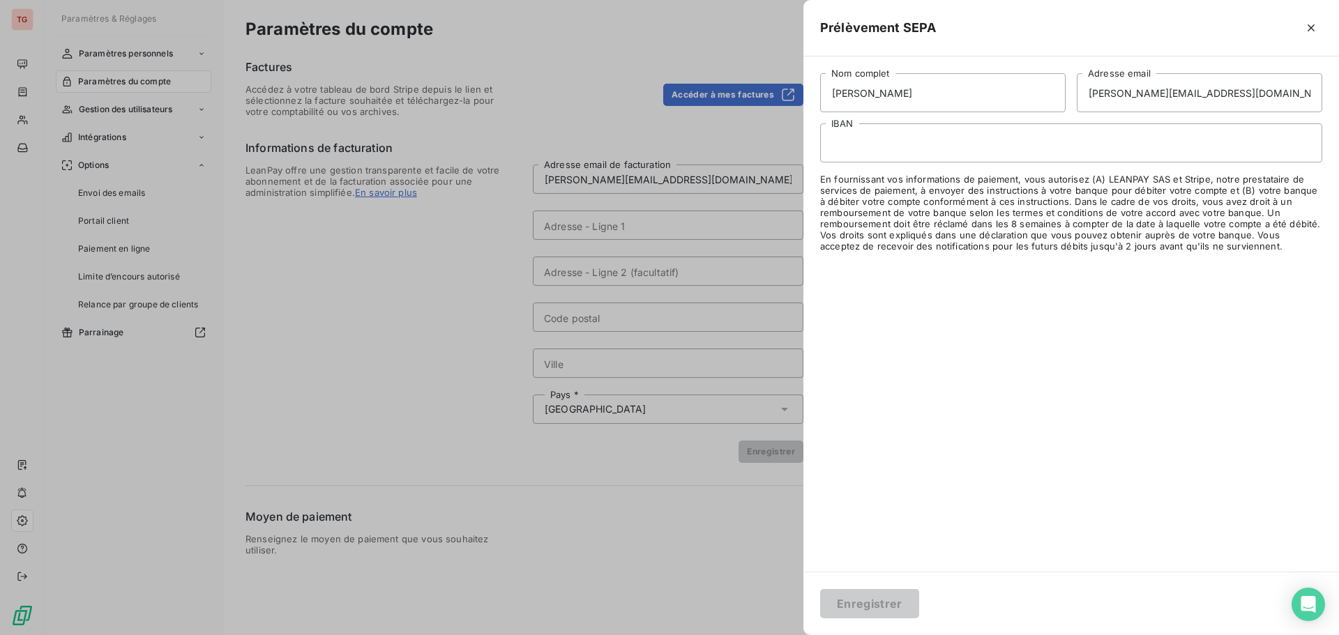
click at [565, 544] on div at bounding box center [669, 317] width 1339 height 635
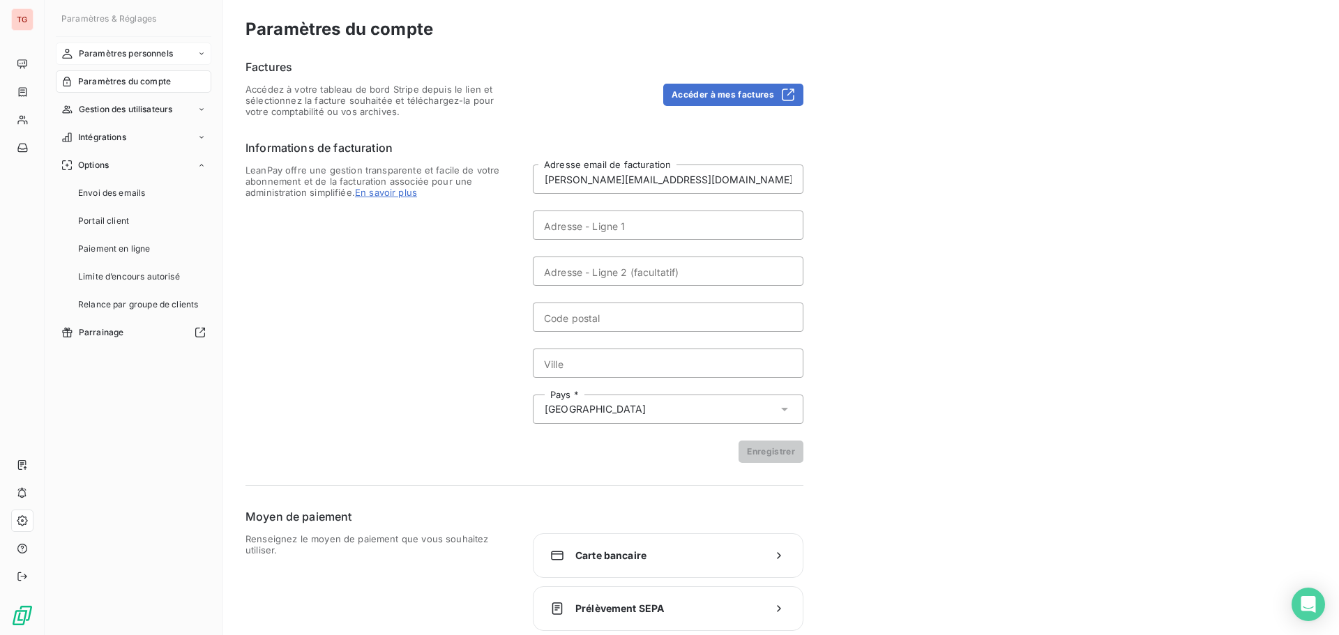
click at [181, 50] on div "Paramètres personnels" at bounding box center [133, 54] width 155 height 22
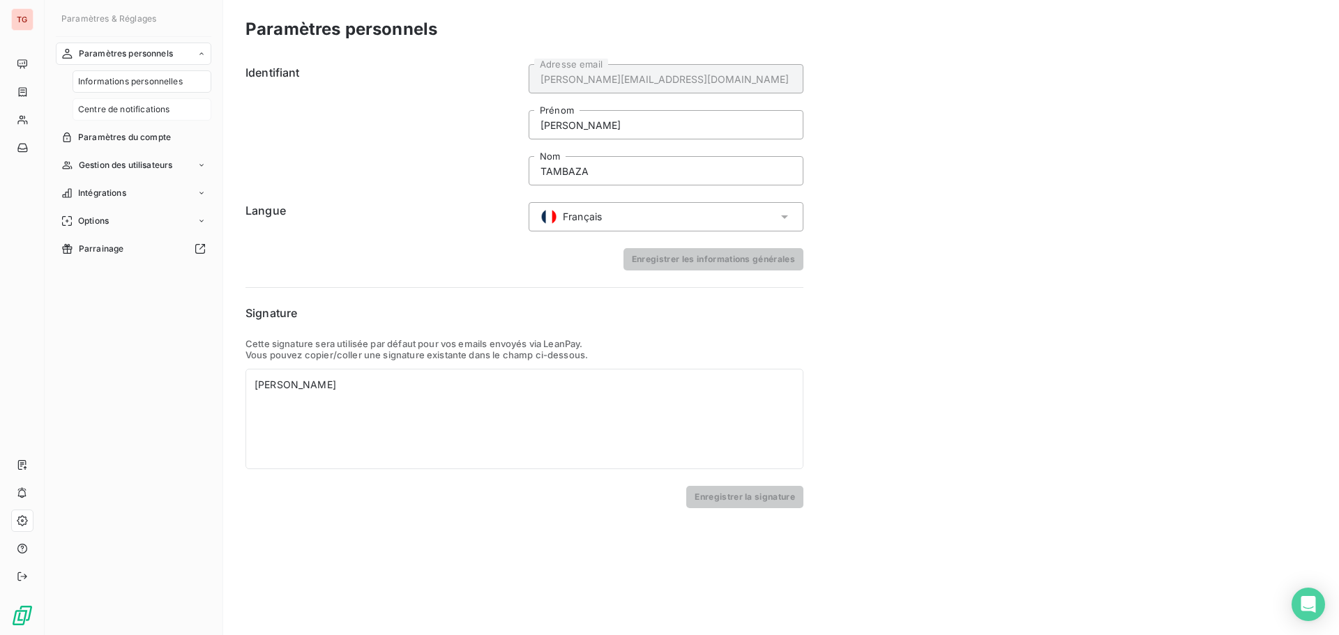
click at [135, 114] on span "Centre de notifications" at bounding box center [123, 109] width 91 height 13
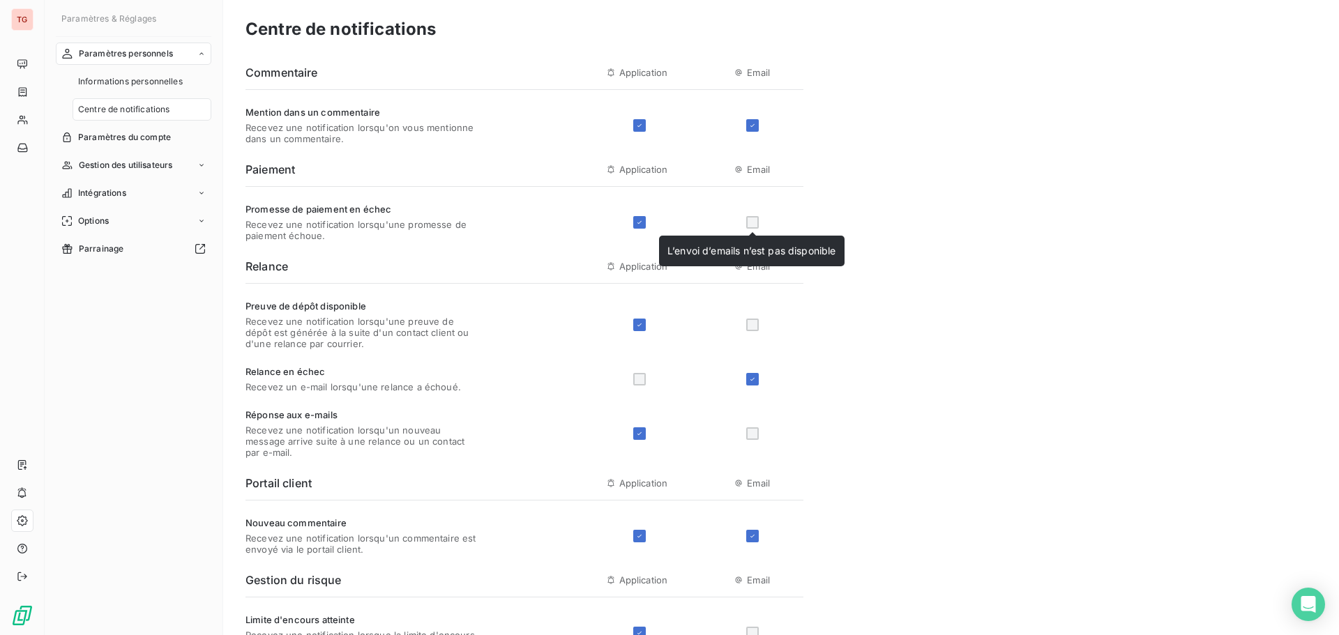
click at [752, 221] on div at bounding box center [752, 222] width 13 height 13
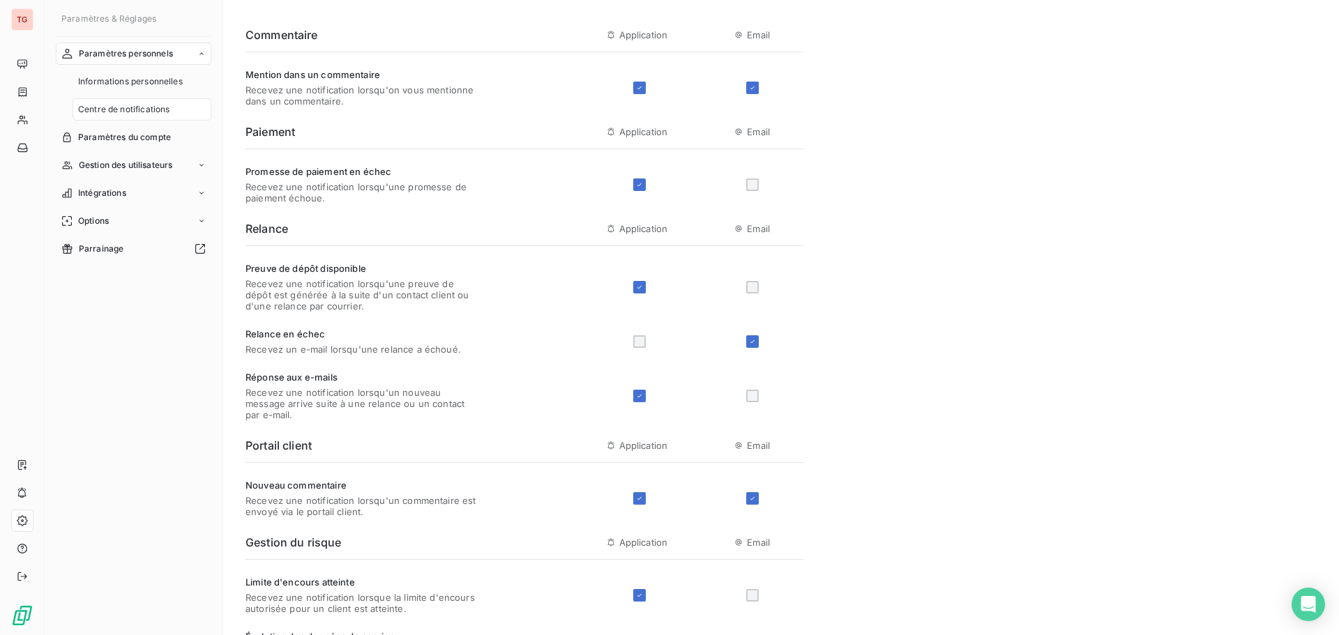
scroll to position [70, 0]
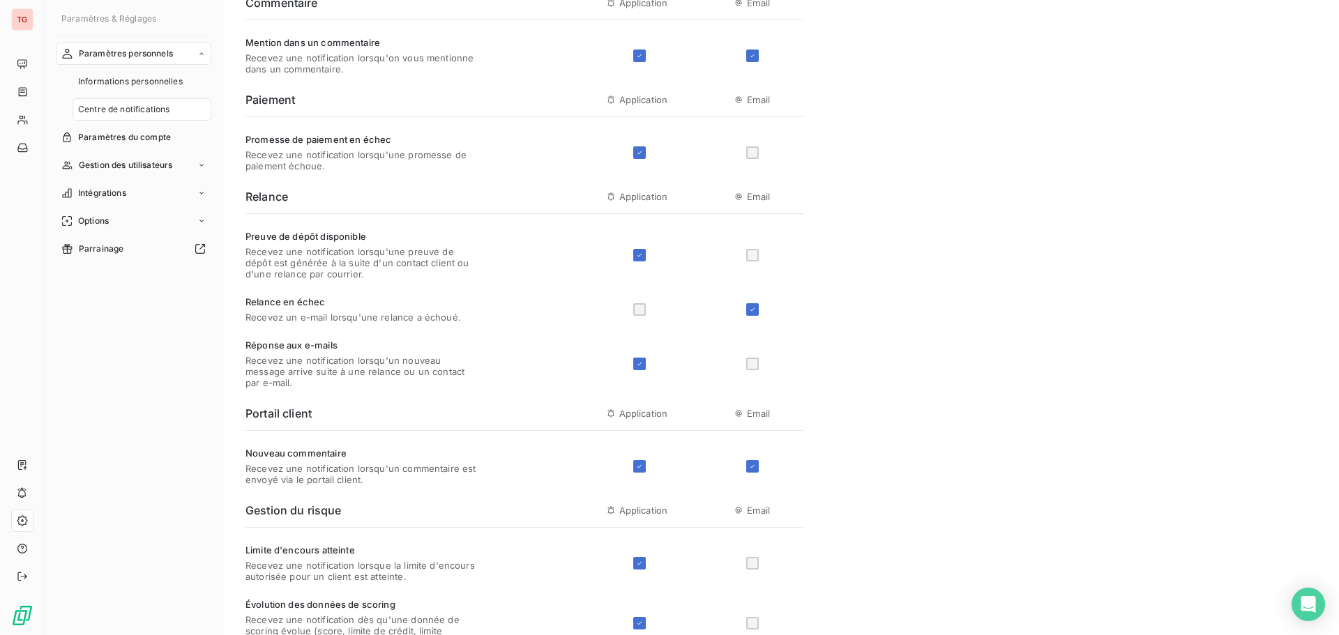
click at [755, 252] on div at bounding box center [752, 255] width 13 height 13
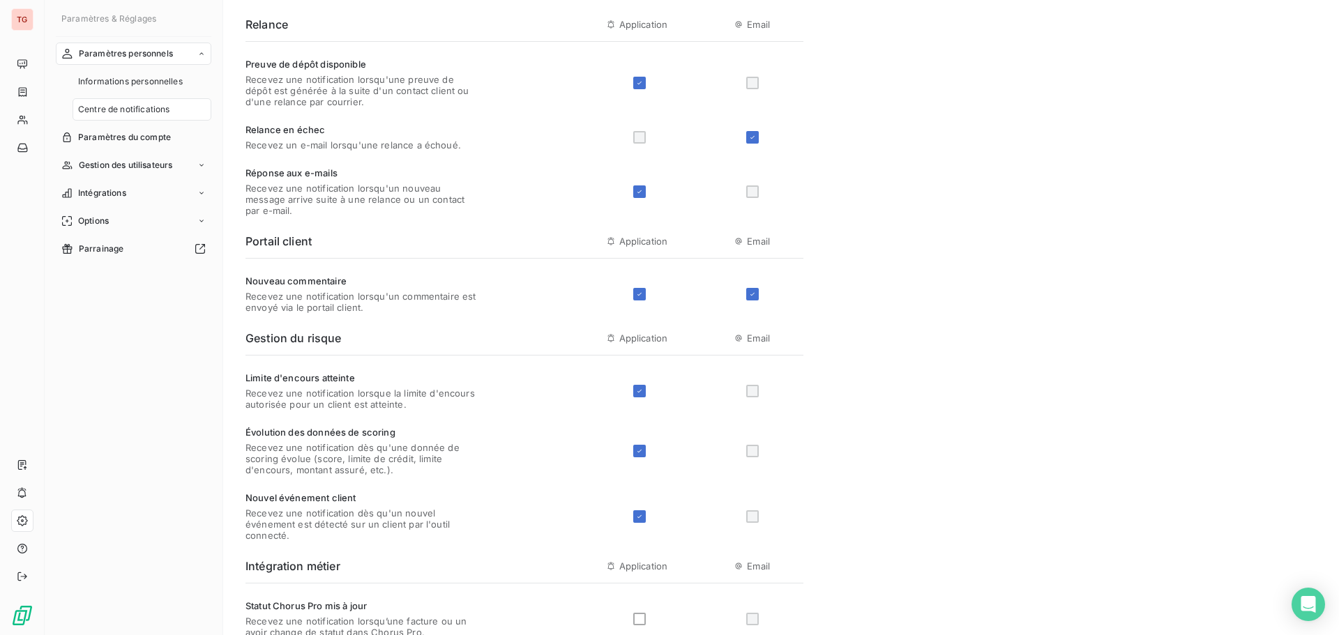
scroll to position [279, 0]
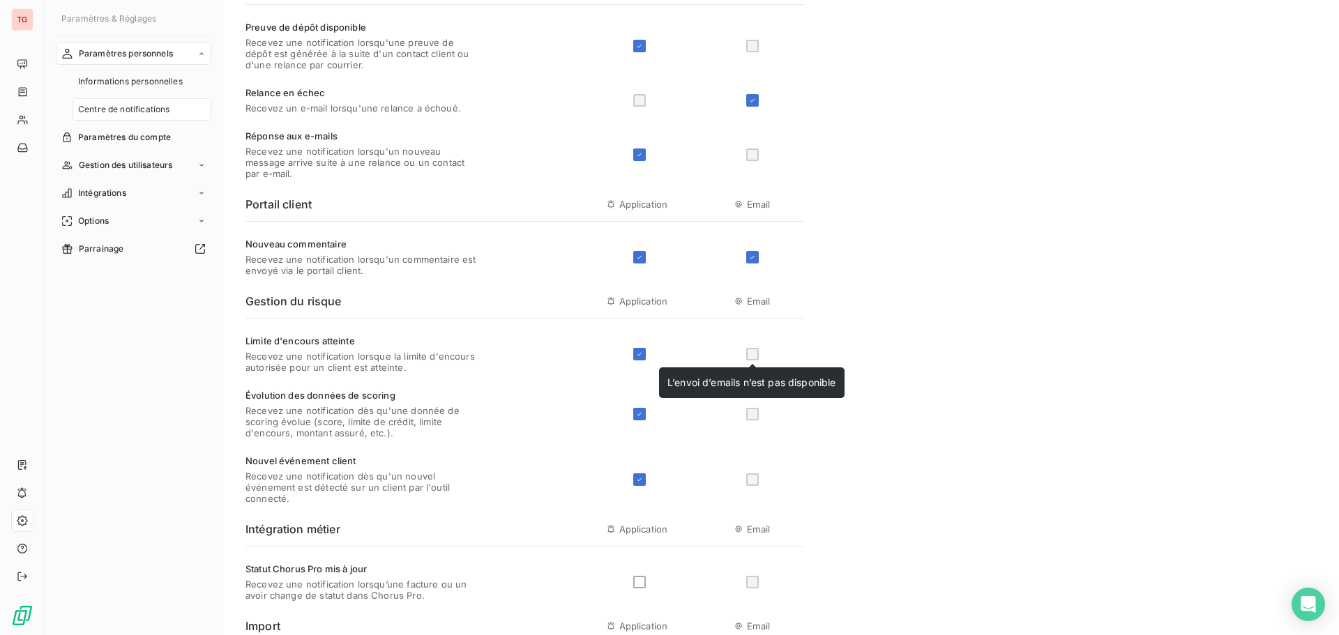
click at [751, 352] on div at bounding box center [752, 354] width 13 height 13
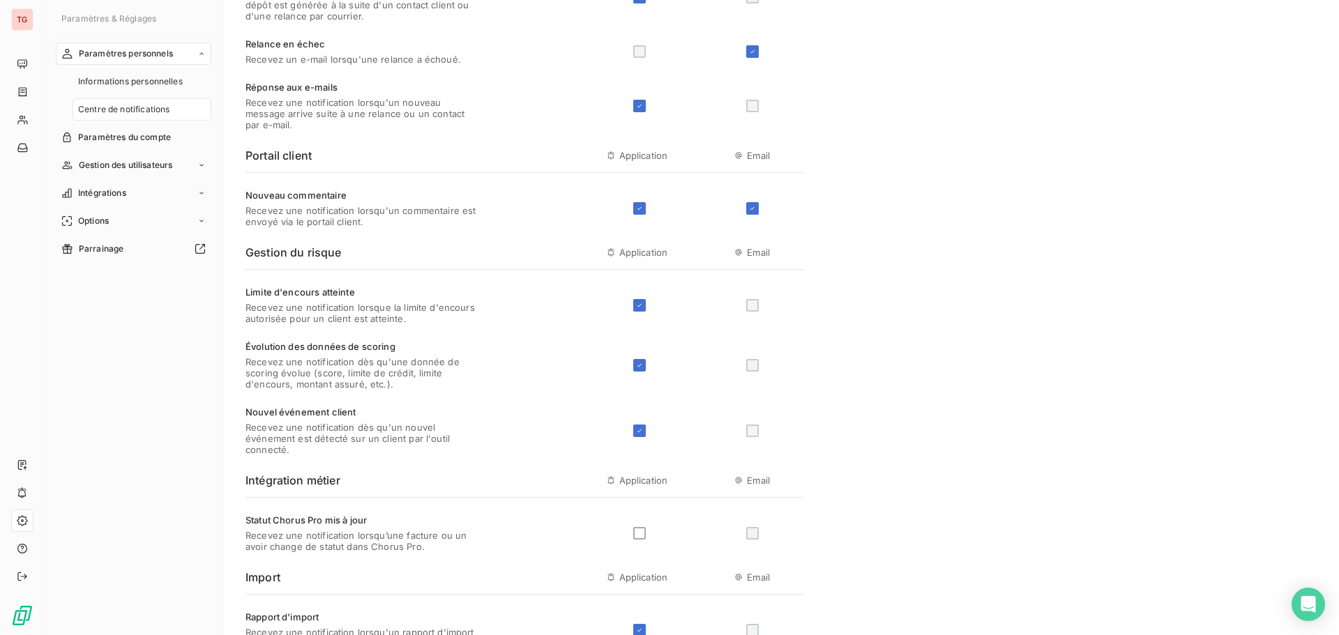
scroll to position [349, 0]
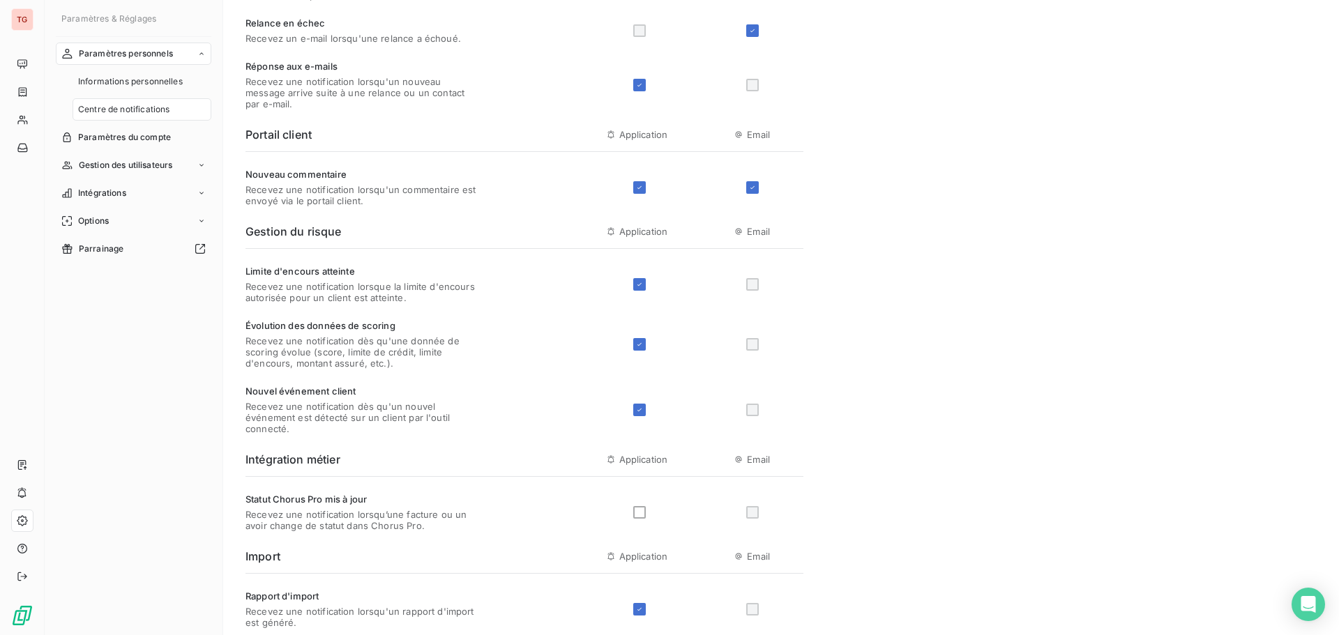
click at [751, 347] on div at bounding box center [752, 344] width 13 height 13
click at [750, 412] on div at bounding box center [752, 410] width 13 height 13
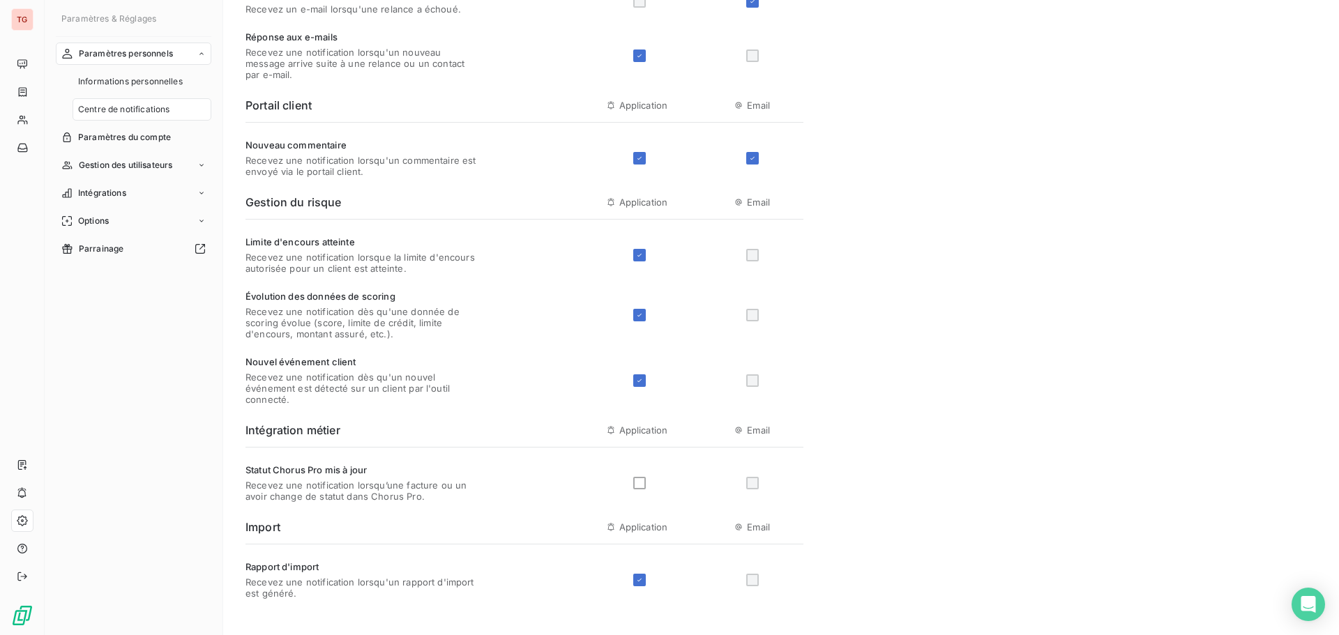
scroll to position [414, 0]
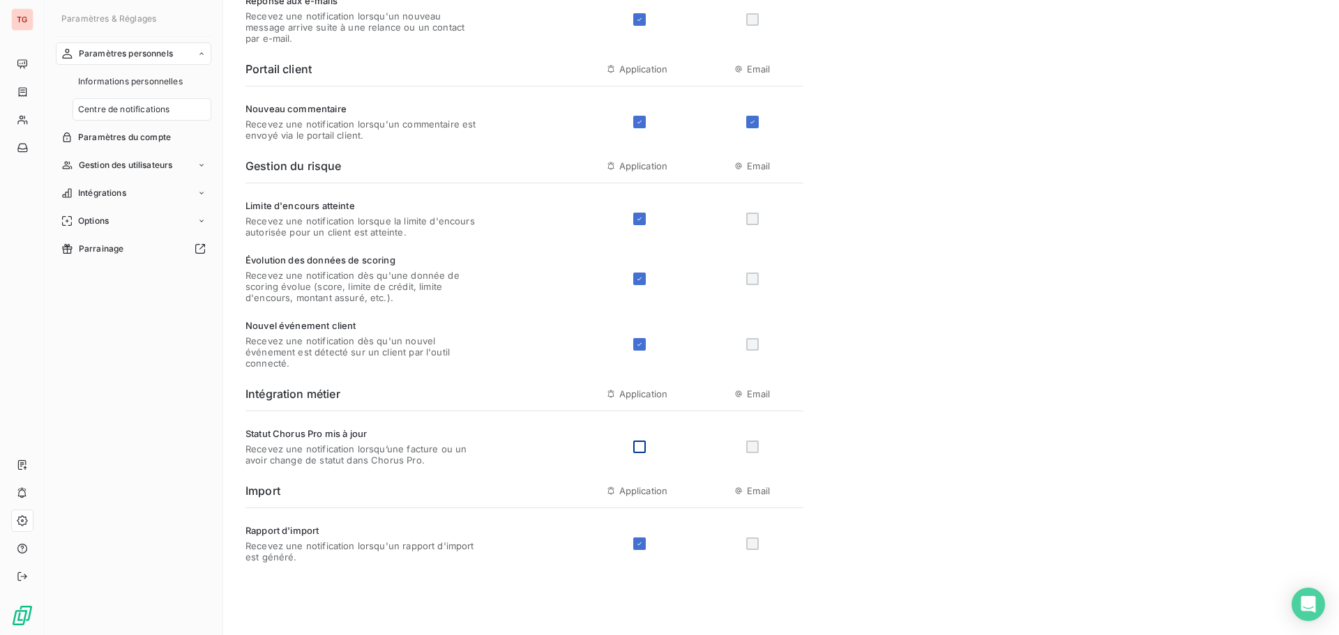
click at [638, 443] on div at bounding box center [639, 447] width 13 height 13
click at [756, 447] on div at bounding box center [752, 447] width 13 height 13
click at [752, 546] on div at bounding box center [752, 544] width 13 height 13
click at [151, 109] on span "Centre de notifications" at bounding box center [123, 109] width 91 height 13
click at [168, 79] on span "Informations personnelles" at bounding box center [130, 81] width 105 height 13
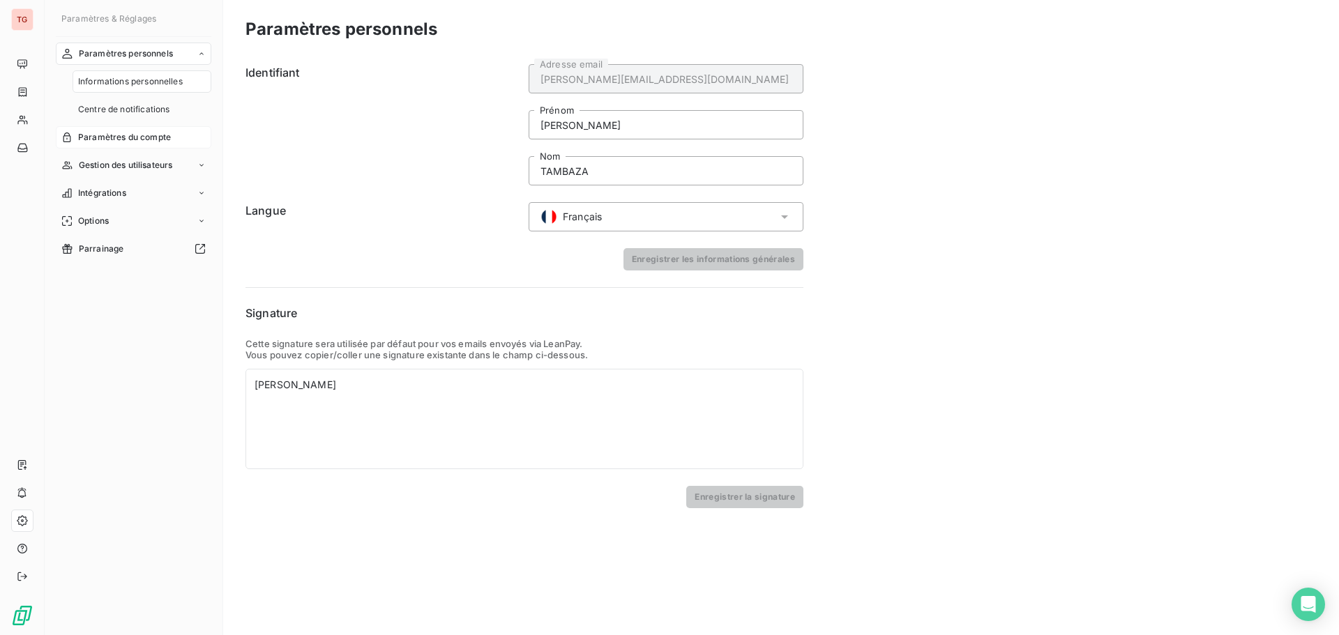
click at [155, 132] on span "Paramètres du compte" at bounding box center [124, 137] width 93 height 13
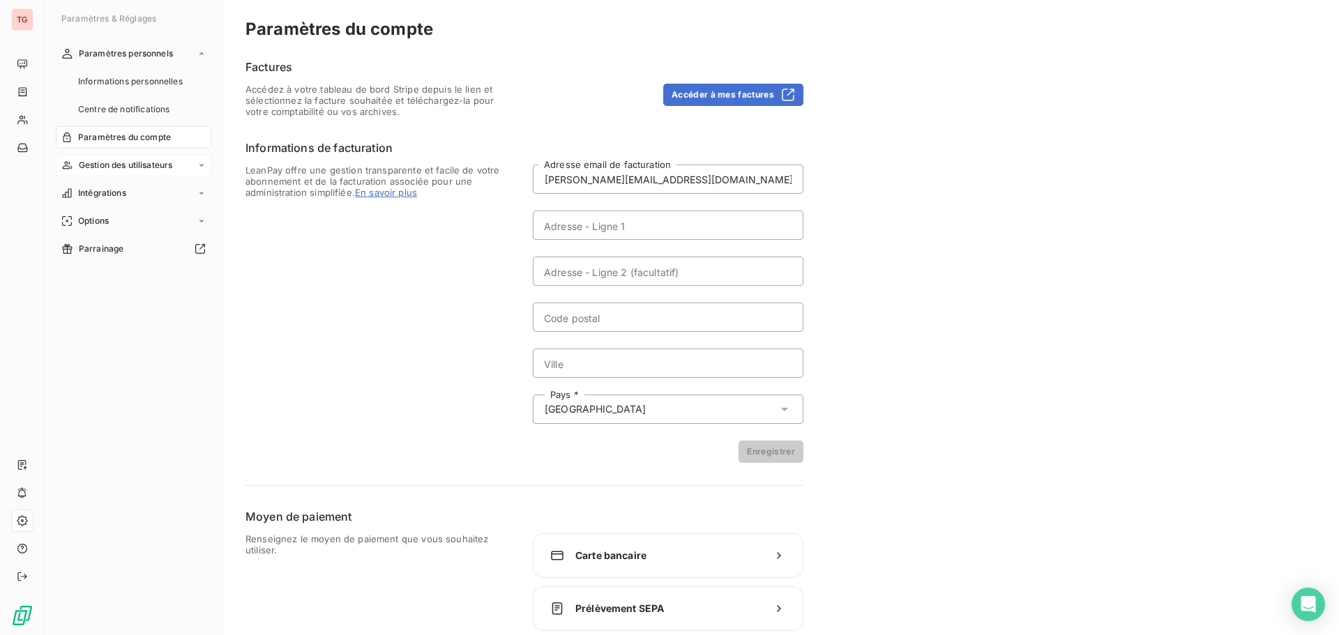
click at [199, 163] on icon at bounding box center [201, 165] width 8 height 8
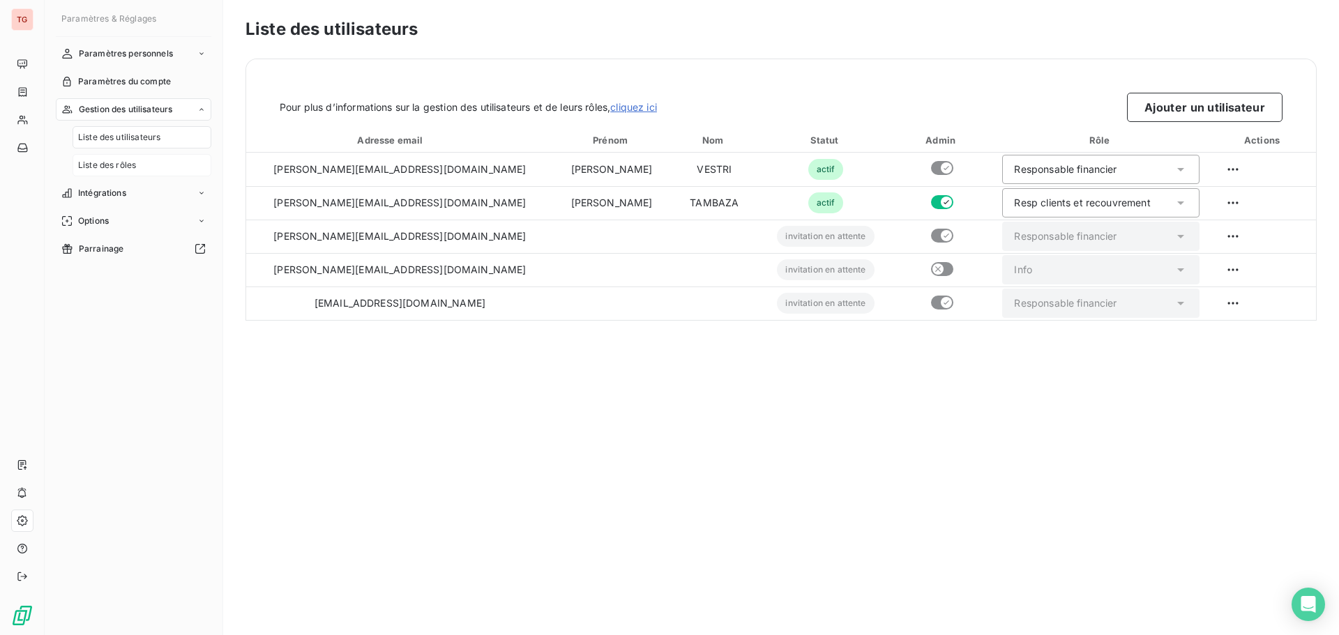
click at [141, 162] on div "Liste des rôles" at bounding box center [142, 165] width 139 height 22
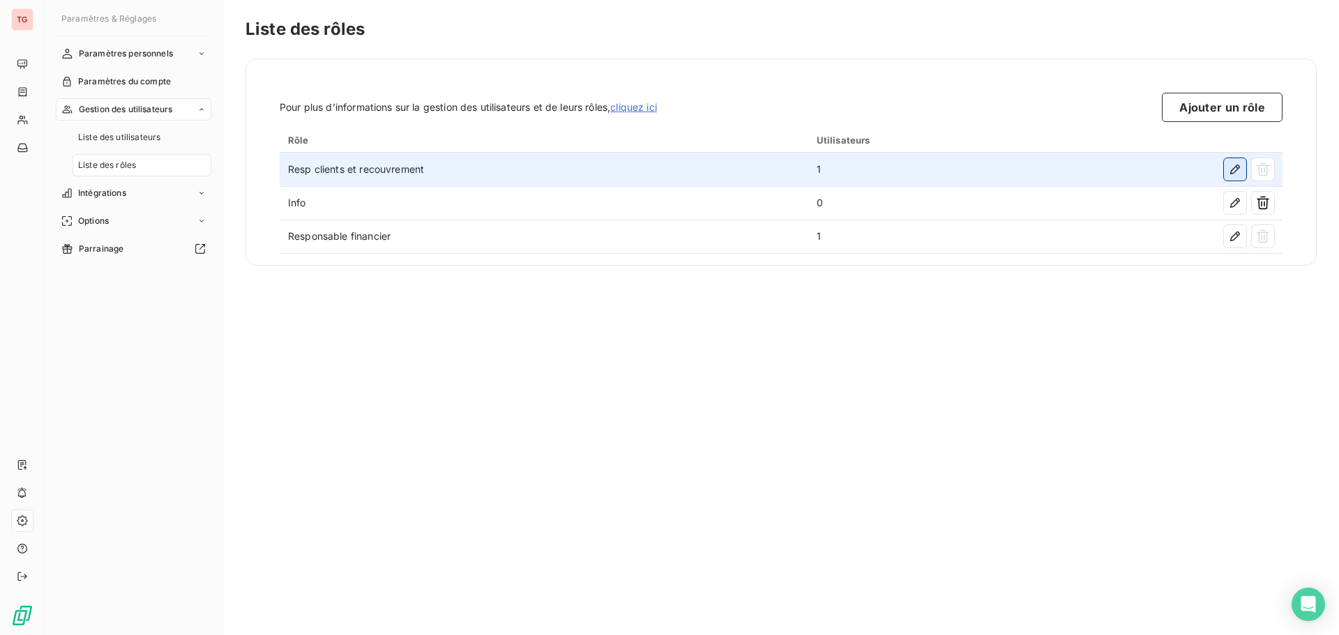
click at [1229, 165] on icon "button" at bounding box center [1235, 169] width 14 height 14
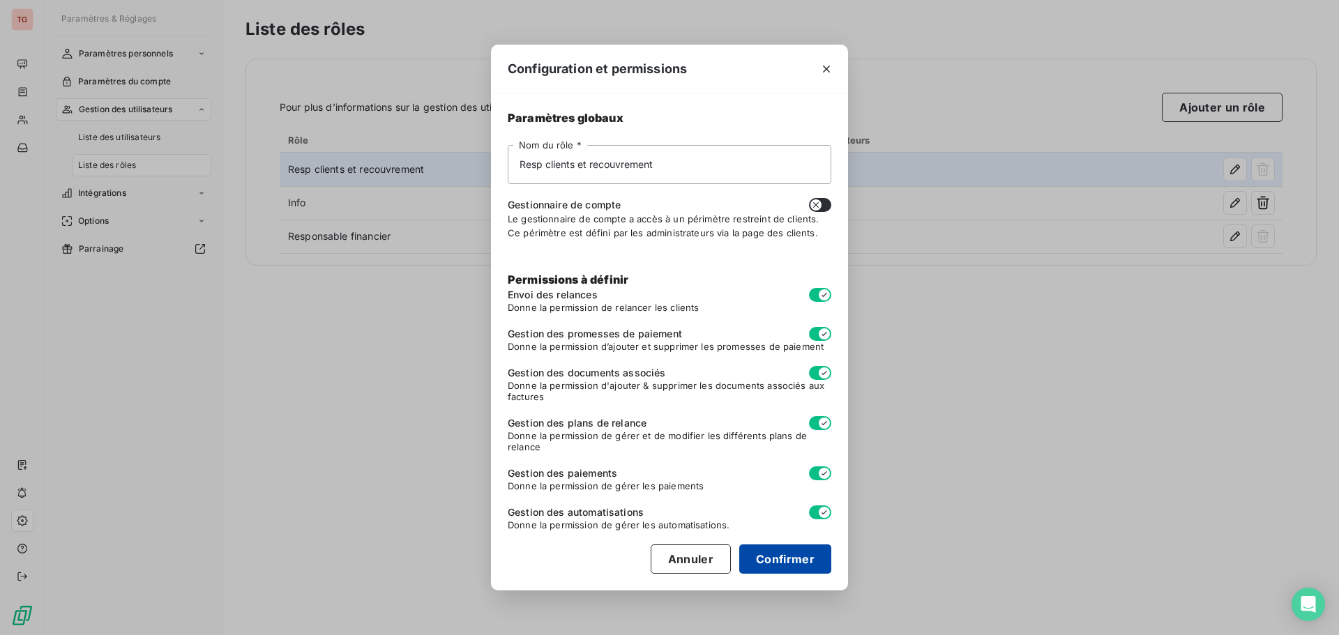
click at [796, 564] on button "Confirmer" at bounding box center [785, 559] width 92 height 29
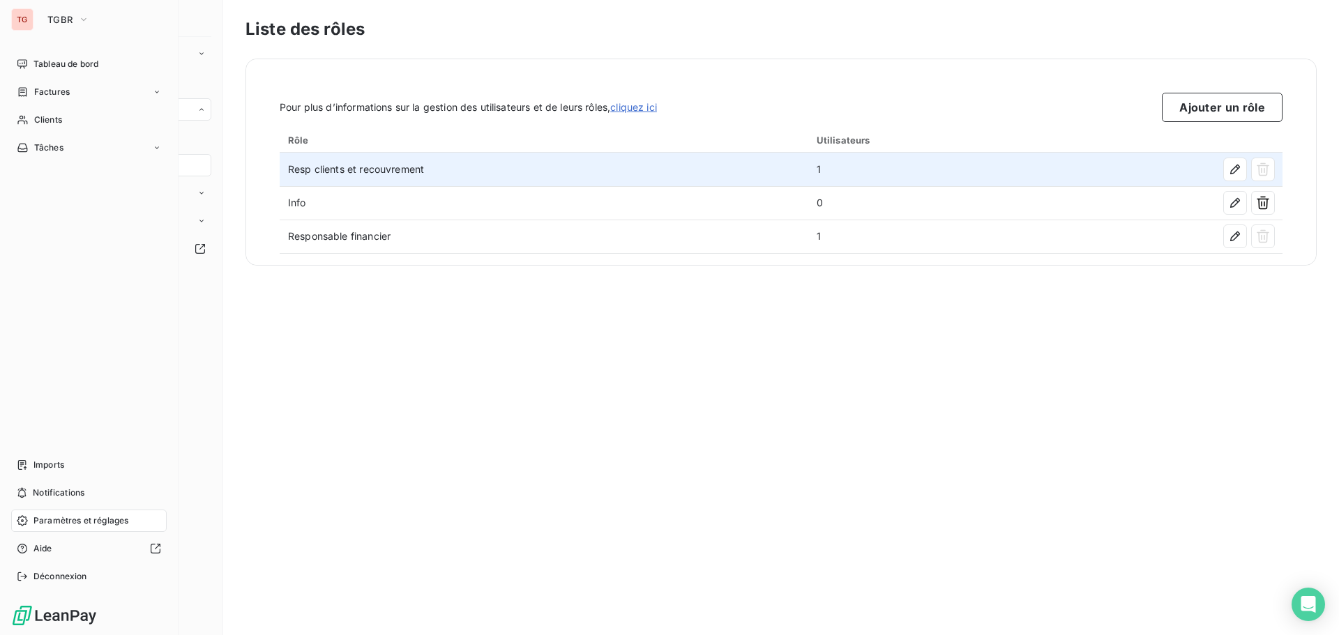
click at [20, 19] on div "TG" at bounding box center [22, 19] width 22 height 22
click at [86, 15] on icon "button" at bounding box center [83, 20] width 11 height 14
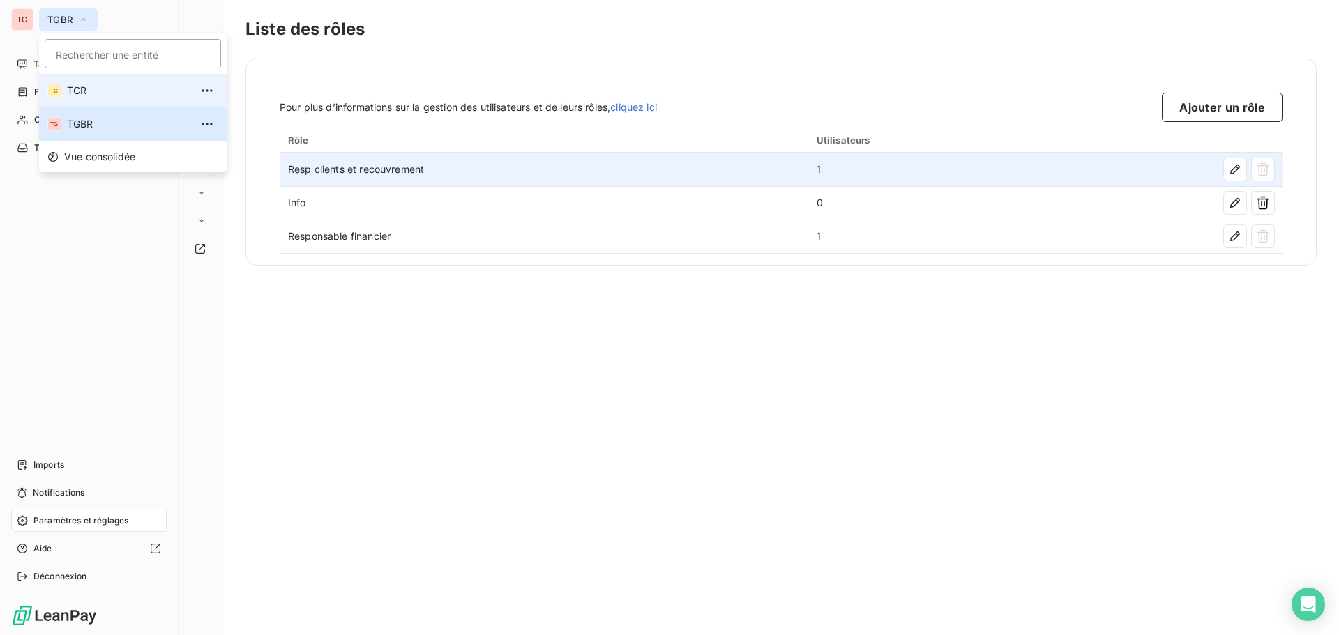
click at [87, 85] on span "TCR" at bounding box center [128, 91] width 123 height 14
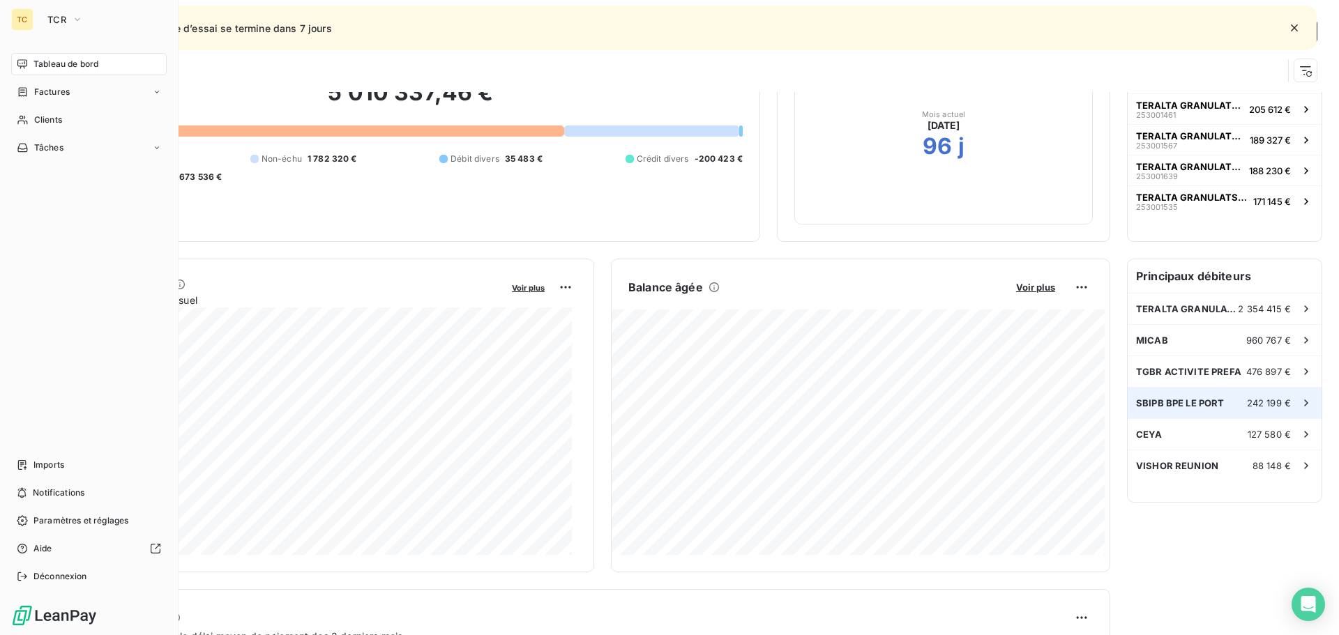
scroll to position [139, 0]
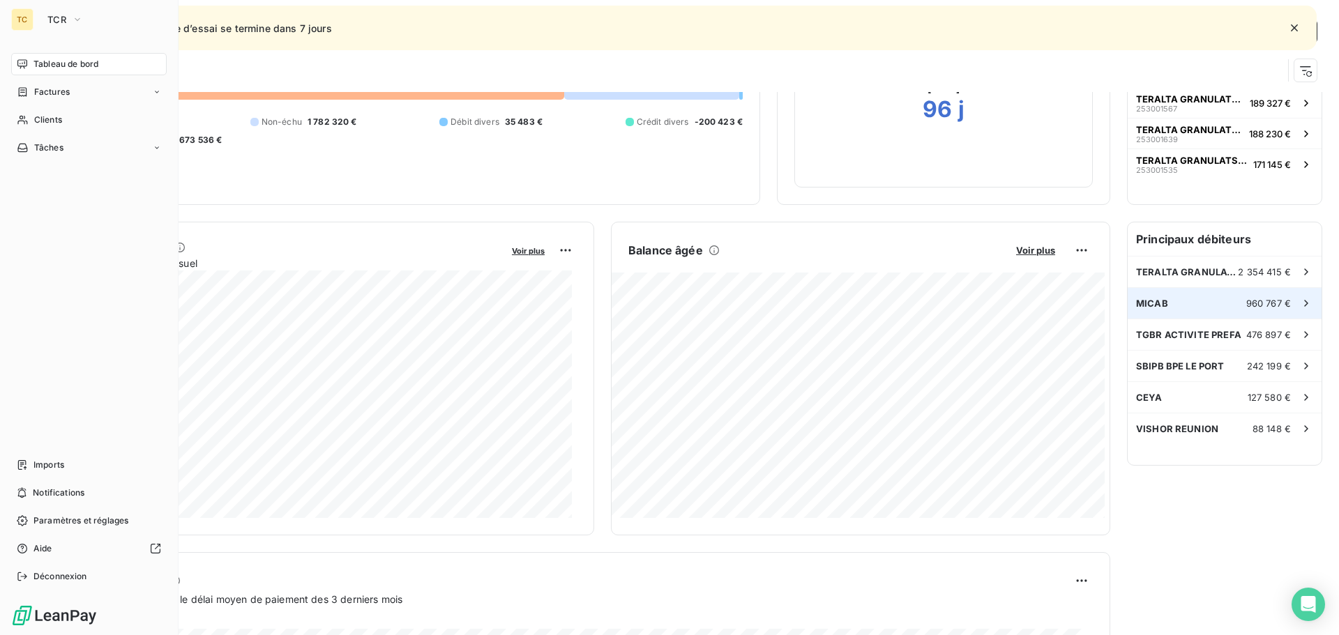
click at [1253, 306] on span "960 767 €" at bounding box center [1268, 303] width 45 height 11
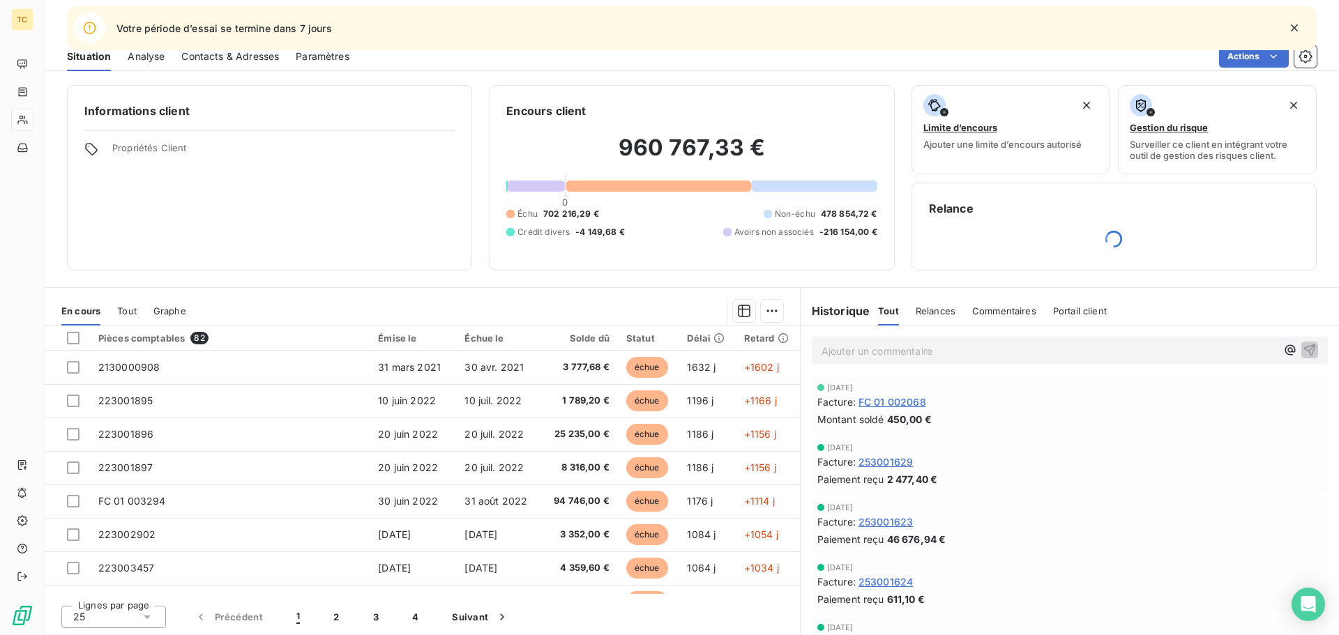
scroll to position [1, 0]
click at [73, 340] on div at bounding box center [73, 337] width 13 height 13
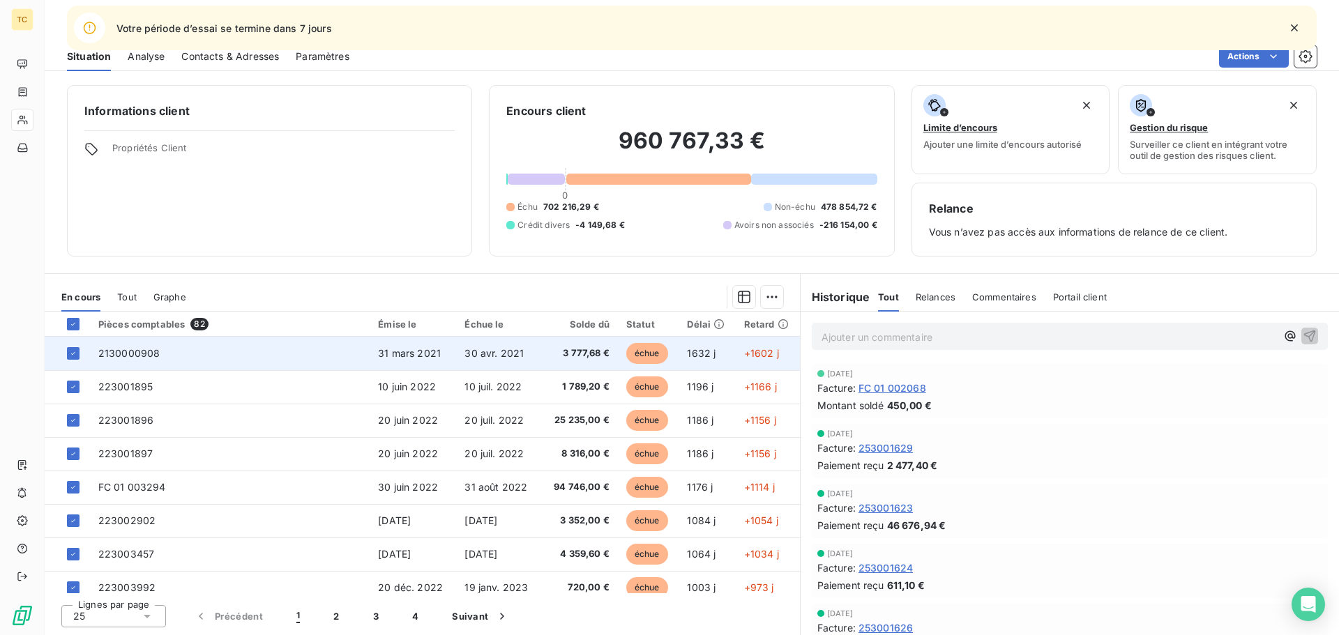
scroll to position [0, 0]
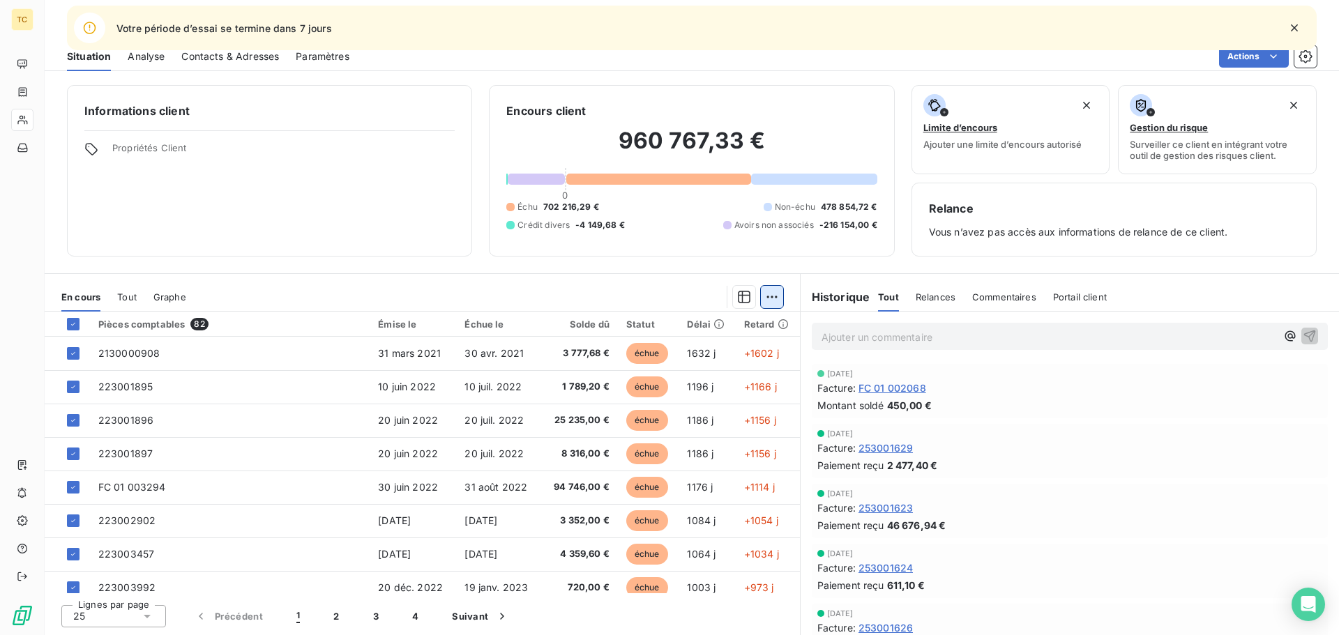
click at [773, 291] on html "TC Votre période d’essai se termine dans 7 jours Clients MICAB - 300222 Situati…" at bounding box center [669, 317] width 1339 height 635
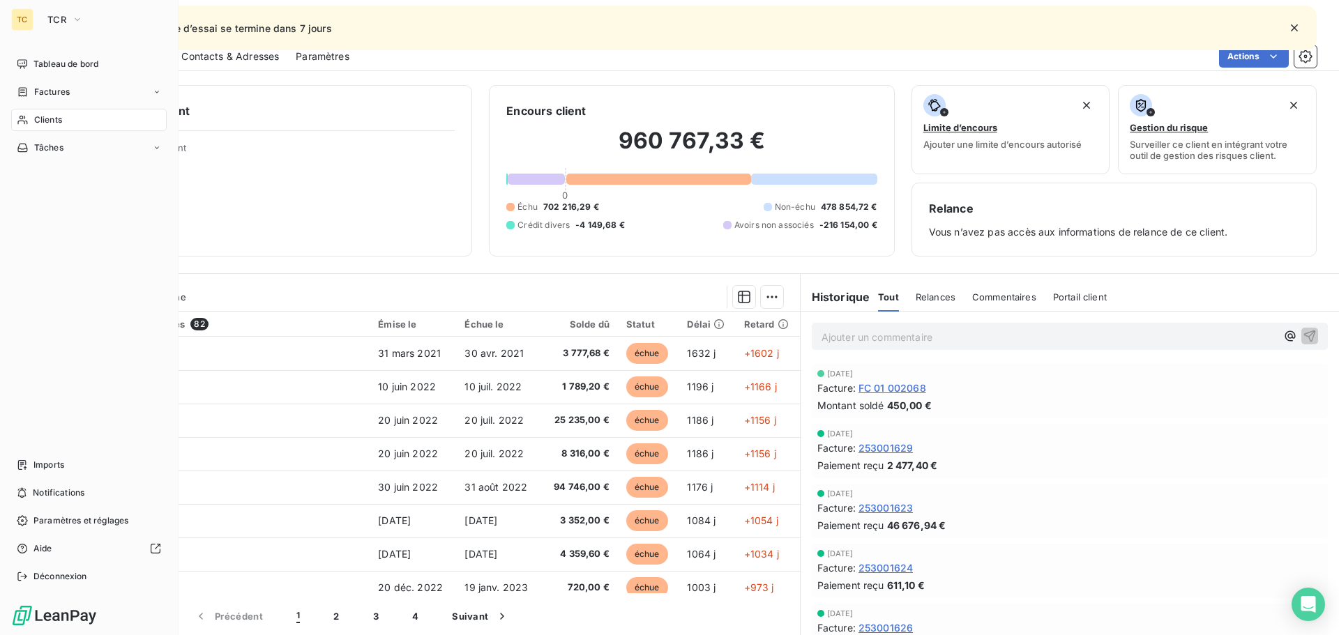
click at [21, 519] on html "TC TCR Tableau de bord Factures Clients Tâches Imports Notifications Paramètres…" at bounding box center [669, 317] width 1339 height 635
click at [91, 519] on span "Paramètres et réglages" at bounding box center [80, 521] width 95 height 13
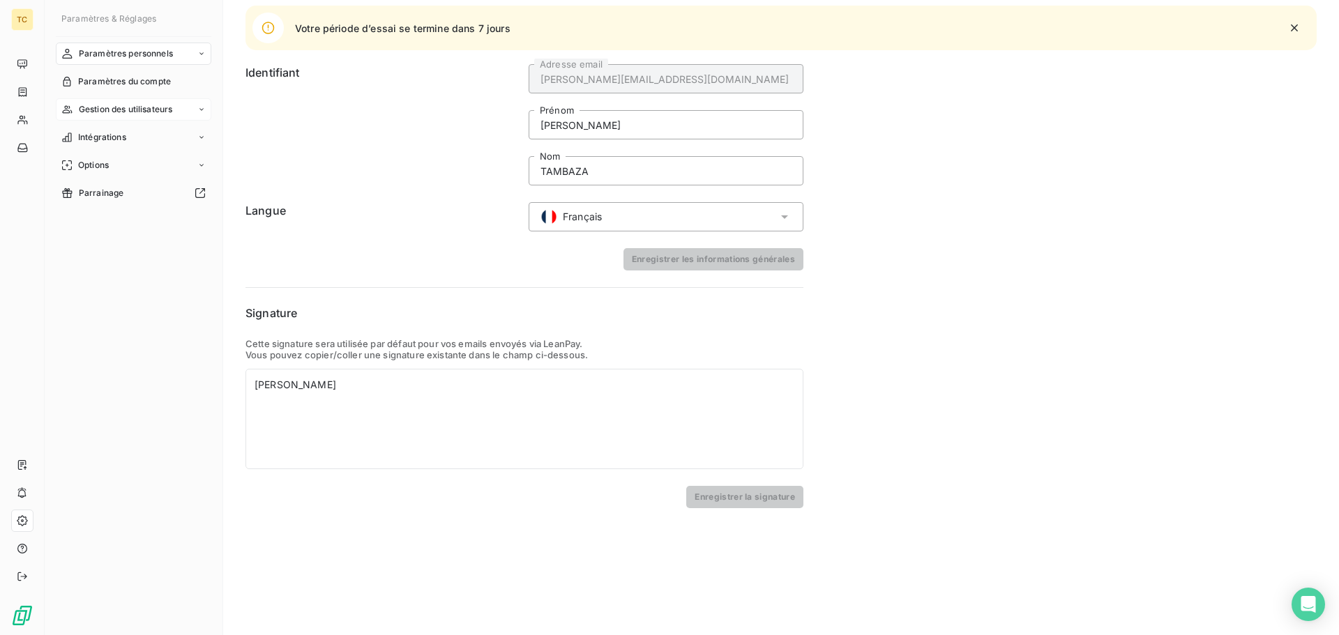
click at [131, 107] on span "Gestion des utilisateurs" at bounding box center [126, 109] width 94 height 13
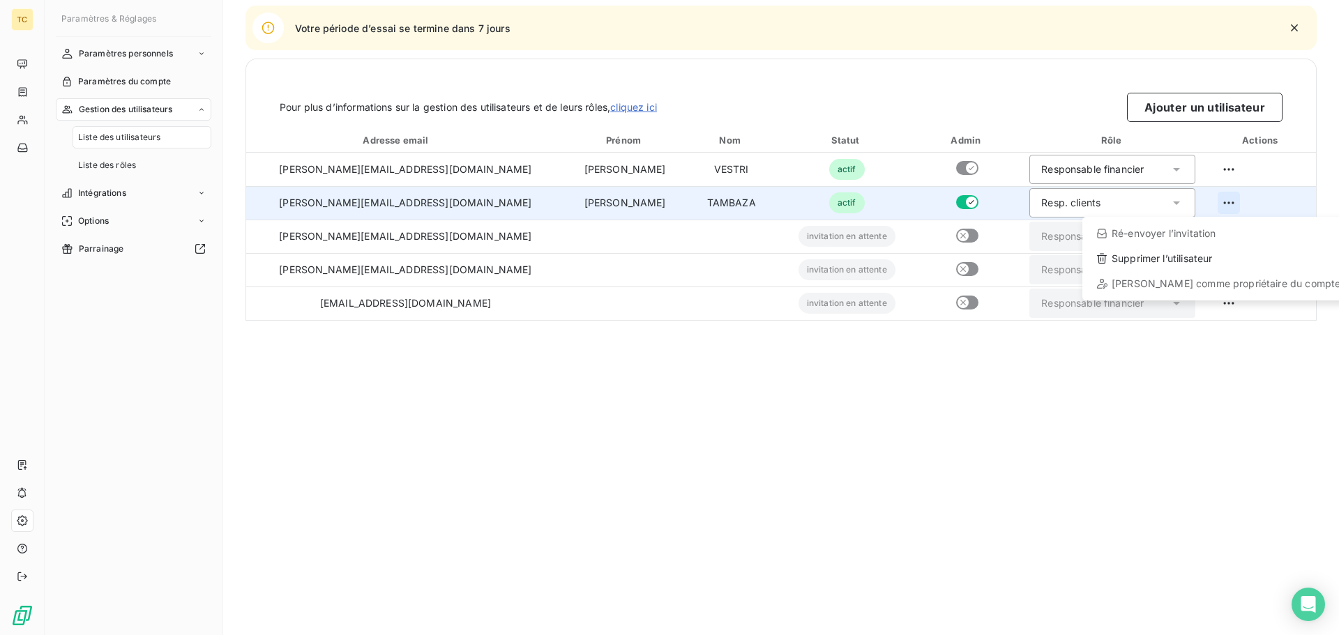
click at [1218, 201] on html "TC Votre période d’essai se termine dans 7 jours Paramètres & Réglages Paramètr…" at bounding box center [669, 317] width 1339 height 635
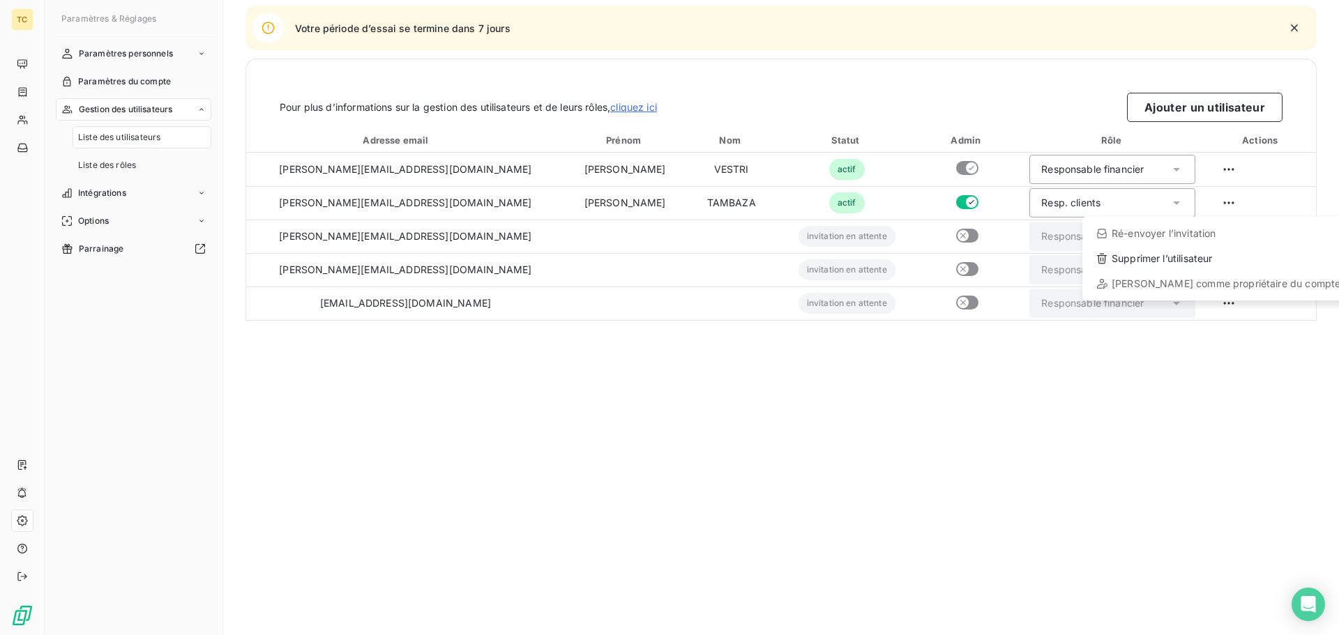
click at [203, 219] on html "TC Votre période d’essai se termine dans 7 jours Paramètres & Réglages Paramètr…" at bounding box center [669, 317] width 1339 height 635
click at [203, 219] on icon at bounding box center [201, 221] width 8 height 8
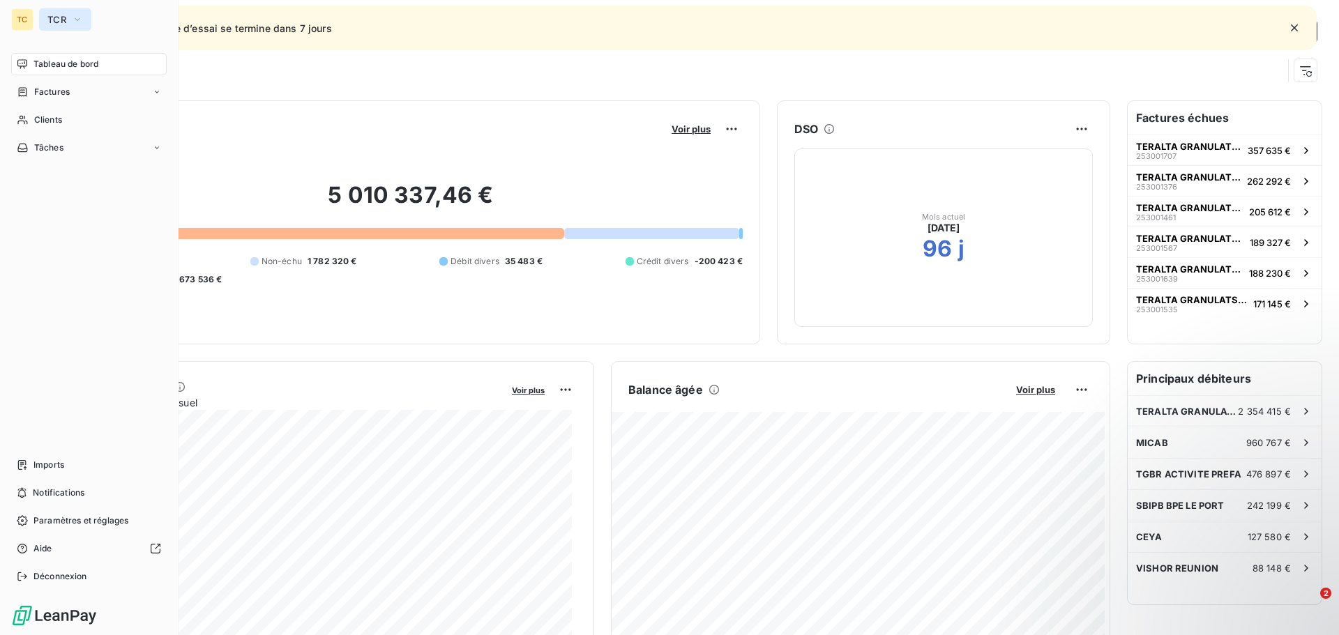
click at [75, 20] on icon "button" at bounding box center [77, 20] width 11 height 14
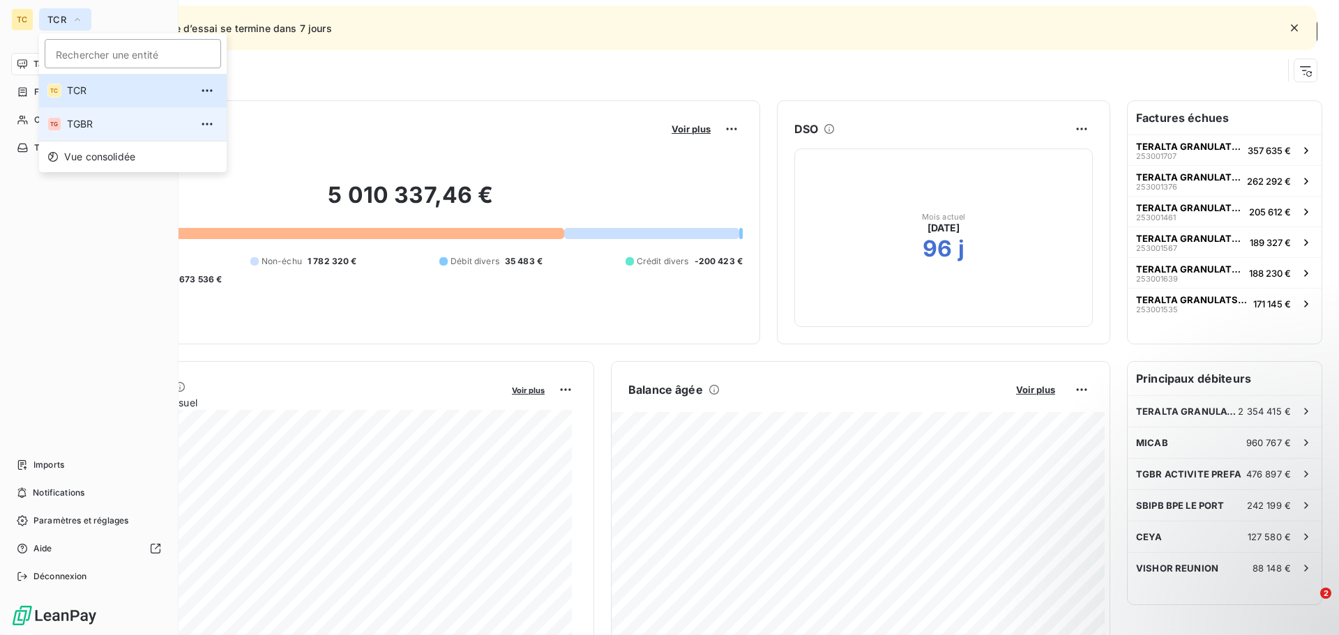
click at [85, 121] on span "TGBR" at bounding box center [128, 124] width 123 height 14
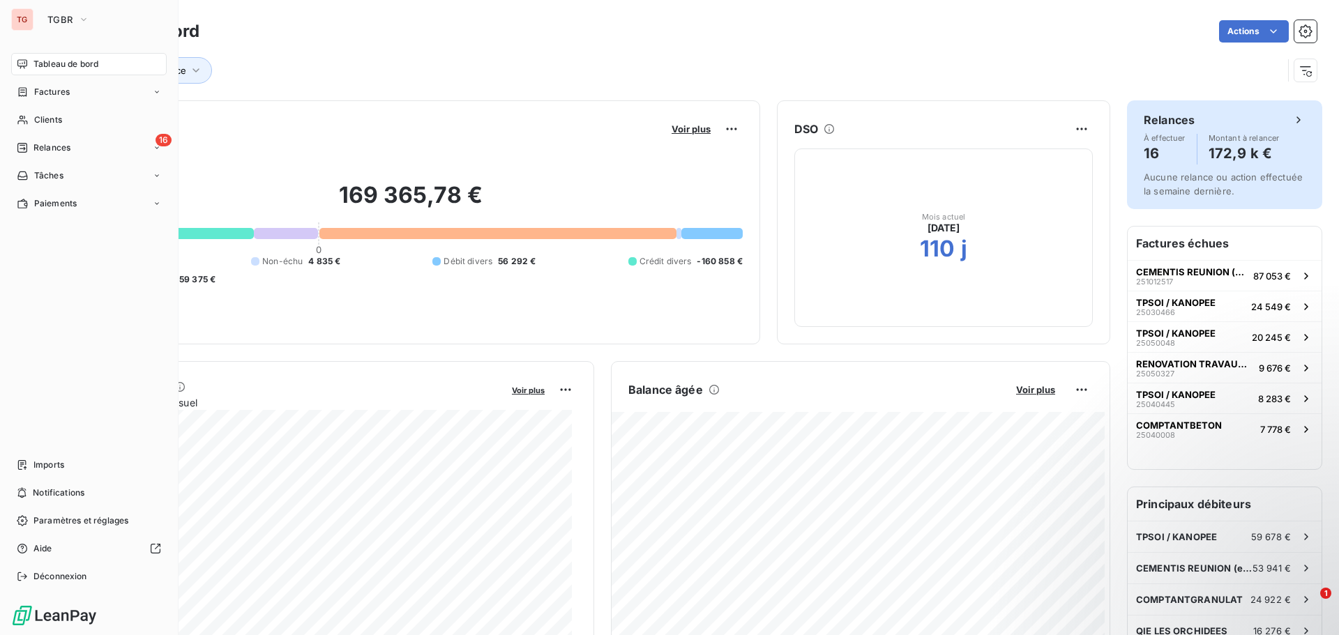
click at [1155, 156] on h4 "16" at bounding box center [1165, 153] width 42 height 22
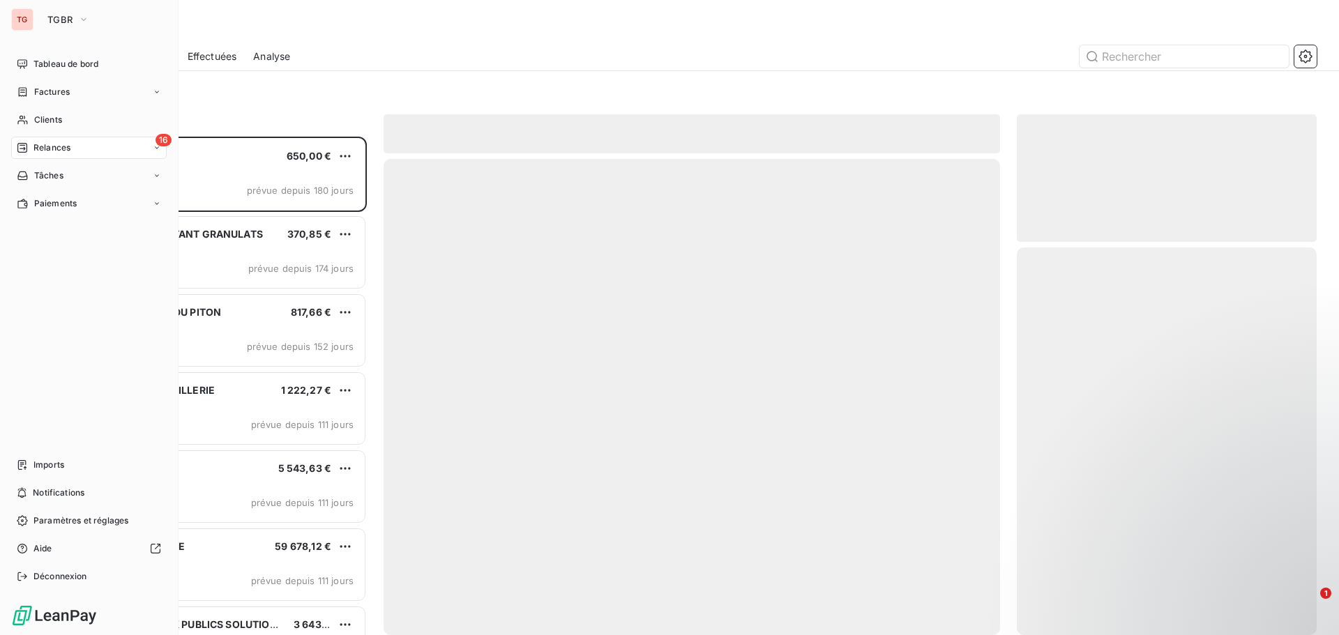
scroll to position [488, 289]
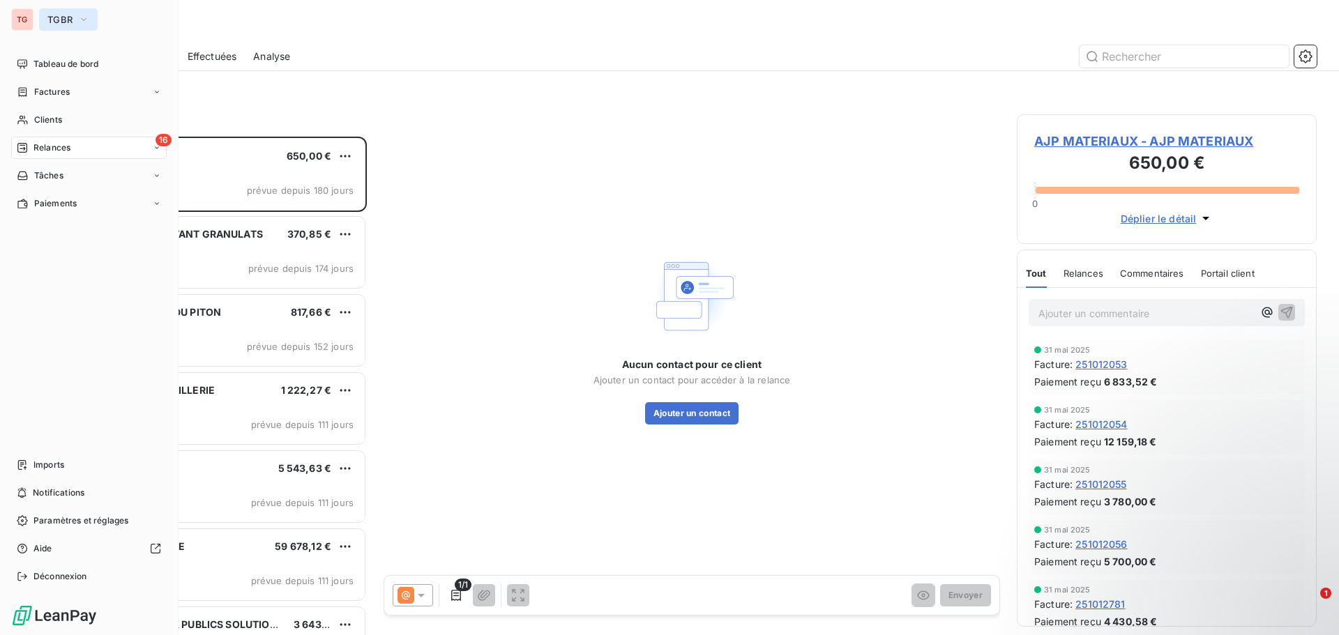
click at [77, 20] on button "TGBR" at bounding box center [68, 19] width 59 height 22
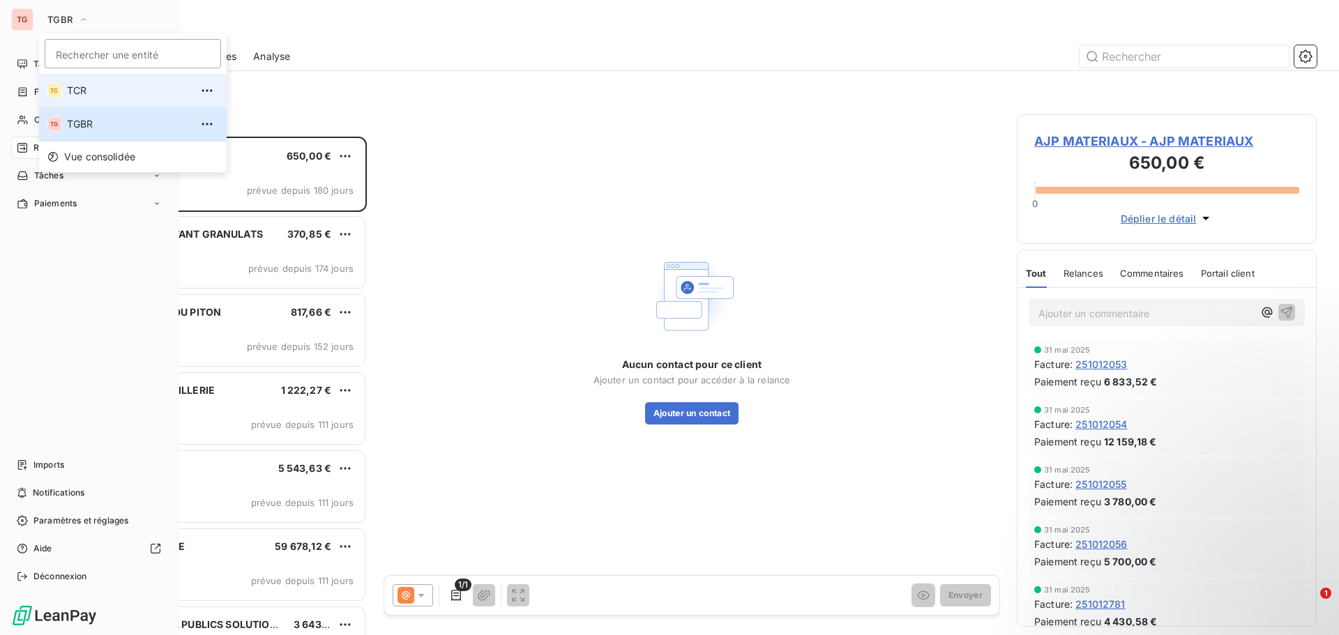
click at [95, 90] on span "TCR" at bounding box center [128, 91] width 123 height 14
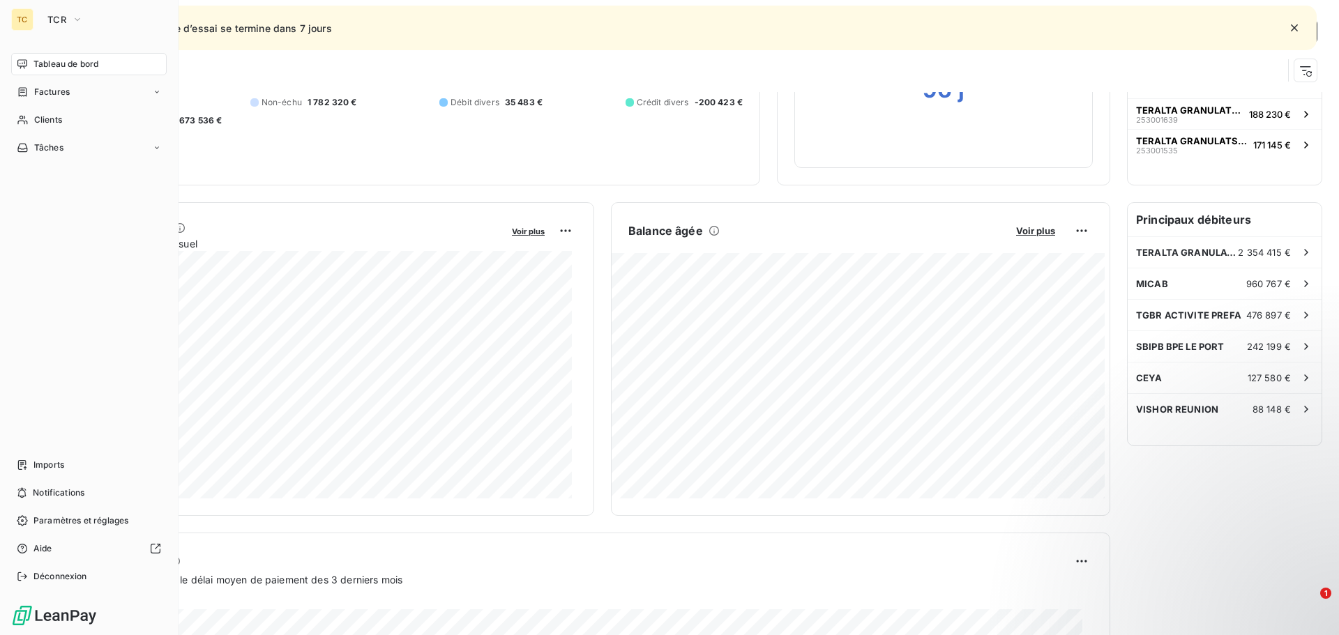
scroll to position [70, 0]
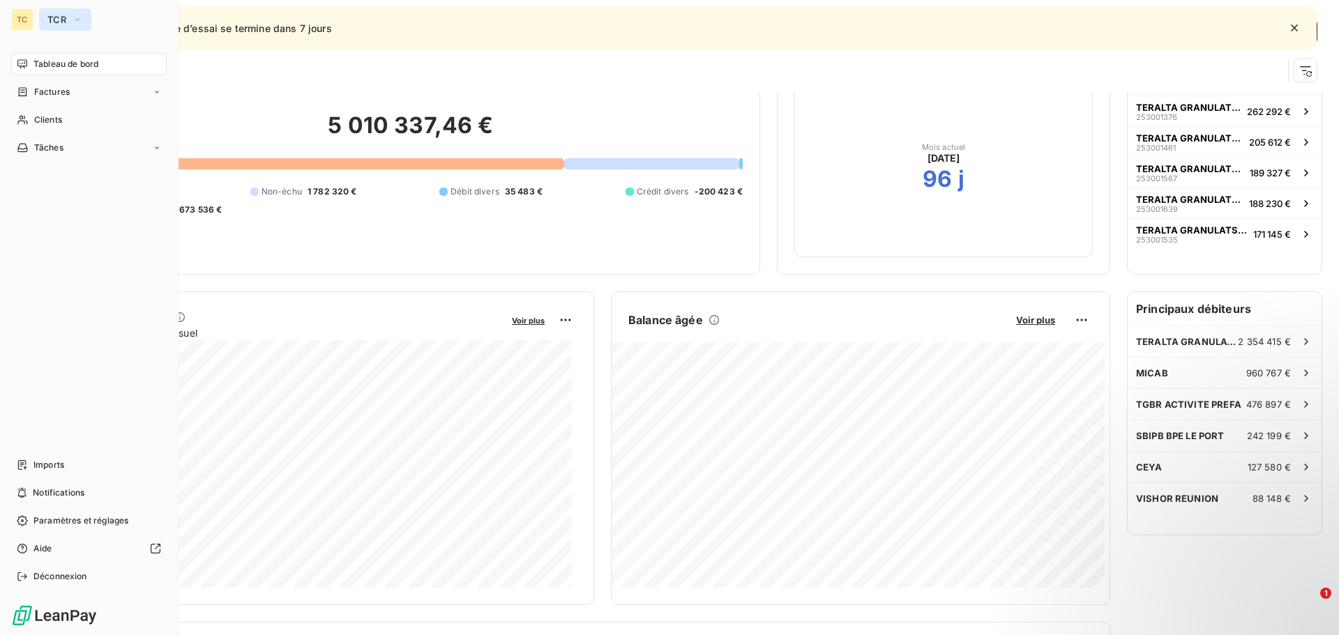
click at [66, 17] on span "TCR" at bounding box center [56, 19] width 19 height 11
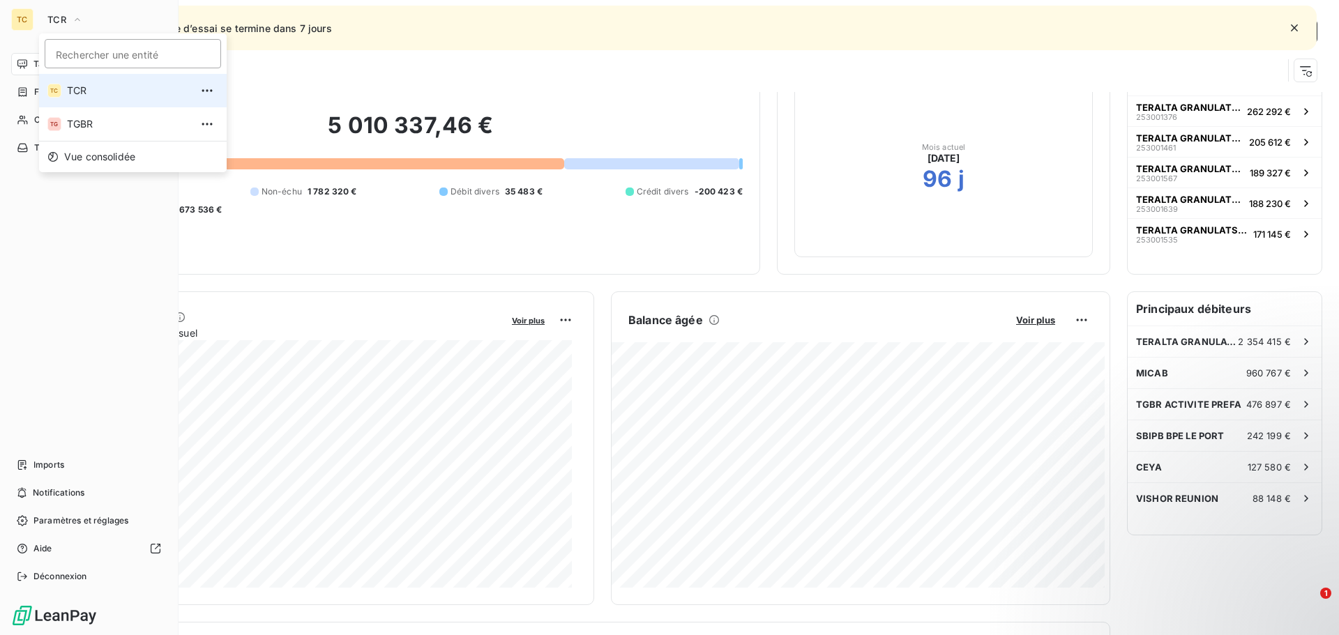
click at [73, 89] on span "TCR" at bounding box center [128, 91] width 123 height 14
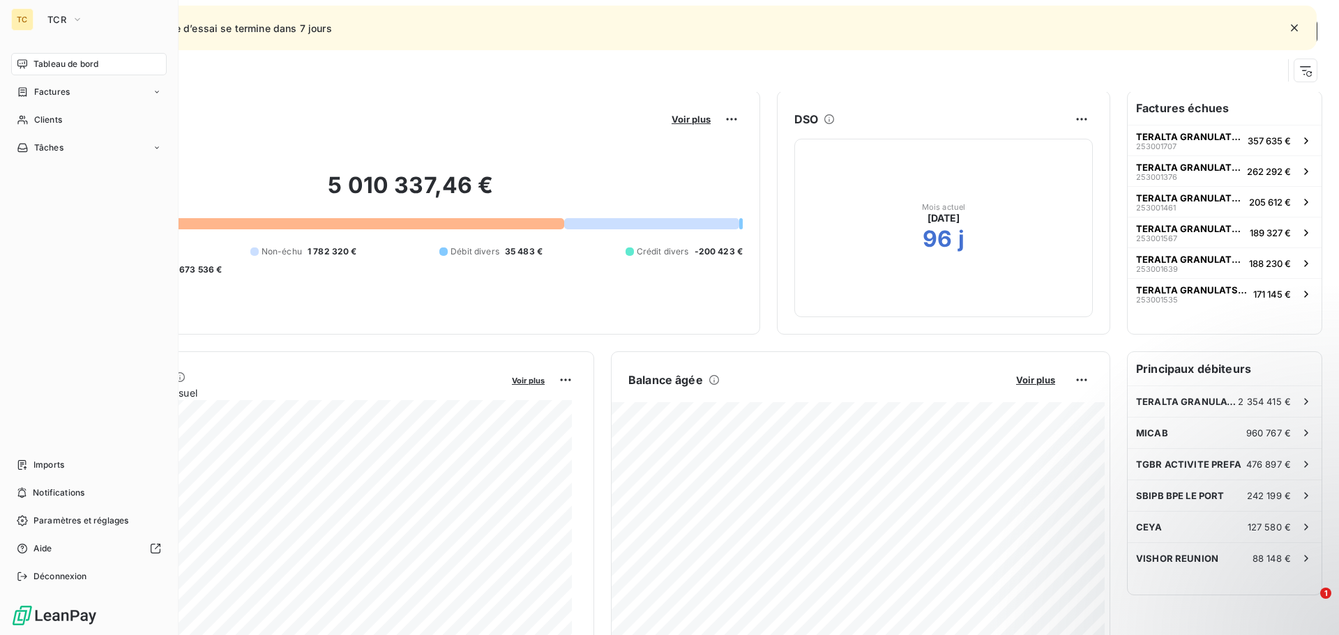
scroll to position [0, 0]
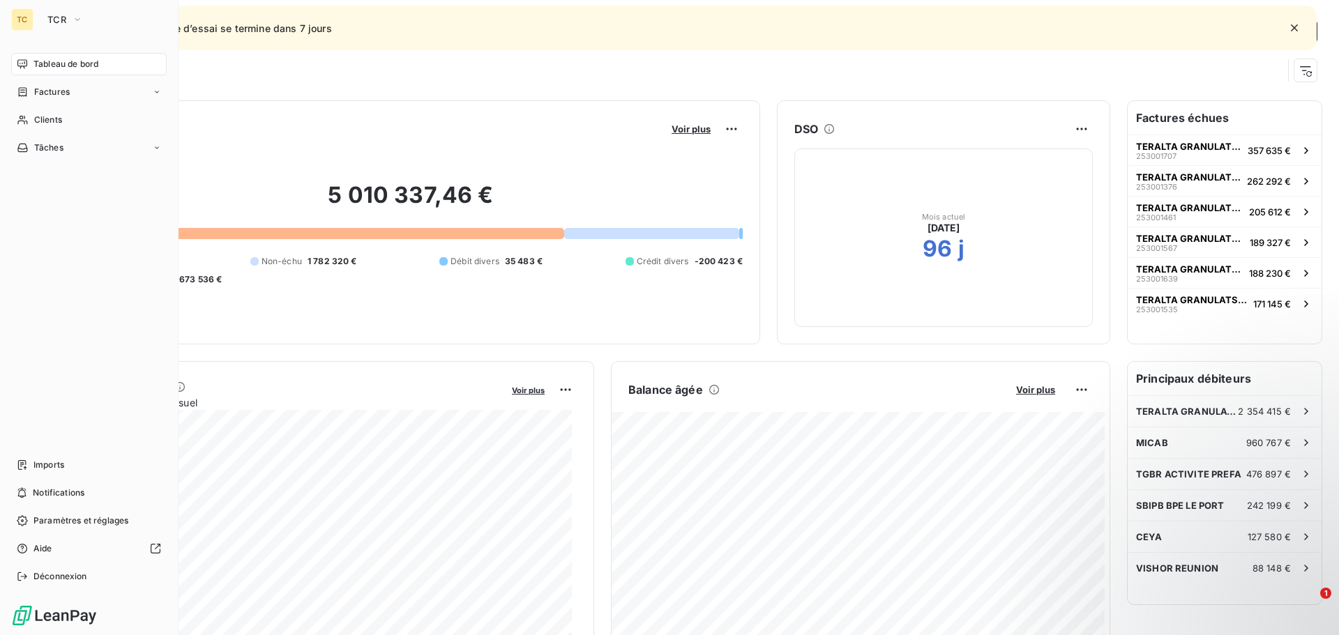
click at [440, 88] on div "Tableau de bord Actions Client" at bounding box center [692, 46] width 1294 height 92
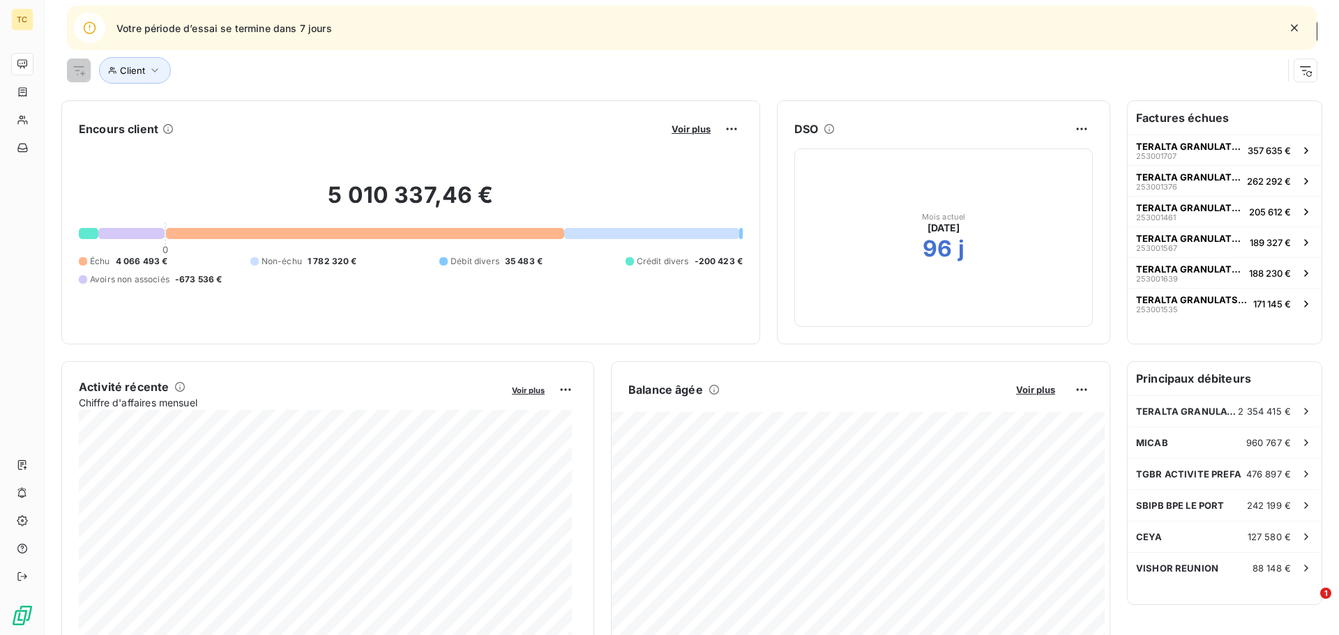
click at [278, 77] on div "Client" at bounding box center [674, 70] width 1215 height 26
click at [1261, 448] on div "960 767 €" at bounding box center [1279, 443] width 67 height 14
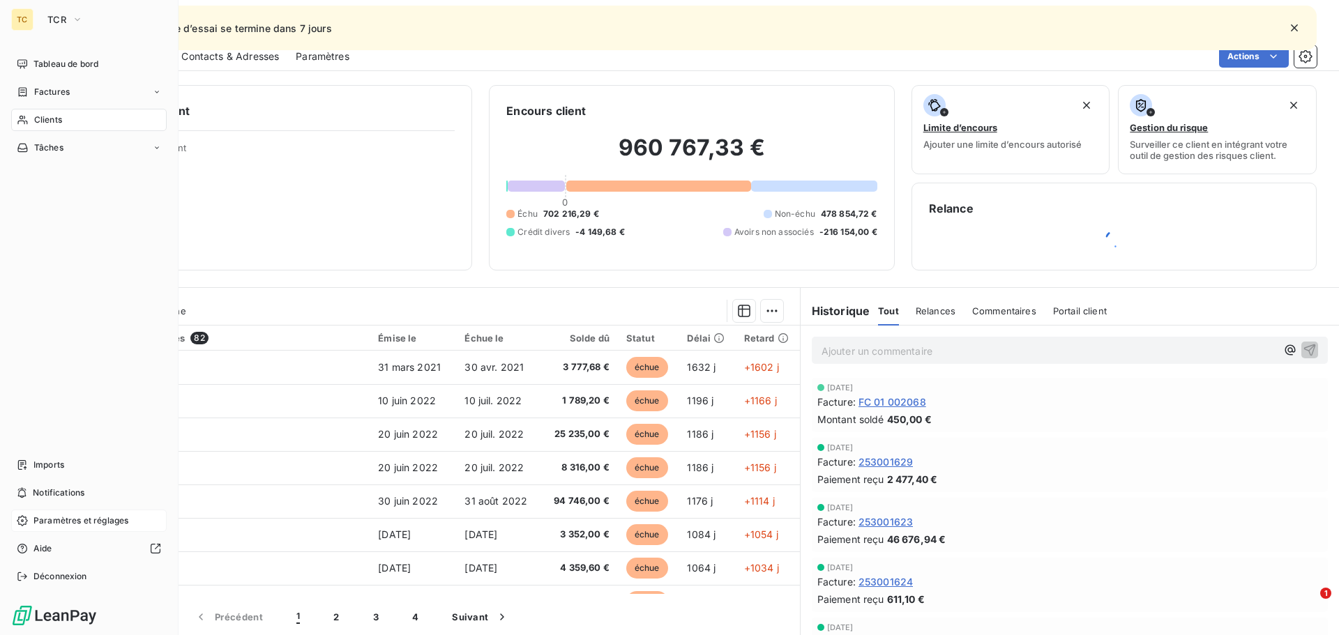
click at [60, 519] on span "Paramètres et réglages" at bounding box center [80, 521] width 95 height 13
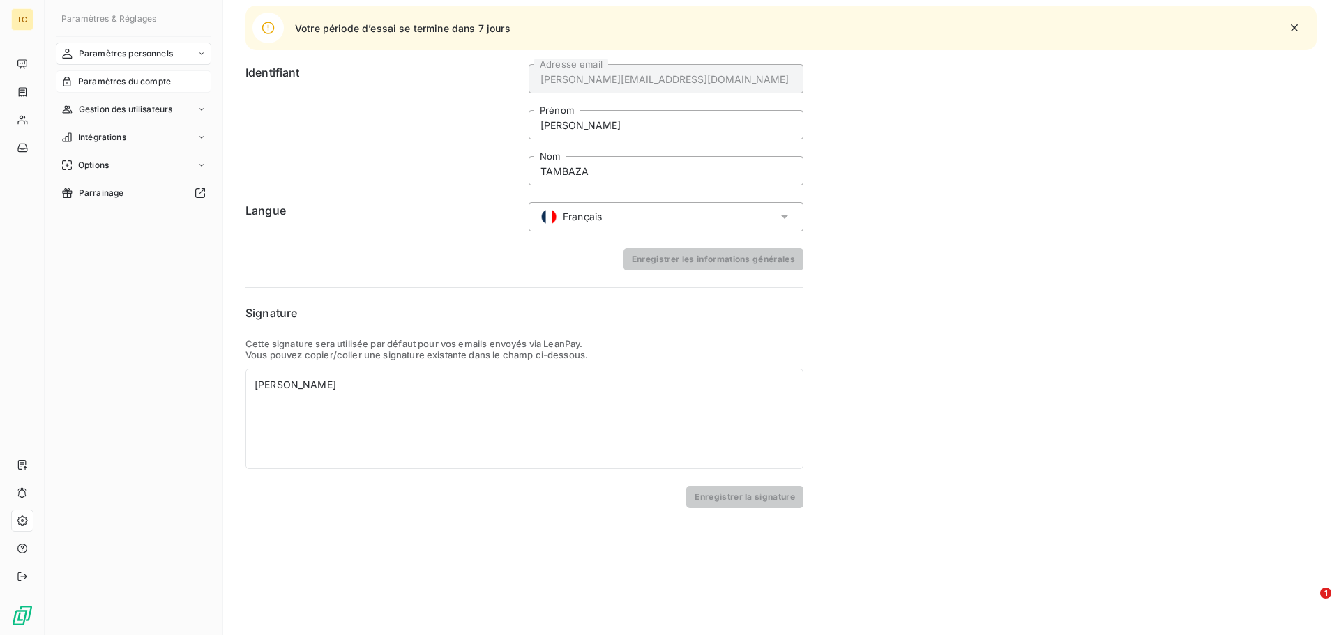
click at [142, 77] on span "Paramètres du compte" at bounding box center [124, 81] width 93 height 13
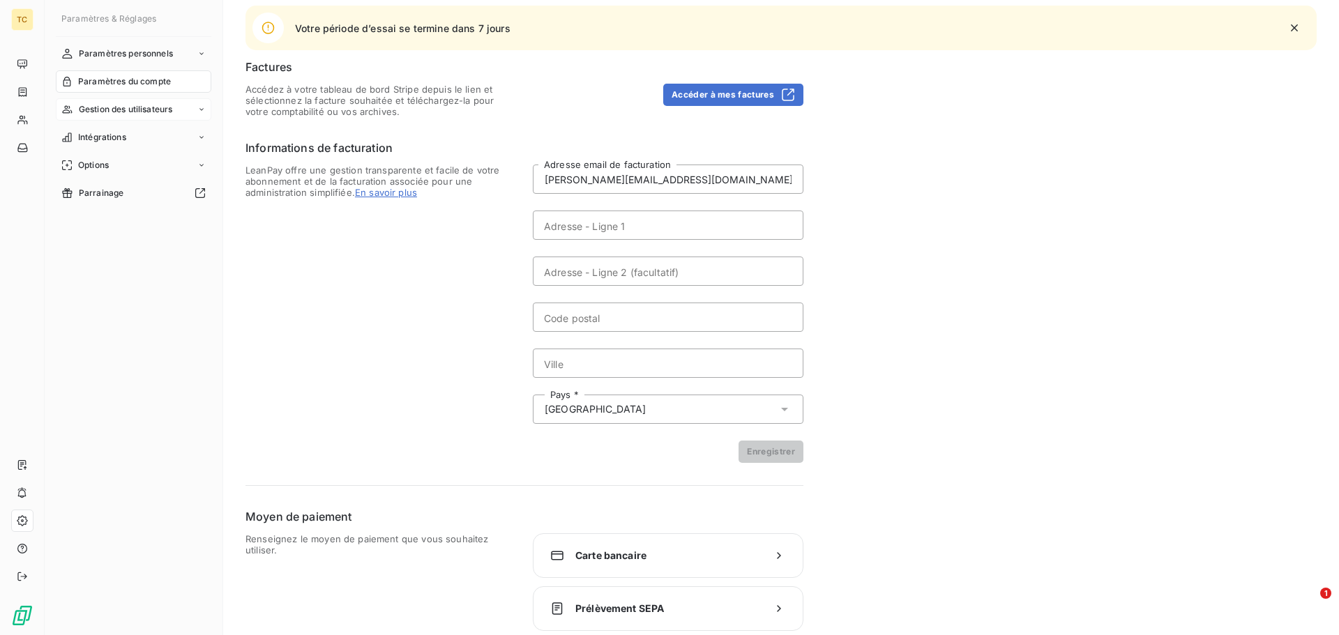
click at [138, 108] on span "Gestion des utilisateurs" at bounding box center [126, 109] width 94 height 13
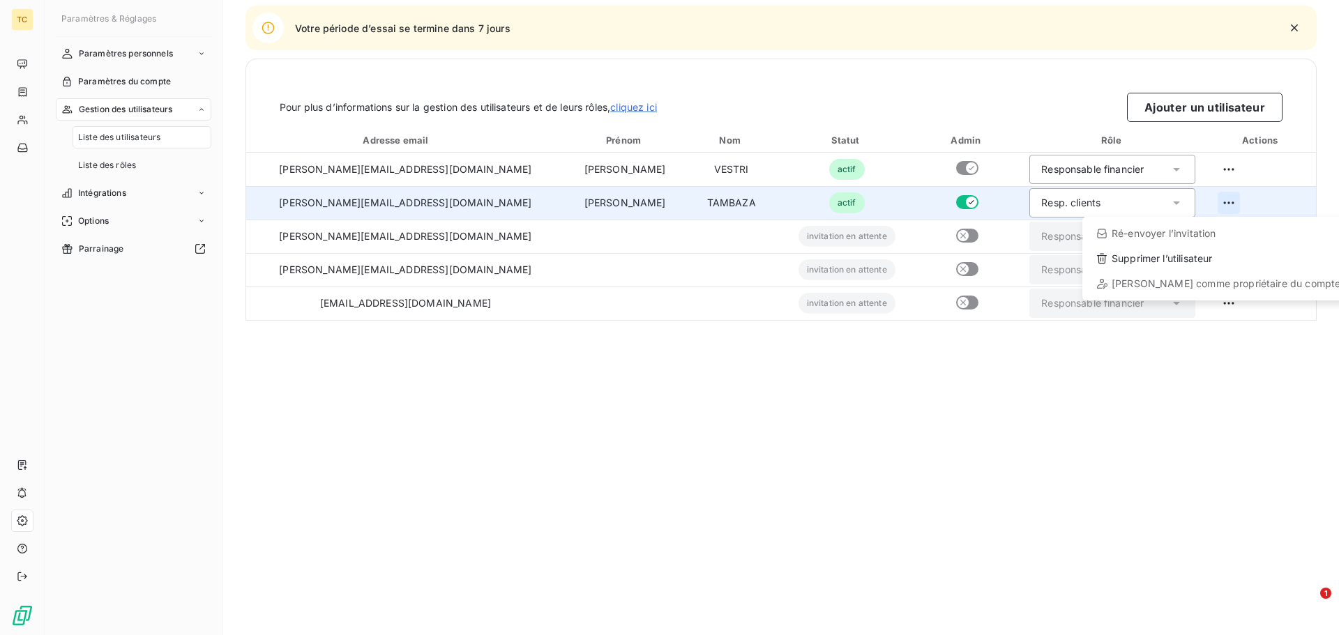
click at [1223, 202] on html "TC Votre période d’essai se termine dans 7 jours Paramètres & Réglages Paramètr…" at bounding box center [669, 317] width 1339 height 635
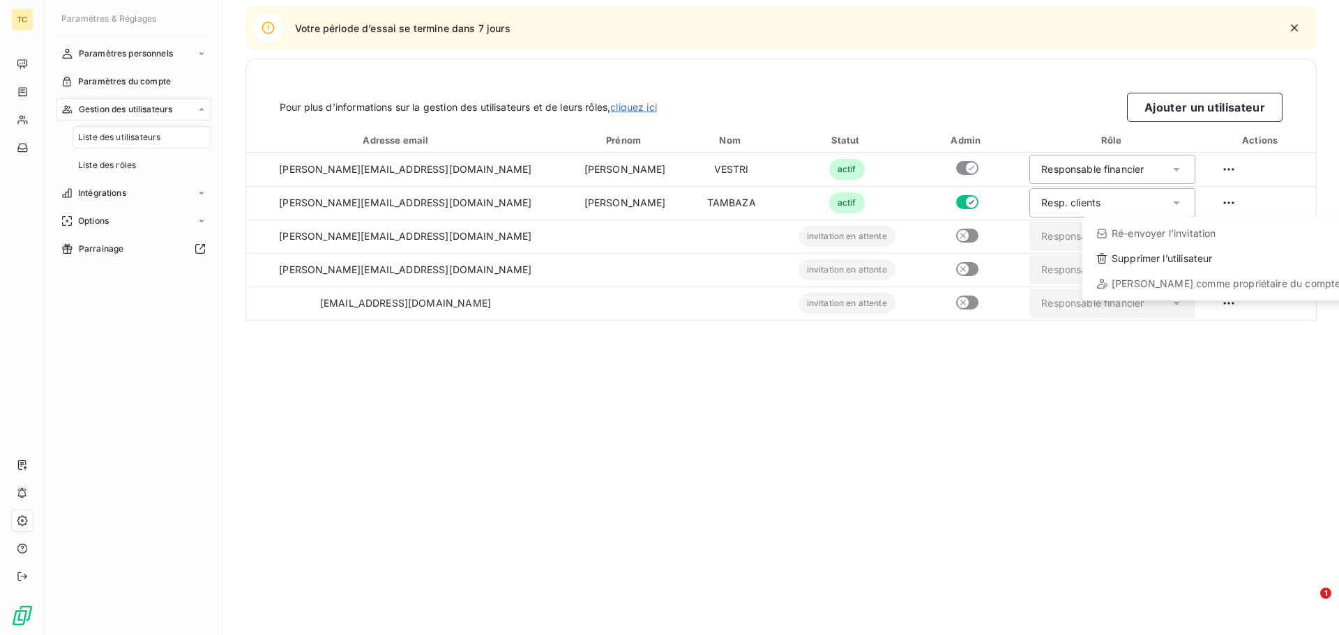
click at [105, 165] on html "TC Votre période d’essai se termine dans 7 jours Paramètres & Réglages Paramètr…" at bounding box center [669, 317] width 1339 height 635
click at [105, 165] on span "Liste des rôles" at bounding box center [107, 165] width 58 height 13
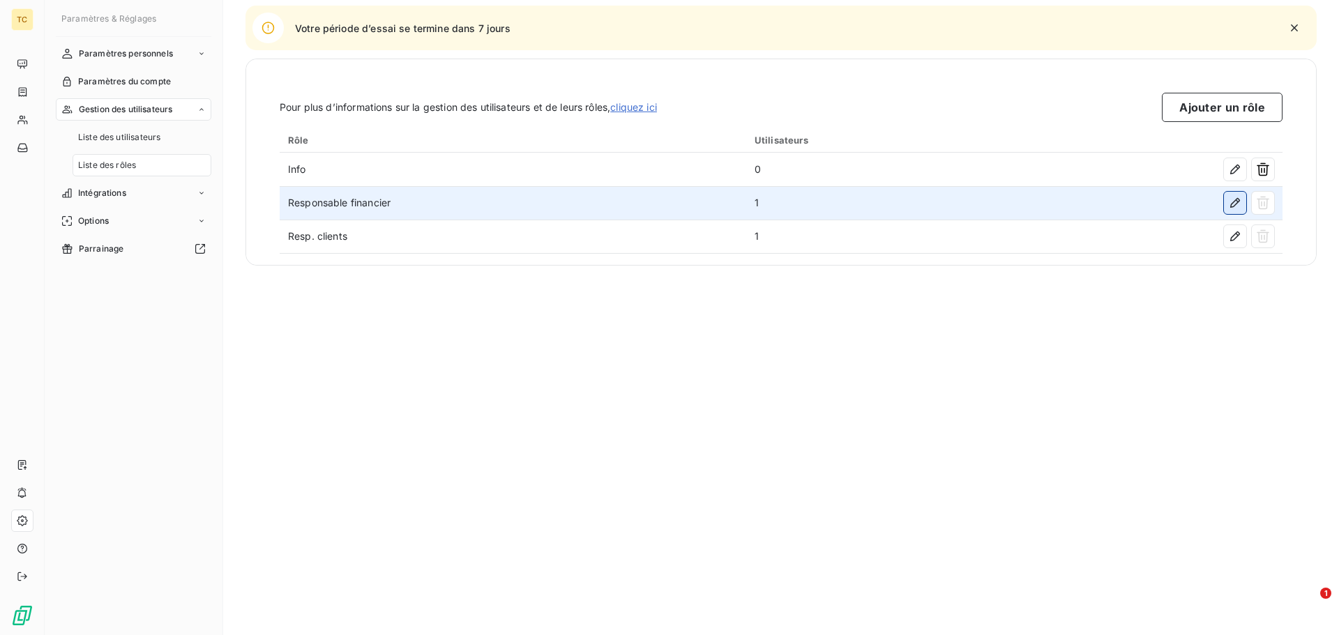
click at [1238, 203] on icon "button" at bounding box center [1235, 203] width 10 height 10
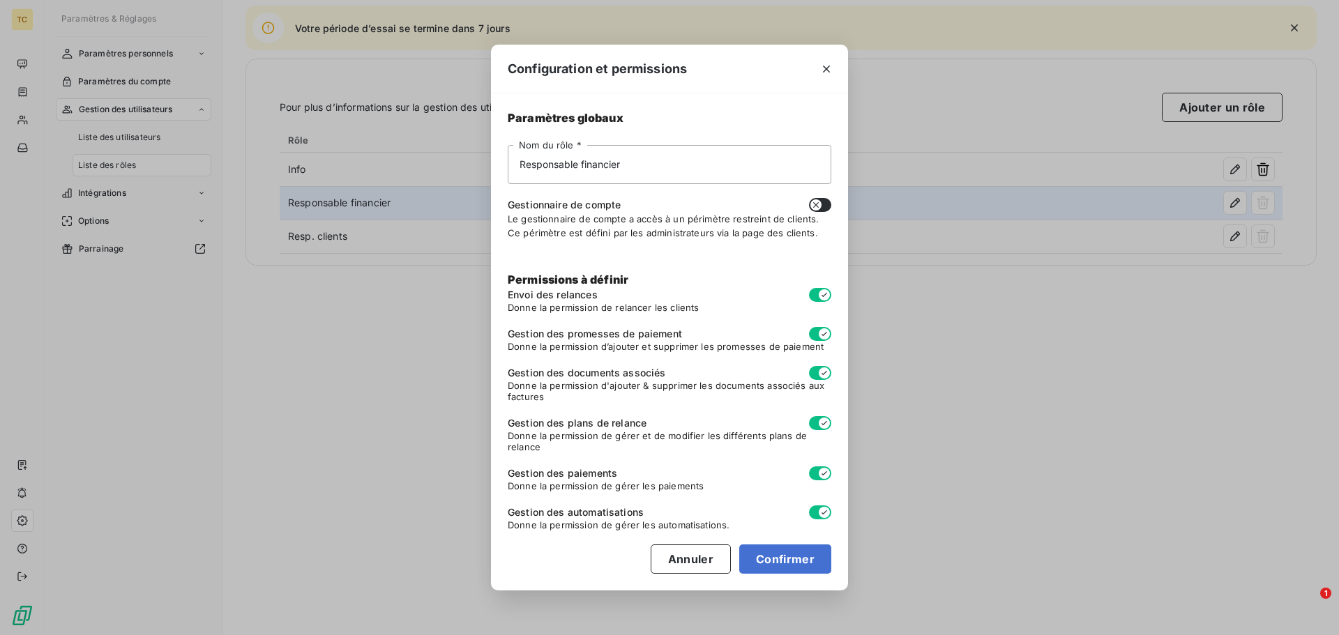
click at [936, 249] on div "Configuration et permissions Paramètres globaux Responsable financier Nom du rô…" at bounding box center [669, 317] width 1339 height 635
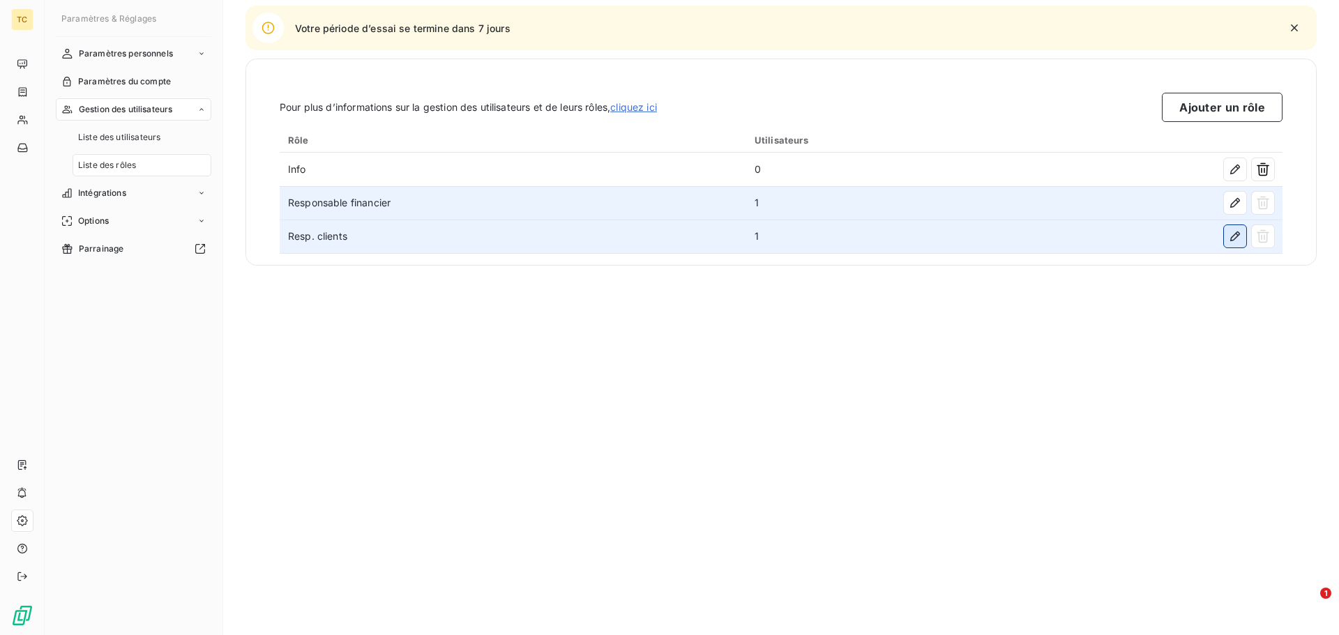
click at [1231, 241] on icon "button" at bounding box center [1235, 236] width 10 height 10
click at [1231, 241] on body "TC Votre période d’essai se termine dans 7 jours Paramètres & Réglages Paramètr…" at bounding box center [669, 317] width 1339 height 635
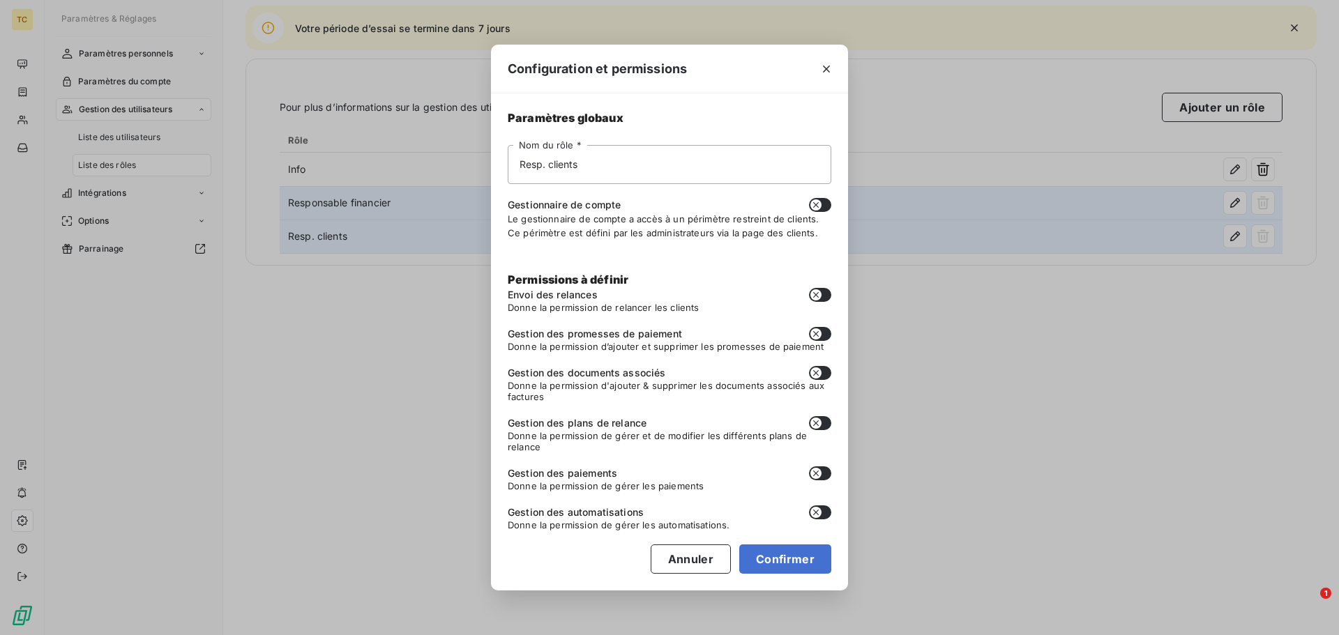
click at [821, 291] on button "button" at bounding box center [820, 295] width 22 height 14
checkbox input "true"
click at [823, 330] on button "button" at bounding box center [820, 334] width 22 height 14
checkbox input "true"
click at [822, 374] on button "button" at bounding box center [820, 373] width 22 height 14
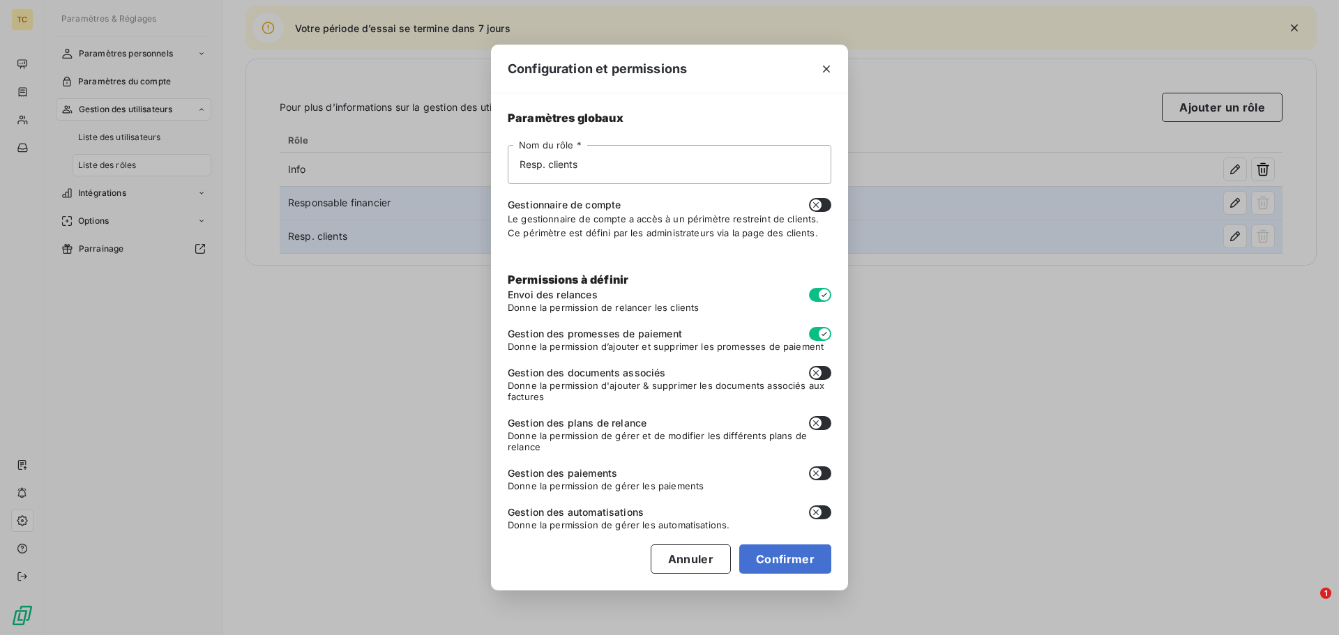
checkbox input "true"
click at [821, 420] on button "button" at bounding box center [820, 423] width 22 height 14
checkbox input "true"
click at [818, 472] on icon "button" at bounding box center [815, 473] width 11 height 11
checkbox input "true"
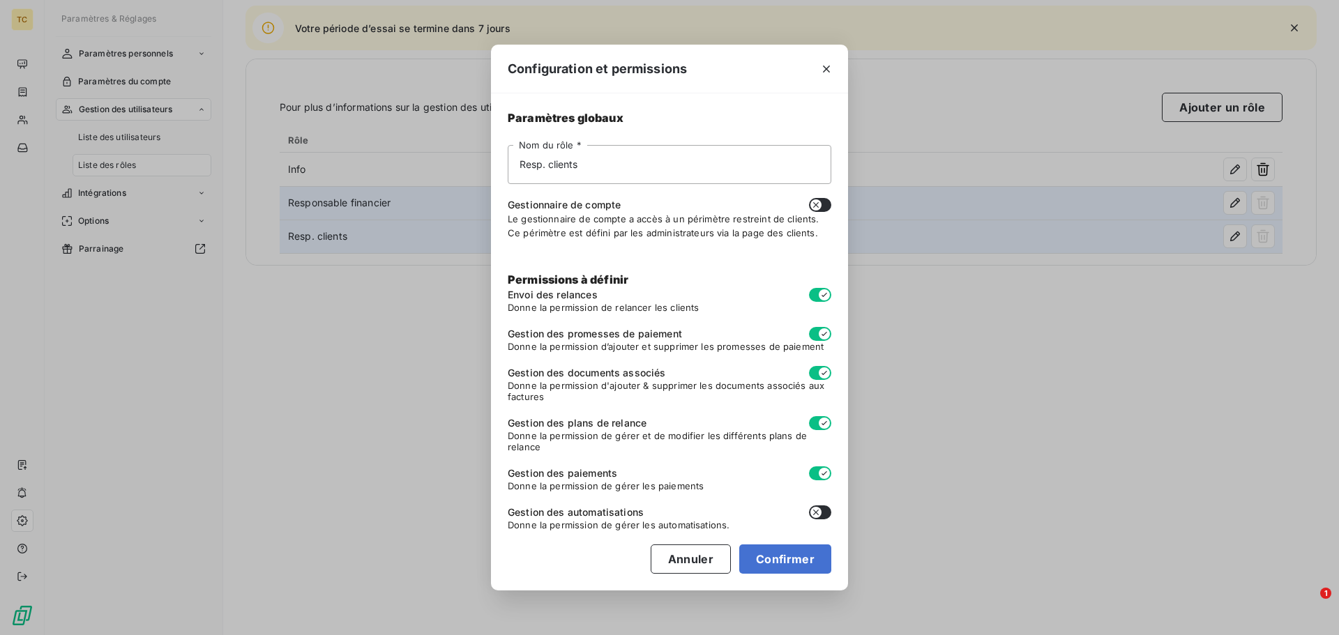
click at [824, 510] on button "button" at bounding box center [820, 513] width 22 height 14
checkbox input "true"
click at [810, 554] on button "Confirmer" at bounding box center [785, 559] width 92 height 29
checkbox input "true"
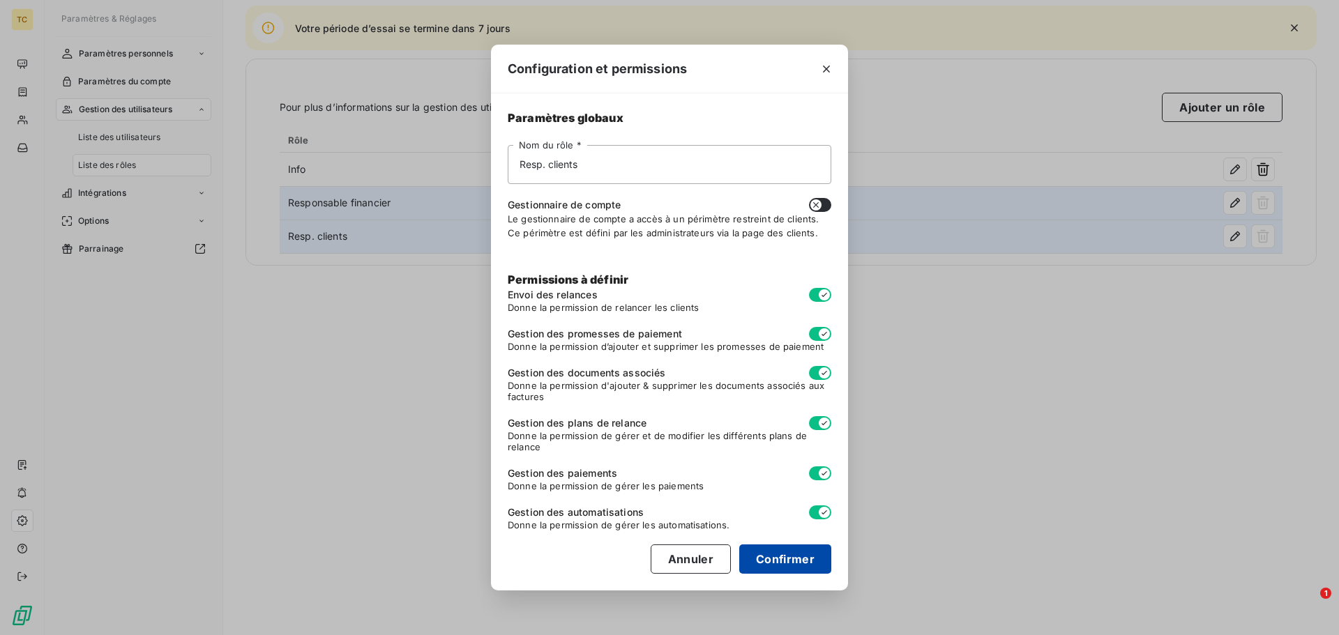
checkbox input "true"
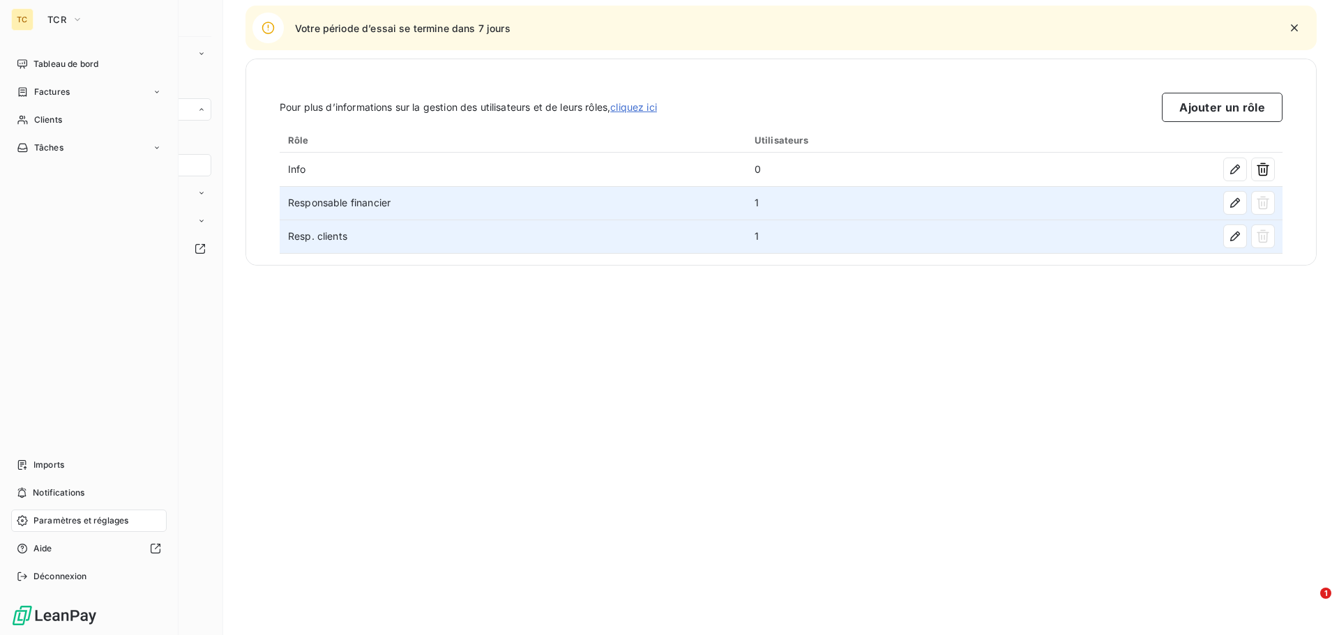
click at [20, 21] on div "TC" at bounding box center [22, 19] width 22 height 22
click at [70, 20] on button "TCR" at bounding box center [65, 19] width 52 height 22
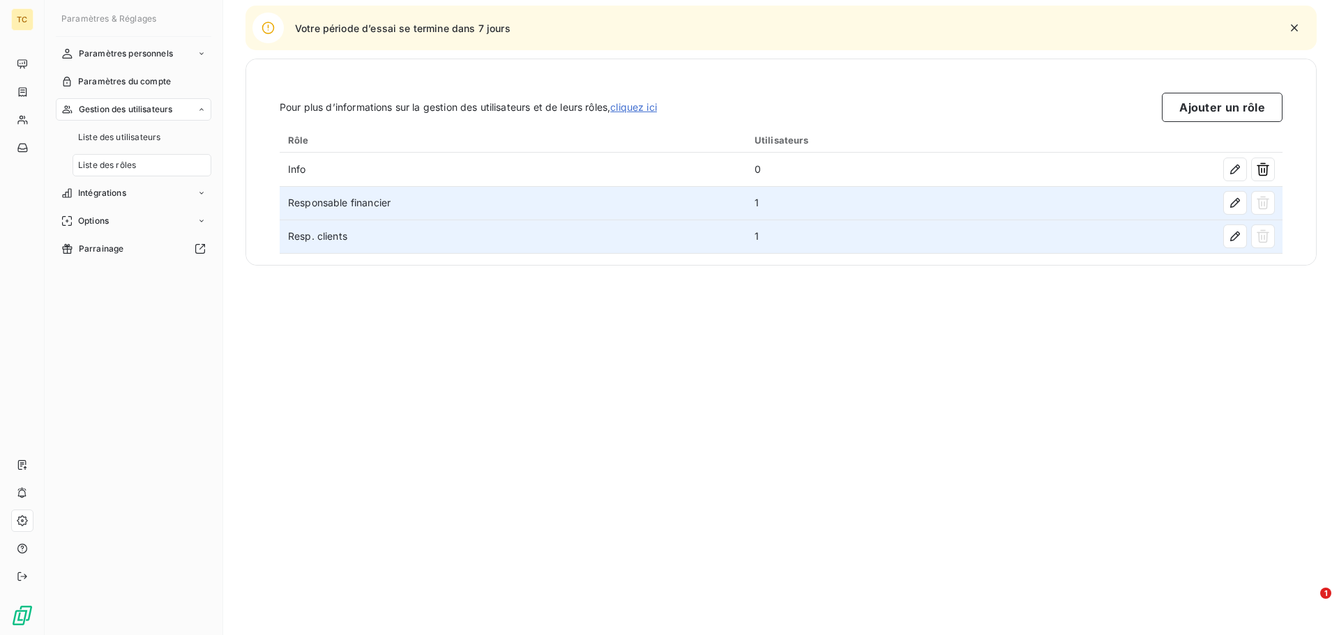
click at [321, 425] on div "Liste des rôles Pour plus d’informations sur la gestion des utilisateurs et de …" at bounding box center [781, 317] width 1116 height 635
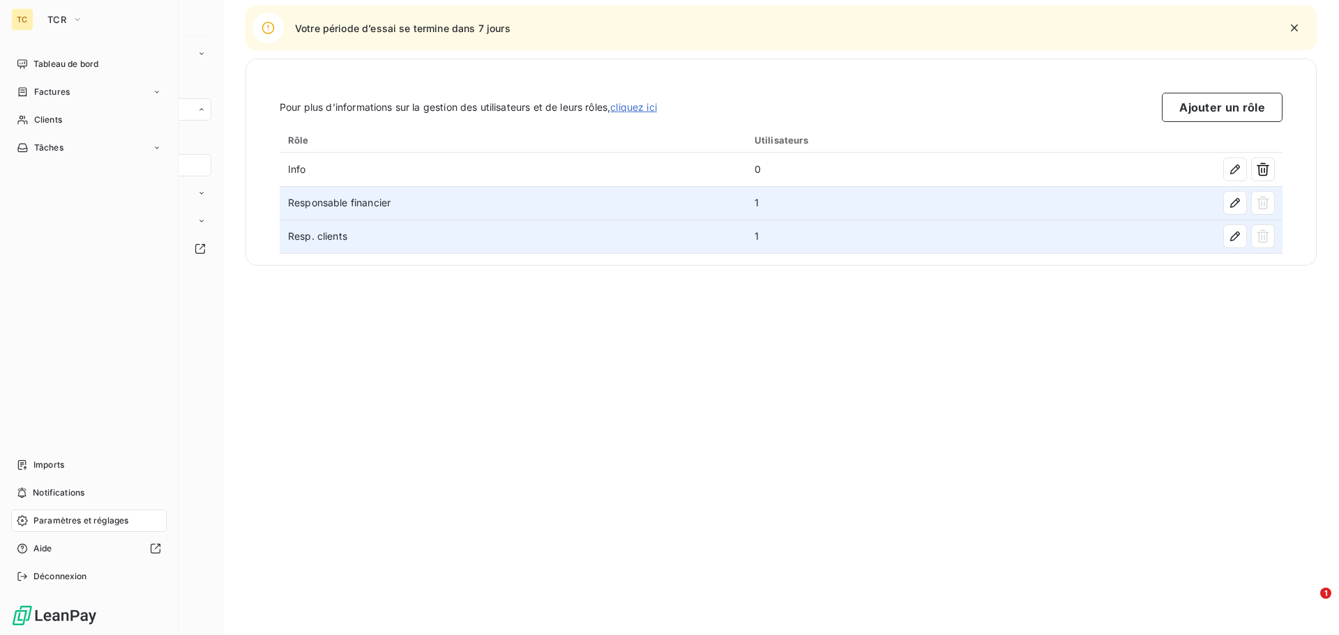
click at [20, 18] on div "TC" at bounding box center [22, 19] width 22 height 22
click at [63, 63] on span "Tableau de bord" at bounding box center [65, 64] width 65 height 13
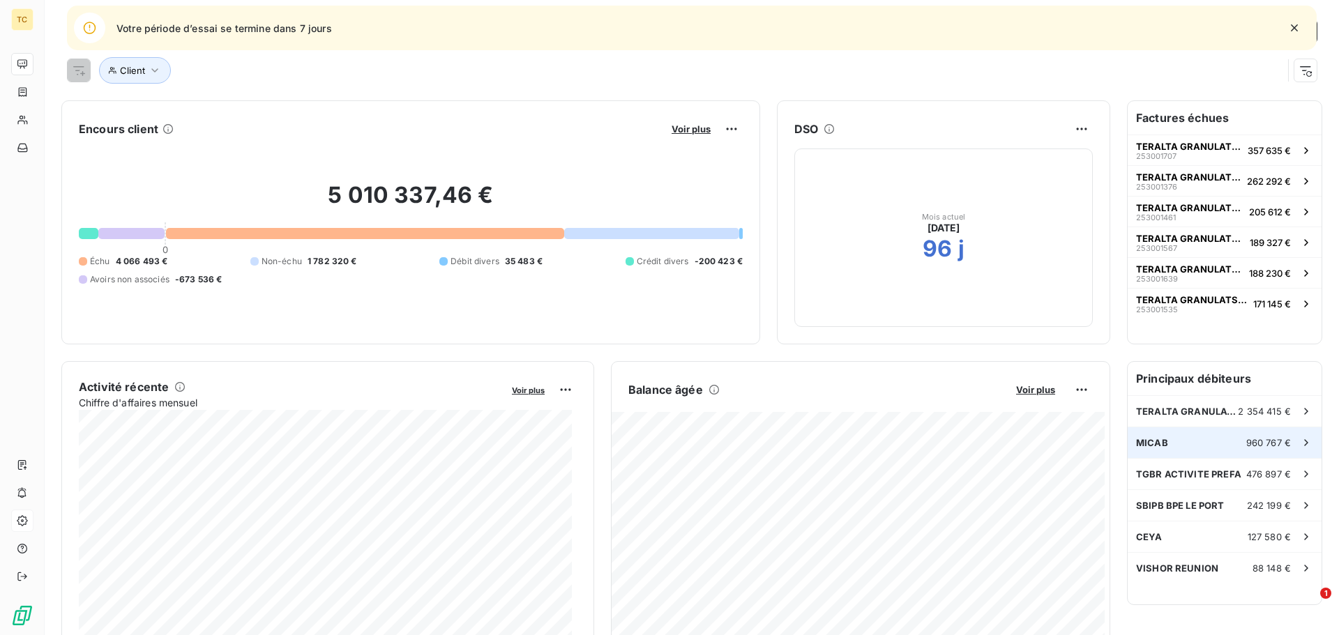
click at [1252, 441] on span "960 767 €" at bounding box center [1268, 442] width 45 height 11
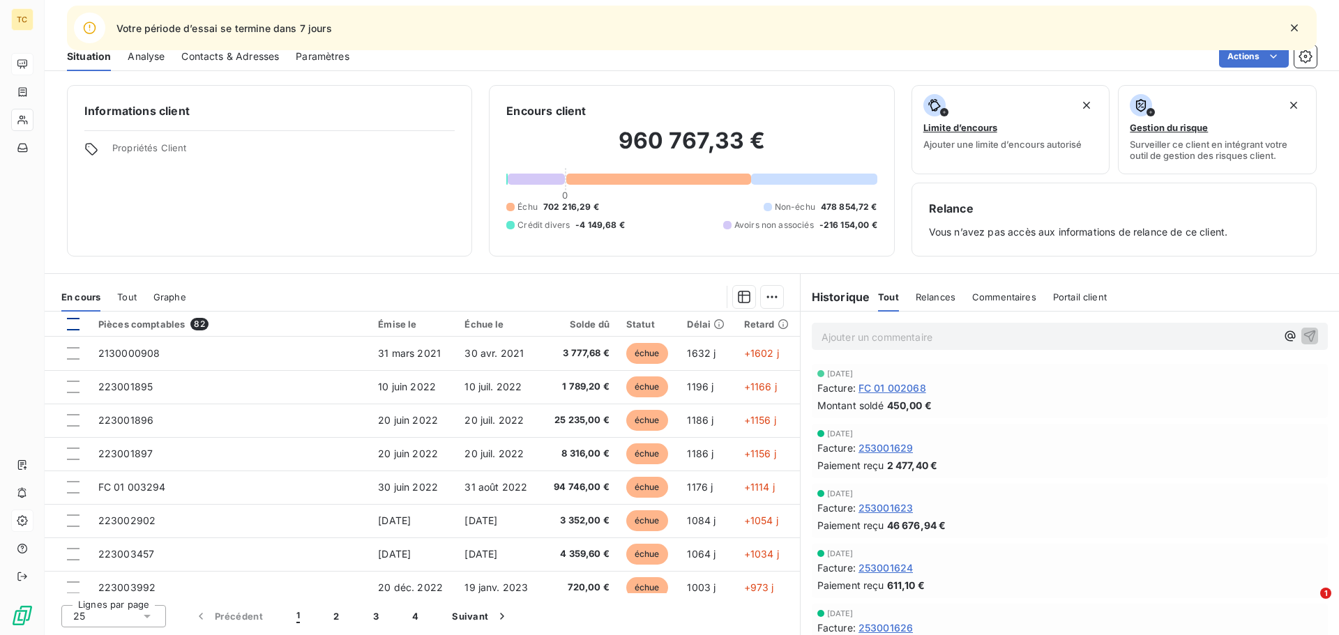
click at [77, 321] on div at bounding box center [73, 324] width 13 height 13
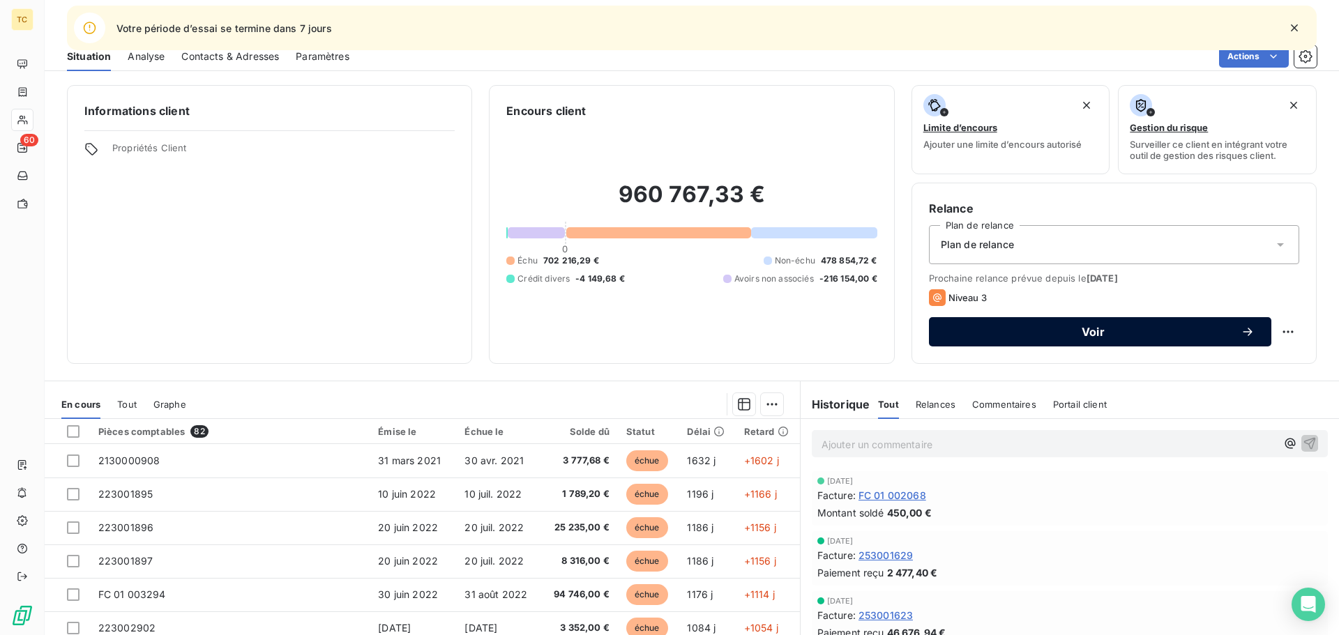
click at [1068, 332] on span "Voir" at bounding box center [1093, 331] width 295 height 11
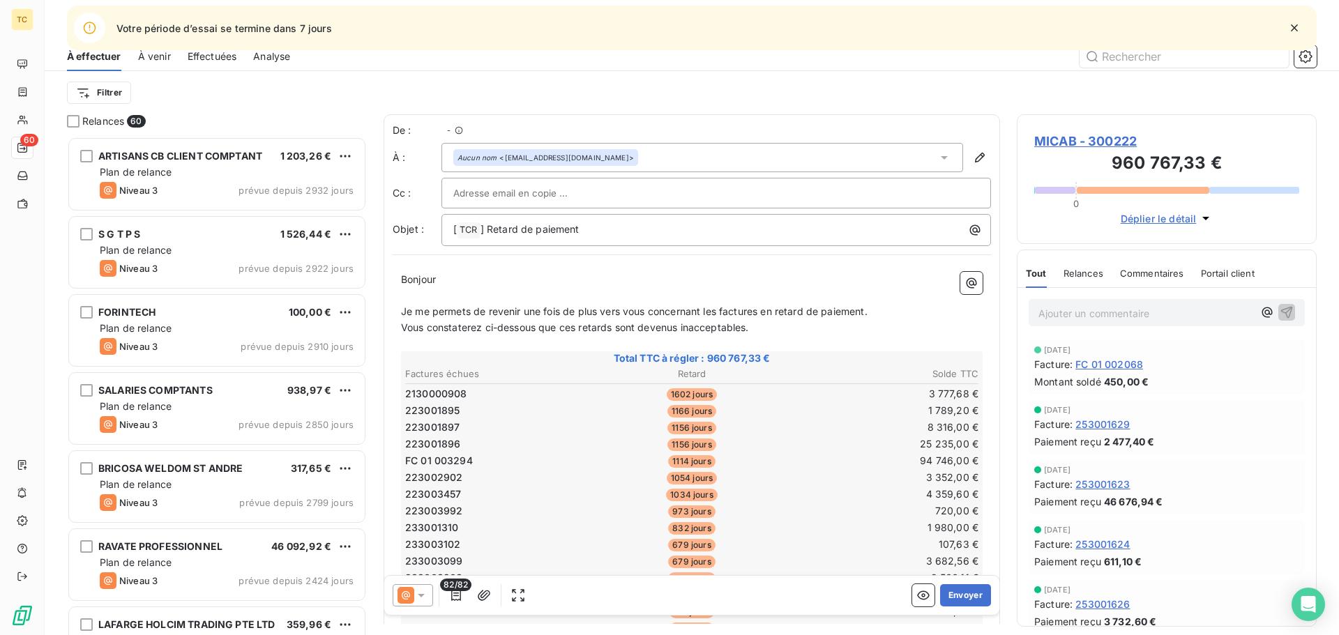
scroll to position [488, 289]
click at [621, 229] on p "[ TCR ﻿ ] Retard de paiement" at bounding box center [719, 230] width 533 height 17
click at [715, 160] on div "Aucun nom <[EMAIL_ADDRESS][DOMAIN_NAME]>" at bounding box center [702, 157] width 522 height 29
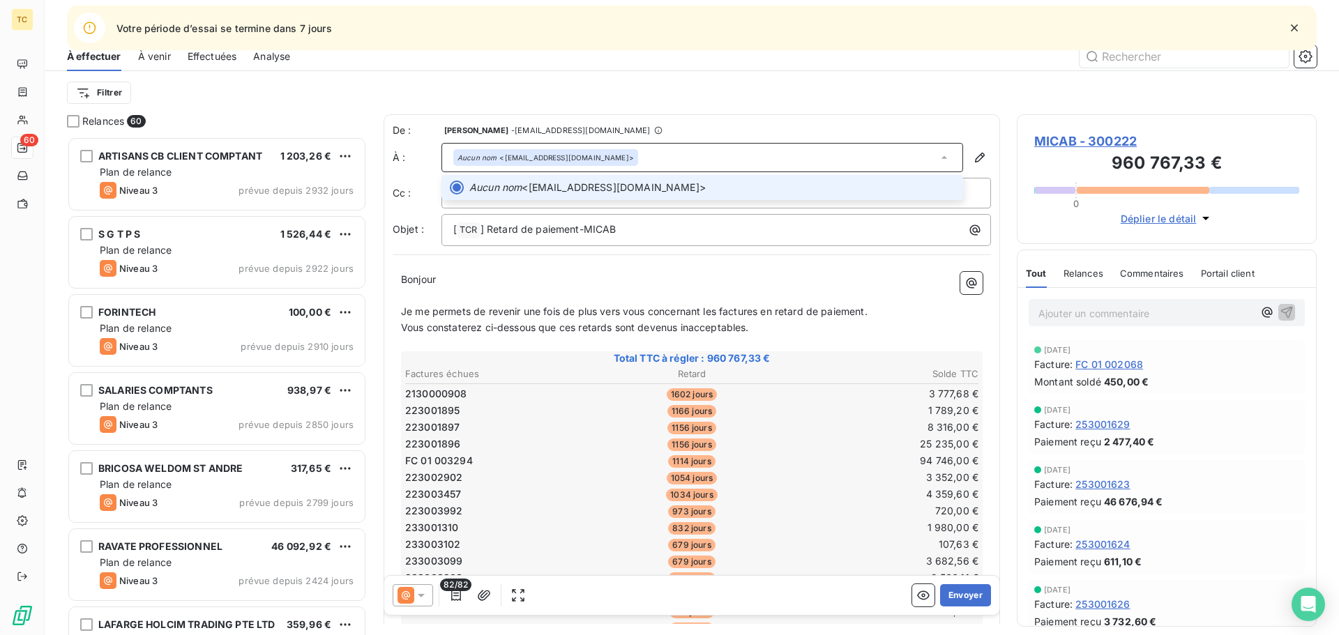
click at [639, 157] on div "Aucun nom <[EMAIL_ADDRESS][DOMAIN_NAME]>" at bounding box center [702, 157] width 522 height 29
click at [632, 157] on div "Aucun nom <[EMAIL_ADDRESS][DOMAIN_NAME]>" at bounding box center [545, 157] width 185 height 17
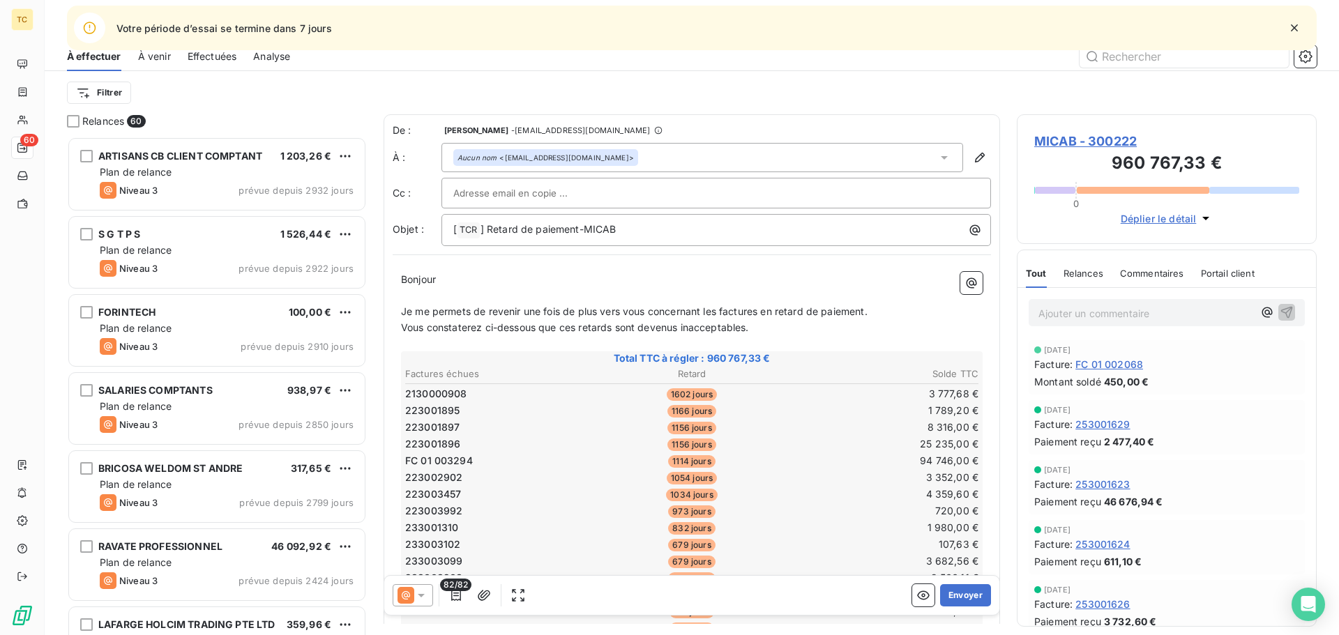
click at [577, 146] on div "Aucun nom <[EMAIL_ADDRESS][DOMAIN_NAME]>" at bounding box center [702, 157] width 522 height 29
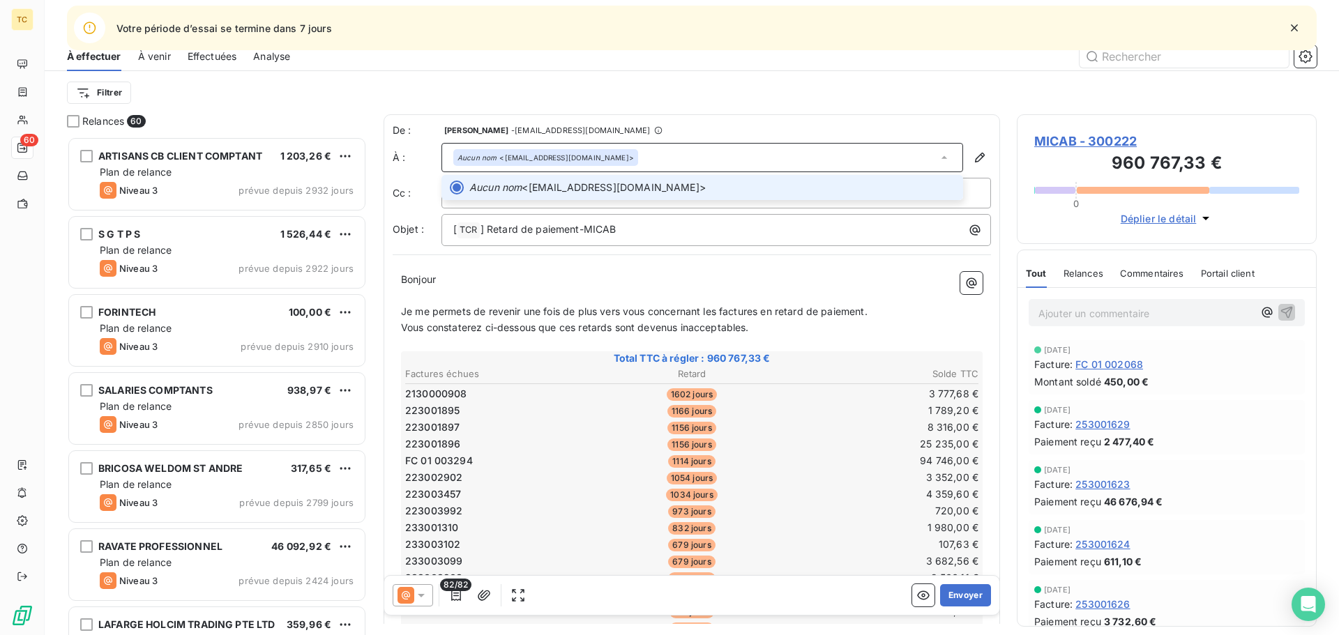
click at [697, 146] on div "Aucun nom <[EMAIL_ADDRESS][DOMAIN_NAME]>" at bounding box center [702, 157] width 522 height 29
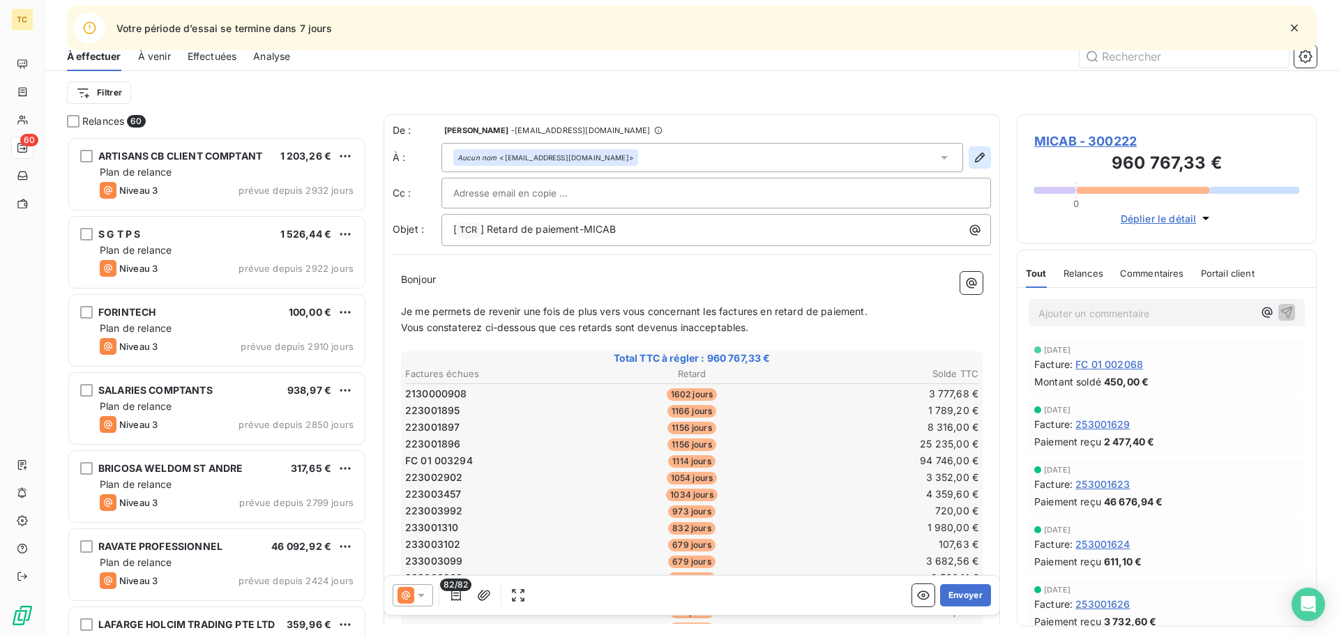
click at [969, 150] on button "button" at bounding box center [980, 157] width 22 height 22
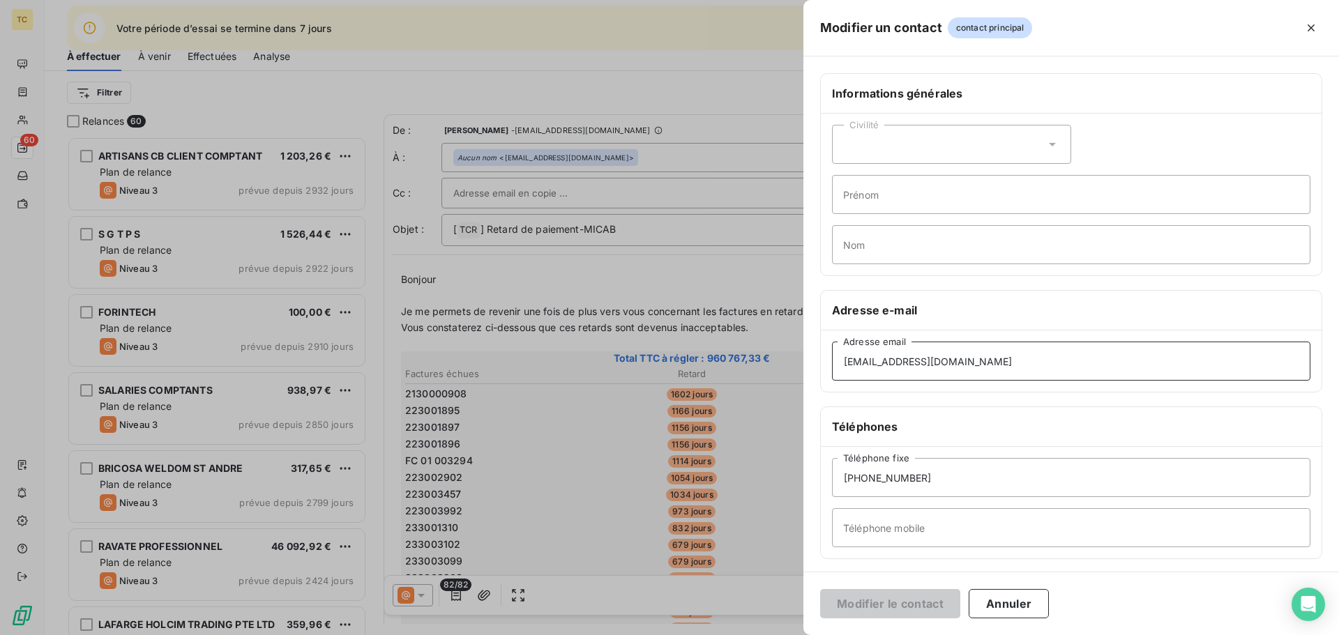
drag, startPoint x: 1046, startPoint y: 357, endPoint x: 777, endPoint y: 354, distance: 268.5
click at [777, 635] on div "Modifier un contact contact principal Informations générales Civilité Prénom No…" at bounding box center [669, 635] width 1339 height 0
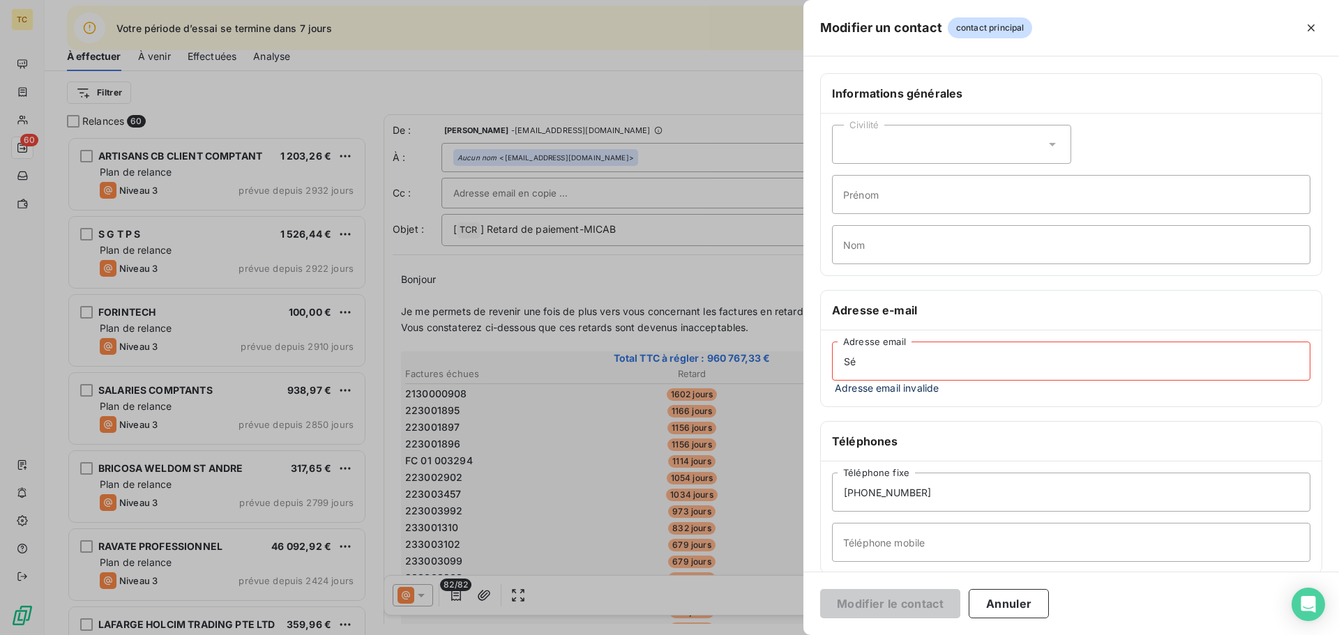
type input "S"
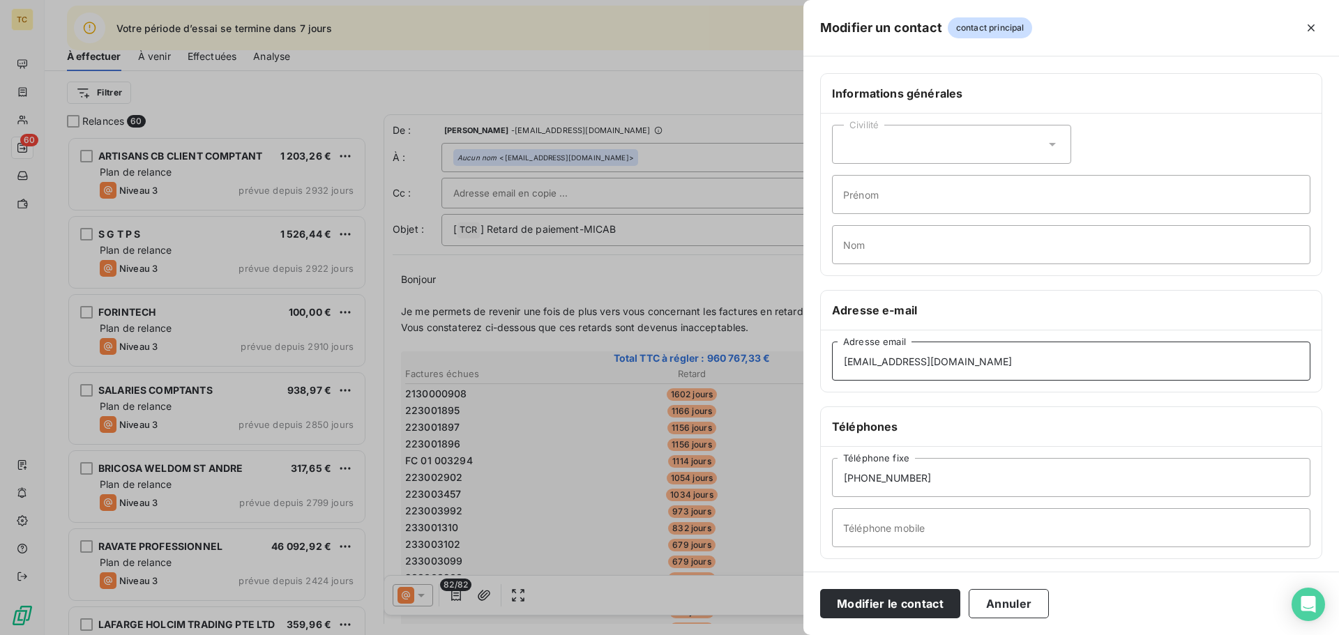
type input "[EMAIL_ADDRESS][DOMAIN_NAME]"
click at [1038, 145] on div "Civilité" at bounding box center [951, 144] width 239 height 39
click at [883, 206] on span "Monsieur" at bounding box center [881, 204] width 42 height 13
click at [901, 197] on input "Prénom" at bounding box center [1071, 194] width 478 height 39
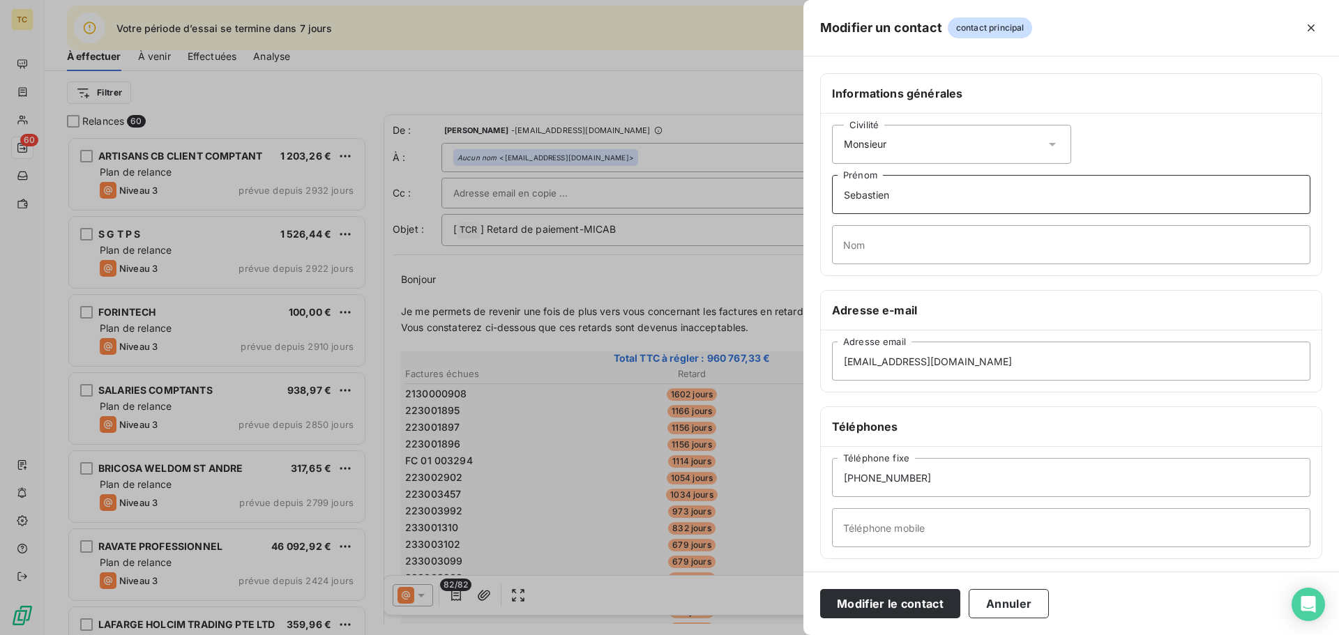
type input "Sebastien"
click at [910, 250] on input "Nom" at bounding box center [1071, 244] width 478 height 39
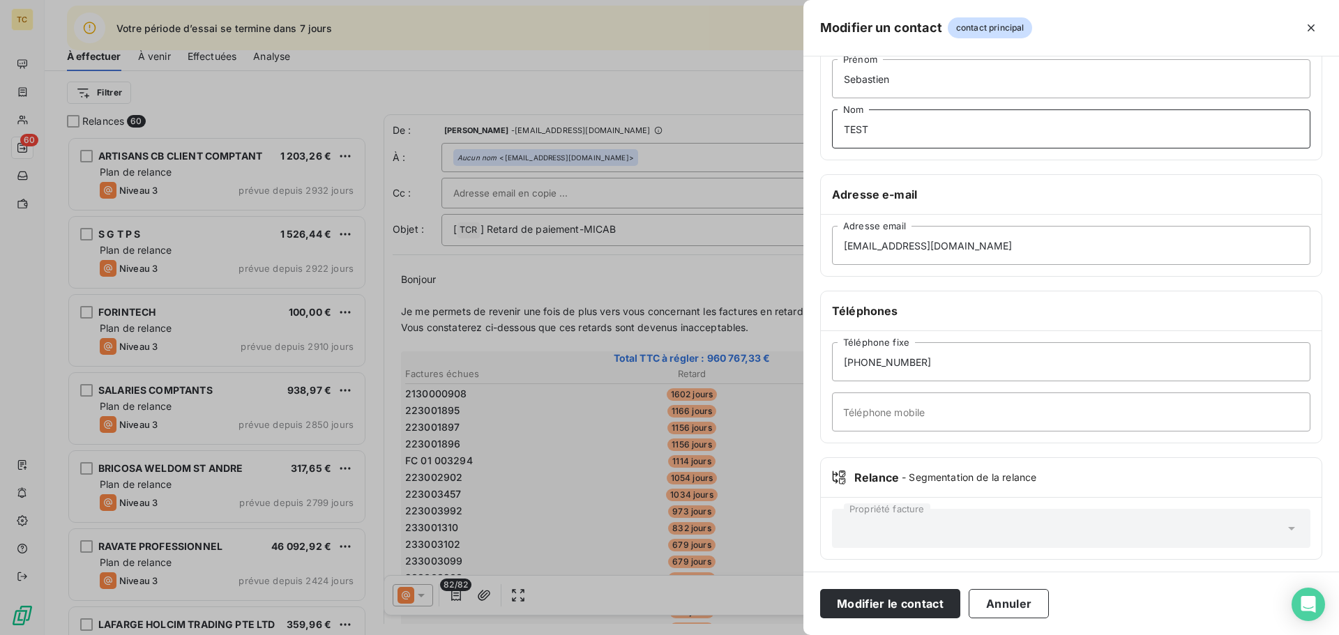
scroll to position [121, 0]
type input "TEST"
click at [1284, 522] on icon at bounding box center [1291, 524] width 14 height 14
click at [1284, 524] on icon at bounding box center [1291, 524] width 14 height 14
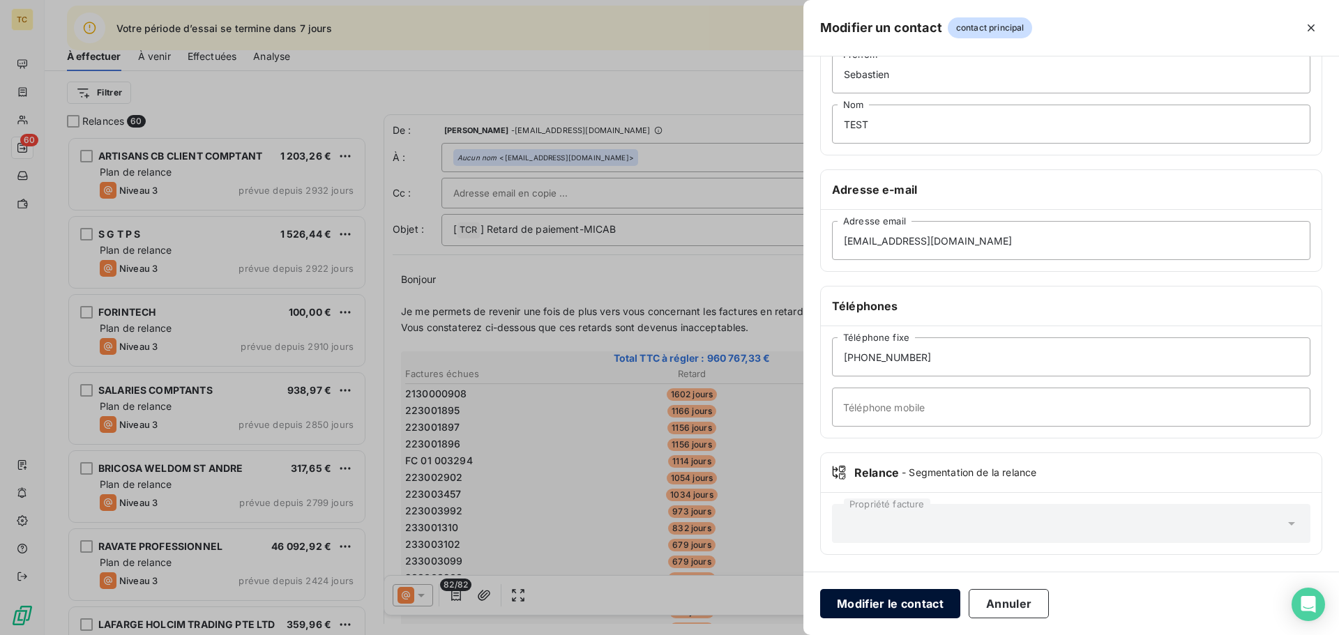
click at [901, 601] on button "Modifier le contact" at bounding box center [890, 603] width 140 height 29
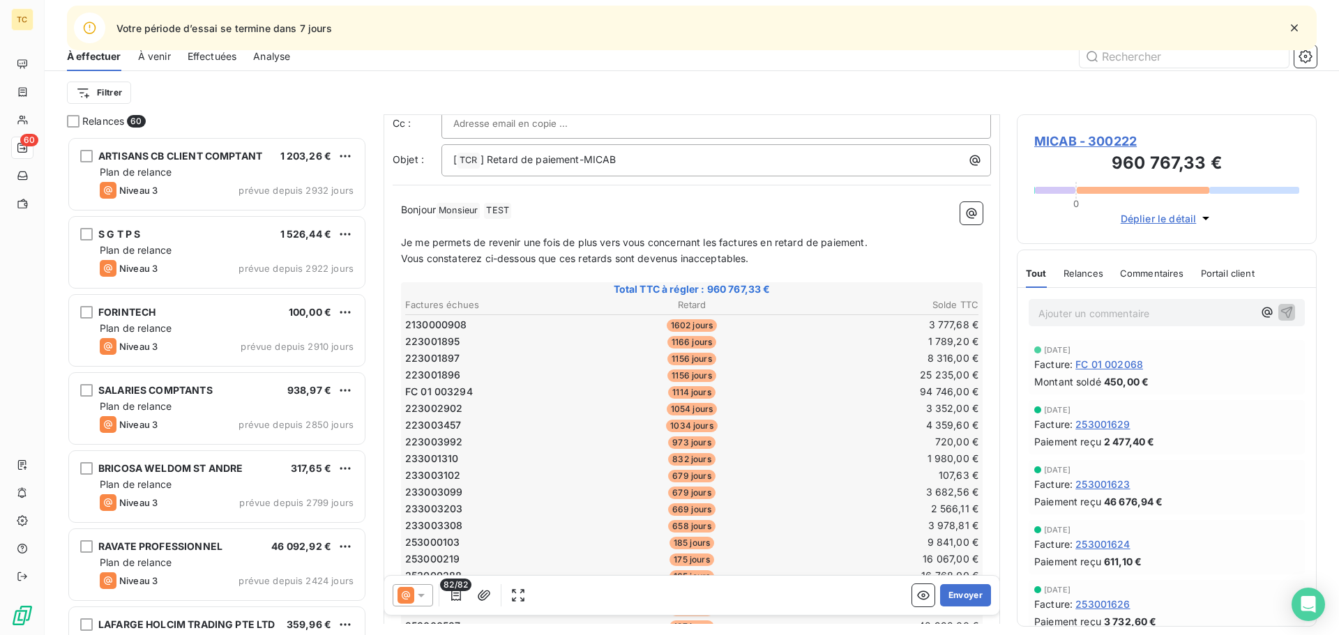
scroll to position [140, 0]
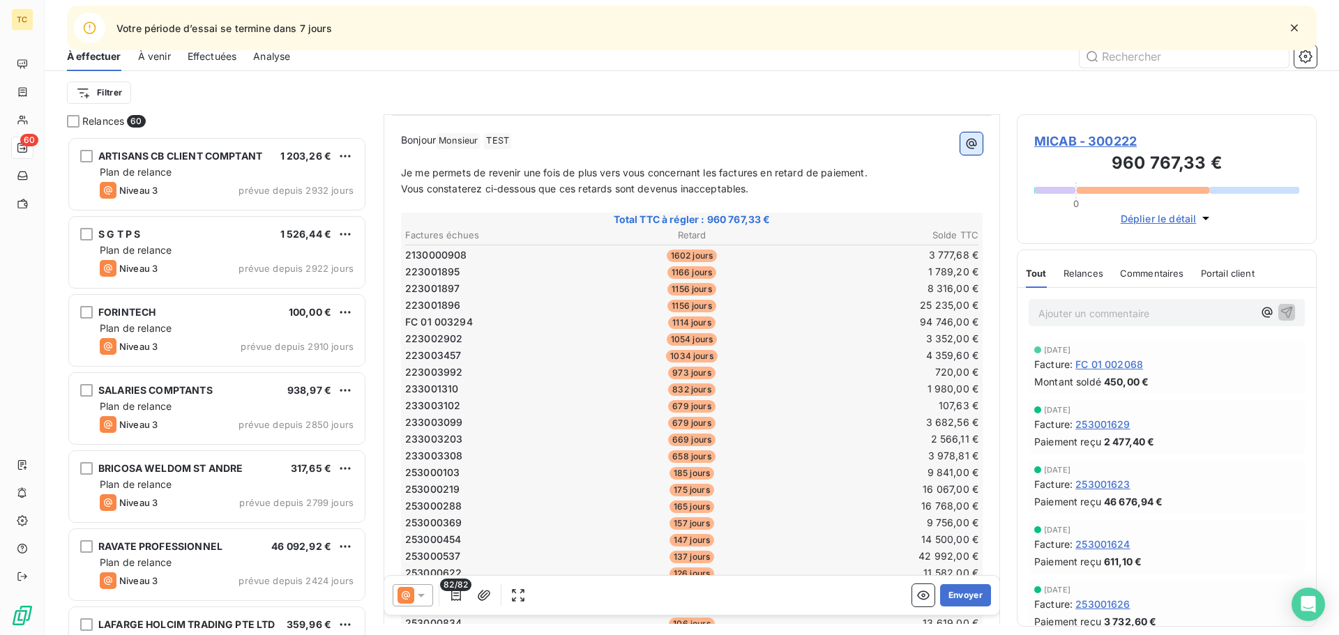
click at [964, 146] on icon "button" at bounding box center [971, 144] width 14 height 14
click at [865, 126] on html "TC 60 Votre période d’essai [PERSON_NAME] dans 7 jours Relances À effectuer À v…" at bounding box center [669, 317] width 1339 height 635
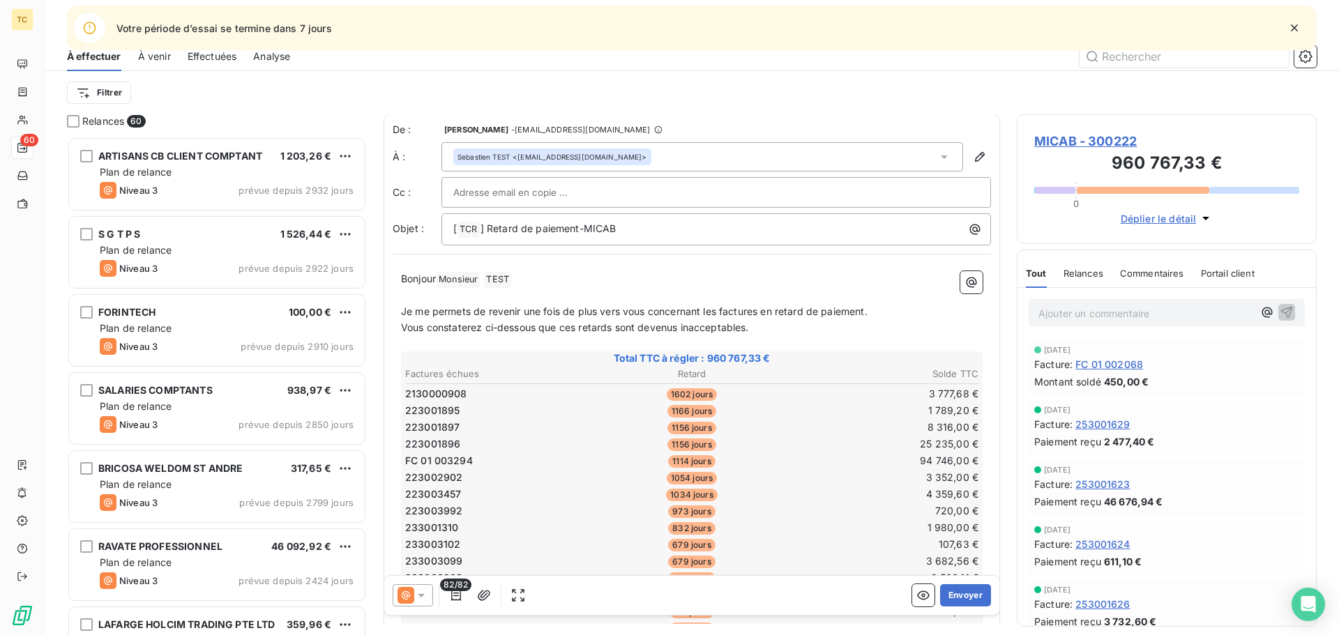
scroll to position [0, 0]
click at [510, 195] on input "text" at bounding box center [528, 193] width 150 height 21
type input "M"
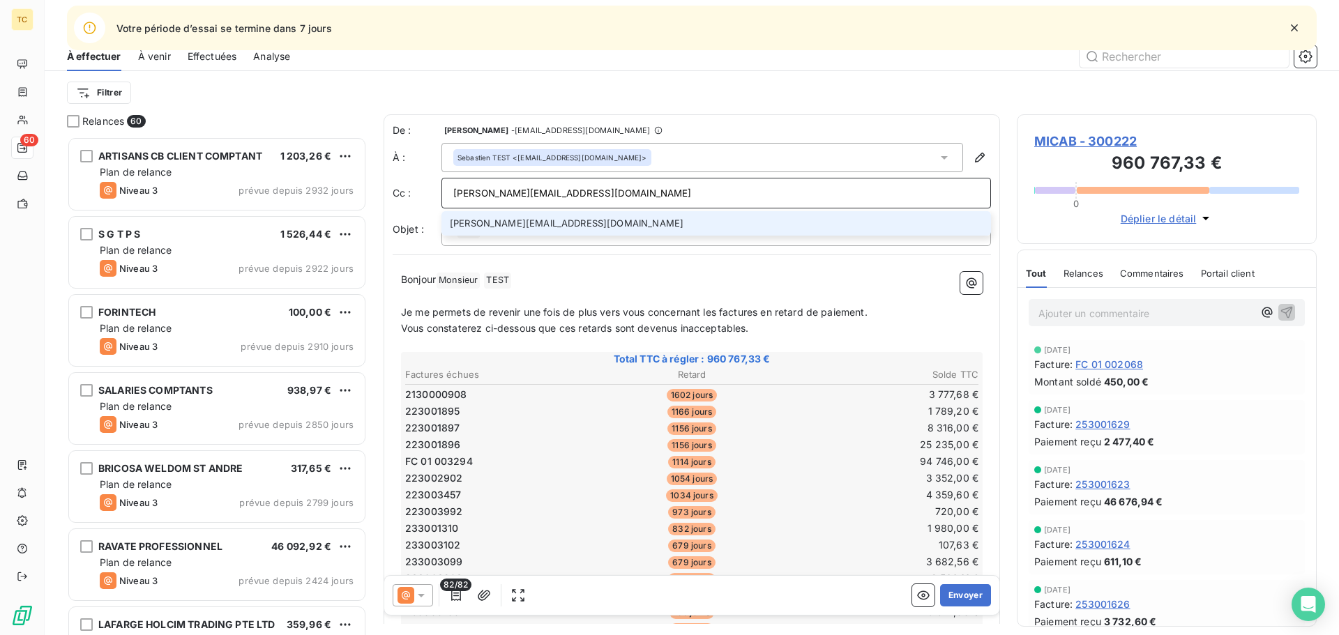
type input "[PERSON_NAME][EMAIL_ADDRESS][DOMAIN_NAME]"
click at [533, 223] on li "[PERSON_NAME][EMAIL_ADDRESS][DOMAIN_NAME]" at bounding box center [715, 223] width 549 height 24
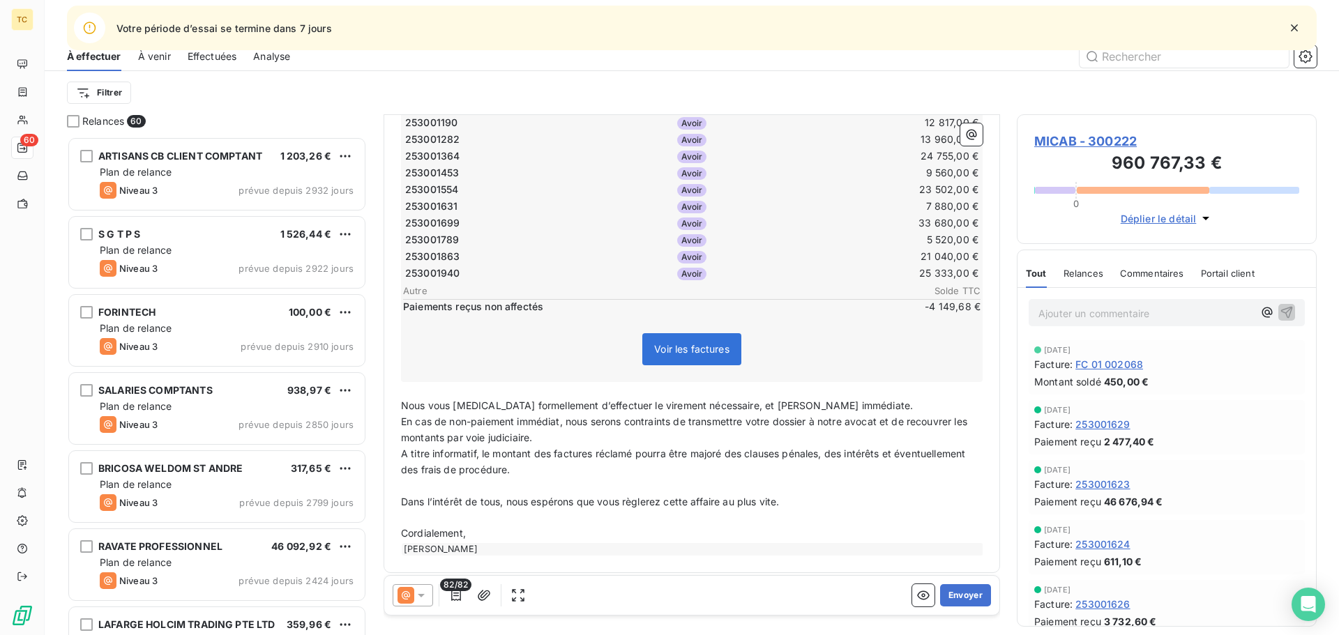
scroll to position [1516, 0]
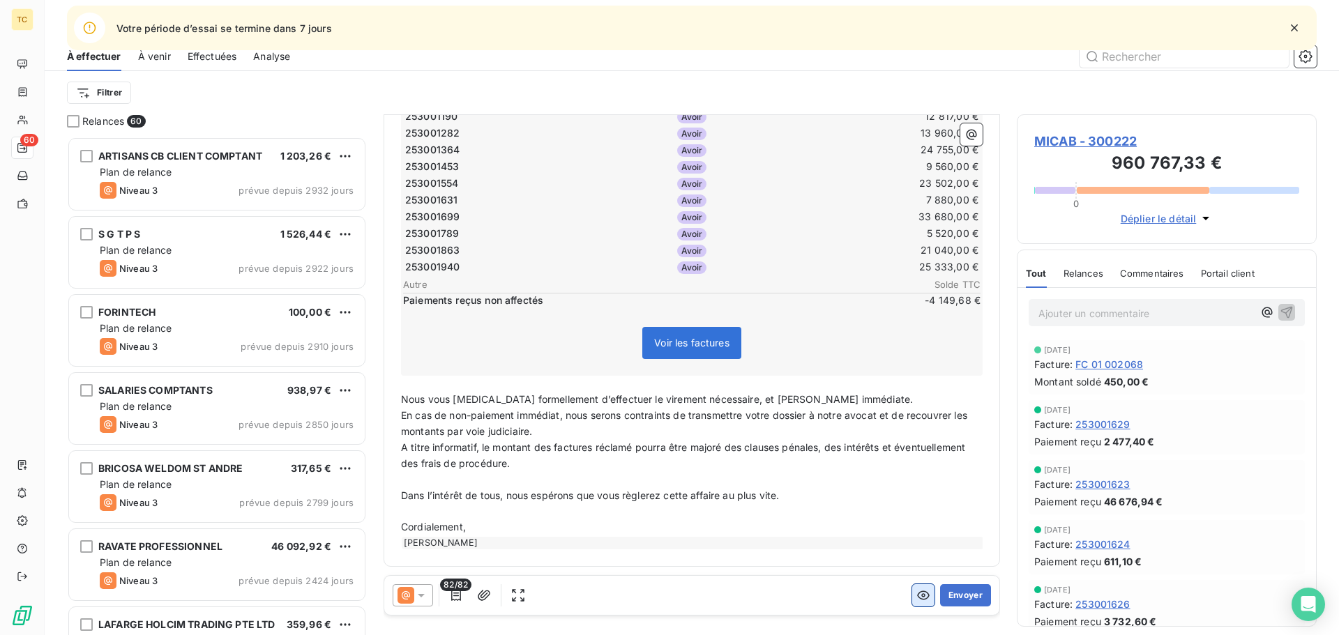
click at [917, 593] on icon "button" at bounding box center [923, 595] width 13 height 9
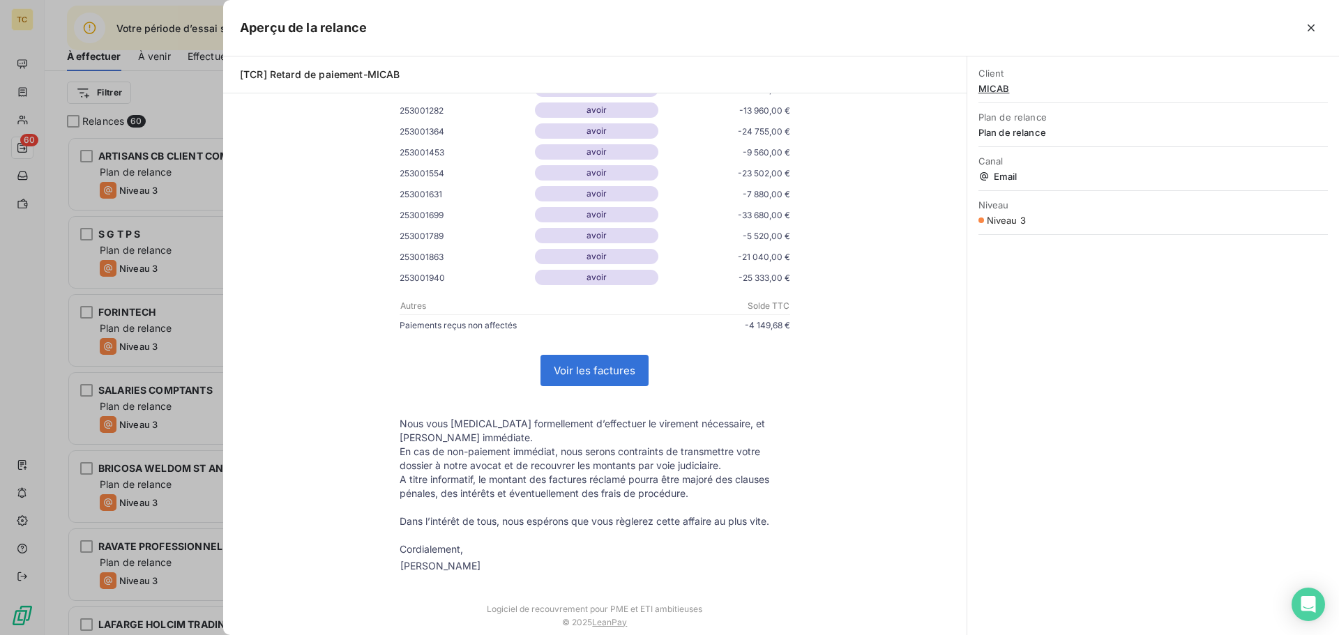
scroll to position [1805, 0]
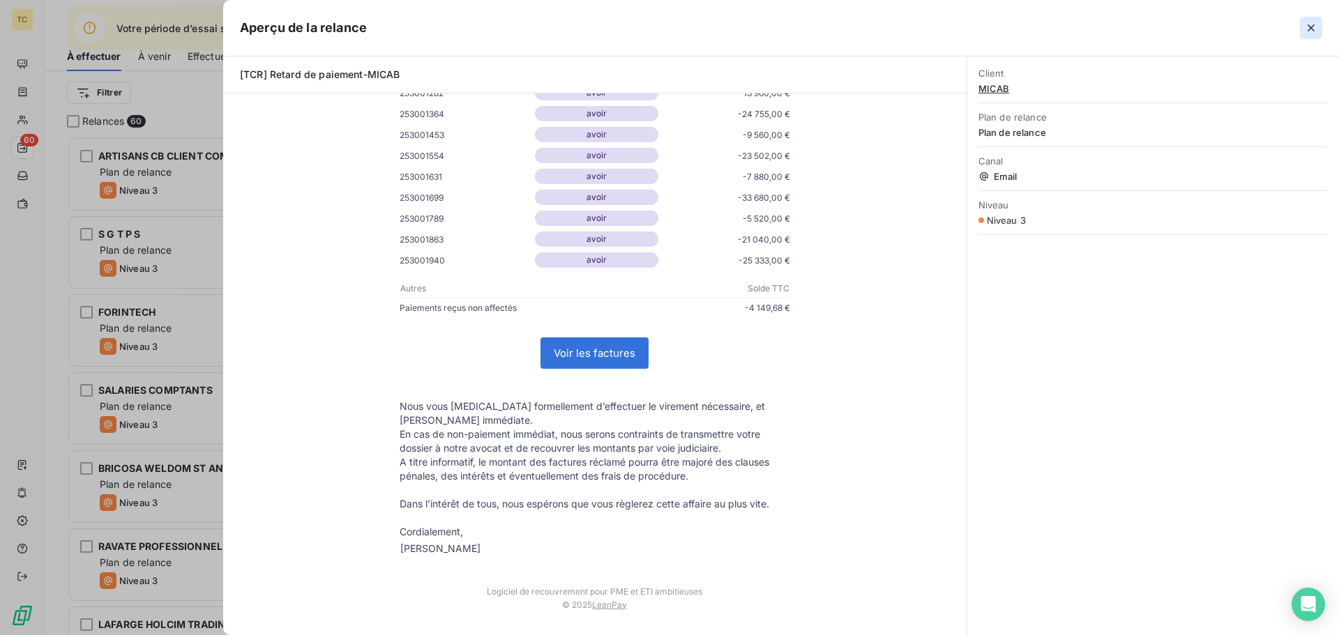
click at [1319, 22] on button "button" at bounding box center [1311, 28] width 22 height 22
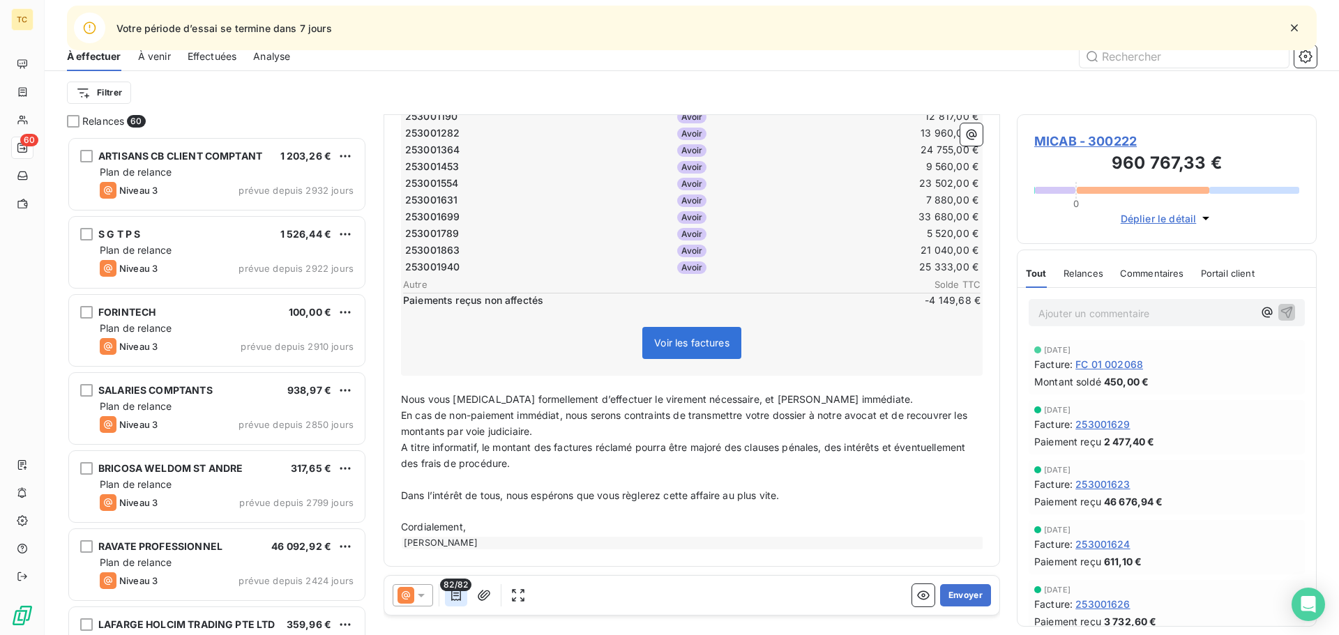
click at [460, 591] on icon "button" at bounding box center [456, 596] width 14 height 14
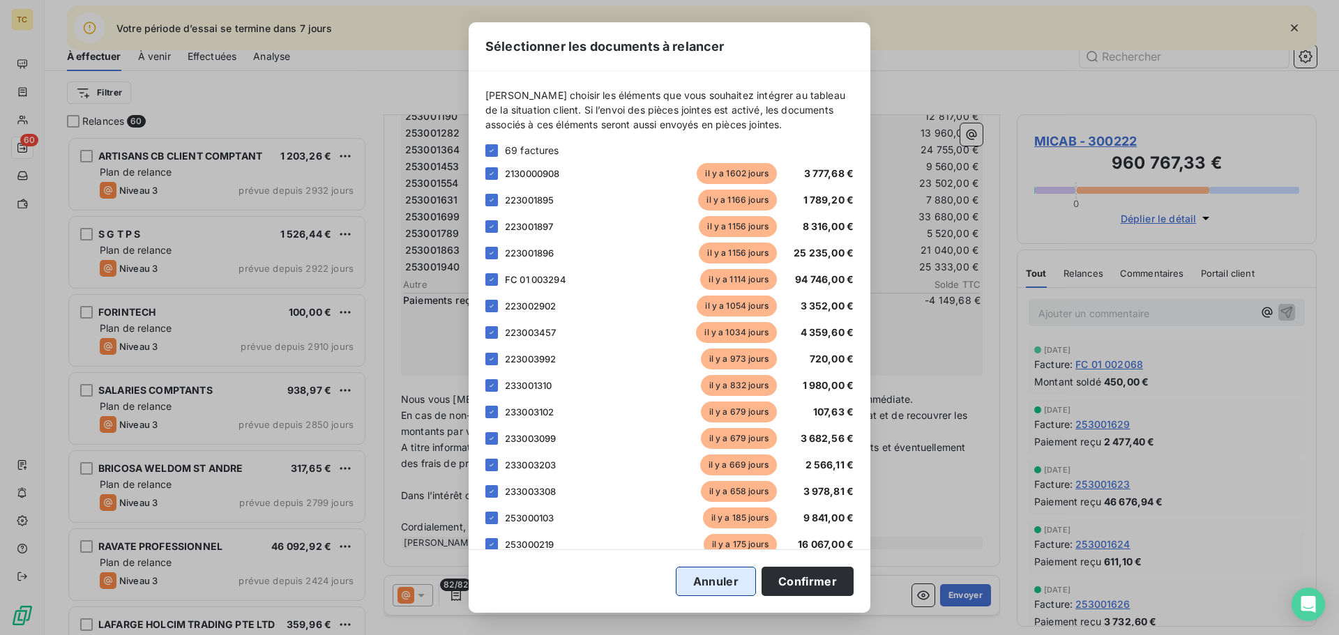
click at [729, 575] on button "Annuler" at bounding box center [716, 581] width 80 height 29
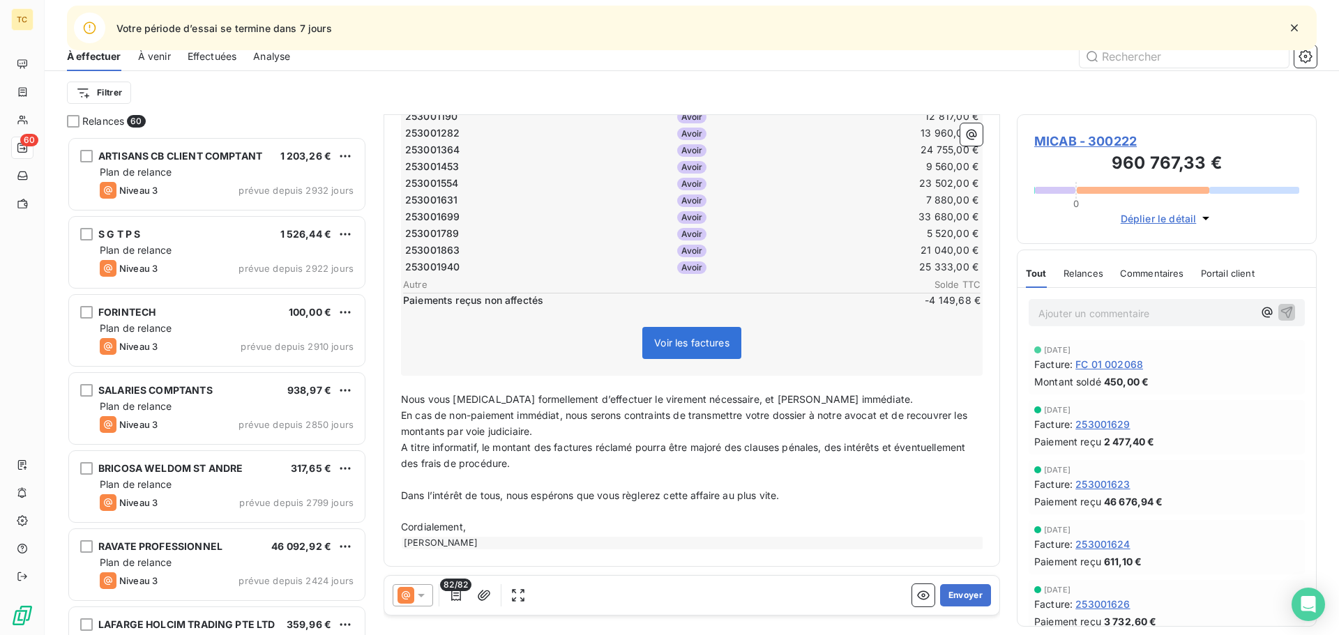
click at [419, 594] on icon at bounding box center [421, 595] width 7 height 3
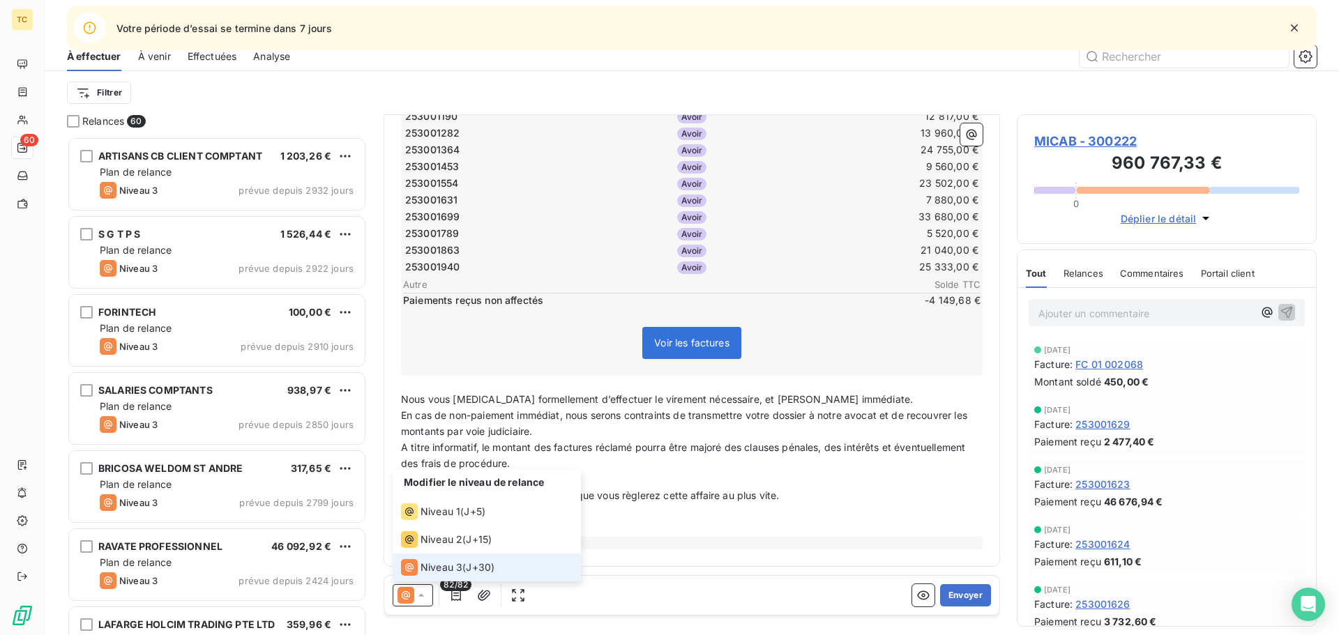
click at [419, 594] on icon at bounding box center [421, 596] width 14 height 14
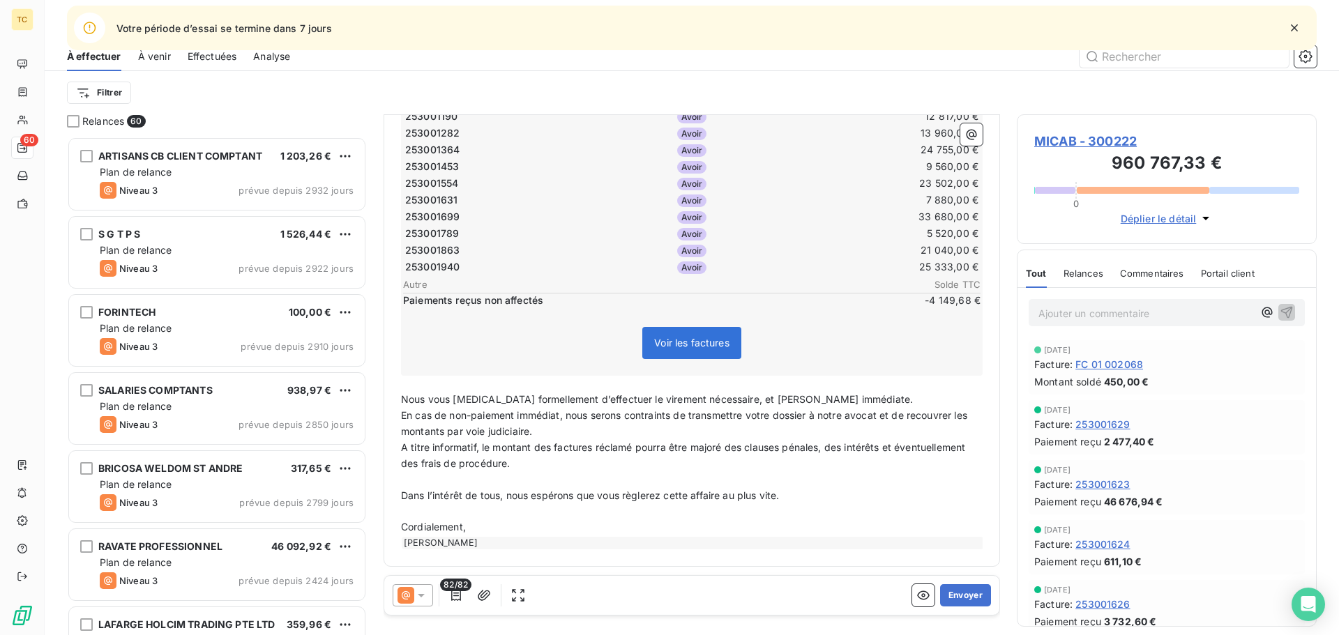
click at [424, 594] on icon at bounding box center [421, 595] width 7 height 3
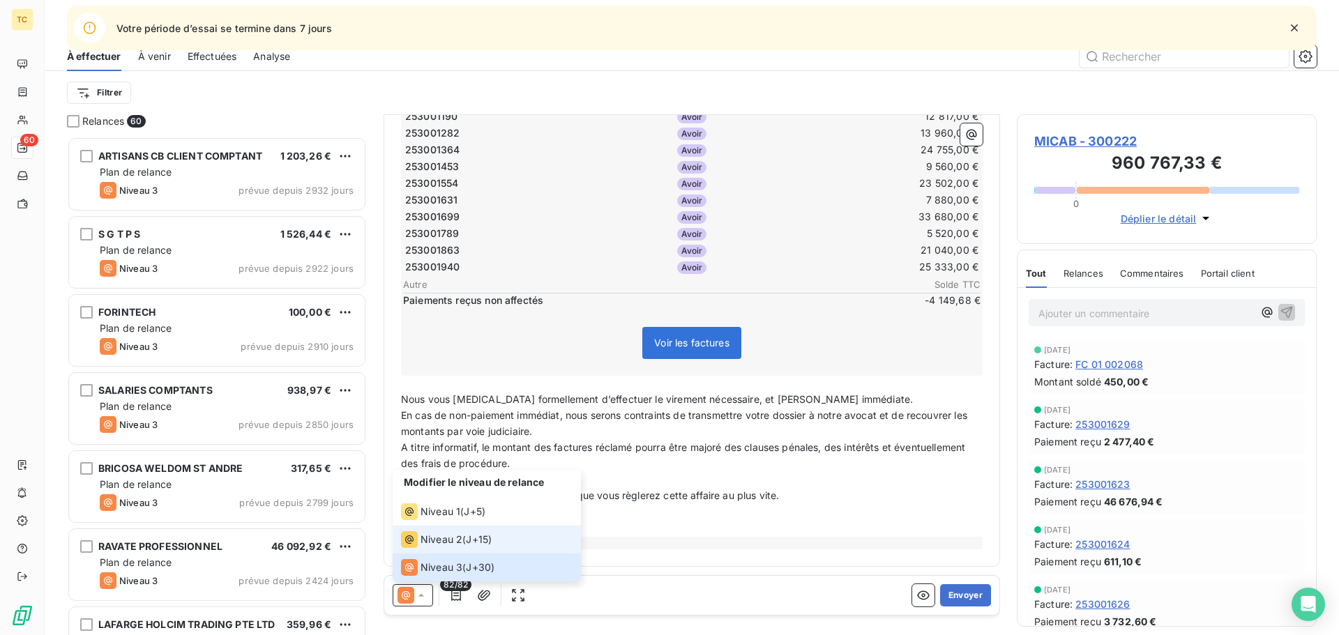
click at [429, 538] on span "Niveau 2" at bounding box center [441, 540] width 42 height 14
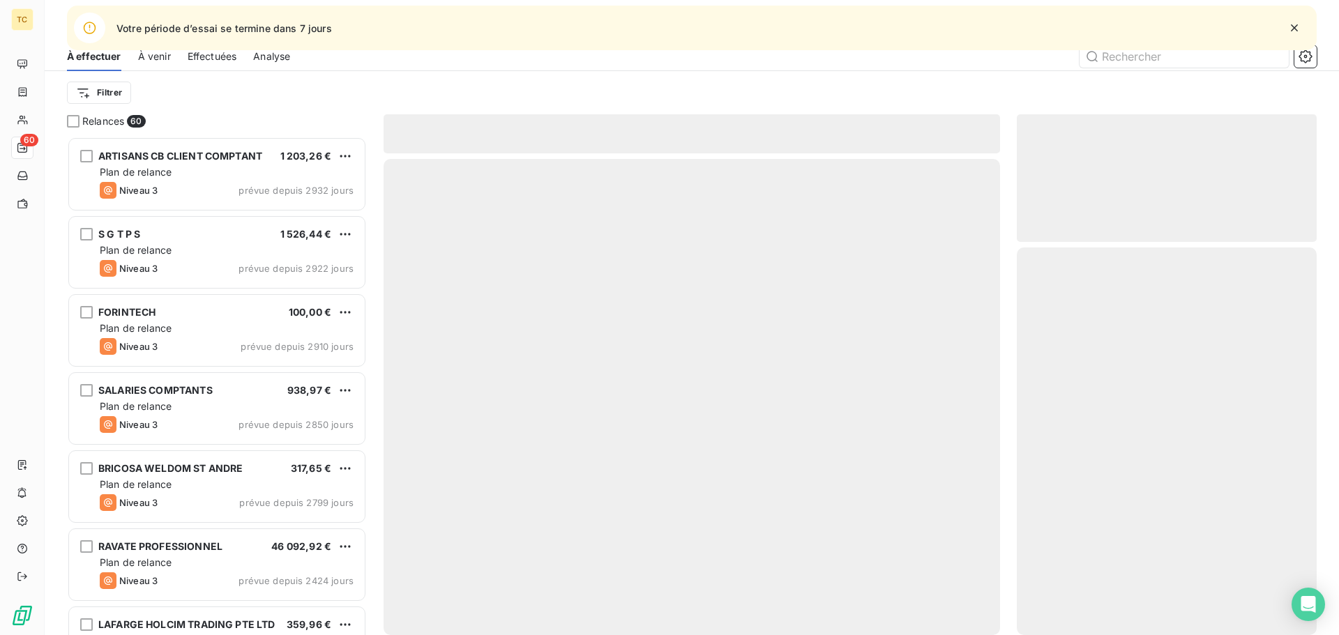
click at [429, 538] on div at bounding box center [692, 397] width 616 height 476
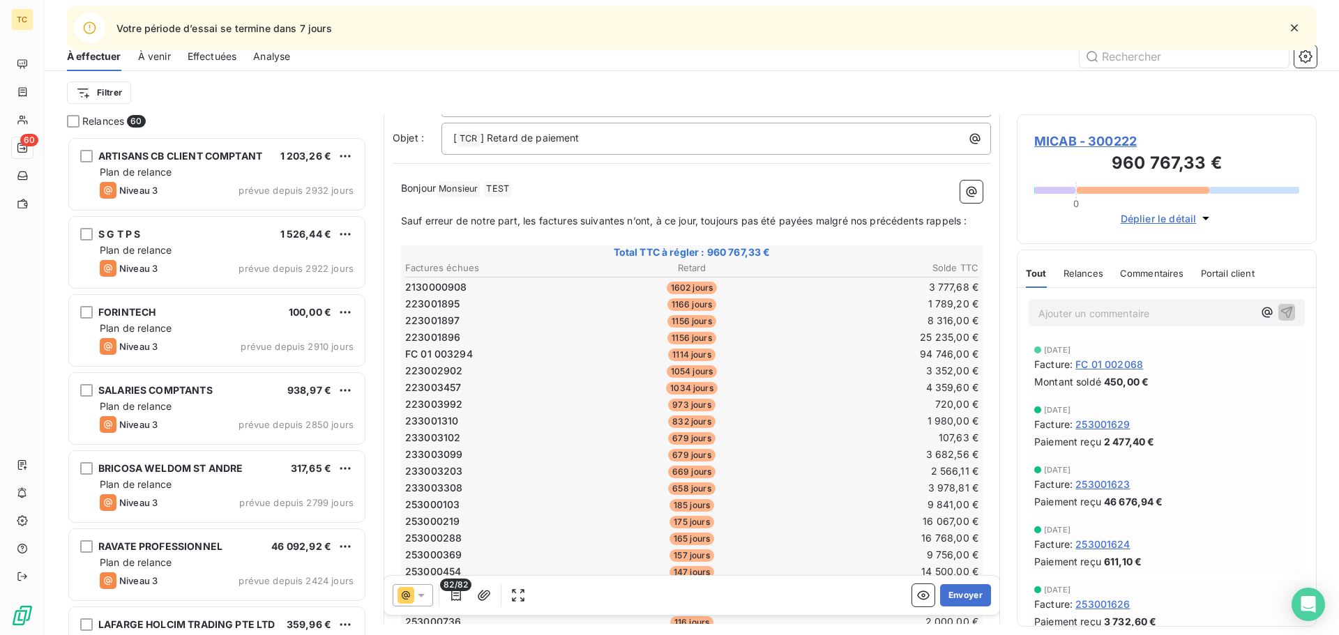
scroll to position [0, 0]
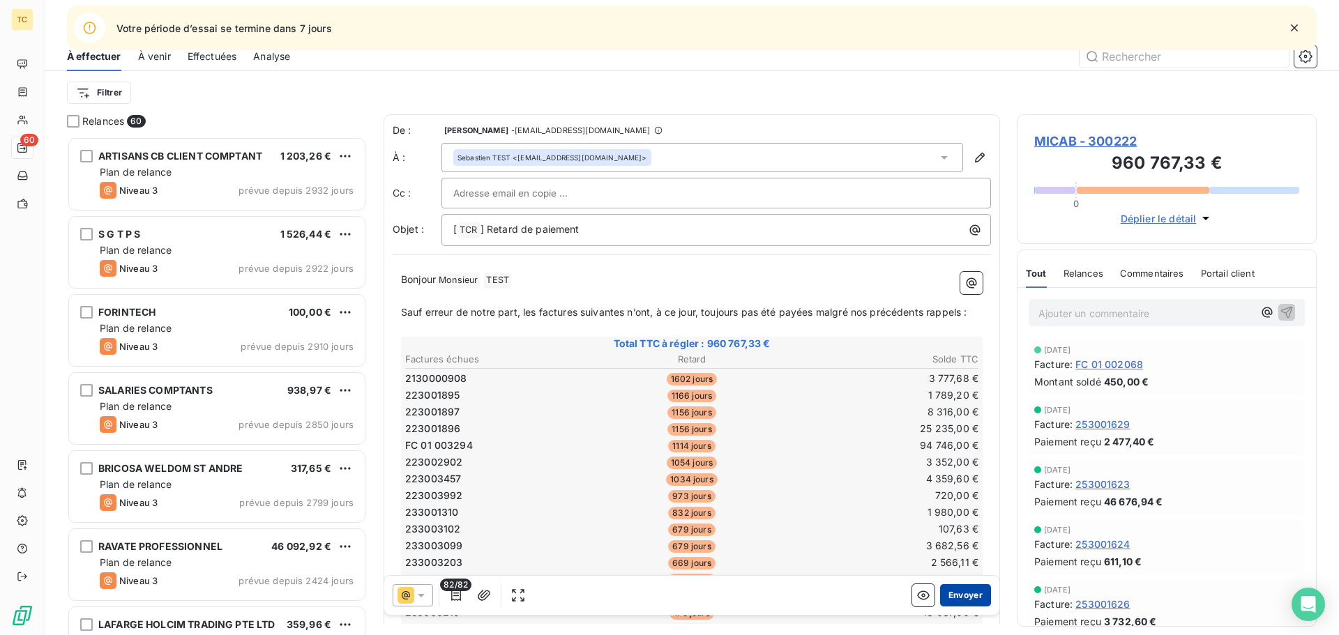
click at [960, 593] on button "Envoyer" at bounding box center [965, 595] width 51 height 22
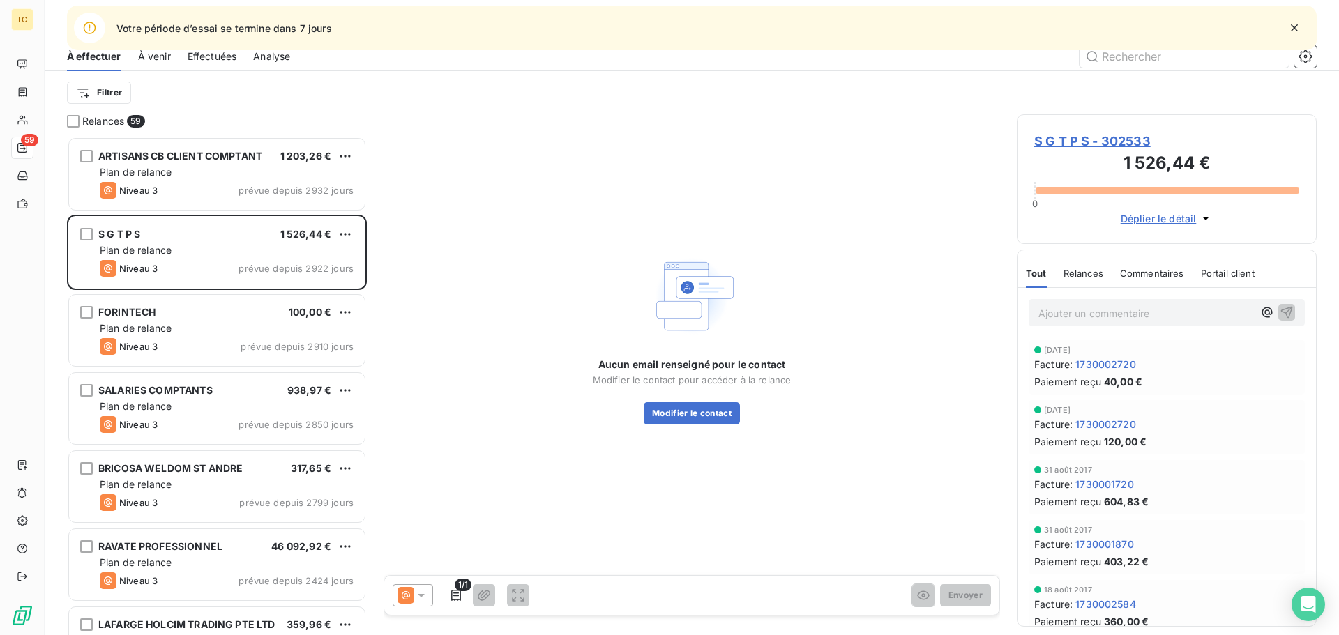
click at [220, 56] on span "Effectuées" at bounding box center [213, 57] width 50 height 14
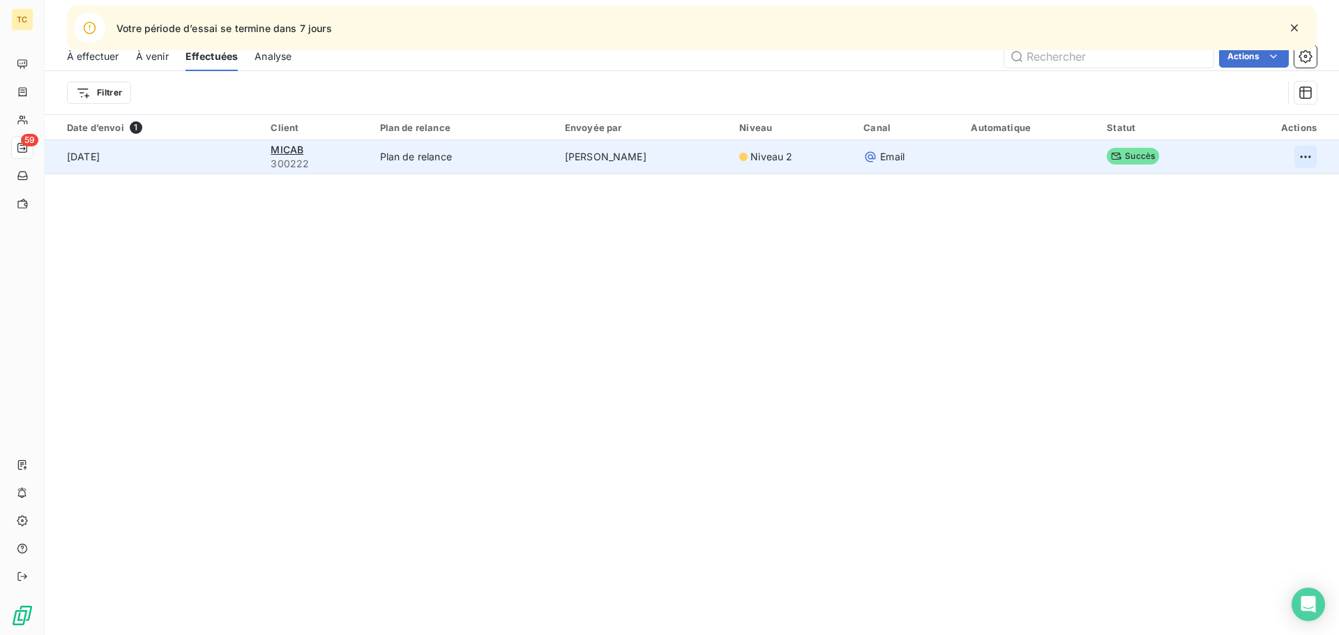
click at [1291, 155] on html "TC 59 Votre période d’essai [PERSON_NAME] dans 7 jours Relances À effectuer À v…" at bounding box center [669, 317] width 1339 height 635
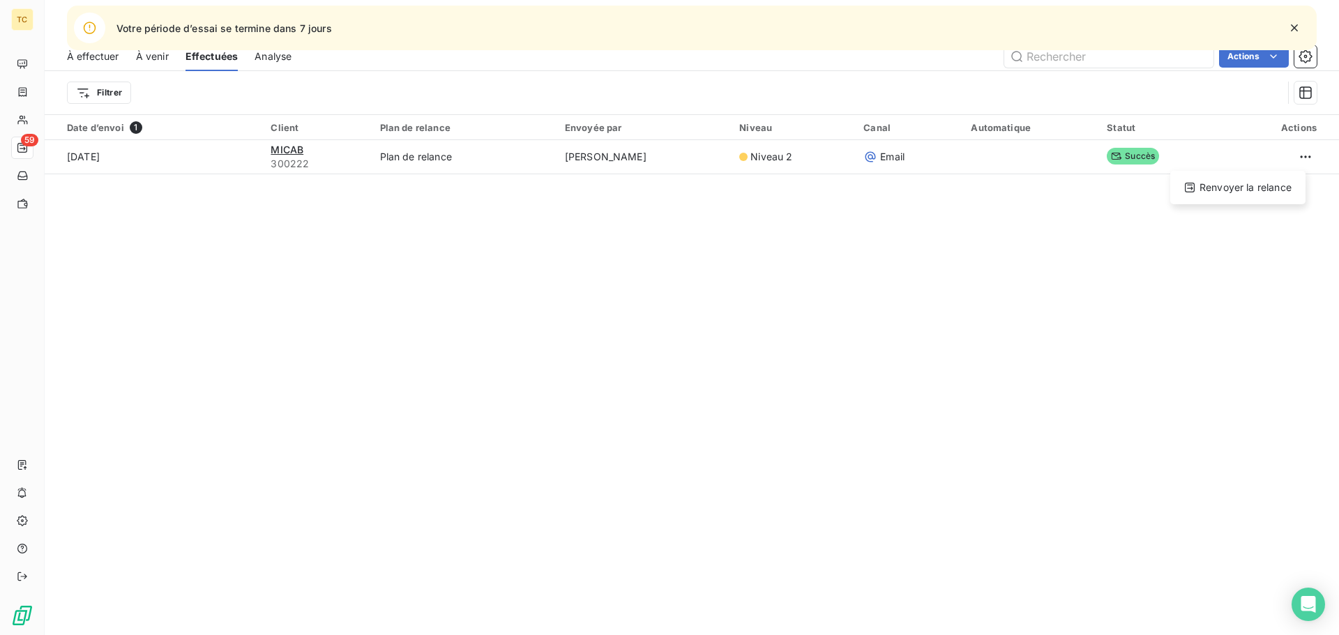
click at [804, 315] on html "TC 59 Votre période d’essai [PERSON_NAME] dans 7 jours Relances À effectuer À v…" at bounding box center [669, 317] width 1339 height 635
click at [282, 60] on span "Analyse" at bounding box center [273, 57] width 37 height 14
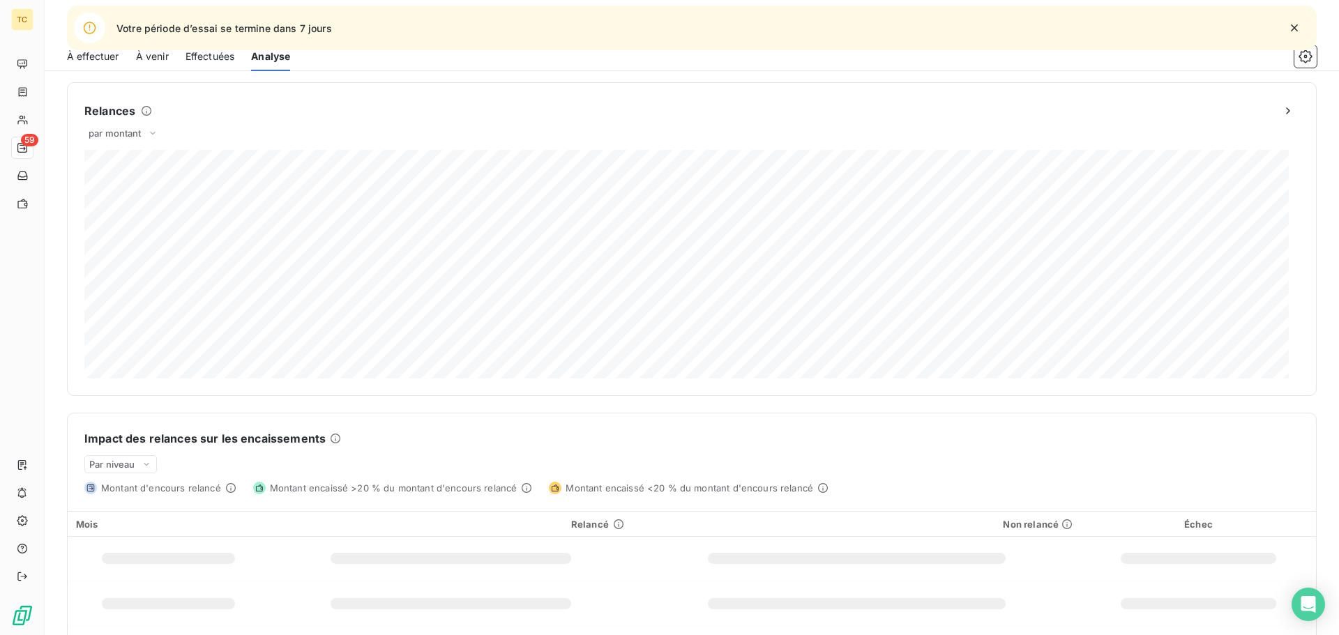
click at [91, 57] on span "À effectuer" at bounding box center [93, 57] width 52 height 14
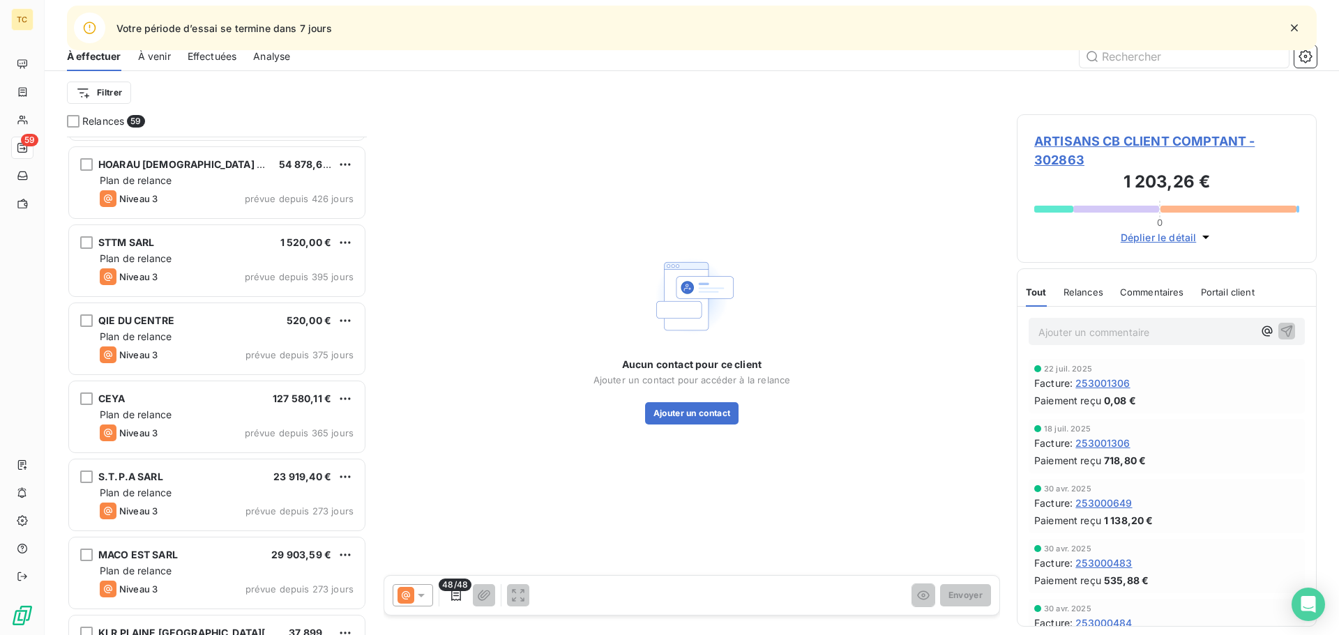
scroll to position [1883, 0]
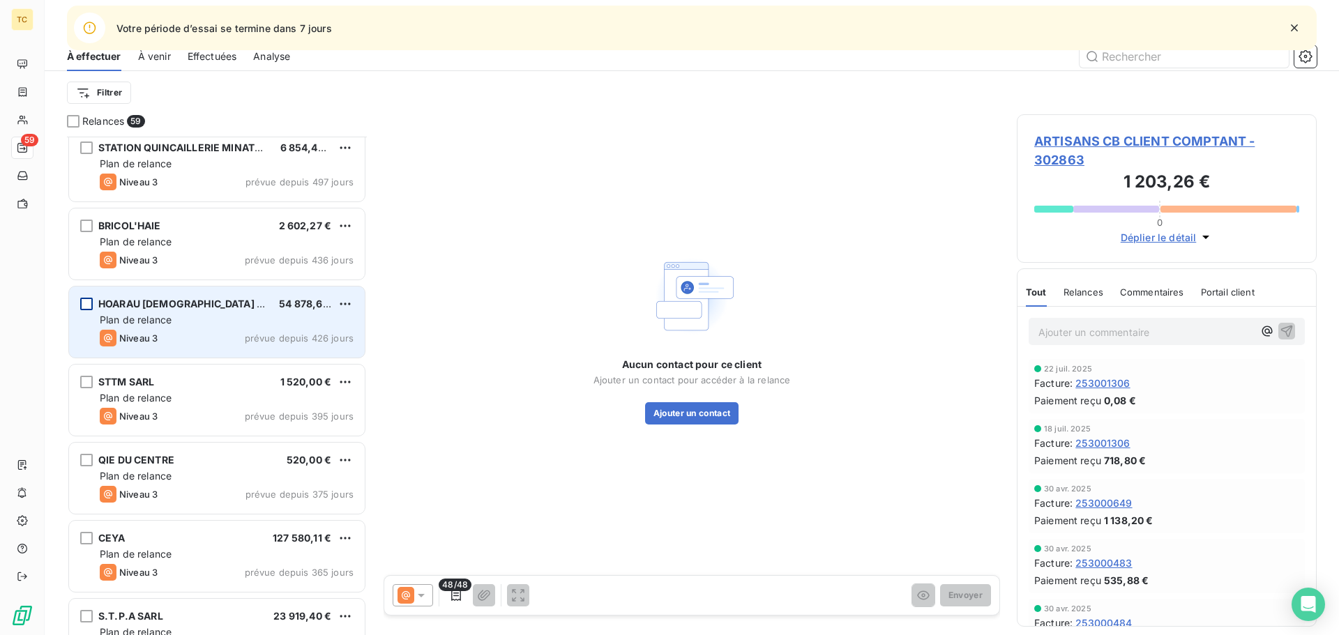
click at [88, 302] on div "grid" at bounding box center [86, 304] width 13 height 13
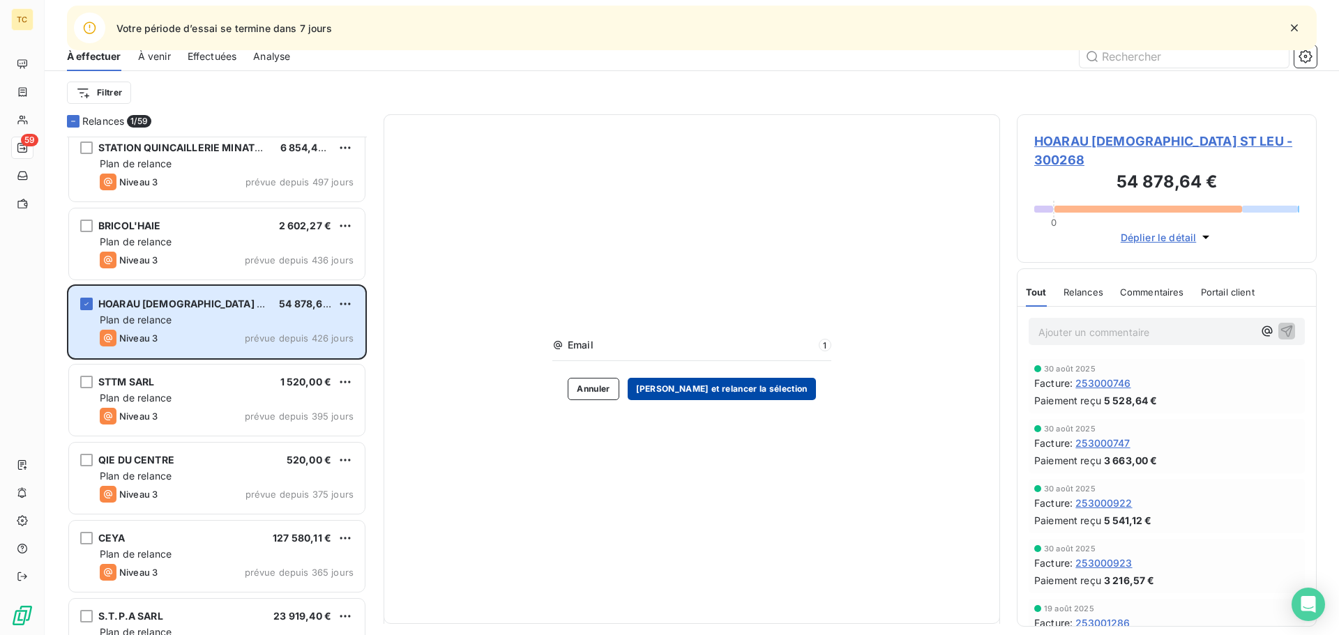
click at [734, 392] on button "[PERSON_NAME] et relancer la sélection" at bounding box center [722, 389] width 188 height 22
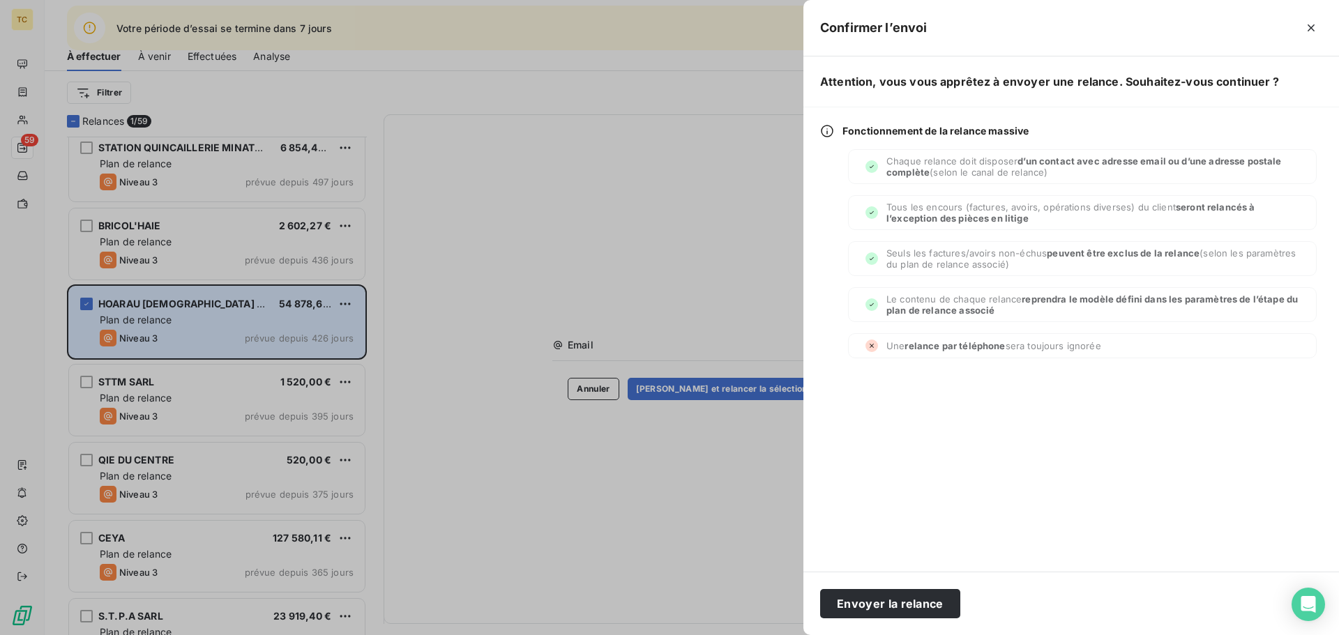
click at [765, 525] on div at bounding box center [669, 317] width 1339 height 635
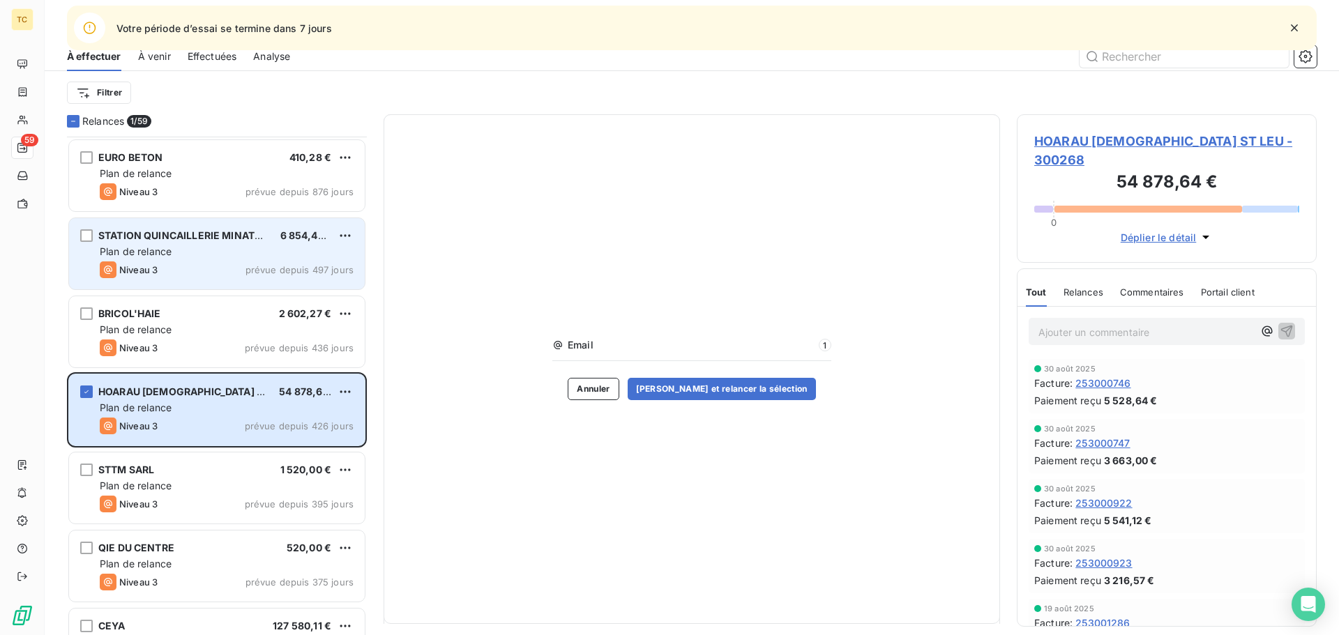
scroll to position [1674, 0]
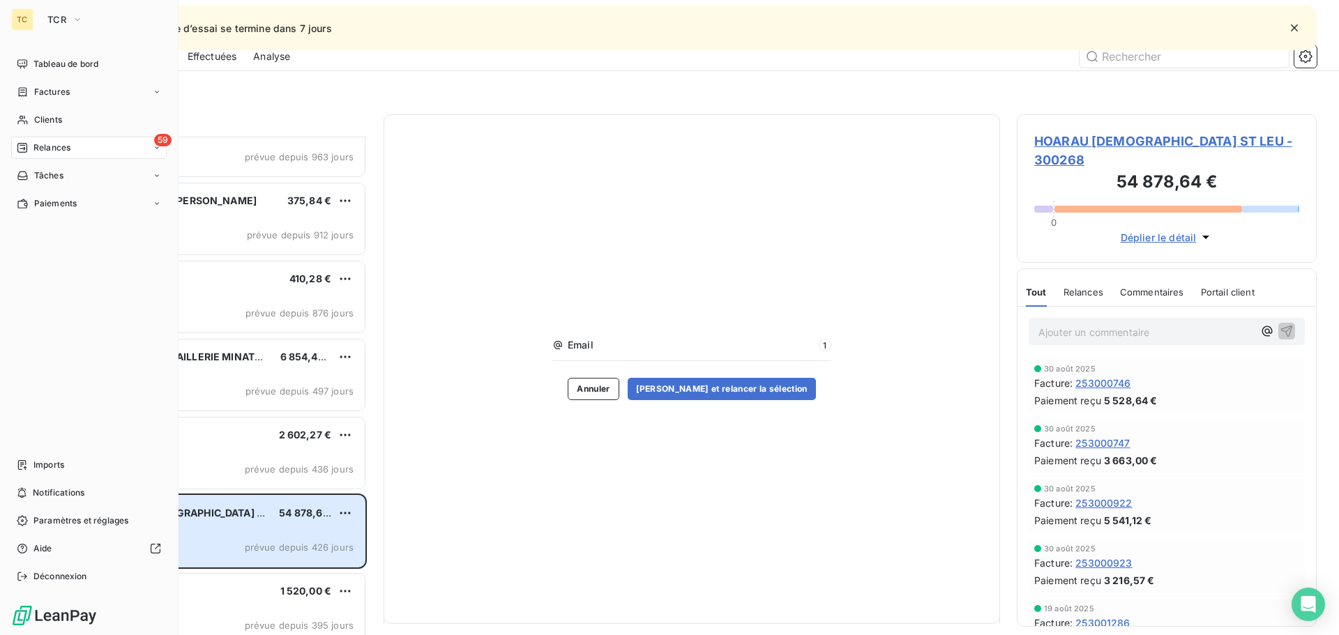
click at [86, 147] on div "59 Relances" at bounding box center [88, 148] width 155 height 22
